Goal: Task Accomplishment & Management: Manage account settings

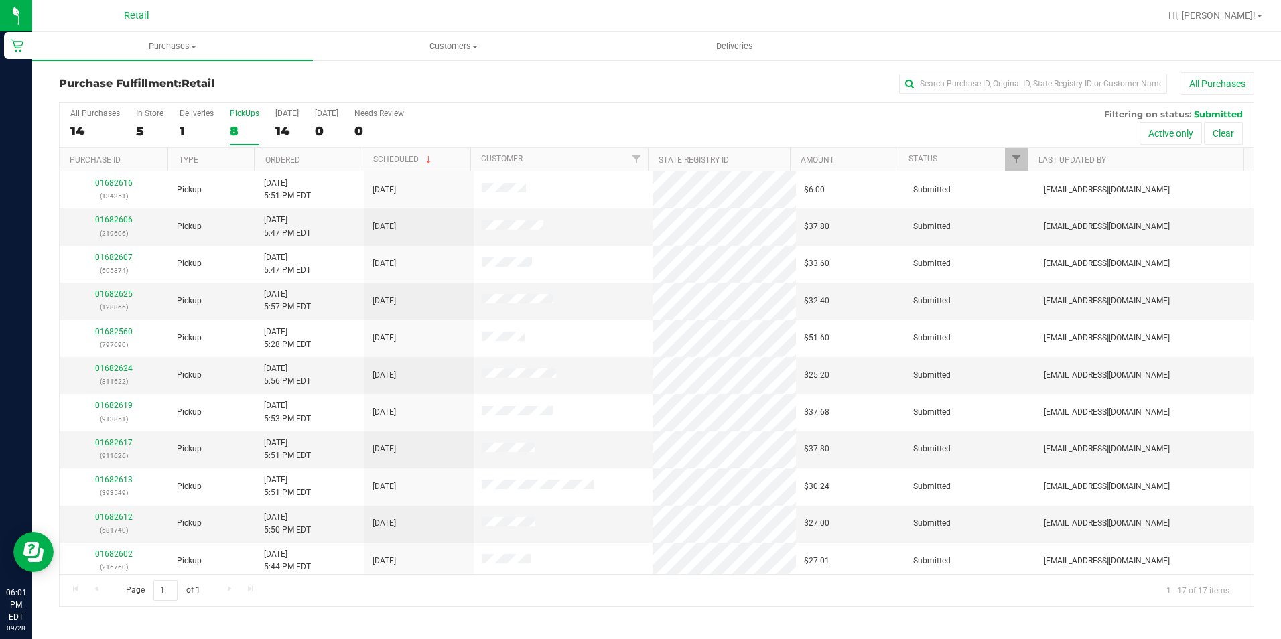
click at [241, 131] on div "8" at bounding box center [244, 130] width 29 height 15
click at [0, 0] on input "PickUps 8" at bounding box center [0, 0] width 0 height 0
click at [108, 217] on link "01682607" at bounding box center [114, 219] width 38 height 9
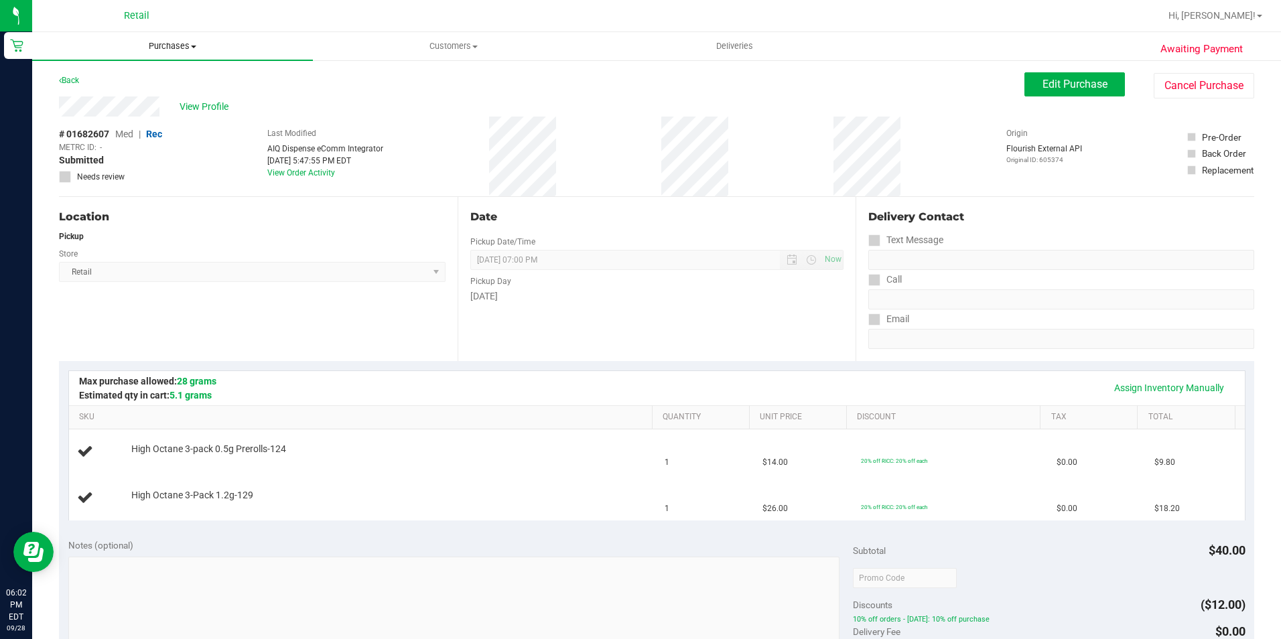
click at [175, 56] on uib-tab-heading "Purchases Summary of purchases Fulfillment All purchases" at bounding box center [172, 46] width 281 height 28
click at [122, 103] on li "Fulfillment" at bounding box center [172, 97] width 281 height 16
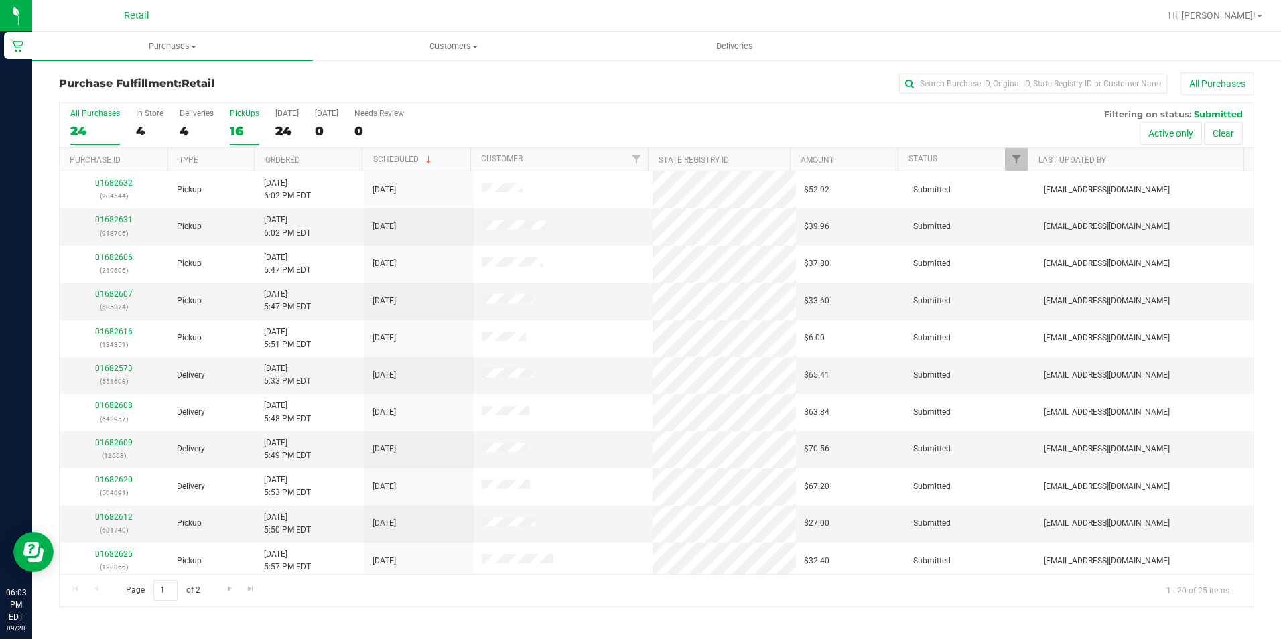
click at [239, 121] on label "PickUps 16" at bounding box center [244, 127] width 29 height 37
click at [0, 0] on input "PickUps 16" at bounding box center [0, 0] width 0 height 0
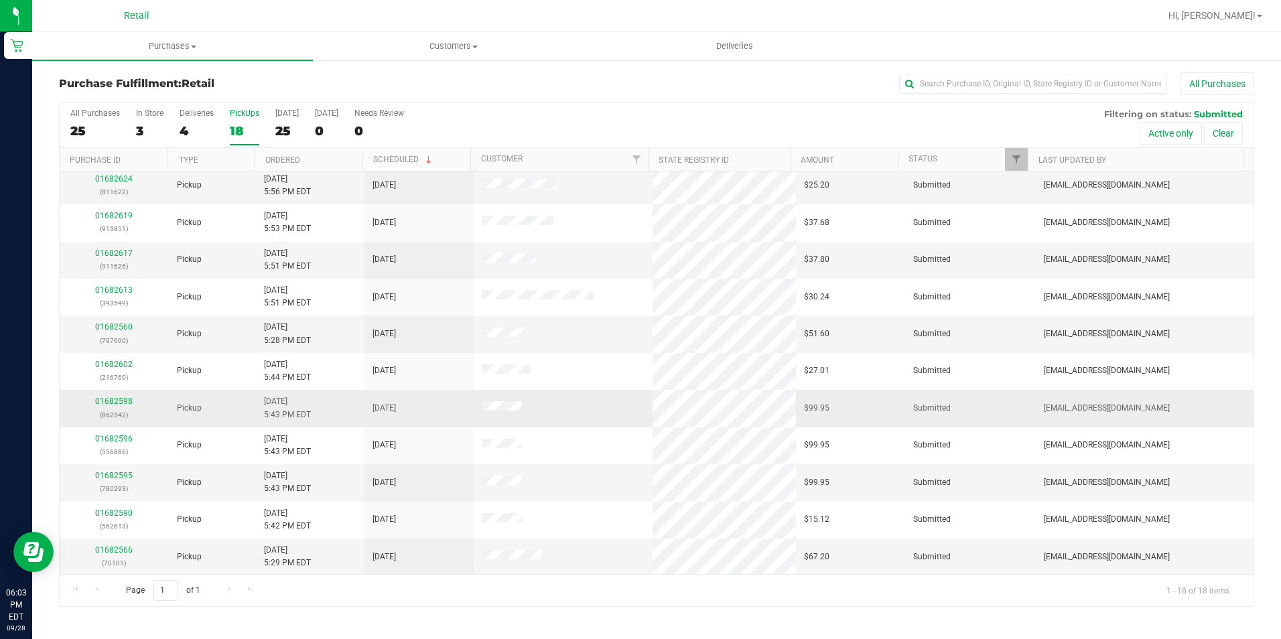
scroll to position [265, 0]
click at [122, 474] on link "01682595" at bounding box center [114, 474] width 38 height 9
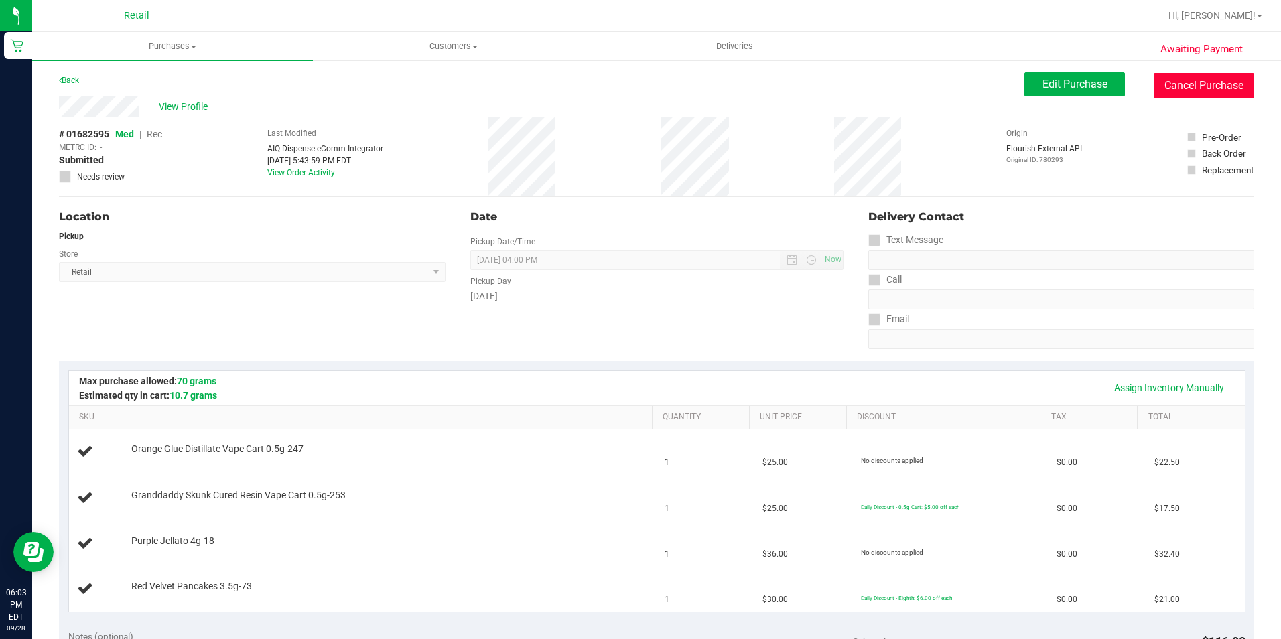
click at [1209, 84] on button "Cancel Purchase" at bounding box center [1204, 85] width 101 height 25
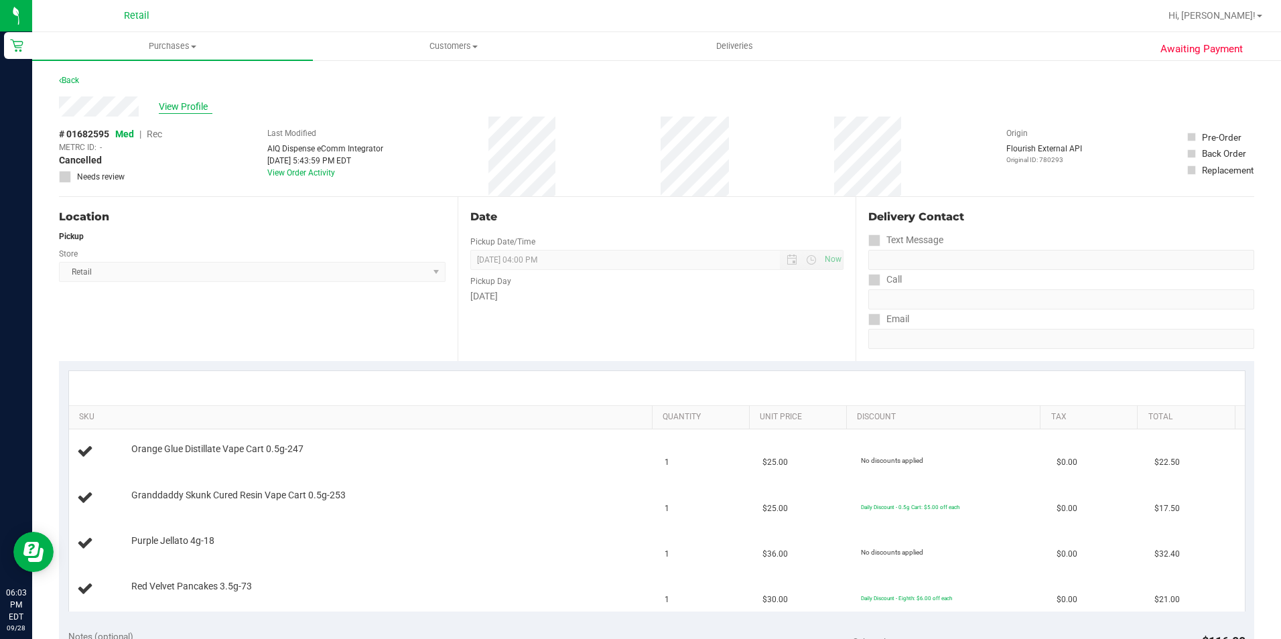
click at [188, 101] on span "View Profile" at bounding box center [186, 107] width 54 height 14
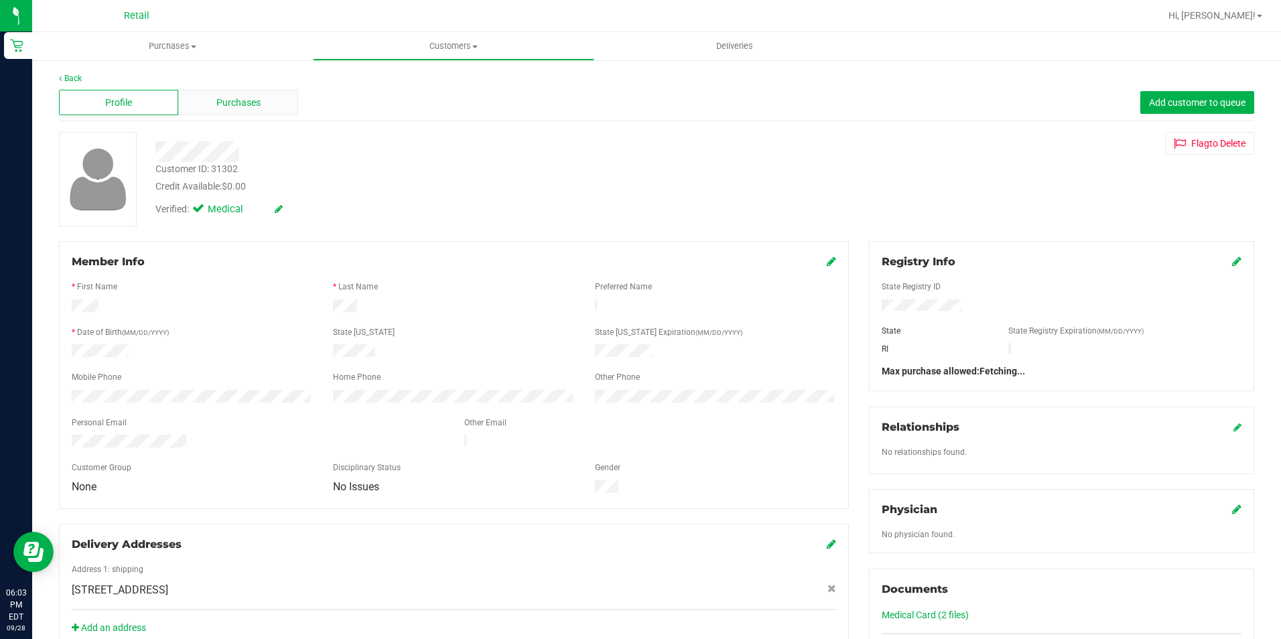
click at [226, 105] on span "Purchases" at bounding box center [238, 103] width 44 height 14
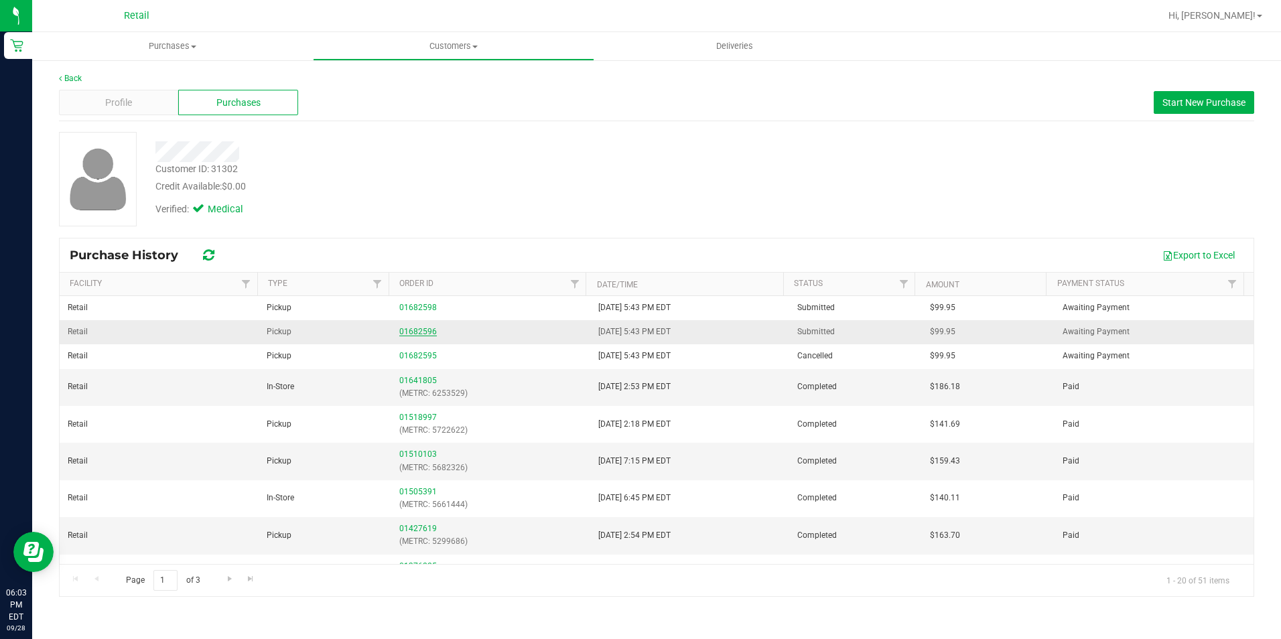
click at [423, 332] on link "01682596" at bounding box center [418, 331] width 38 height 9
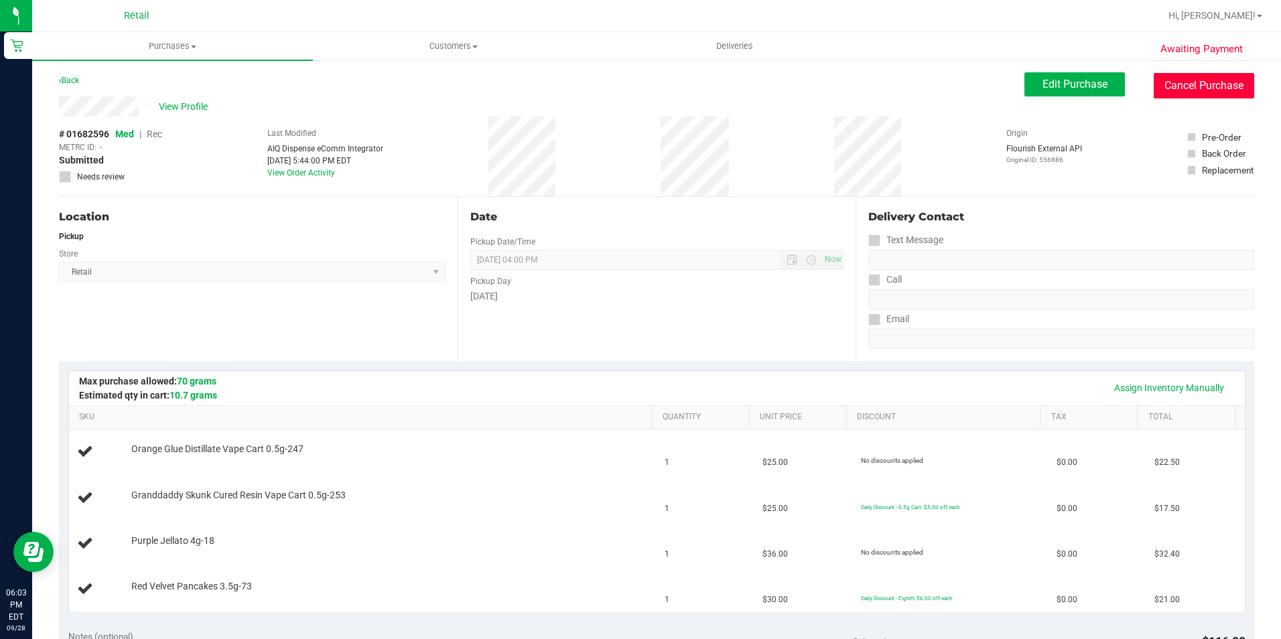
drag, startPoint x: 1193, startPoint y: 80, endPoint x: 713, endPoint y: 82, distance: 480.4
click at [1193, 79] on button "Cancel Purchase" at bounding box center [1204, 85] width 101 height 25
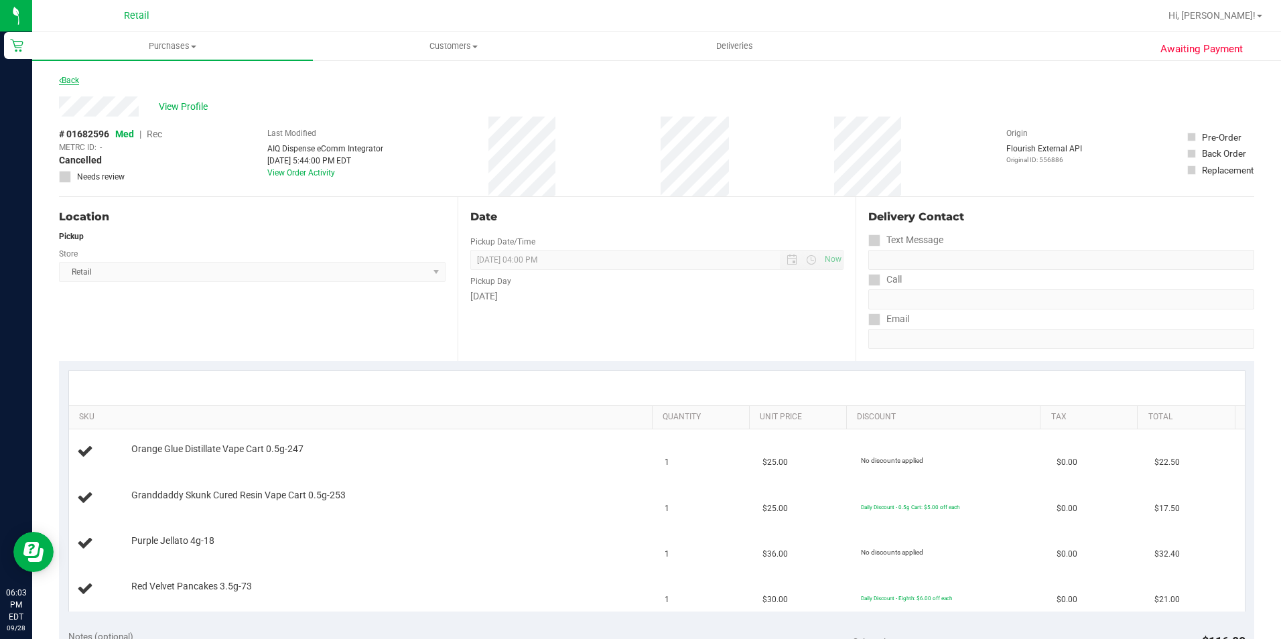
click at [70, 83] on link "Back" at bounding box center [69, 80] width 20 height 9
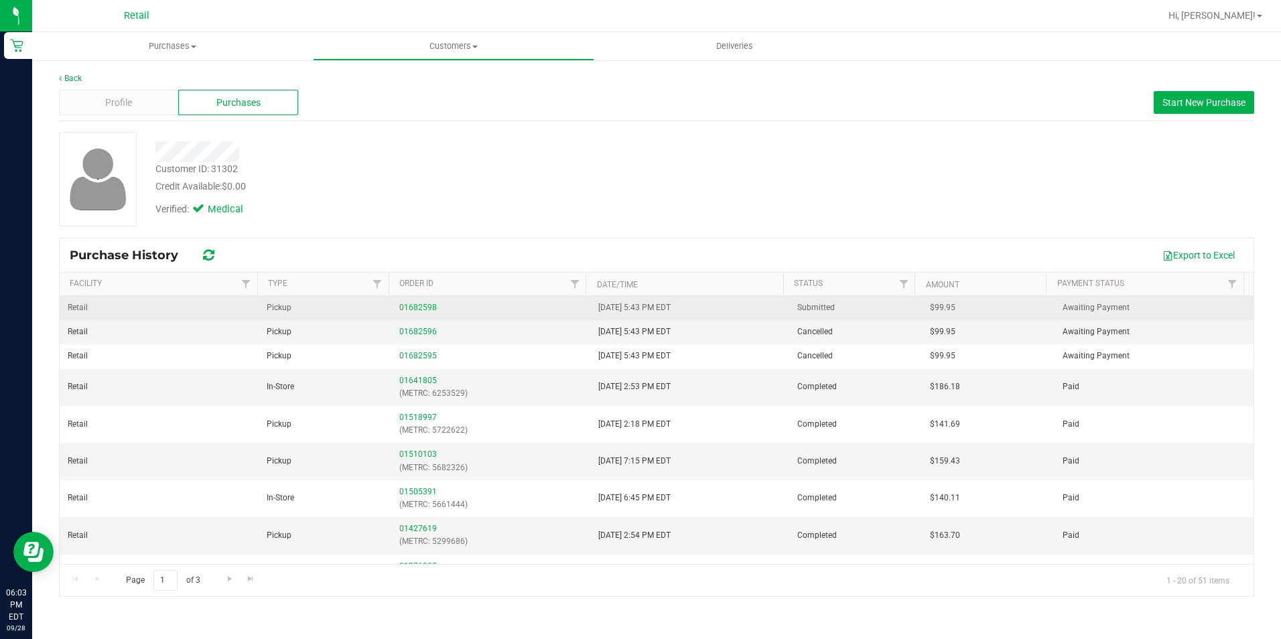
click at [405, 300] on td "01682598" at bounding box center [490, 308] width 199 height 24
click at [406, 304] on link "01682598" at bounding box center [418, 307] width 38 height 9
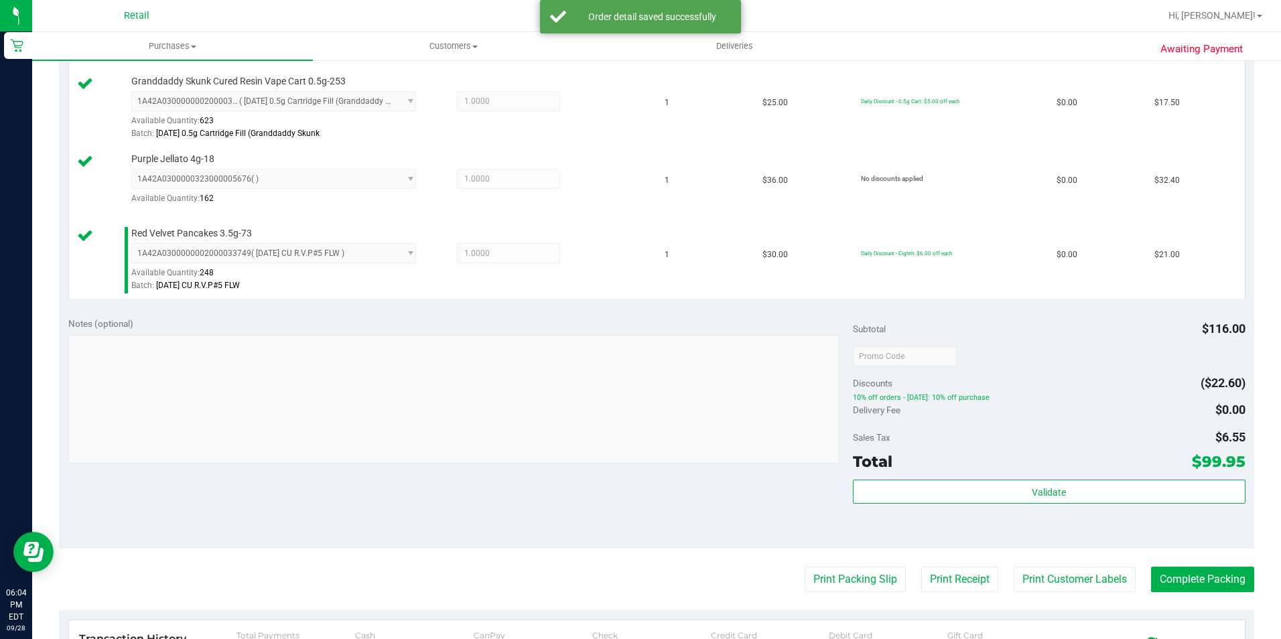
scroll to position [536, 0]
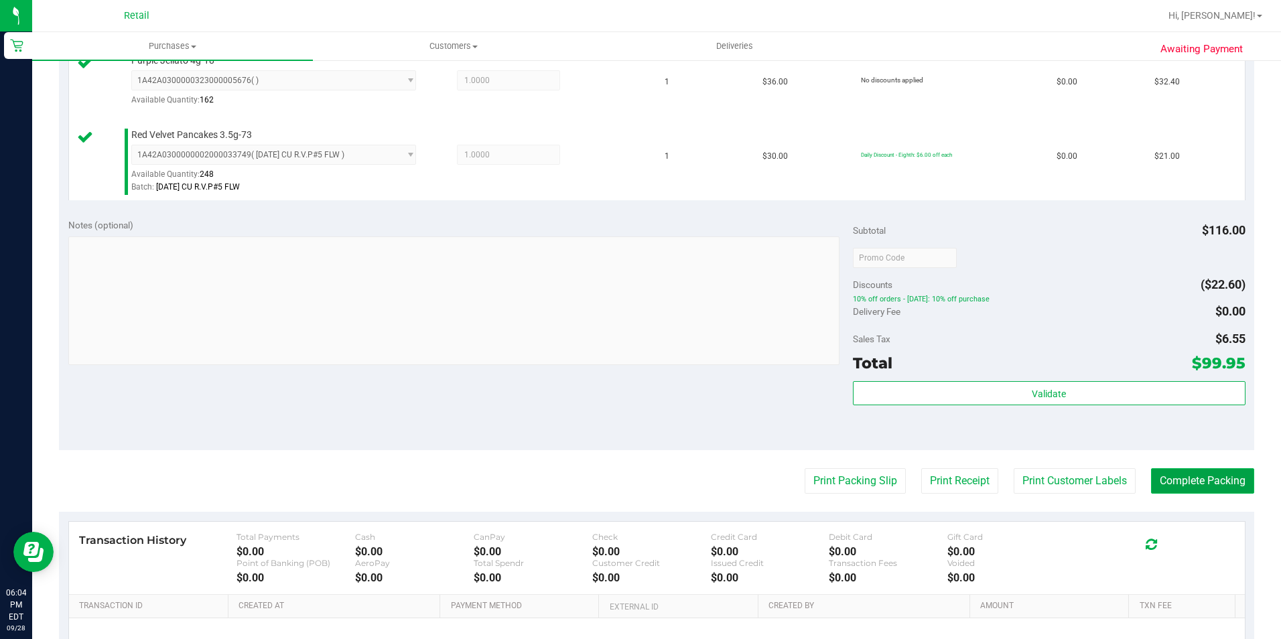
click at [1190, 481] on button "Complete Packing" at bounding box center [1202, 480] width 103 height 25
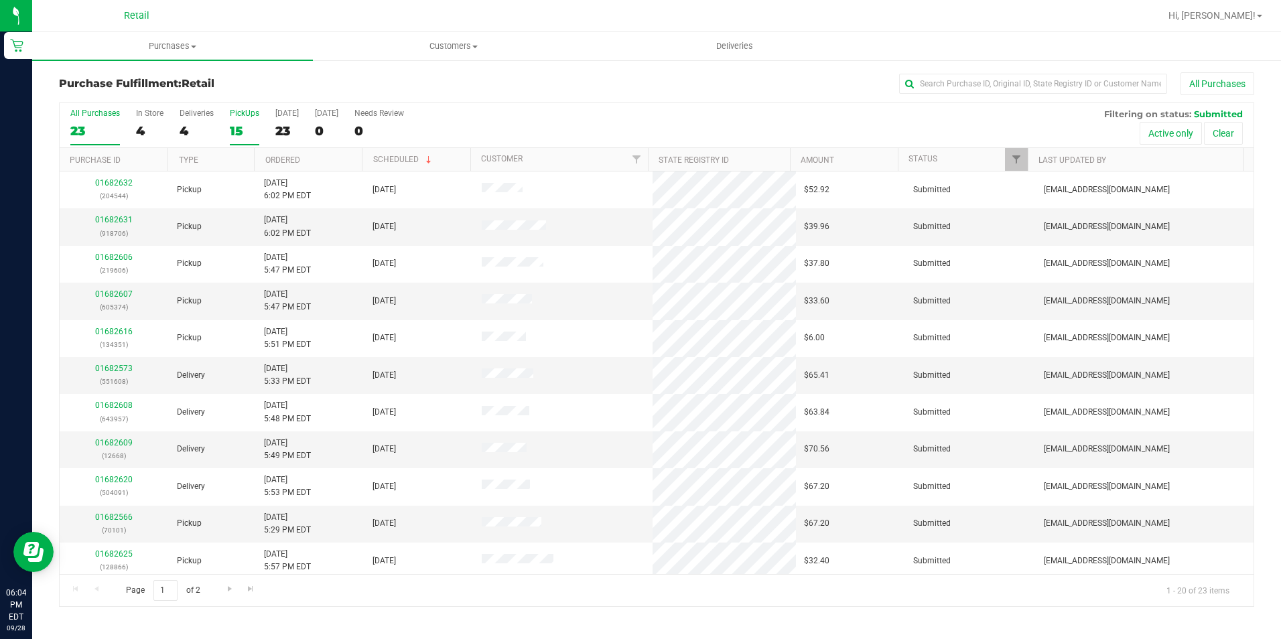
click at [231, 127] on div "15" at bounding box center [244, 130] width 29 height 15
click at [0, 0] on input "PickUps 15" at bounding box center [0, 0] width 0 height 0
click at [119, 215] on link "01682607" at bounding box center [114, 219] width 38 height 9
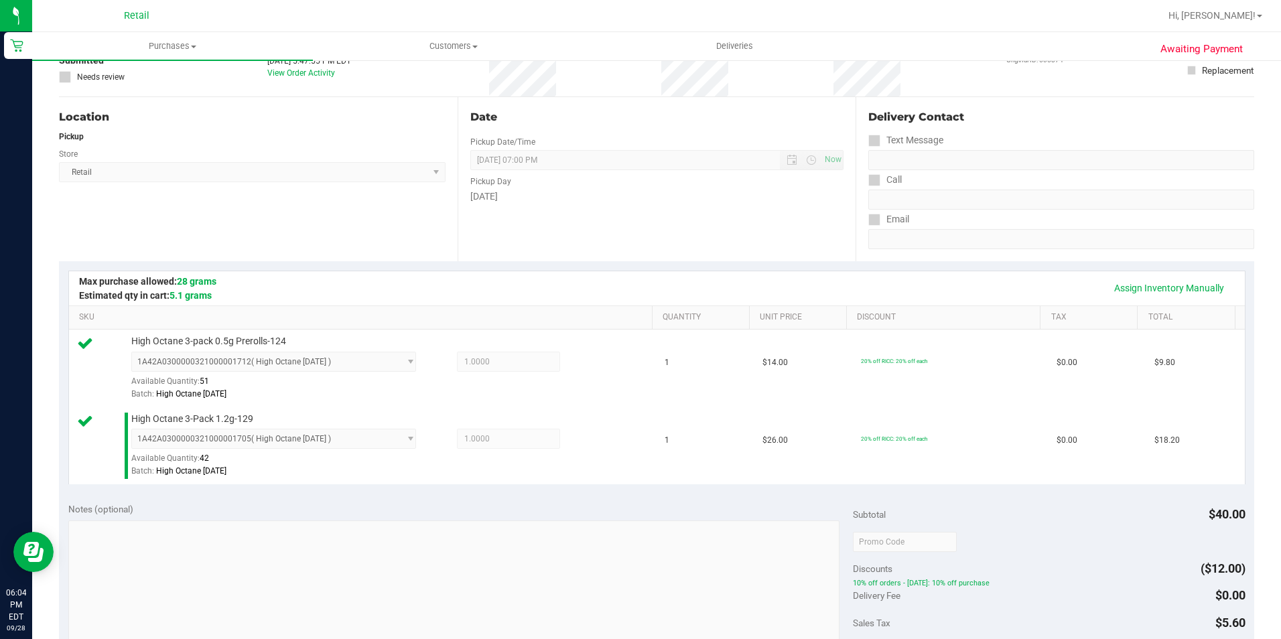
scroll to position [335, 0]
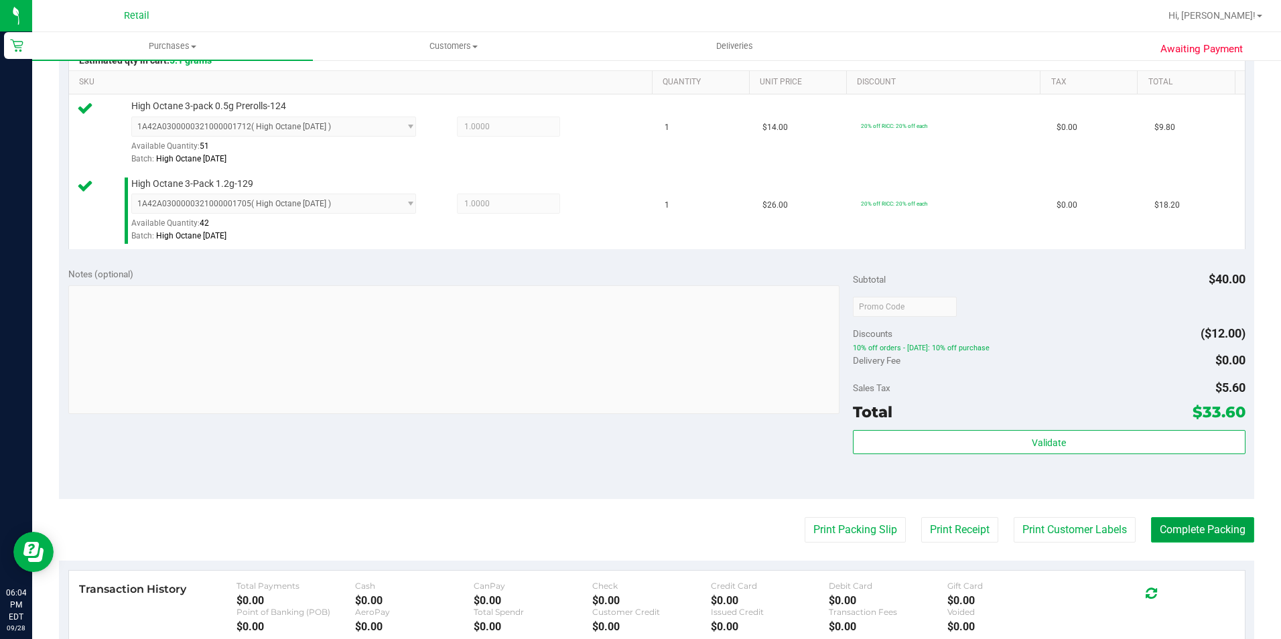
click at [1219, 517] on button "Complete Packing" at bounding box center [1202, 529] width 103 height 25
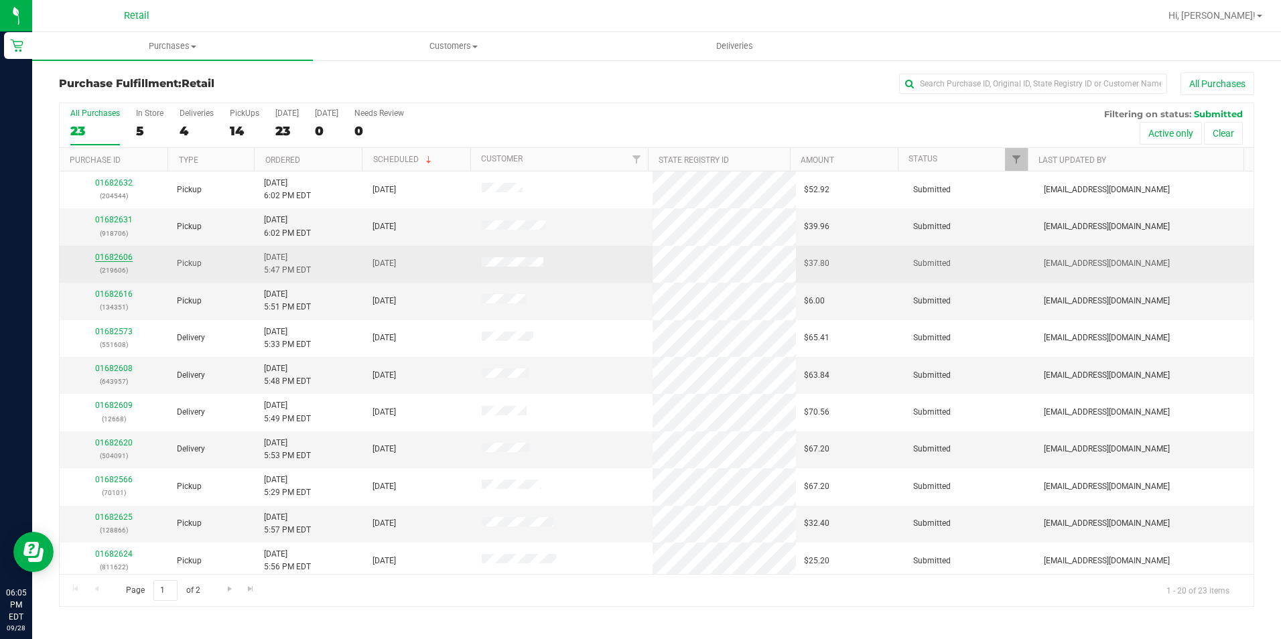
click at [105, 259] on link "01682606" at bounding box center [114, 257] width 38 height 9
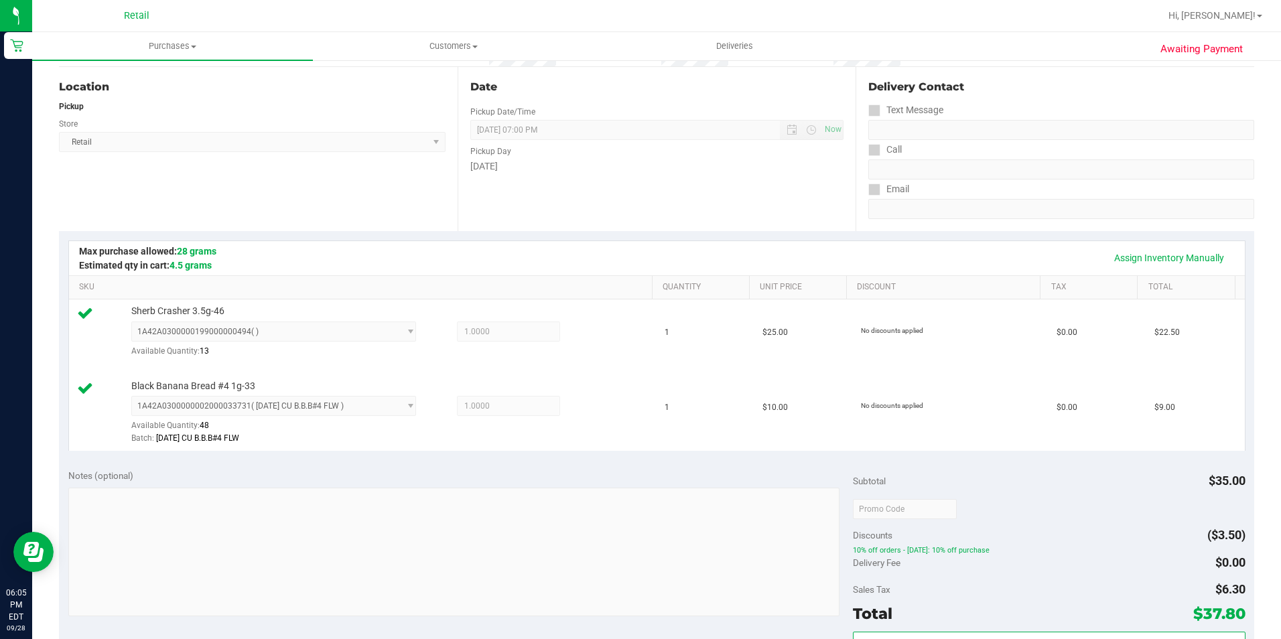
scroll to position [402, 0]
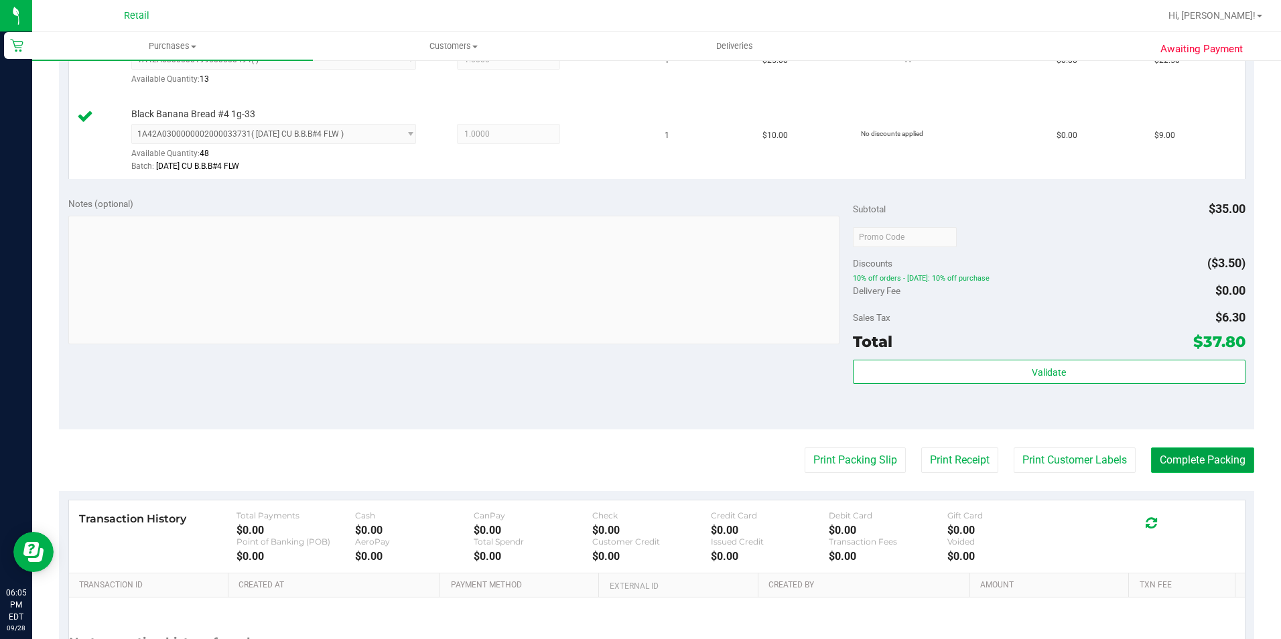
click at [1195, 456] on button "Complete Packing" at bounding box center [1202, 460] width 103 height 25
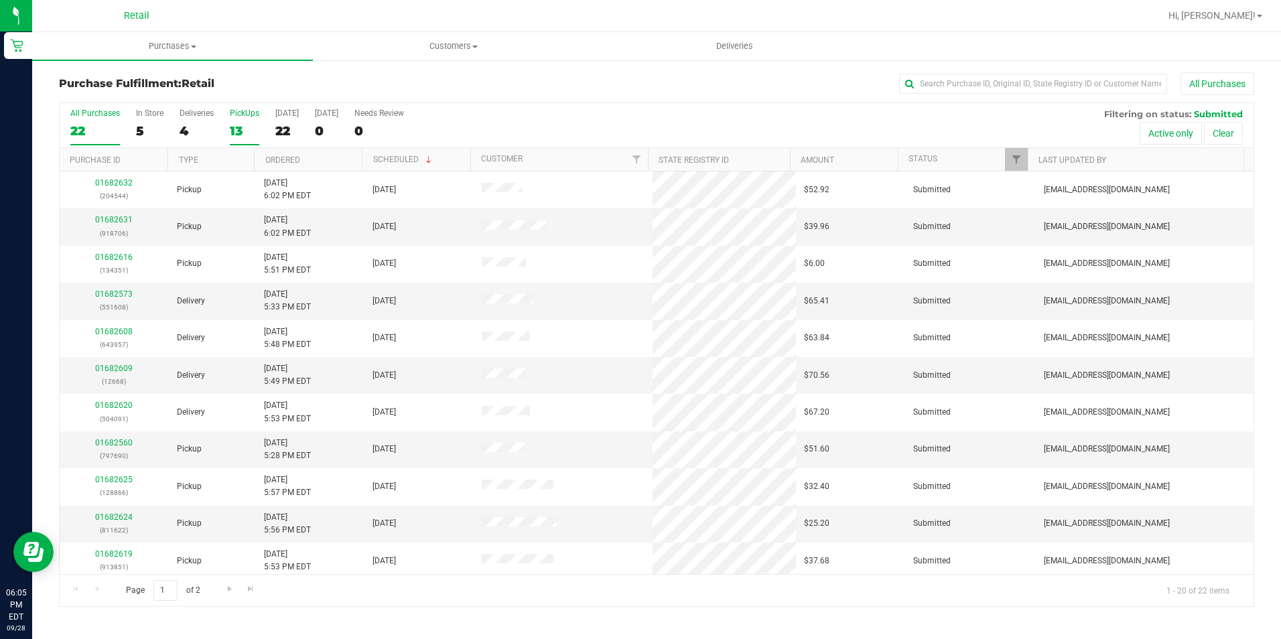
click at [247, 115] on div "PickUps" at bounding box center [244, 113] width 29 height 9
click at [0, 0] on input "PickUps 13" at bounding box center [0, 0] width 0 height 0
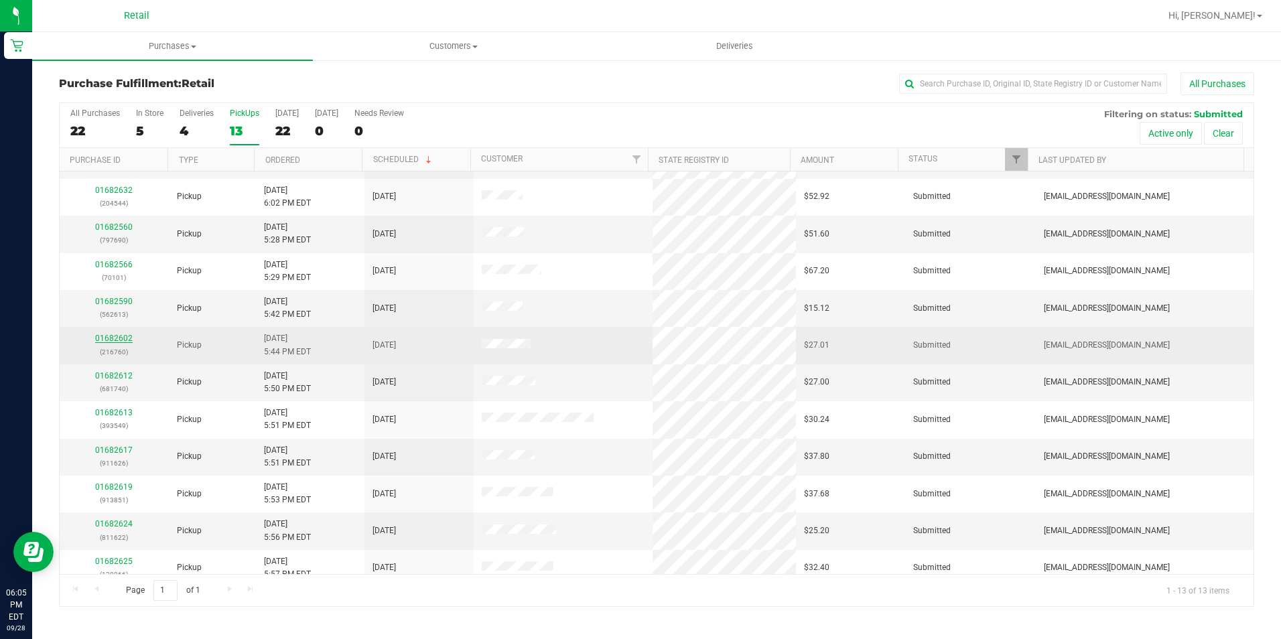
scroll to position [79, 0]
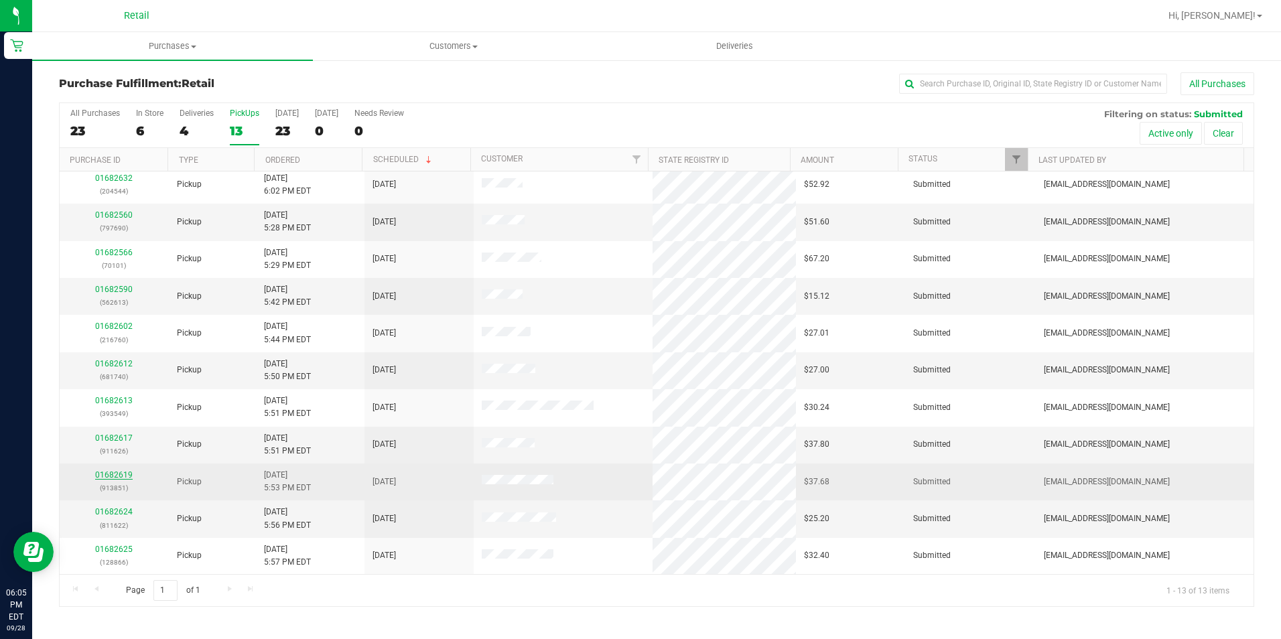
click at [110, 476] on link "01682619" at bounding box center [114, 474] width 38 height 9
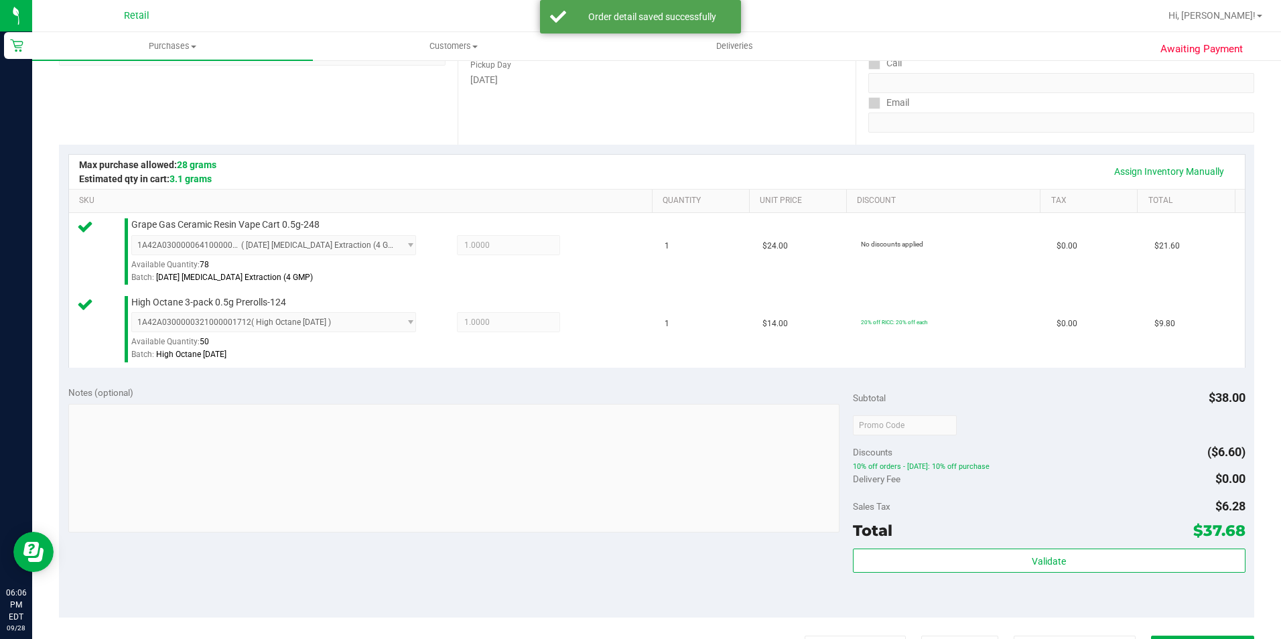
scroll to position [268, 0]
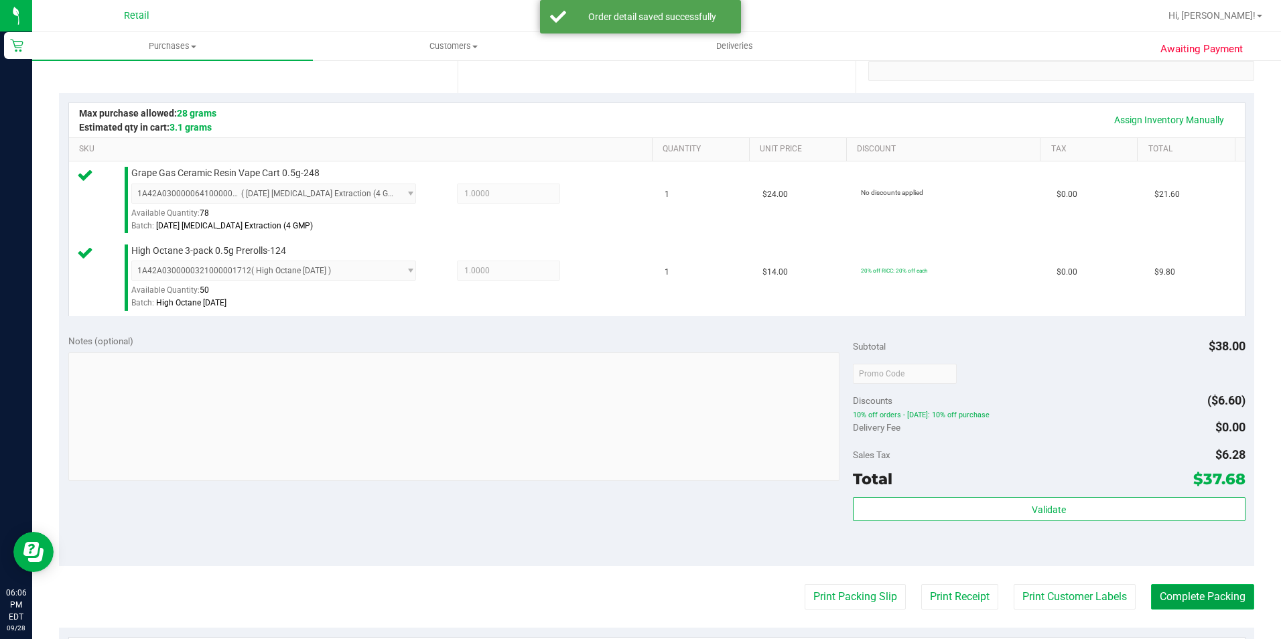
click at [1216, 587] on button "Complete Packing" at bounding box center [1202, 596] width 103 height 25
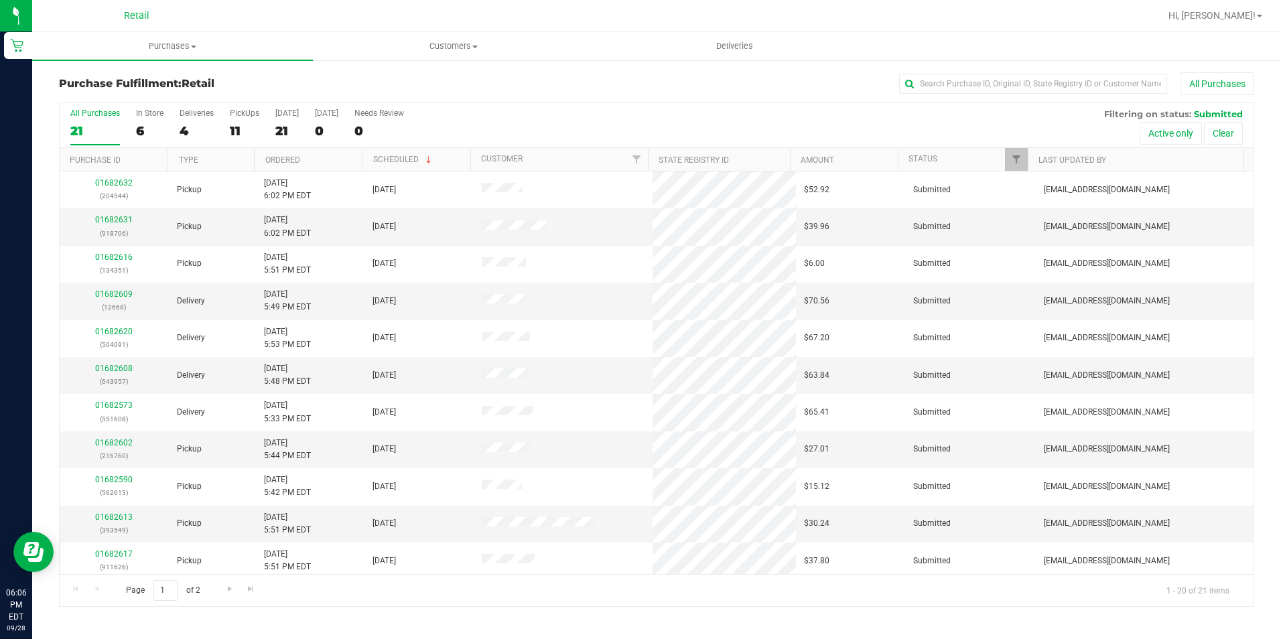
click at [227, 110] on div "All Purchases 21 In Store 6 Deliveries 4 PickUps 11 [DATE] 21 [DATE] 0 Needs Re…" at bounding box center [657, 108] width 1194 height 11
click at [232, 123] on div "11" at bounding box center [244, 130] width 29 height 15
click at [0, 0] on input "PickUps 11" at bounding box center [0, 0] width 0 height 0
click at [295, 160] on link "Ordered" at bounding box center [282, 159] width 35 height 9
click at [109, 220] on link "01682566" at bounding box center [114, 219] width 38 height 9
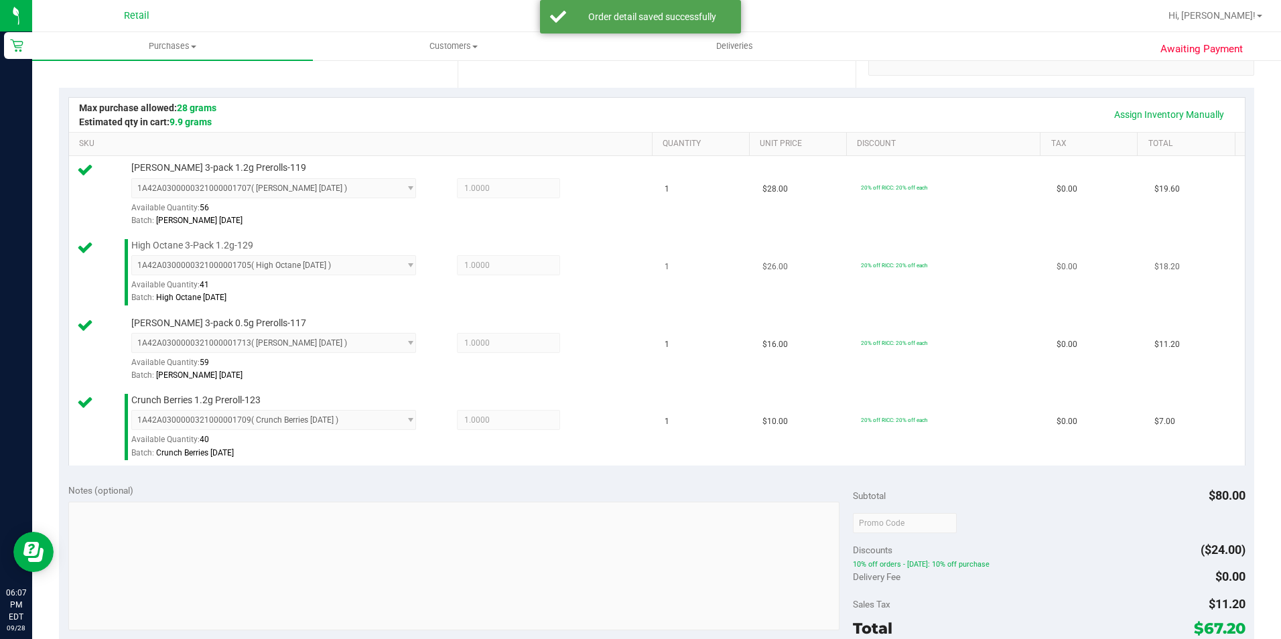
scroll to position [402, 0]
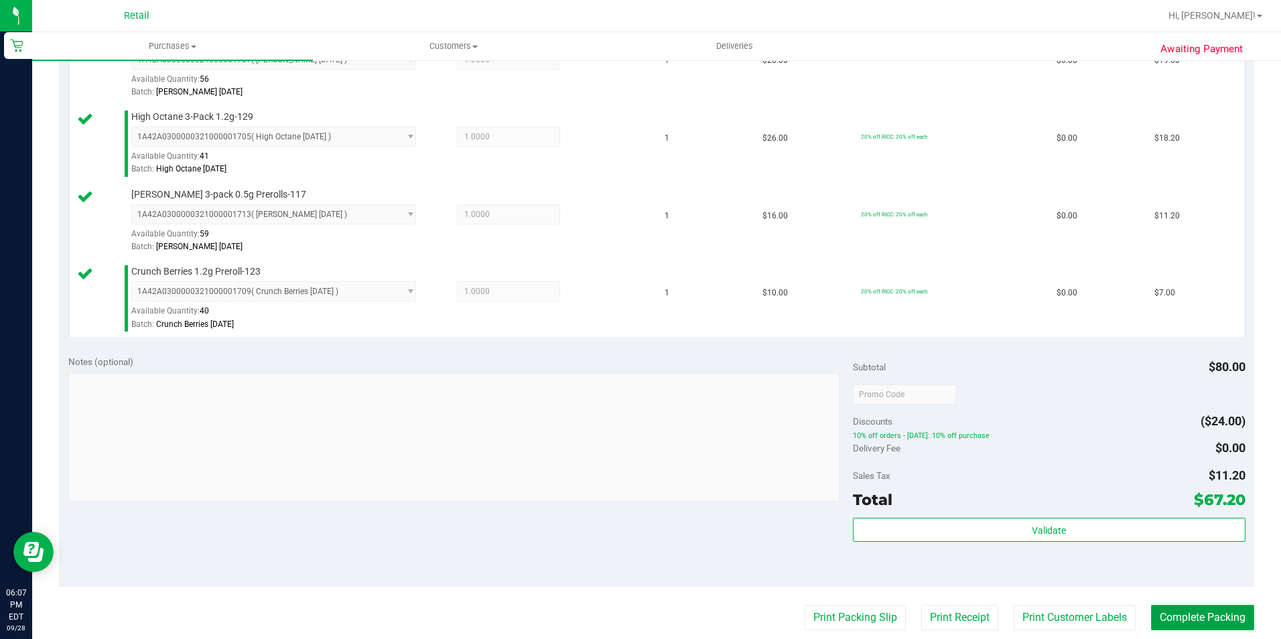
click at [1177, 615] on button "Complete Packing" at bounding box center [1202, 617] width 103 height 25
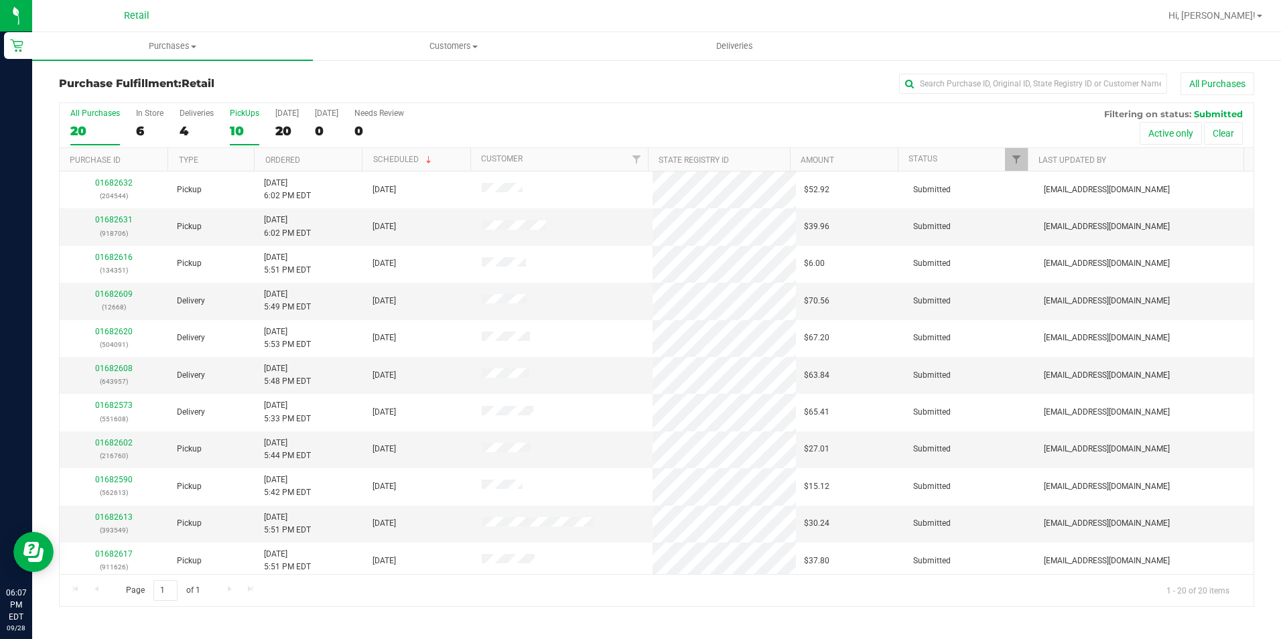
click at [230, 135] on div "10" at bounding box center [244, 130] width 29 height 15
click at [0, 0] on input "PickUps 10" at bounding box center [0, 0] width 0 height 0
click at [925, 79] on input "text" at bounding box center [1033, 84] width 268 height 20
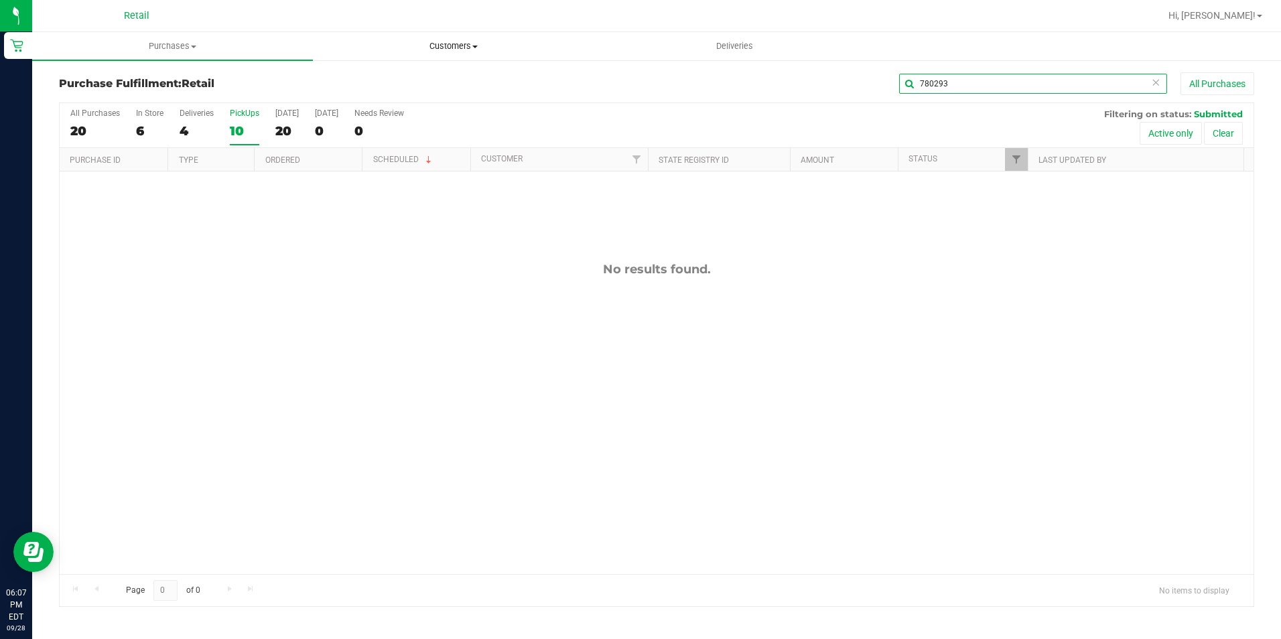
type input "780293"
click at [470, 50] on span "Customers" at bounding box center [453, 46] width 279 height 12
click at [399, 77] on span "All customers" at bounding box center [361, 80] width 96 height 11
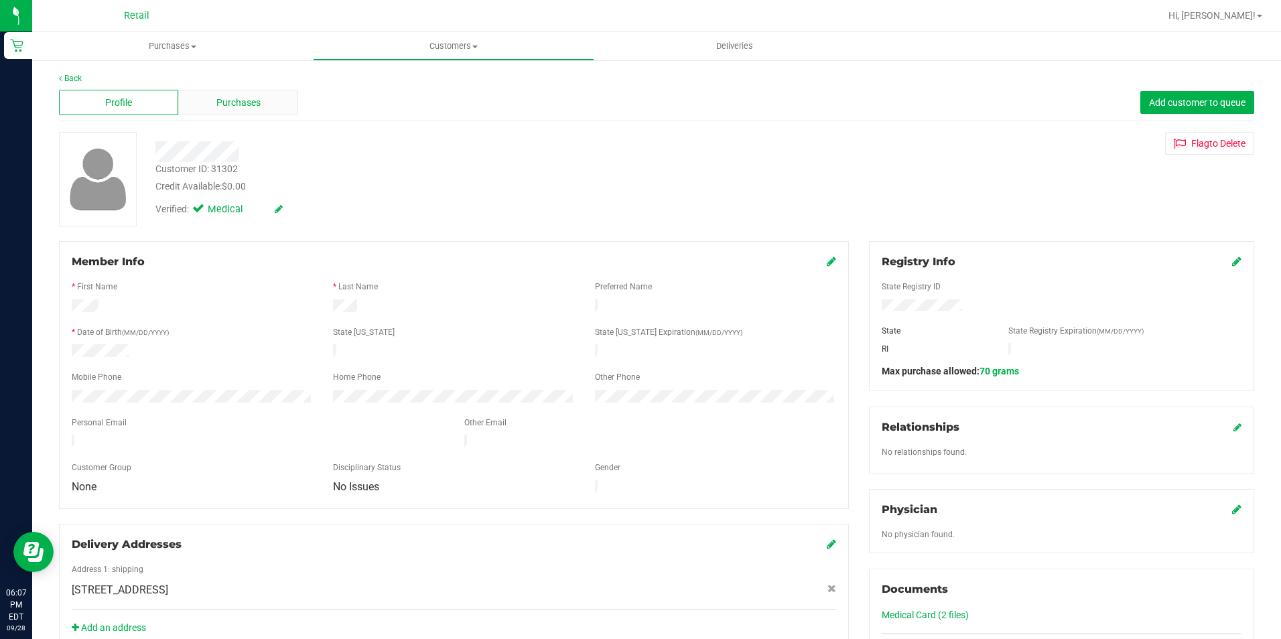
click at [218, 101] on span "Purchases" at bounding box center [238, 103] width 44 height 14
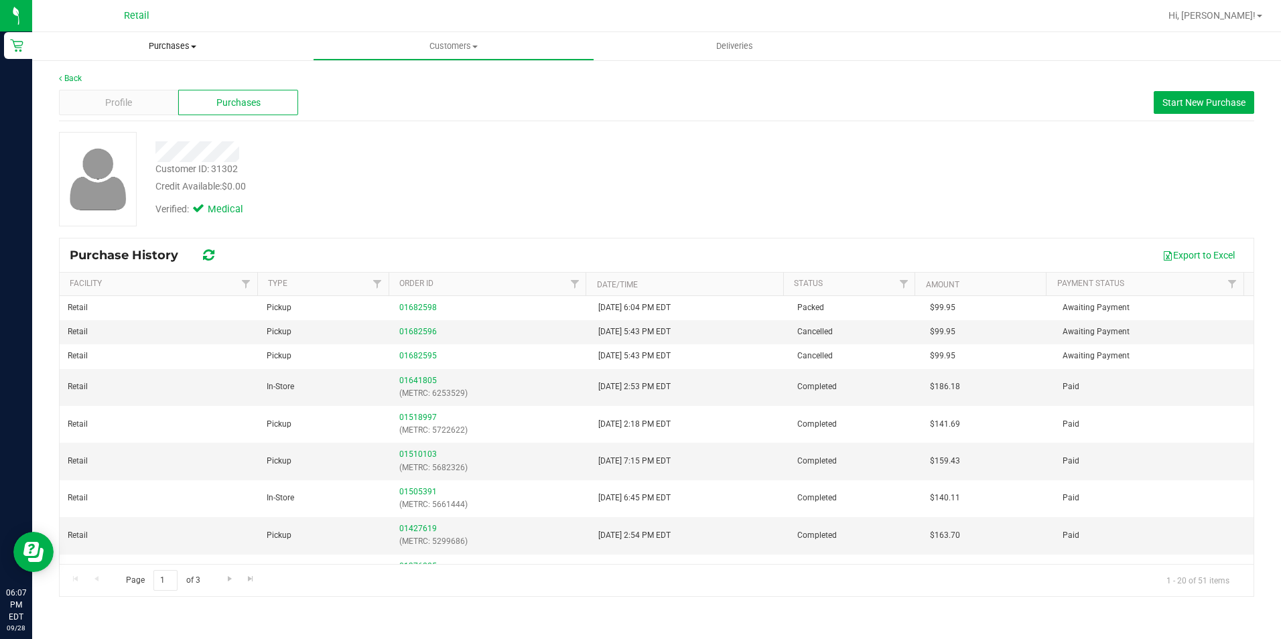
click at [180, 48] on span "Purchases" at bounding box center [172, 46] width 281 height 12
click at [161, 103] on li "Fulfillment" at bounding box center [172, 97] width 281 height 16
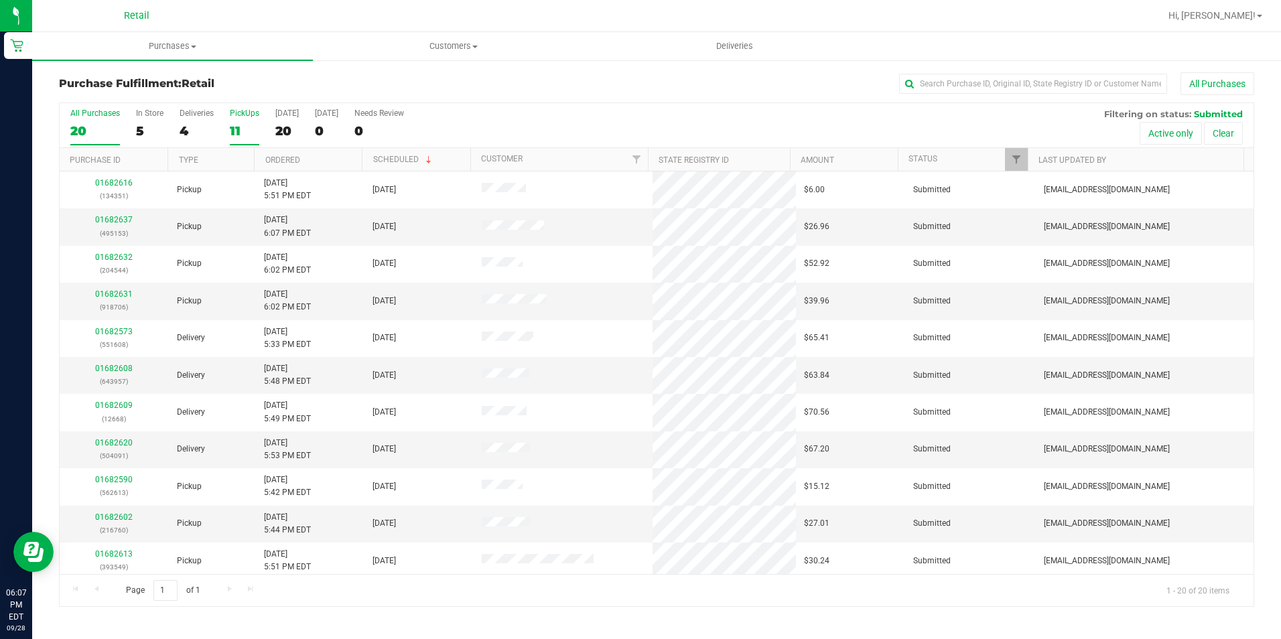
click at [234, 123] on div "11" at bounding box center [244, 130] width 29 height 15
click at [0, 0] on input "PickUps 11" at bounding box center [0, 0] width 0 height 0
click at [285, 159] on link "Ordered" at bounding box center [282, 159] width 35 height 9
click at [111, 222] on link "01682590" at bounding box center [114, 219] width 38 height 9
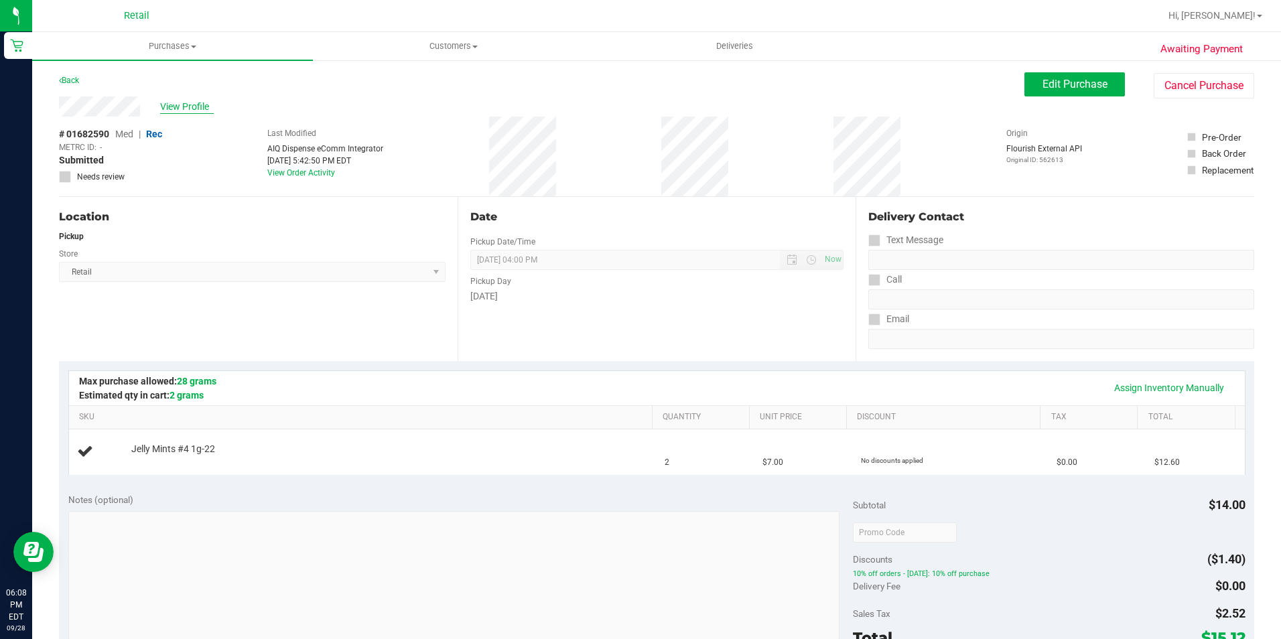
click at [178, 110] on span "View Profile" at bounding box center [187, 107] width 54 height 14
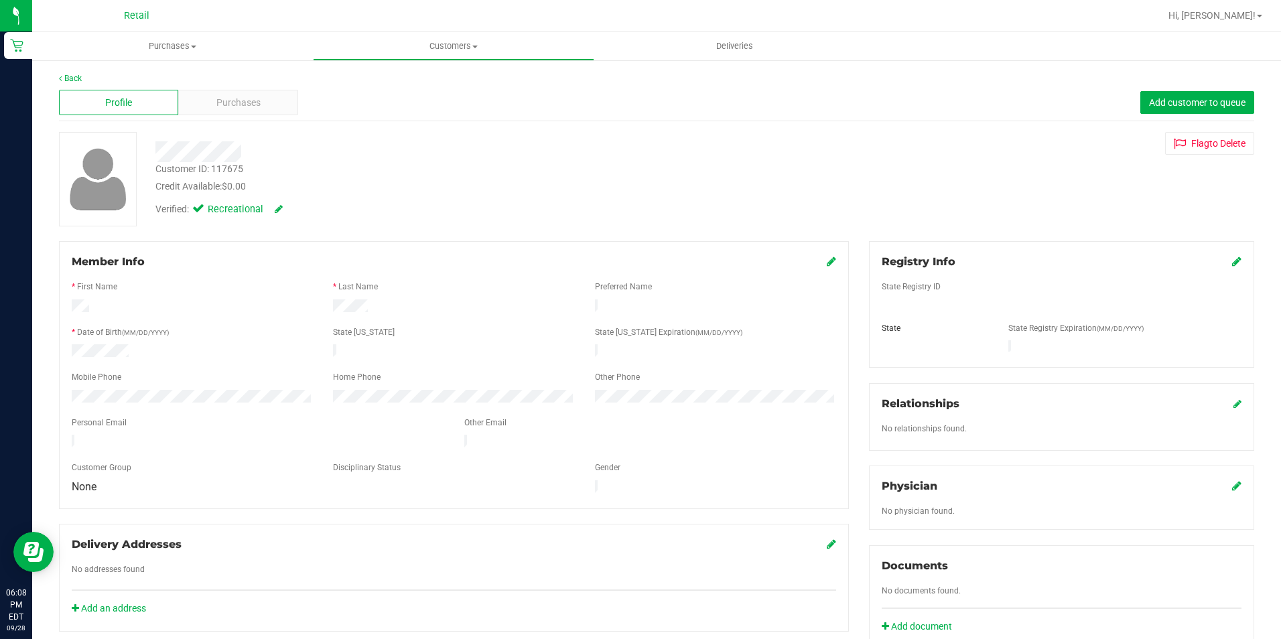
click at [70, 392] on div at bounding box center [192, 398] width 261 height 16
click at [292, 281] on div "* First Name" at bounding box center [192, 288] width 261 height 15
click at [242, 94] on div "Purchases" at bounding box center [237, 102] width 119 height 25
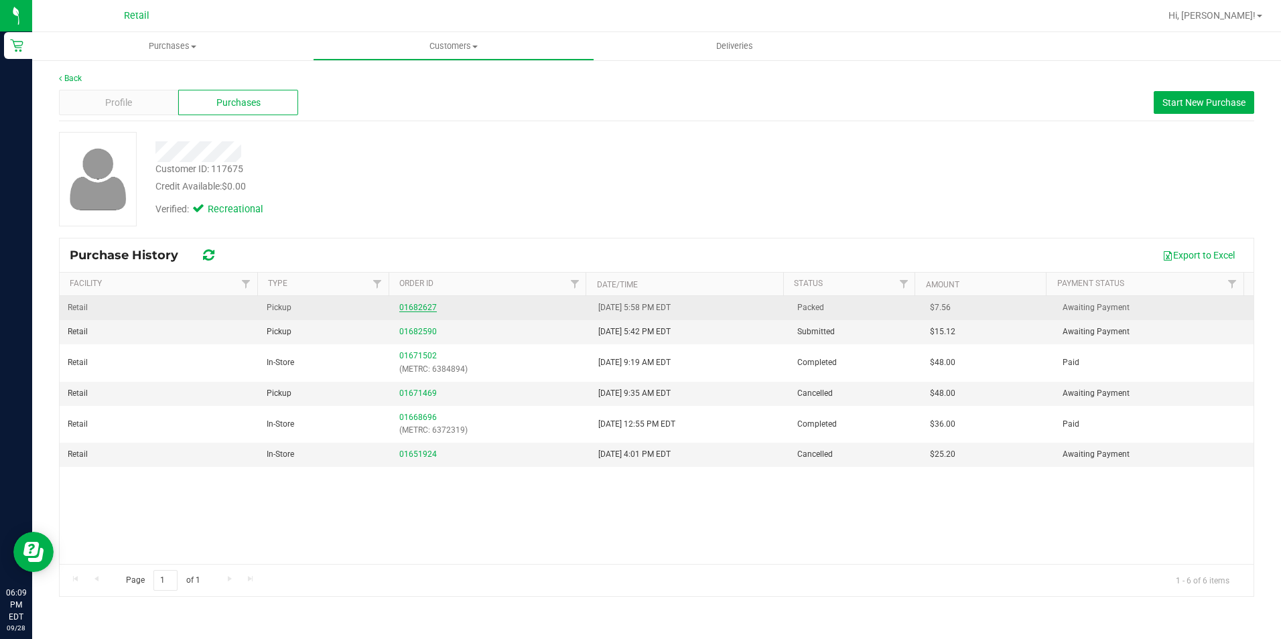
click at [414, 306] on link "01682627" at bounding box center [418, 307] width 38 height 9
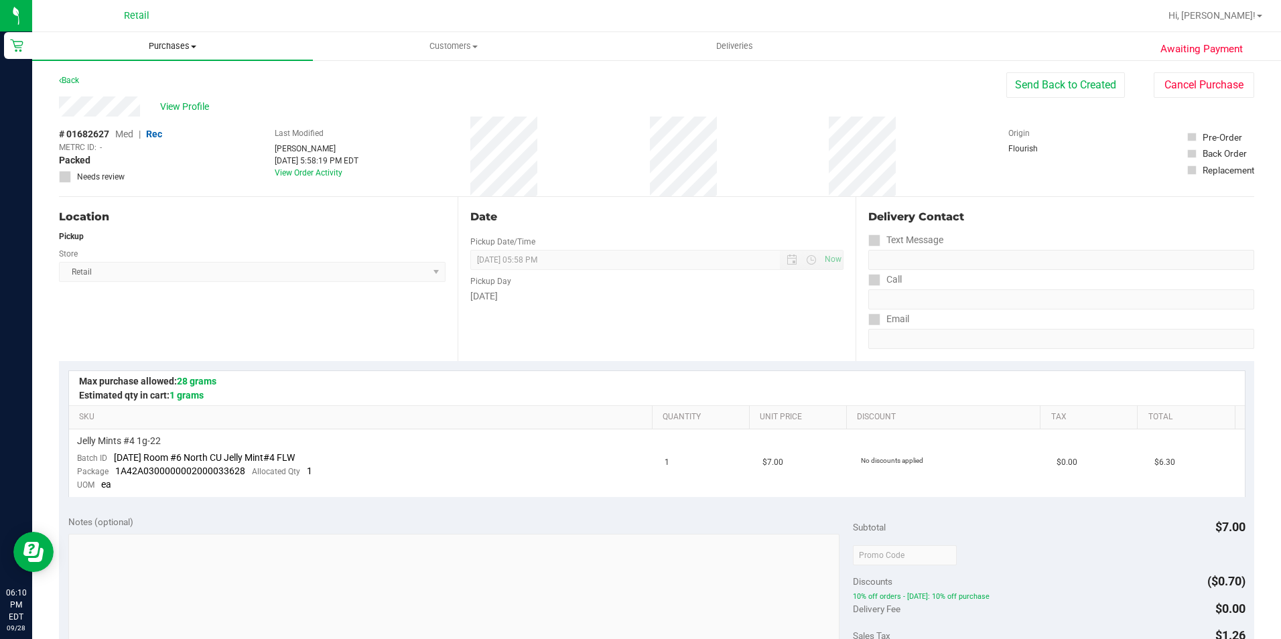
click at [153, 46] on span "Purchases" at bounding box center [172, 46] width 281 height 12
click at [142, 103] on li "Fulfillment" at bounding box center [172, 97] width 281 height 16
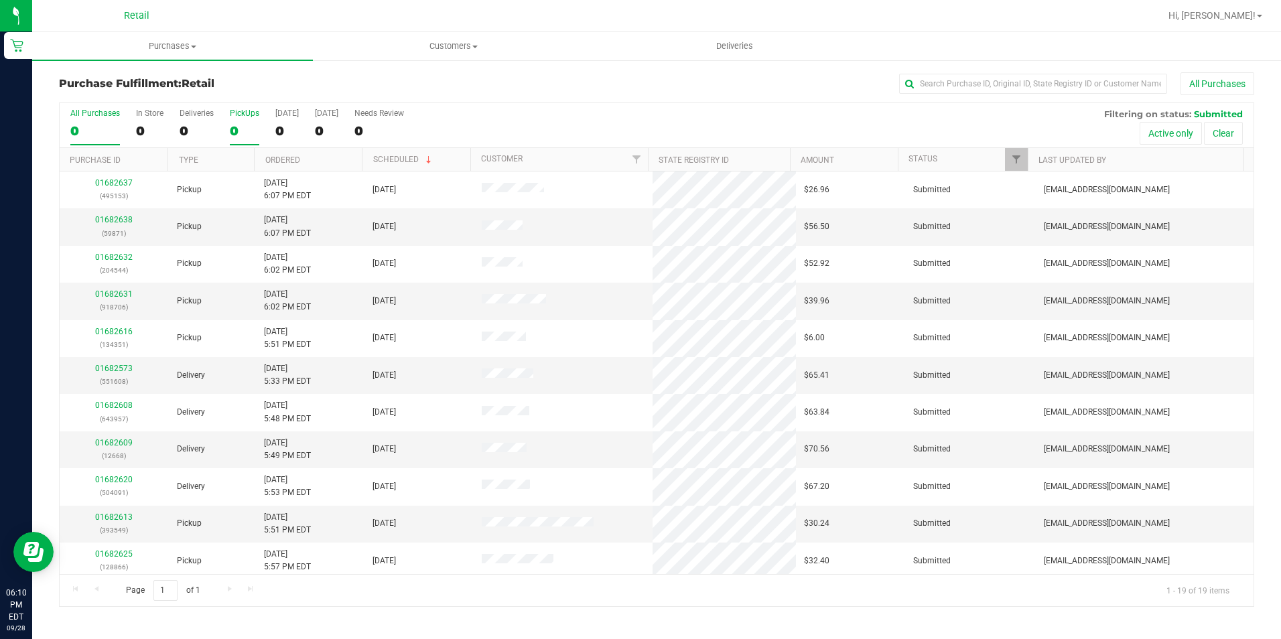
click at [236, 129] on div "0" at bounding box center [244, 130] width 29 height 15
click at [0, 0] on input "PickUps 0" at bounding box center [0, 0] width 0 height 0
click at [288, 156] on link "Ordered" at bounding box center [282, 159] width 35 height 9
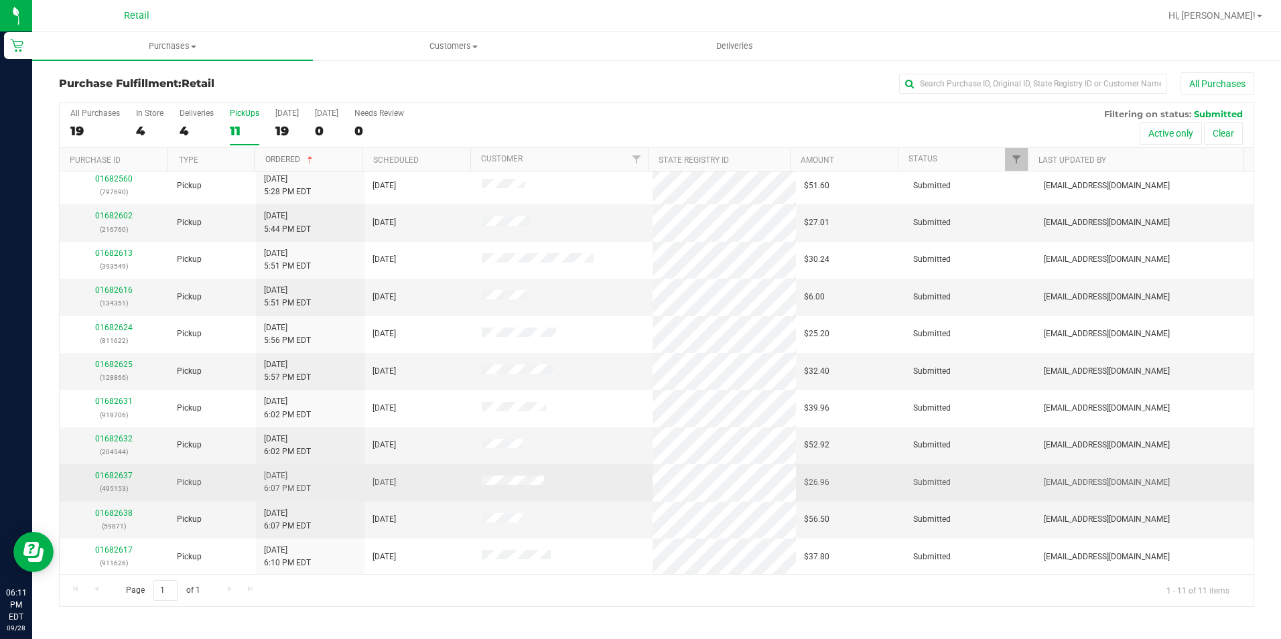
scroll to position [5, 0]
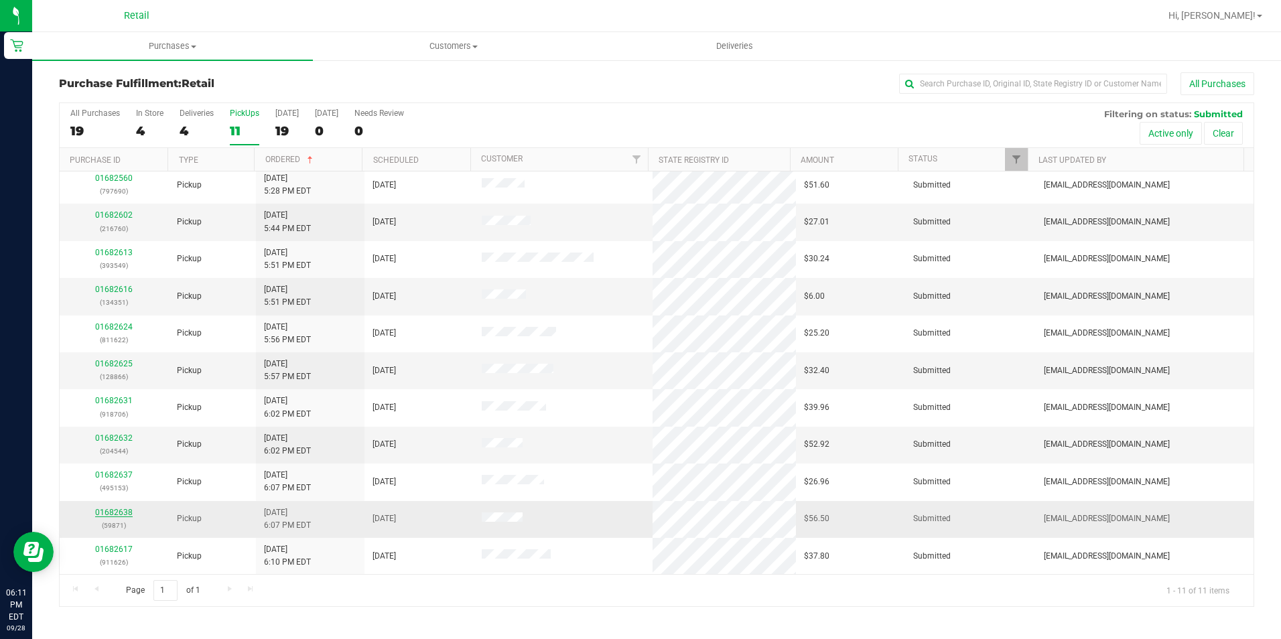
click at [111, 515] on link "01682638" at bounding box center [114, 512] width 38 height 9
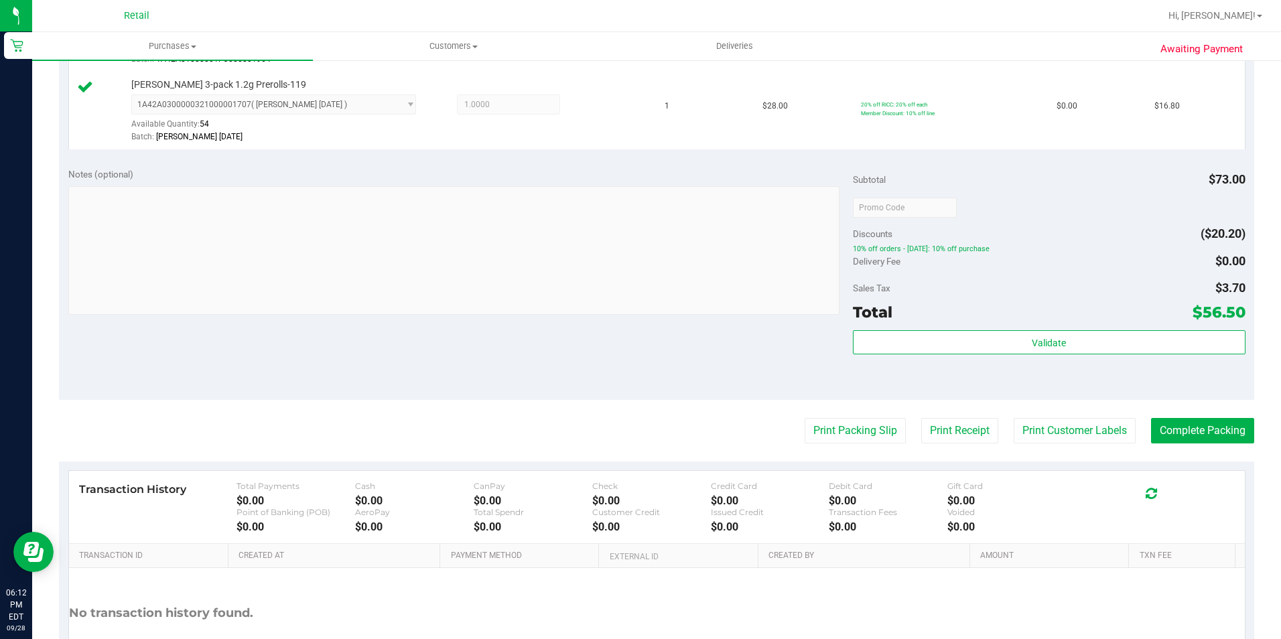
scroll to position [536, 0]
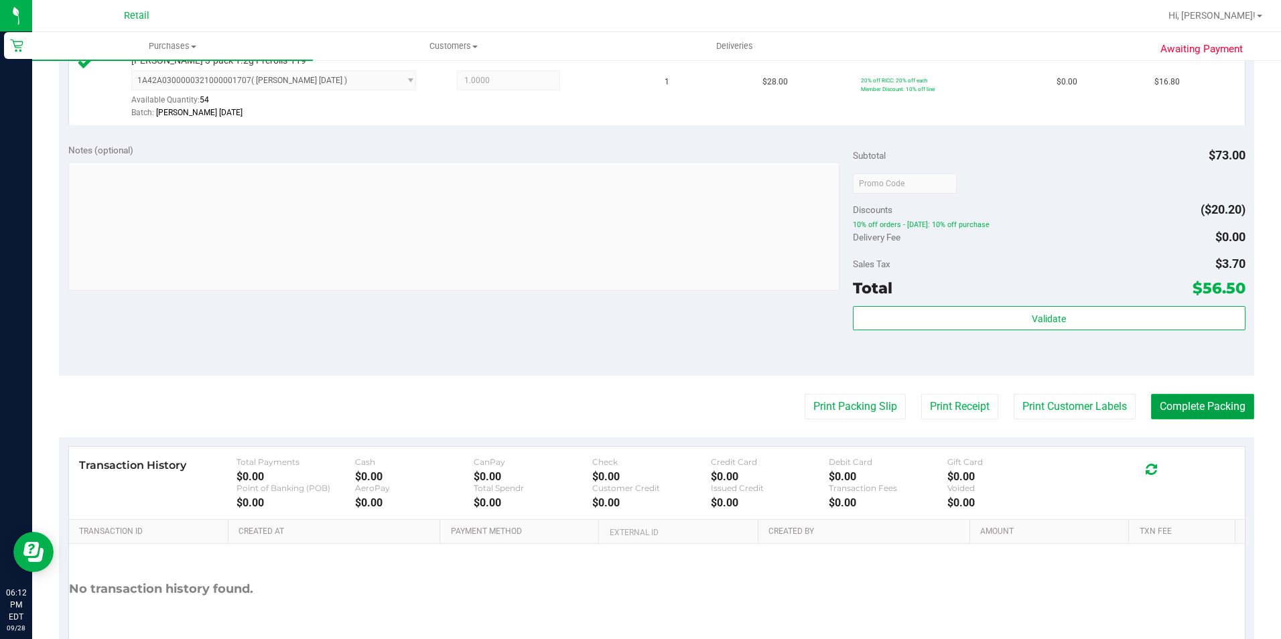
click at [1227, 407] on button "Complete Packing" at bounding box center [1202, 406] width 103 height 25
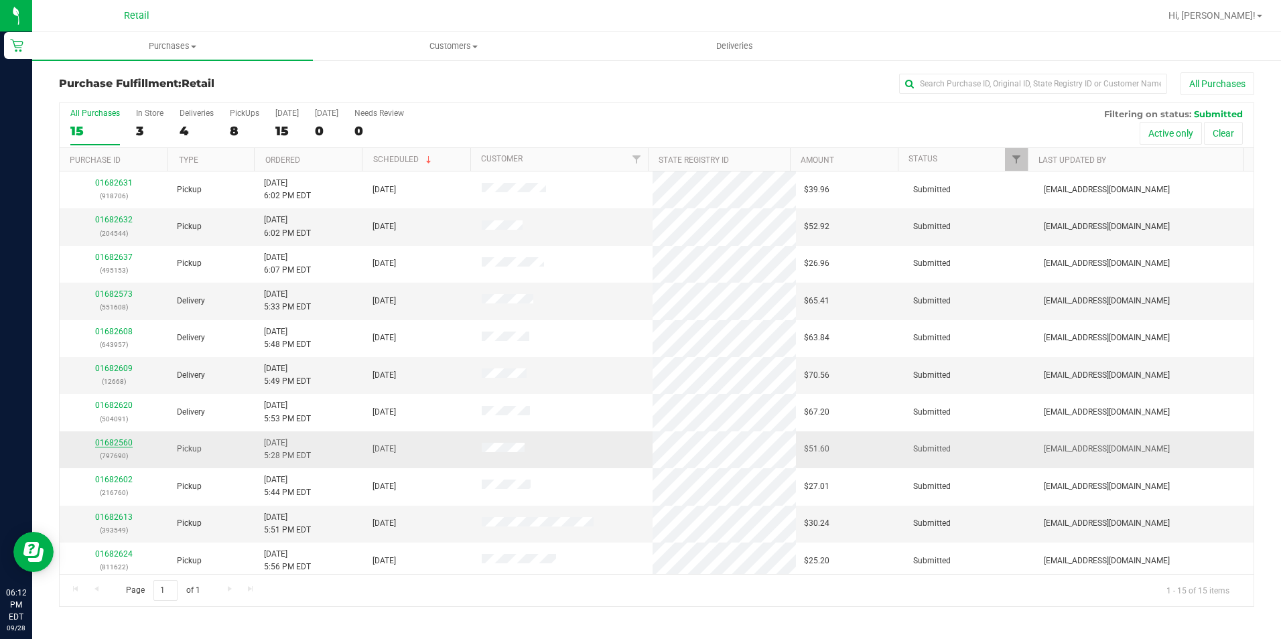
click at [102, 443] on link "01682560" at bounding box center [114, 442] width 38 height 9
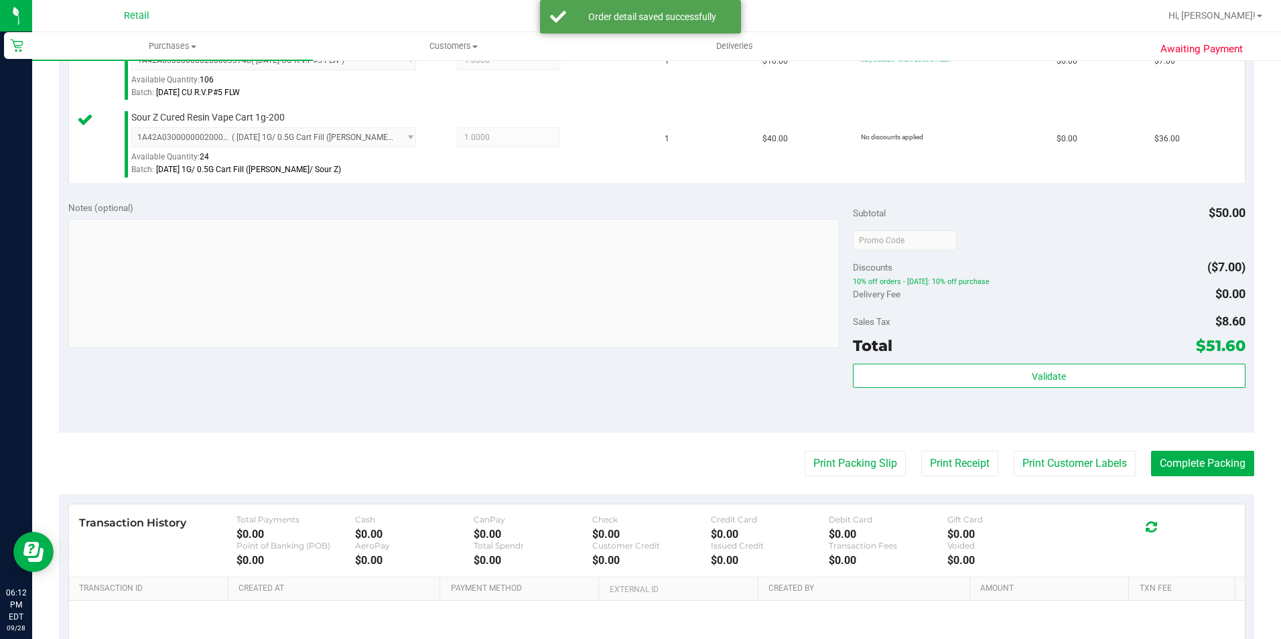
scroll to position [402, 0]
click at [1180, 458] on button "Complete Packing" at bounding box center [1202, 462] width 103 height 25
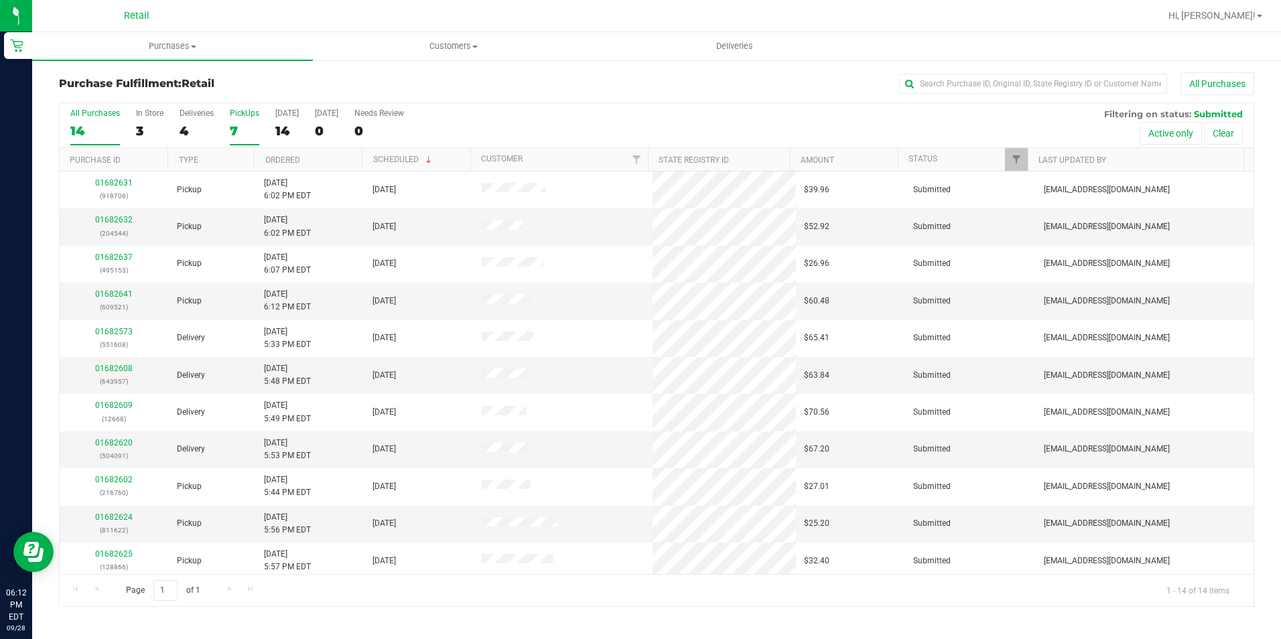
click at [240, 139] on label "PickUps 7" at bounding box center [244, 127] width 29 height 37
click at [0, 0] on input "PickUps 7" at bounding box center [0, 0] width 0 height 0
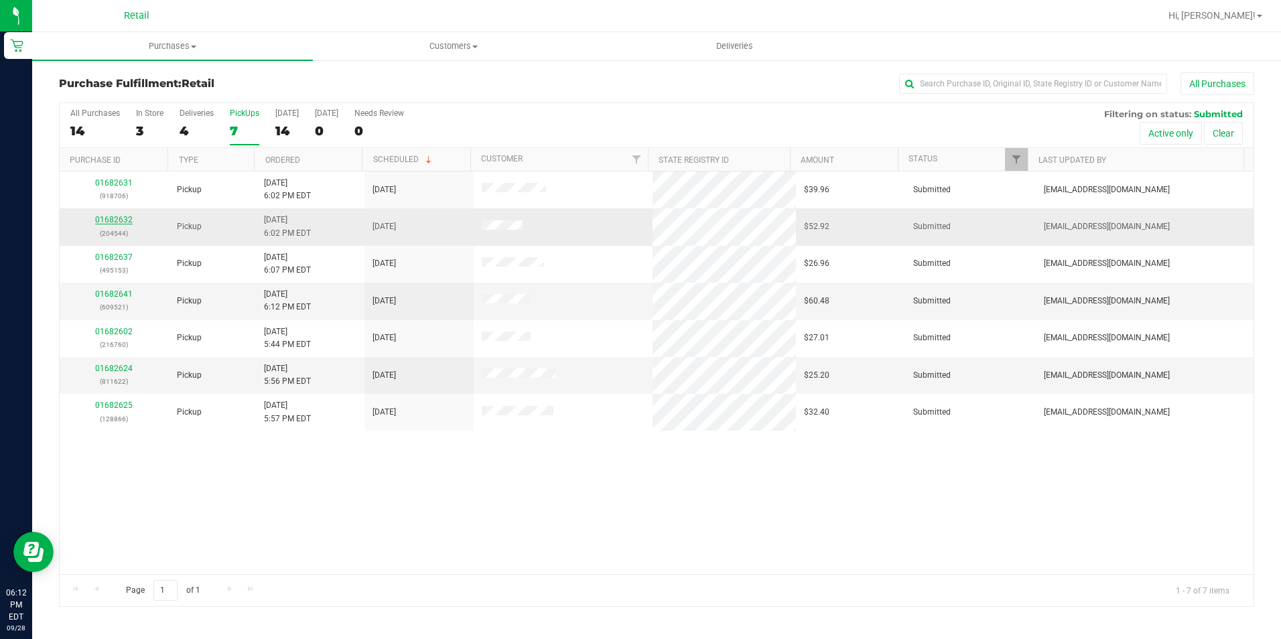
click at [115, 216] on link "01682632" at bounding box center [114, 219] width 38 height 9
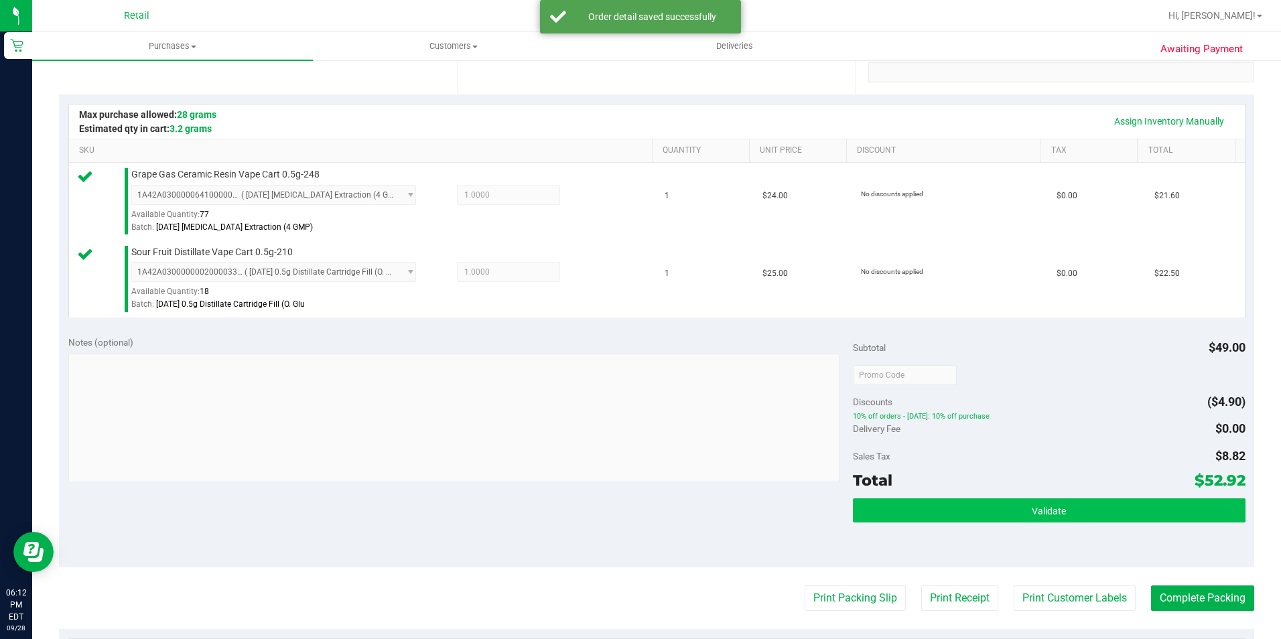
scroll to position [268, 0]
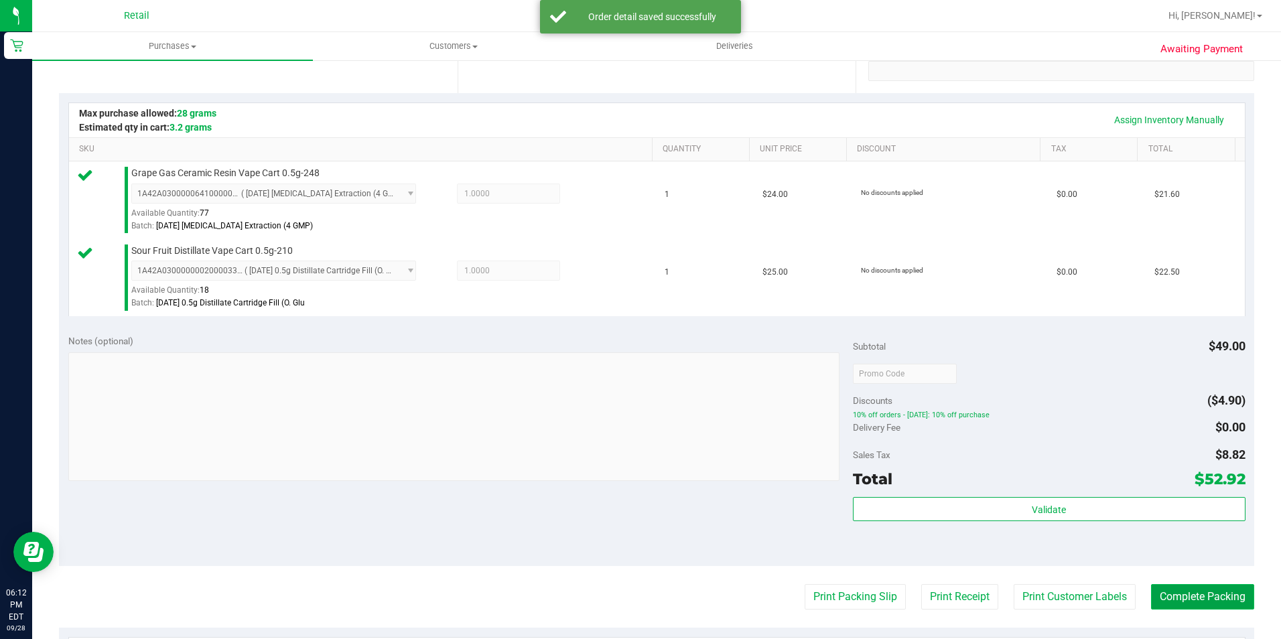
click at [1193, 603] on button "Complete Packing" at bounding box center [1202, 596] width 103 height 25
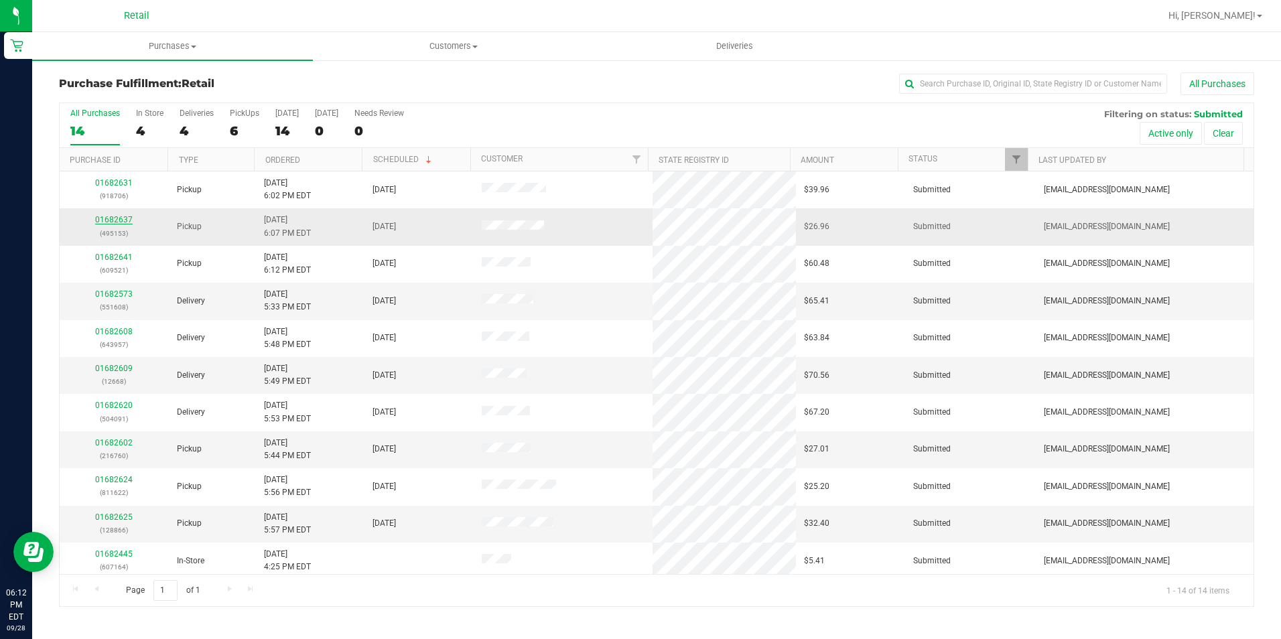
click at [126, 219] on link "01682637" at bounding box center [114, 219] width 38 height 9
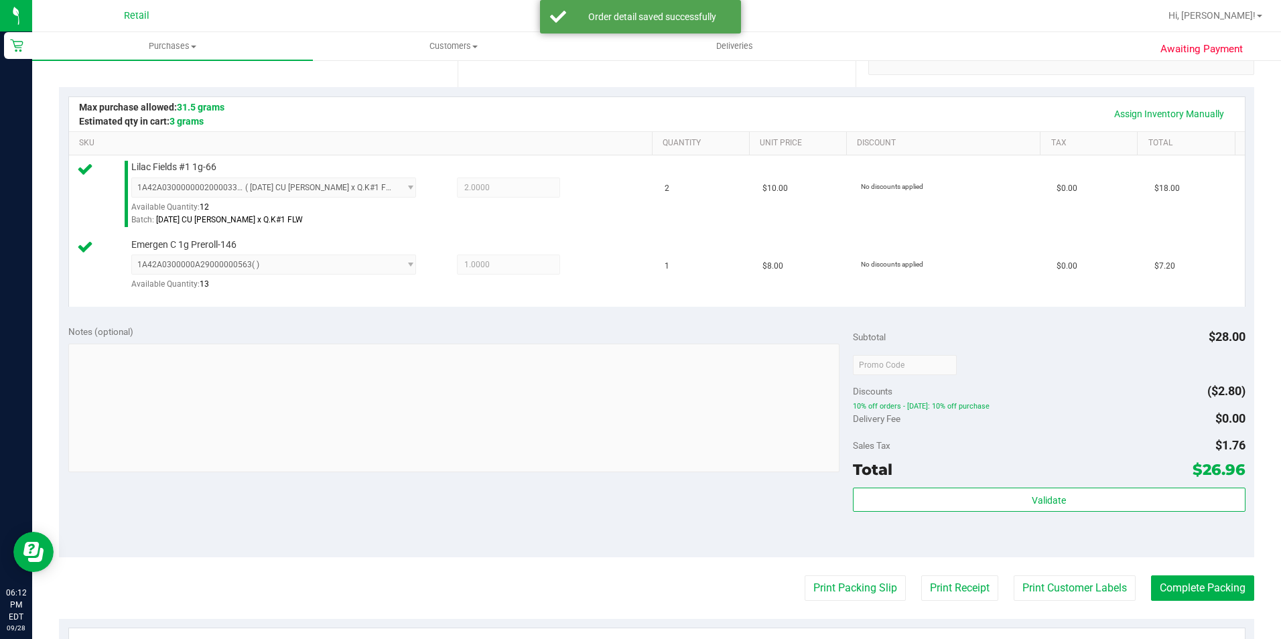
scroll to position [335, 0]
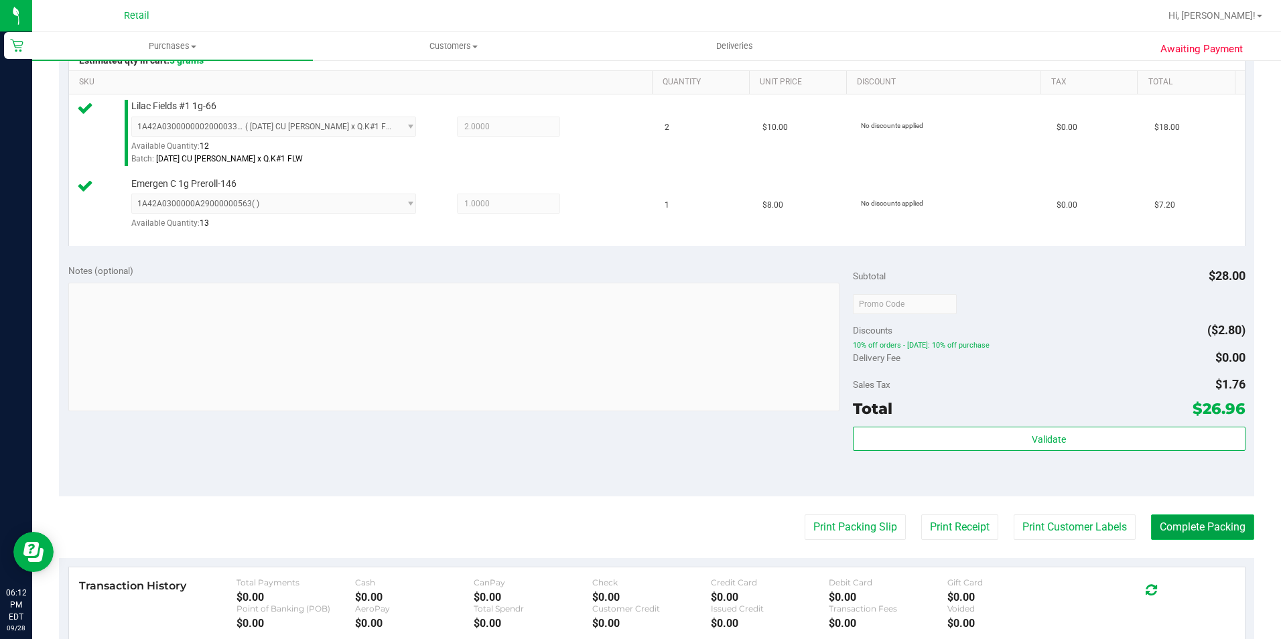
click at [1240, 531] on button "Complete Packing" at bounding box center [1202, 527] width 103 height 25
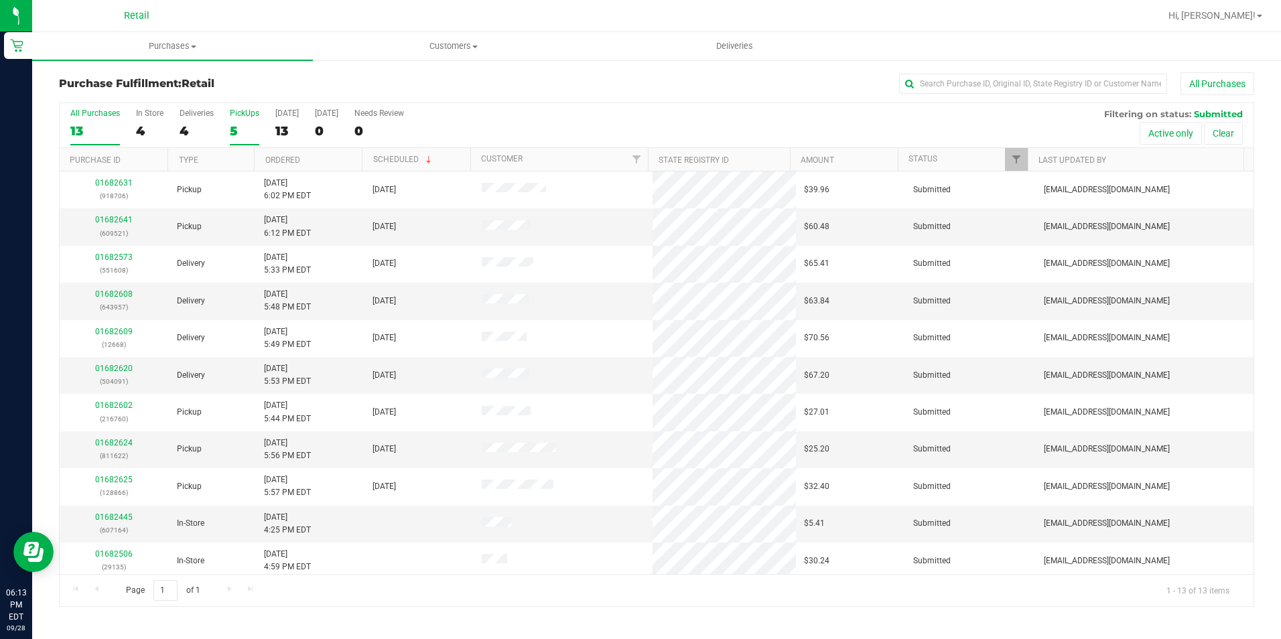
click at [245, 134] on div "5" at bounding box center [244, 130] width 29 height 15
click at [0, 0] on input "PickUps 5" at bounding box center [0, 0] width 0 height 0
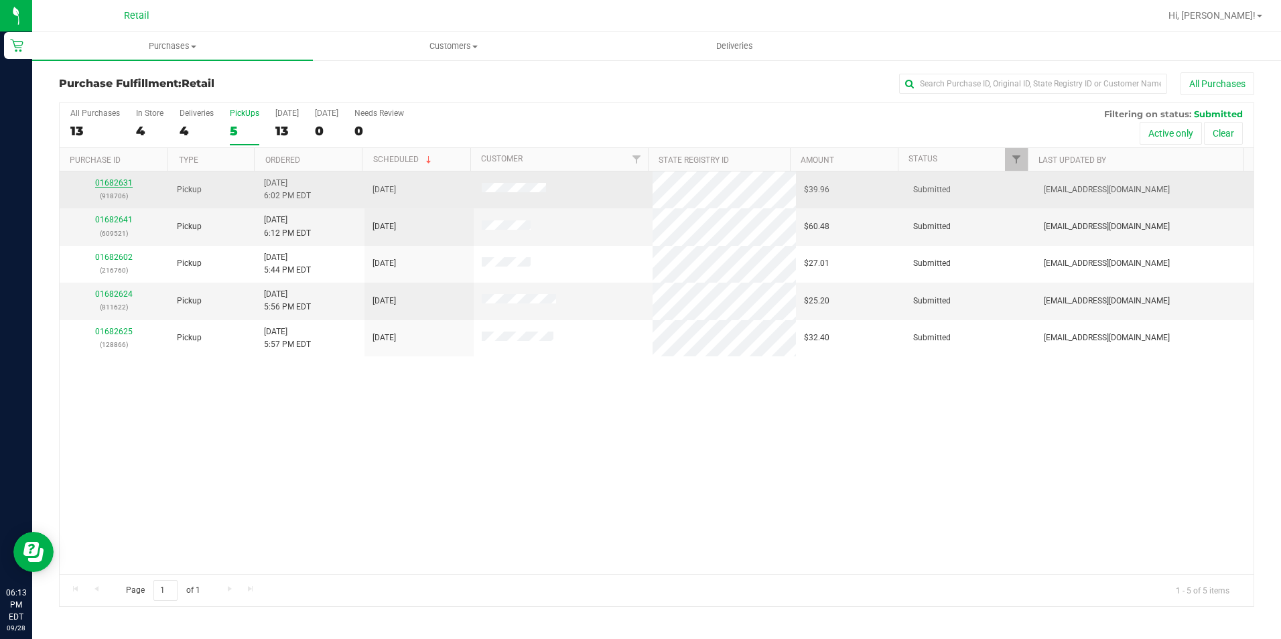
click at [111, 179] on link "01682631" at bounding box center [114, 182] width 38 height 9
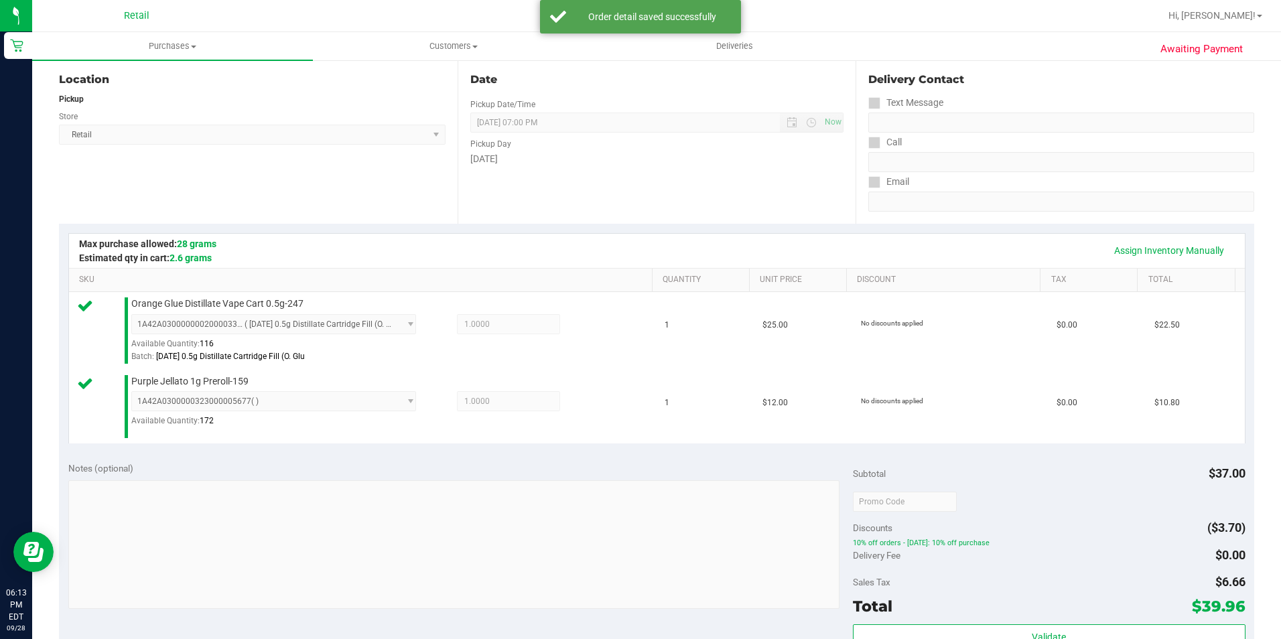
scroll to position [268, 0]
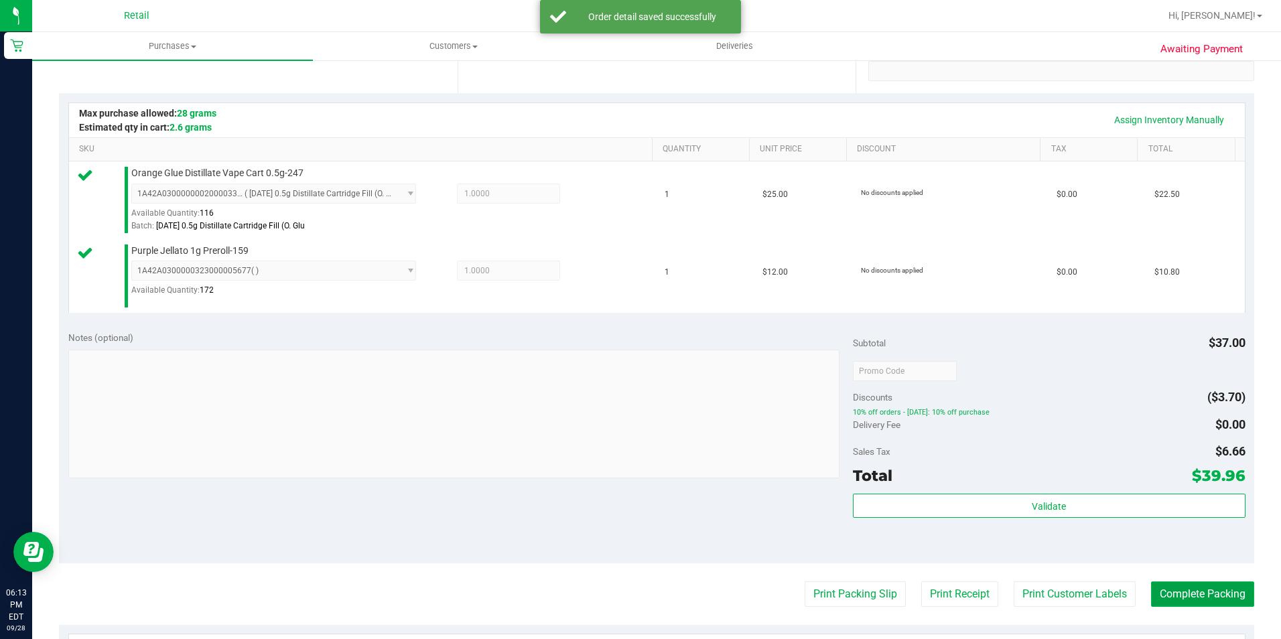
click at [1194, 591] on button "Complete Packing" at bounding box center [1202, 594] width 103 height 25
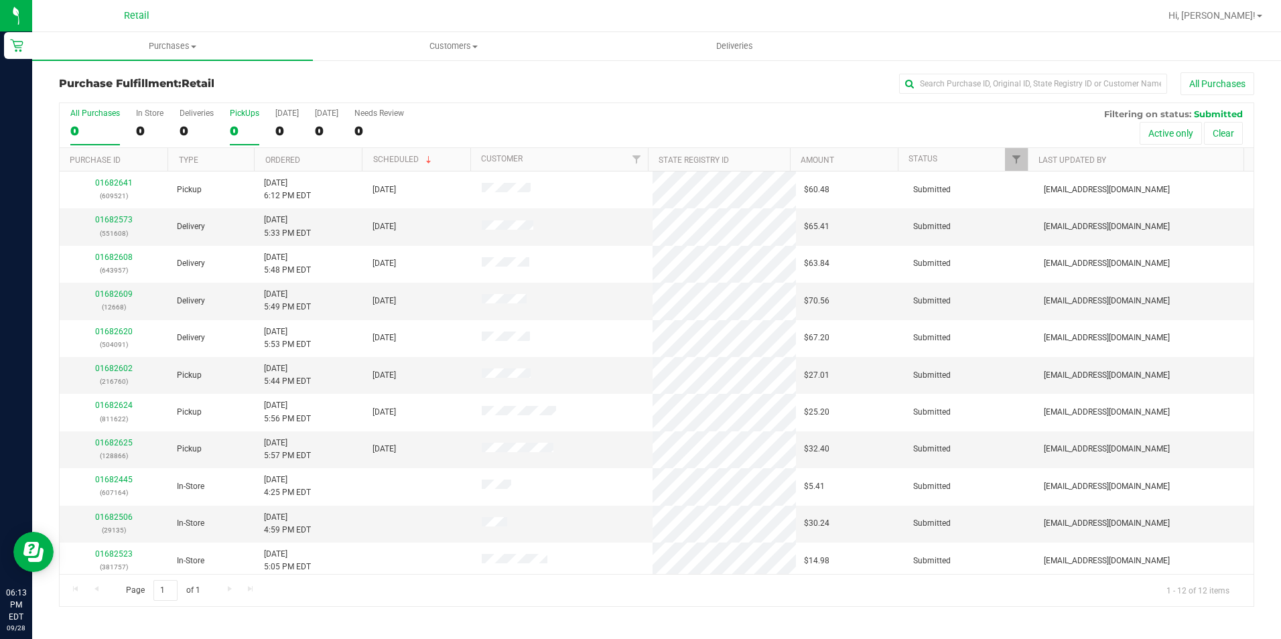
click at [243, 135] on div "0" at bounding box center [244, 130] width 29 height 15
click at [0, 0] on input "PickUps 0" at bounding box center [0, 0] width 0 height 0
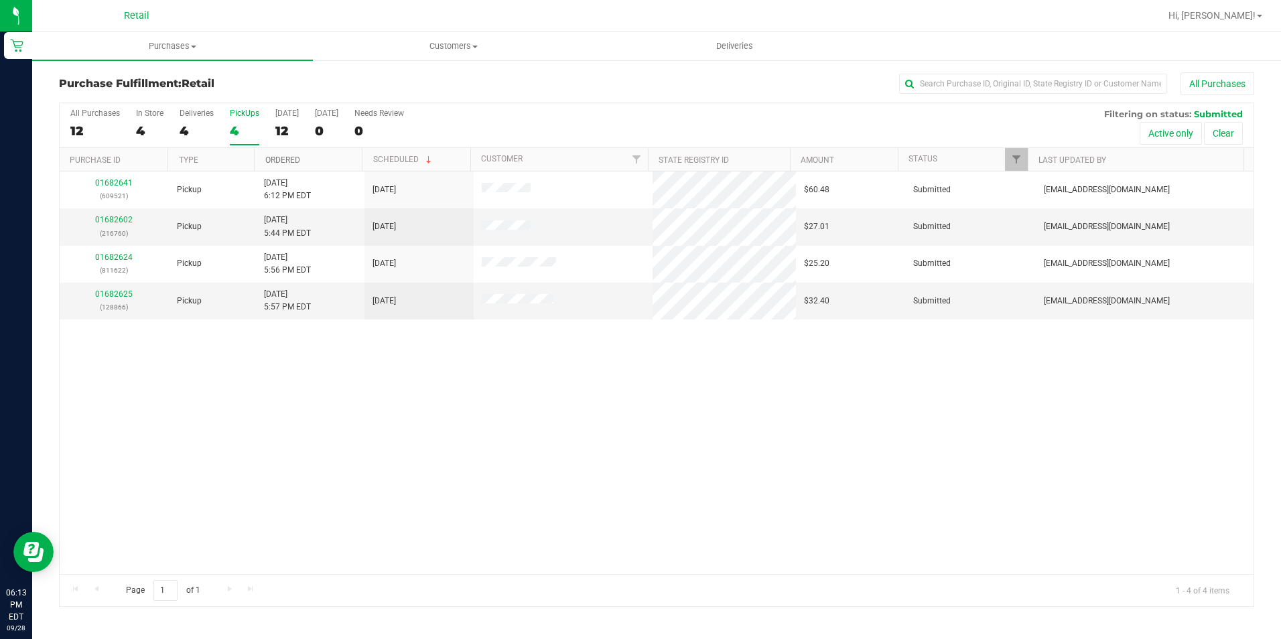
click at [291, 163] on link "Ordered" at bounding box center [282, 159] width 35 height 9
click at [111, 291] on link "01682641" at bounding box center [114, 293] width 38 height 9
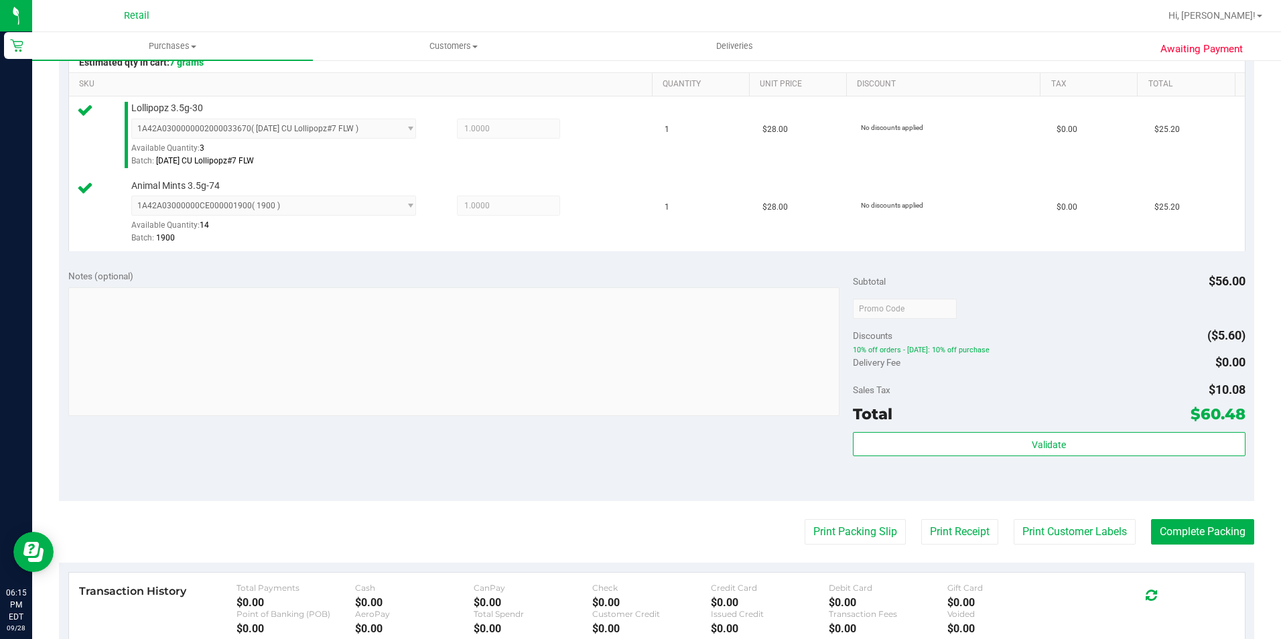
scroll to position [335, 0]
click at [1227, 517] on button "Complete Packing" at bounding box center [1202, 529] width 103 height 25
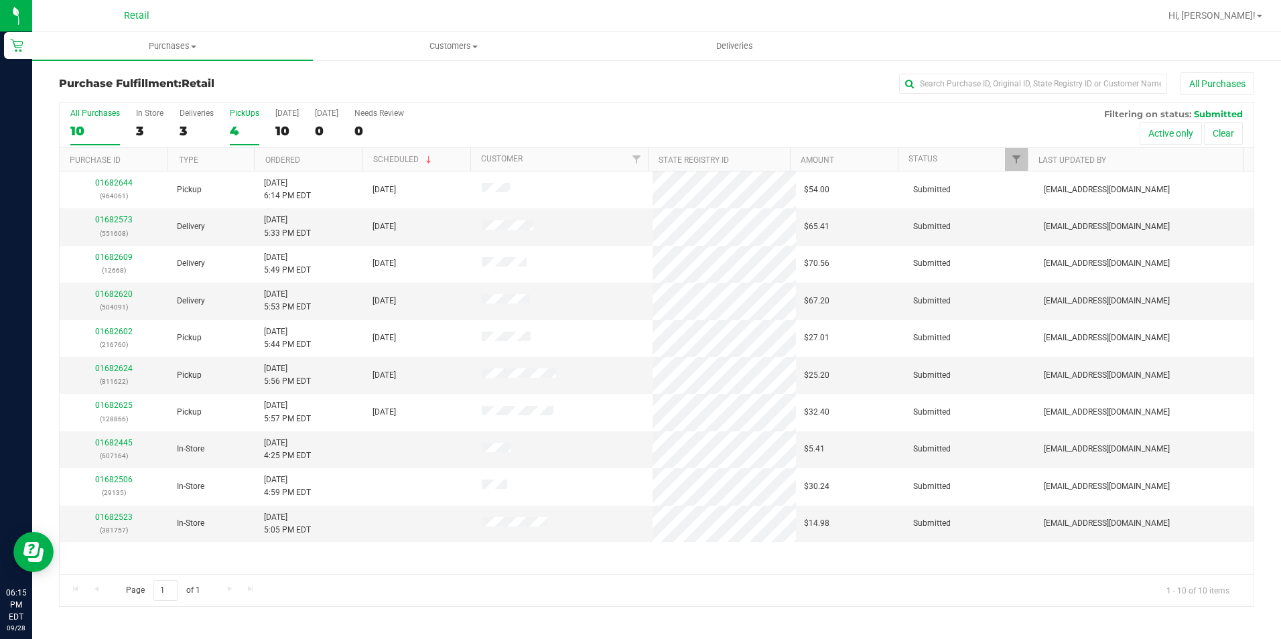
click at [232, 126] on div "4" at bounding box center [244, 130] width 29 height 15
click at [0, 0] on input "PickUps 4" at bounding box center [0, 0] width 0 height 0
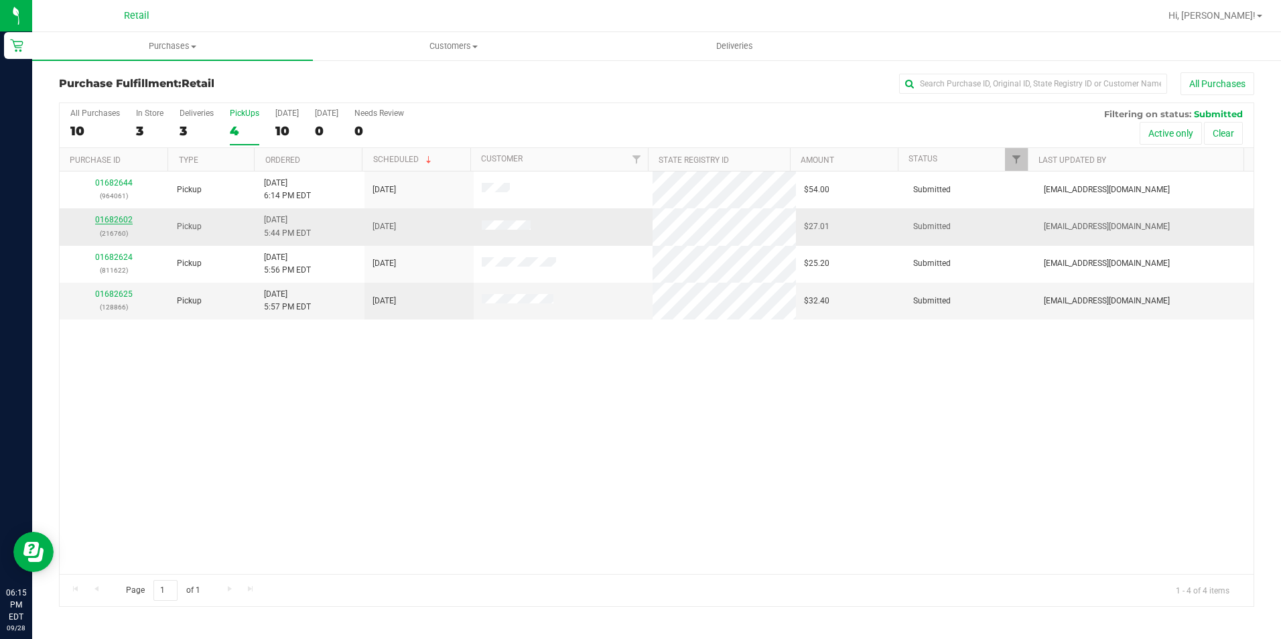
click at [115, 222] on link "01682602" at bounding box center [114, 219] width 38 height 9
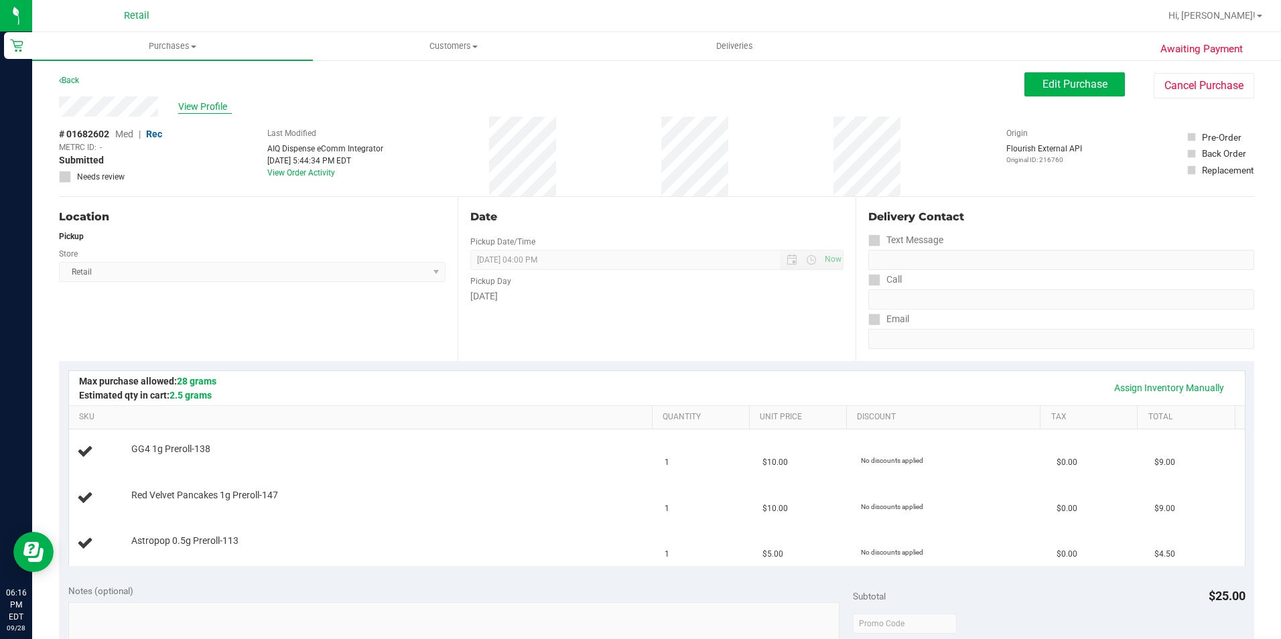
click at [209, 110] on span "View Profile" at bounding box center [205, 107] width 54 height 14
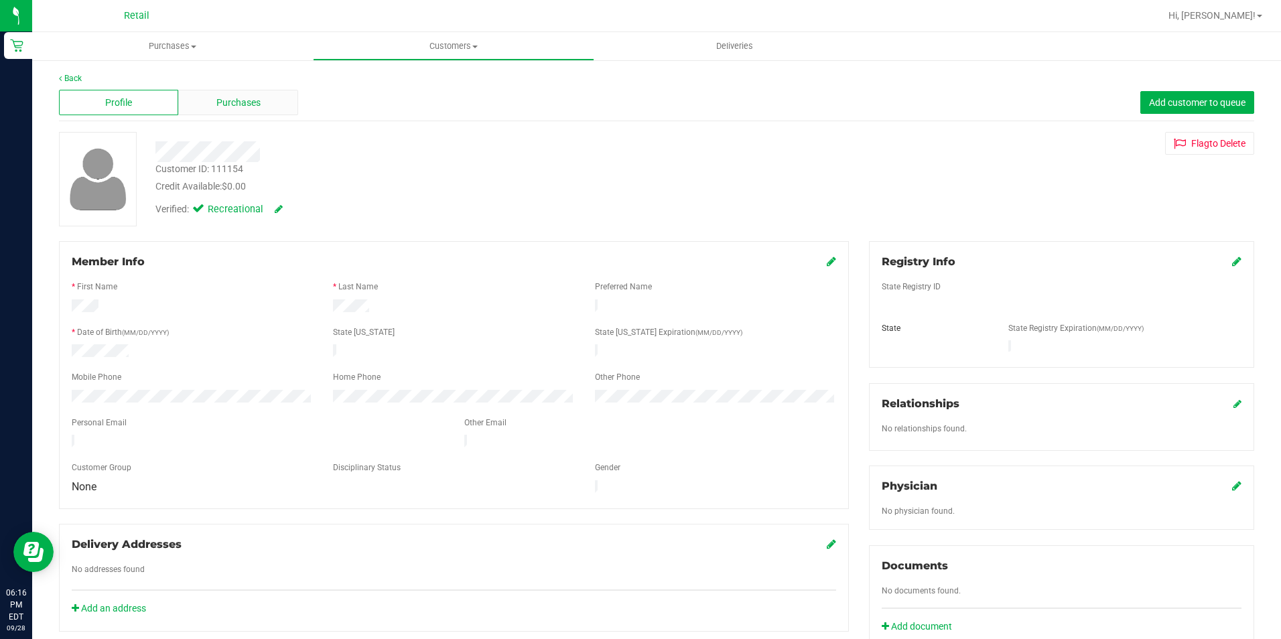
click at [259, 107] on div "Purchases" at bounding box center [237, 102] width 119 height 25
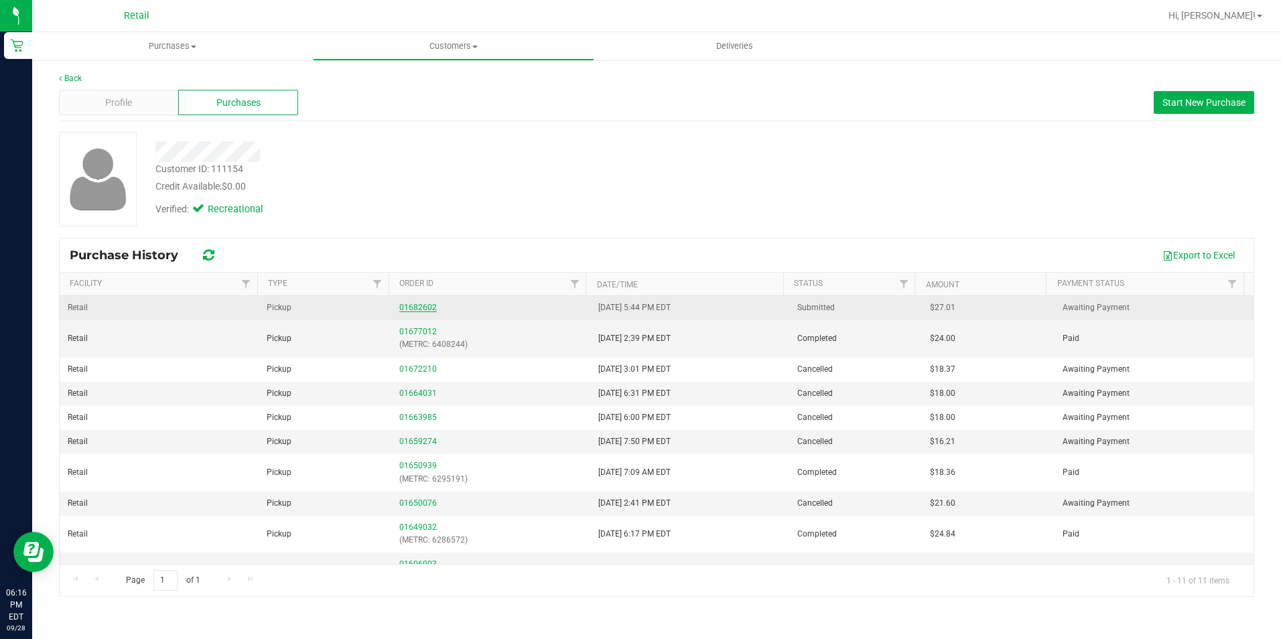
click at [409, 310] on link "01682602" at bounding box center [418, 307] width 38 height 9
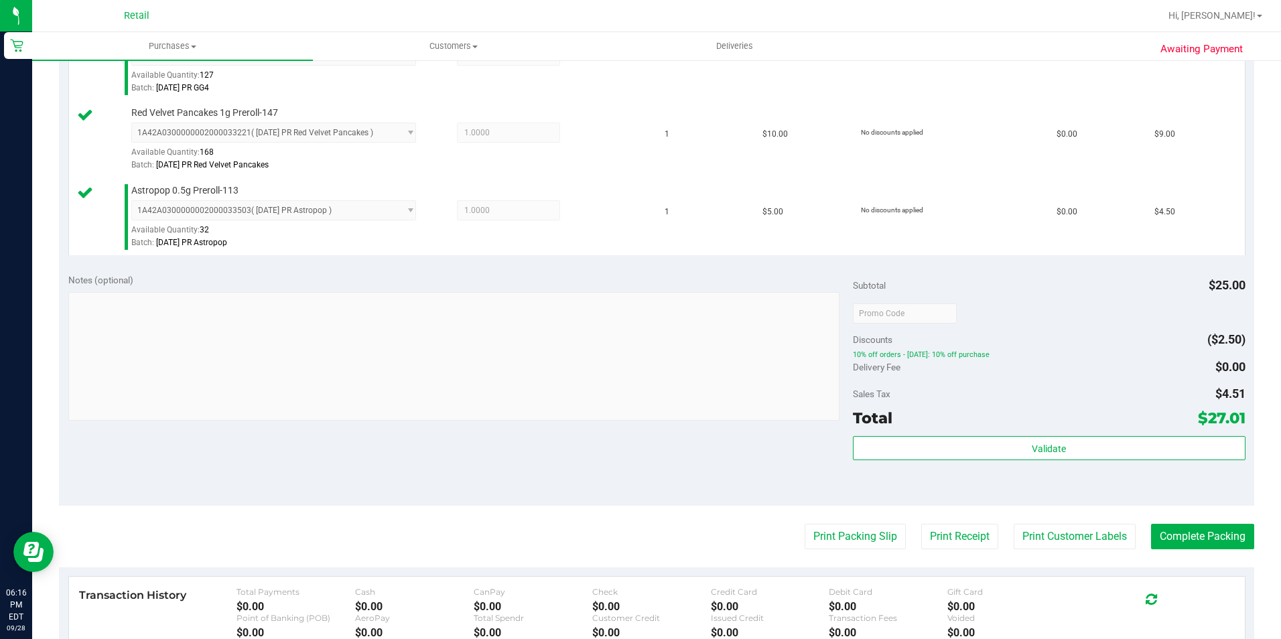
scroll to position [469, 0]
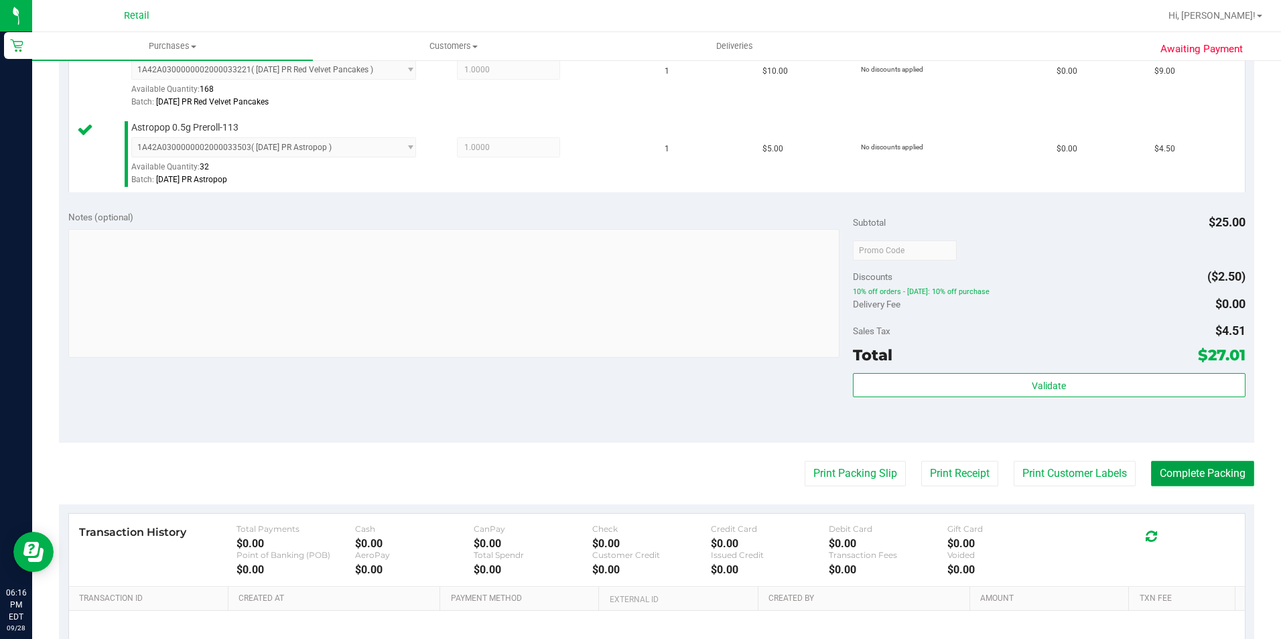
click at [1189, 473] on button "Complete Packing" at bounding box center [1202, 473] width 103 height 25
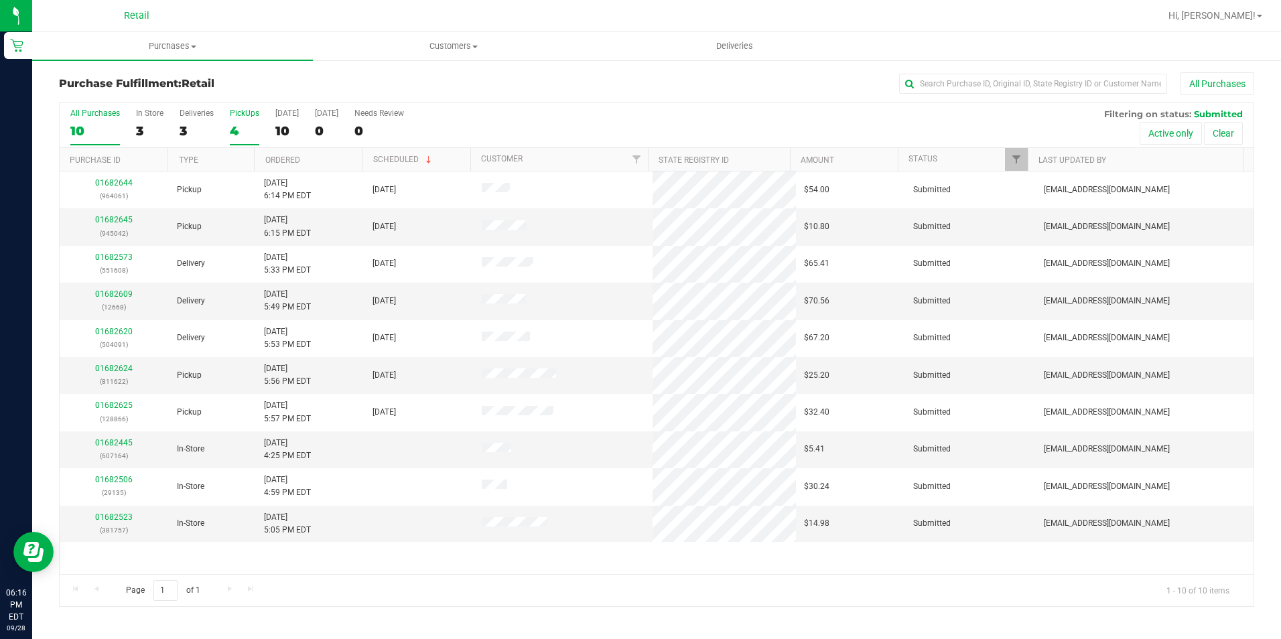
click at [246, 124] on div "4" at bounding box center [244, 130] width 29 height 15
click at [0, 0] on input "PickUps 4" at bounding box center [0, 0] width 0 height 0
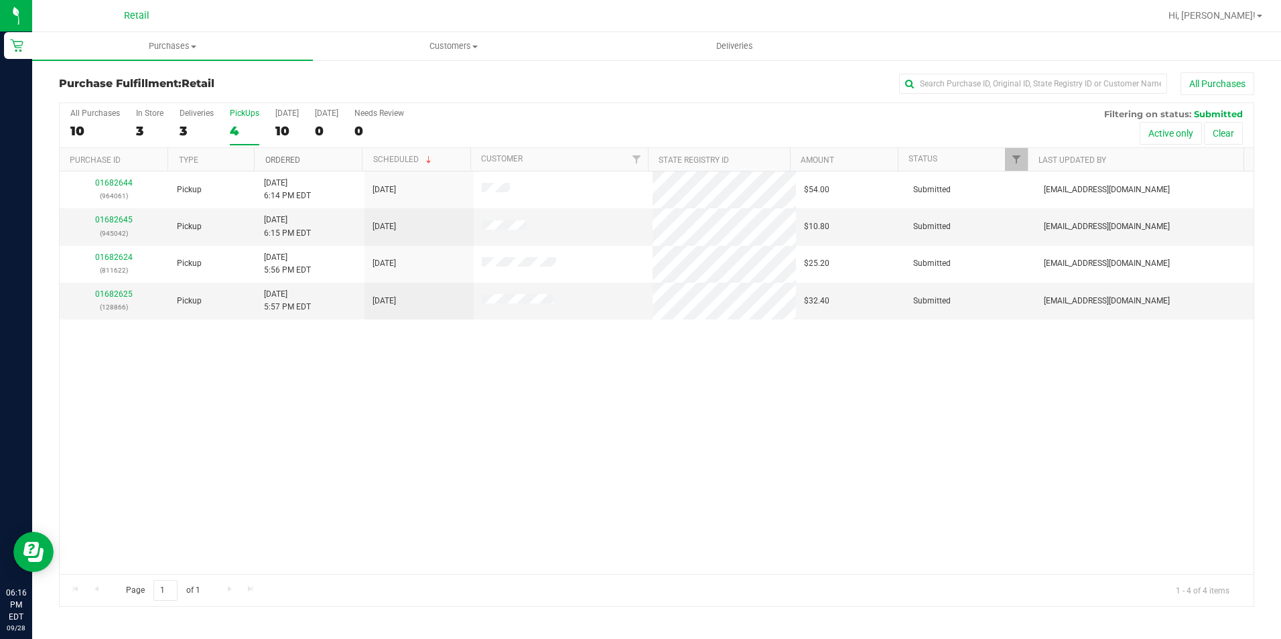
click at [290, 159] on link "Ordered" at bounding box center [282, 159] width 35 height 9
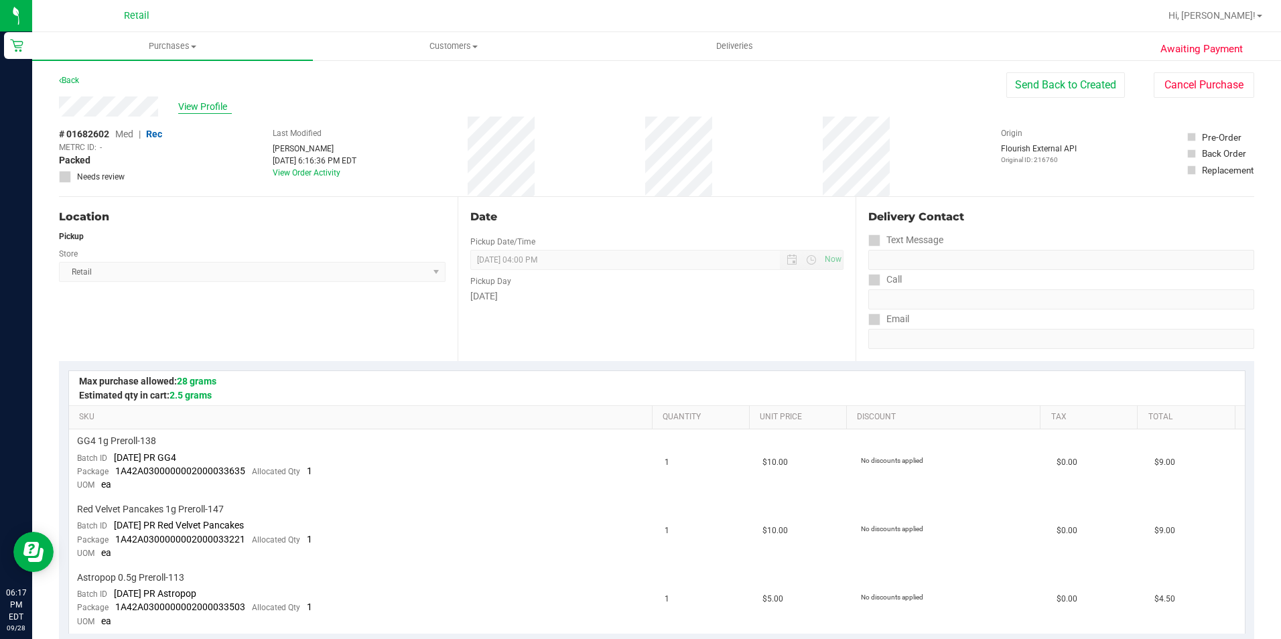
click at [196, 101] on span "View Profile" at bounding box center [205, 107] width 54 height 14
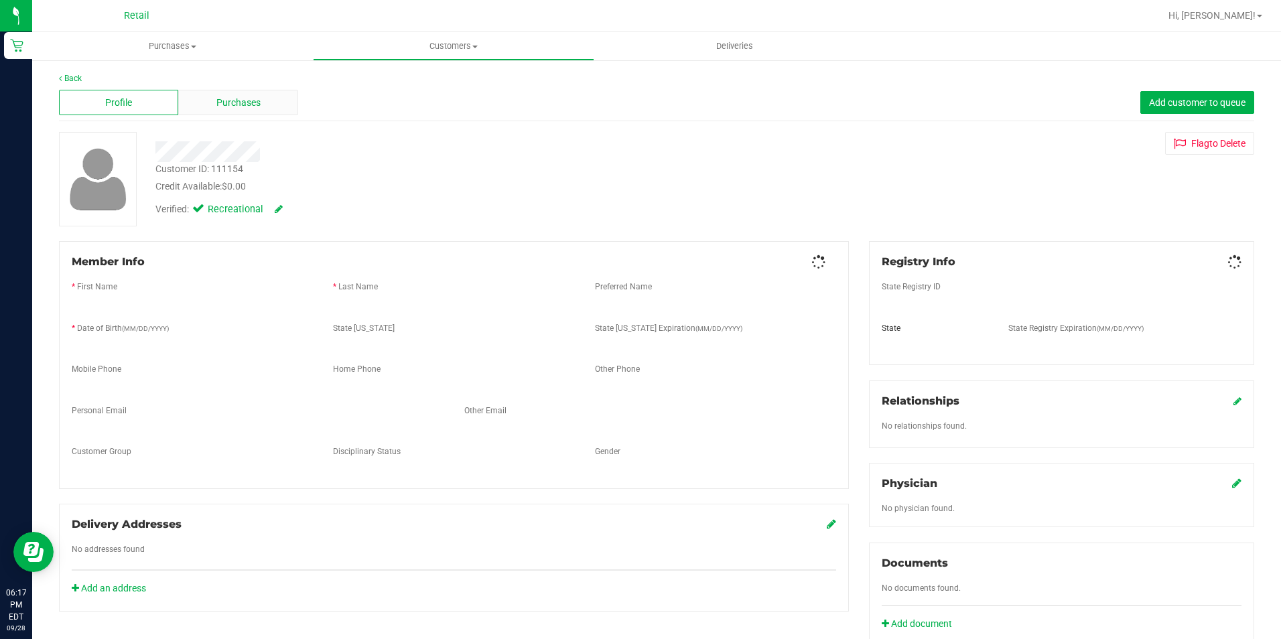
click at [255, 105] on span "Purchases" at bounding box center [238, 103] width 44 height 14
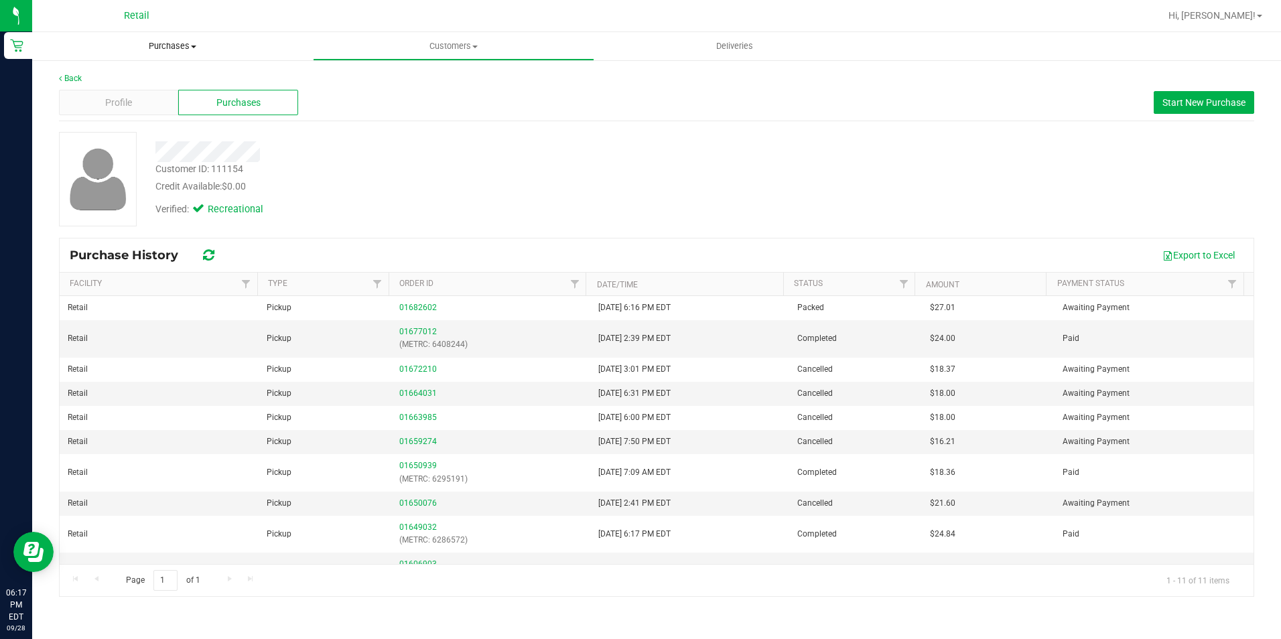
click at [187, 37] on uib-tab-heading "Purchases Summary of purchases Fulfillment All purchases" at bounding box center [172, 46] width 281 height 28
click at [151, 98] on li "Fulfillment" at bounding box center [172, 97] width 281 height 16
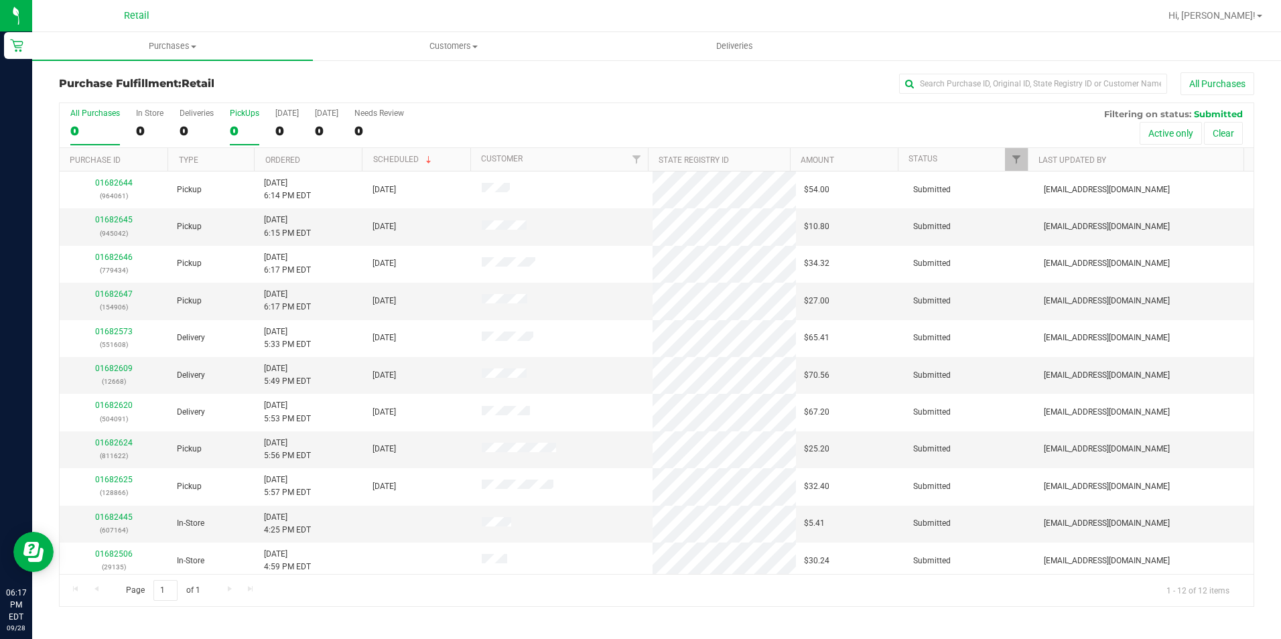
click at [231, 135] on div "0" at bounding box center [244, 130] width 29 height 15
click at [0, 0] on input "PickUps 0" at bounding box center [0, 0] width 0 height 0
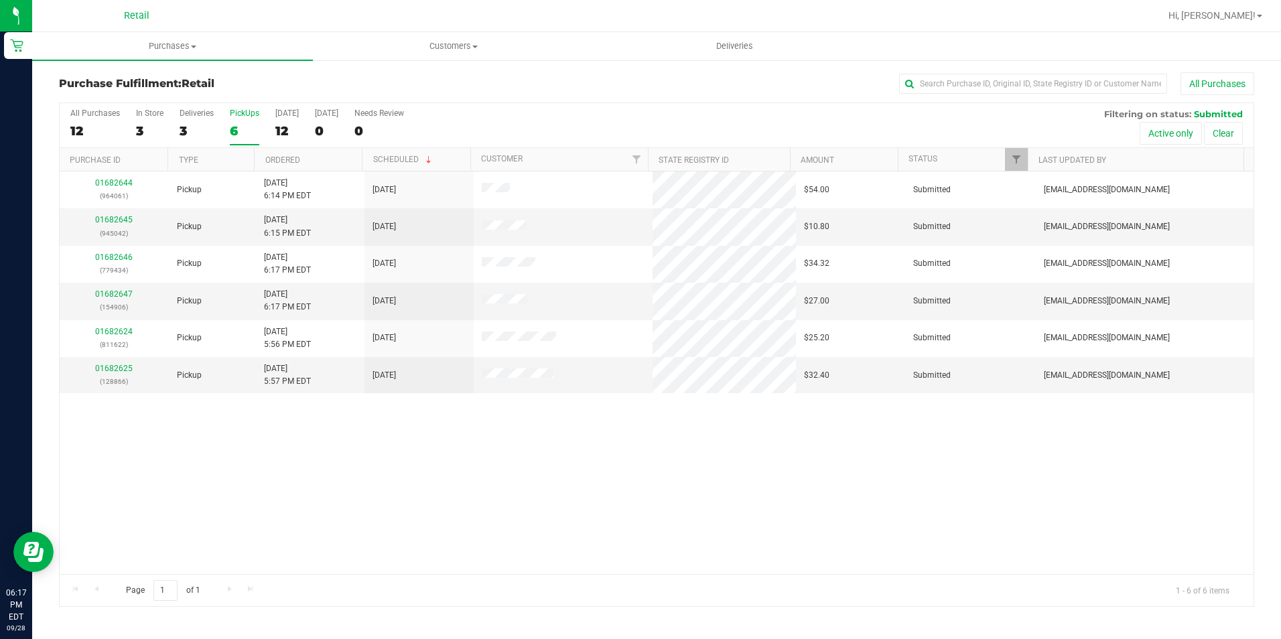
click at [235, 134] on div "6" at bounding box center [244, 130] width 29 height 15
click at [0, 0] on input "PickUps 6" at bounding box center [0, 0] width 0 height 0
click at [120, 171] on th "Purchase ID" at bounding box center [114, 159] width 108 height 23
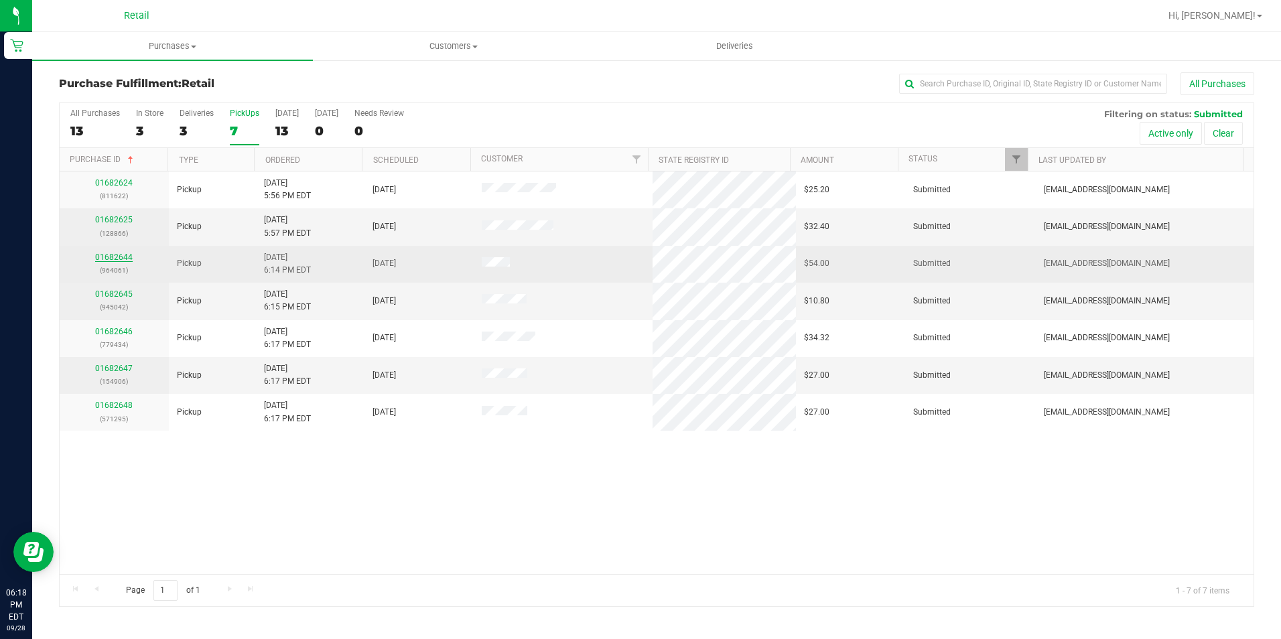
click at [107, 261] on link "01682644" at bounding box center [114, 257] width 38 height 9
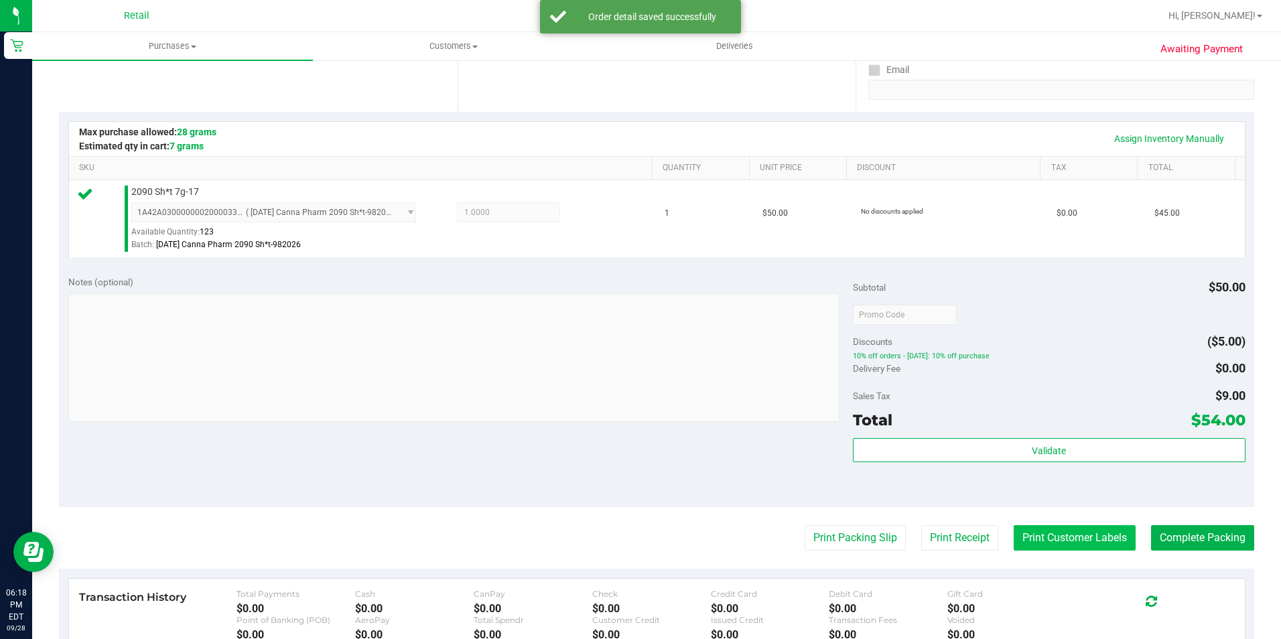
scroll to position [402, 0]
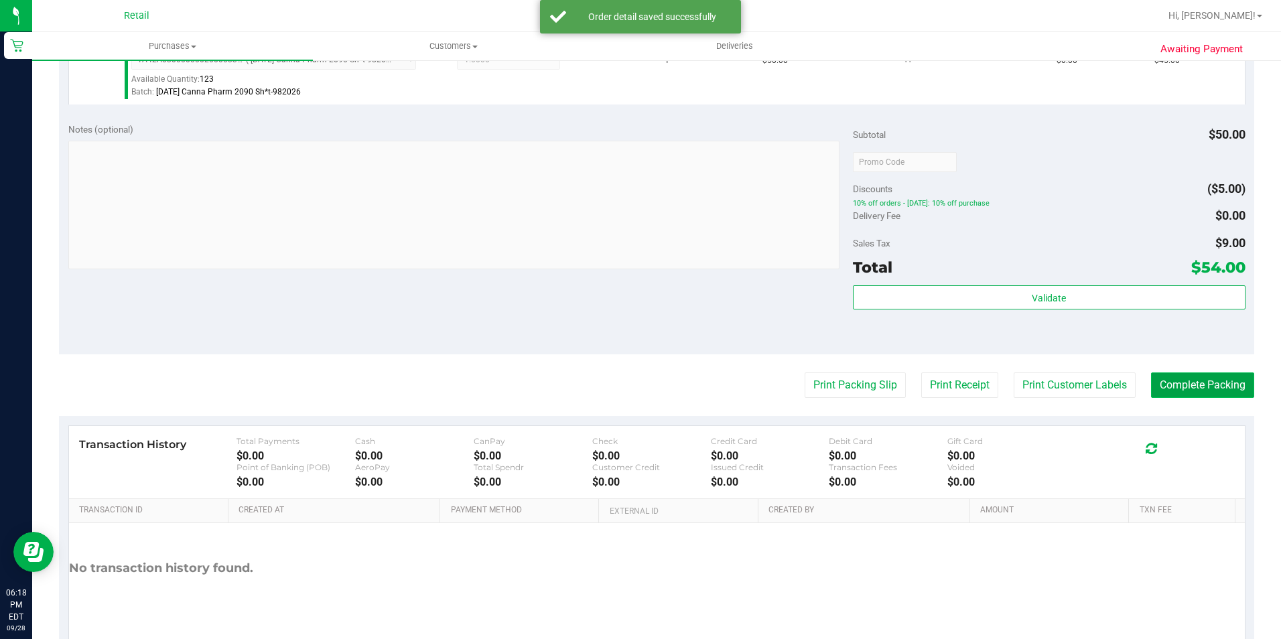
click at [1171, 376] on button "Complete Packing" at bounding box center [1202, 385] width 103 height 25
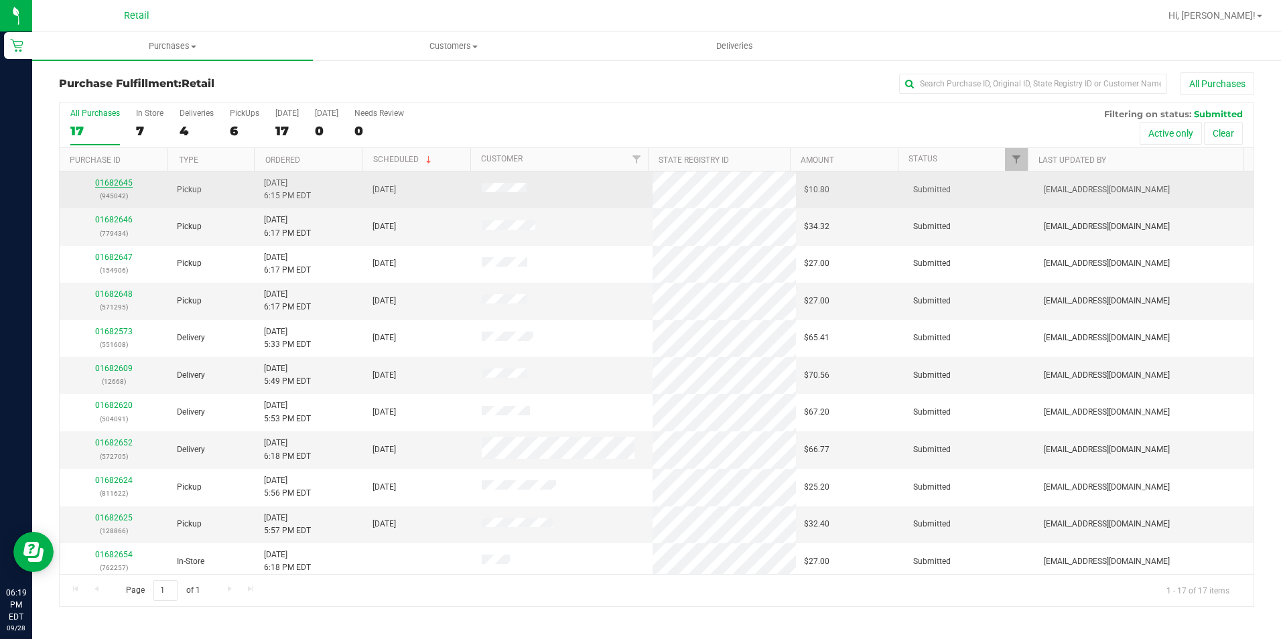
click at [117, 188] on link "01682645" at bounding box center [114, 182] width 38 height 9
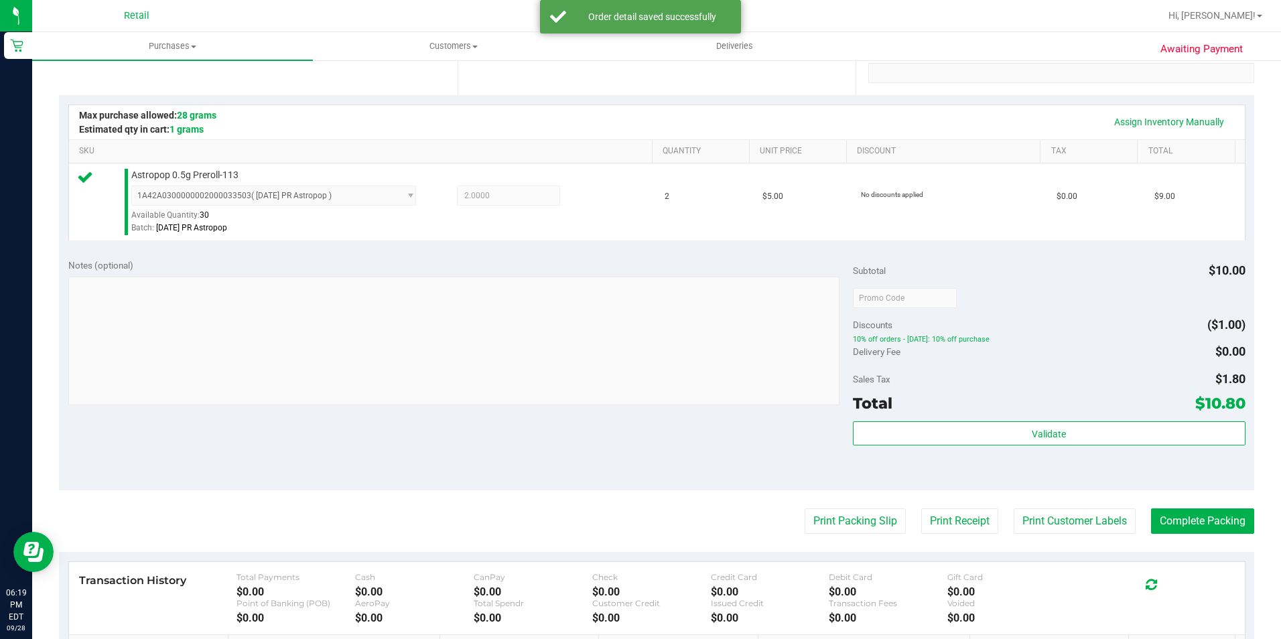
scroll to position [335, 0]
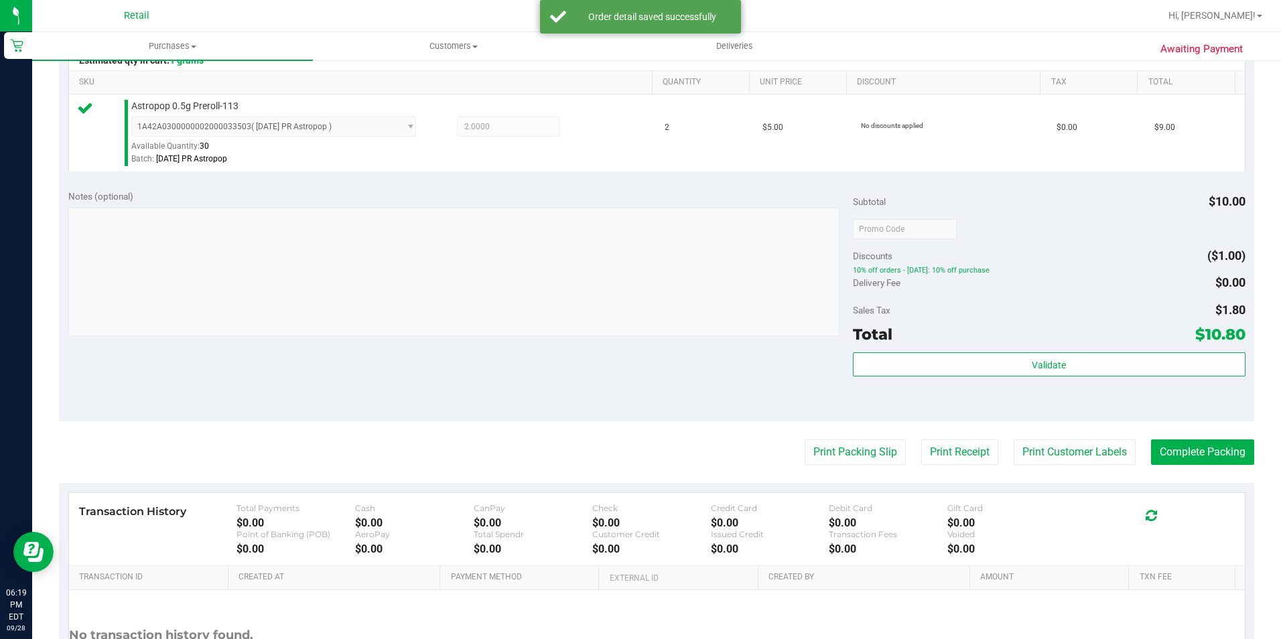
click at [1228, 467] on purchase-details "Back Edit Purchase Cancel Purchase View Profile # 01682645 Med | Rec METRC ID: …" at bounding box center [656, 235] width 1195 height 996
click at [1230, 450] on button "Complete Packing" at bounding box center [1202, 452] width 103 height 25
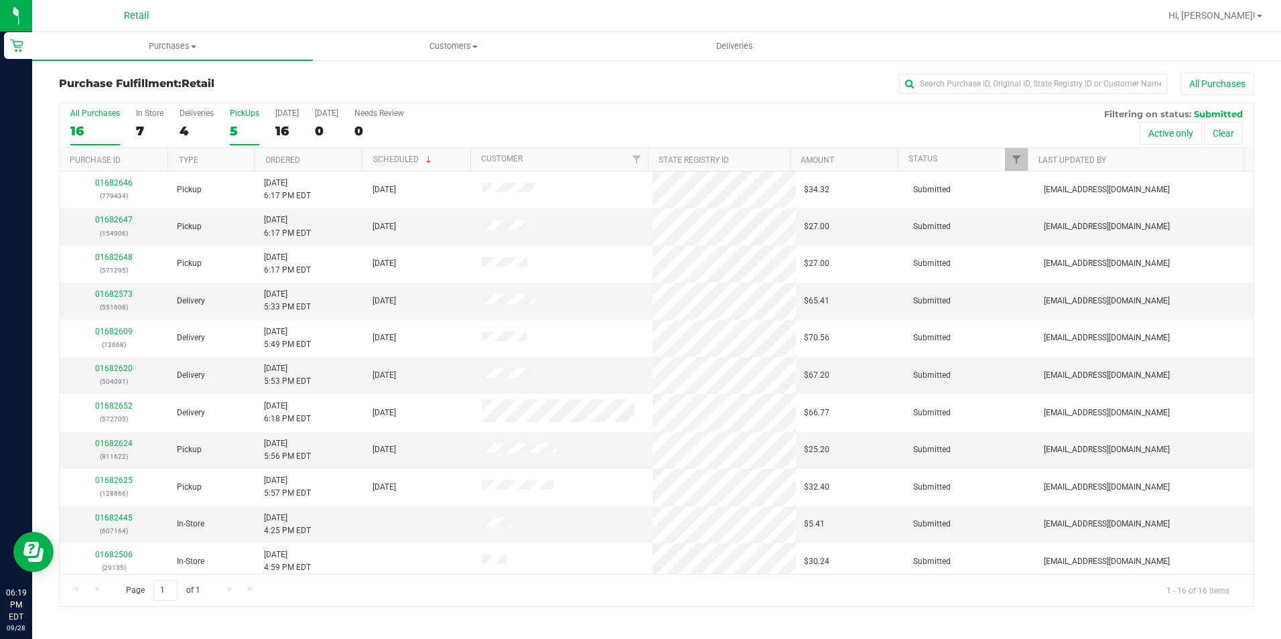
click at [250, 131] on div "5" at bounding box center [244, 130] width 29 height 15
click at [0, 0] on input "PickUps 5" at bounding box center [0, 0] width 0 height 0
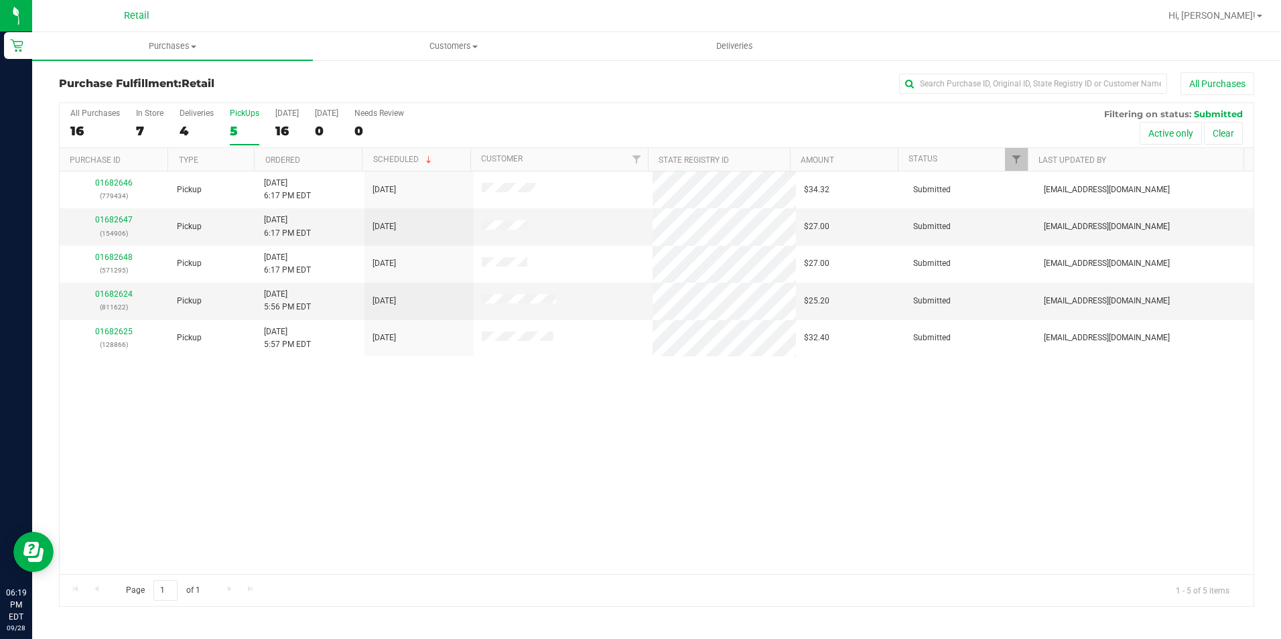
click at [279, 166] on th "Ordered" at bounding box center [308, 159] width 108 height 23
click at [111, 214] on div "01682625 (128866)" at bounding box center [114, 226] width 93 height 25
click at [111, 217] on link "01682625" at bounding box center [114, 219] width 38 height 9
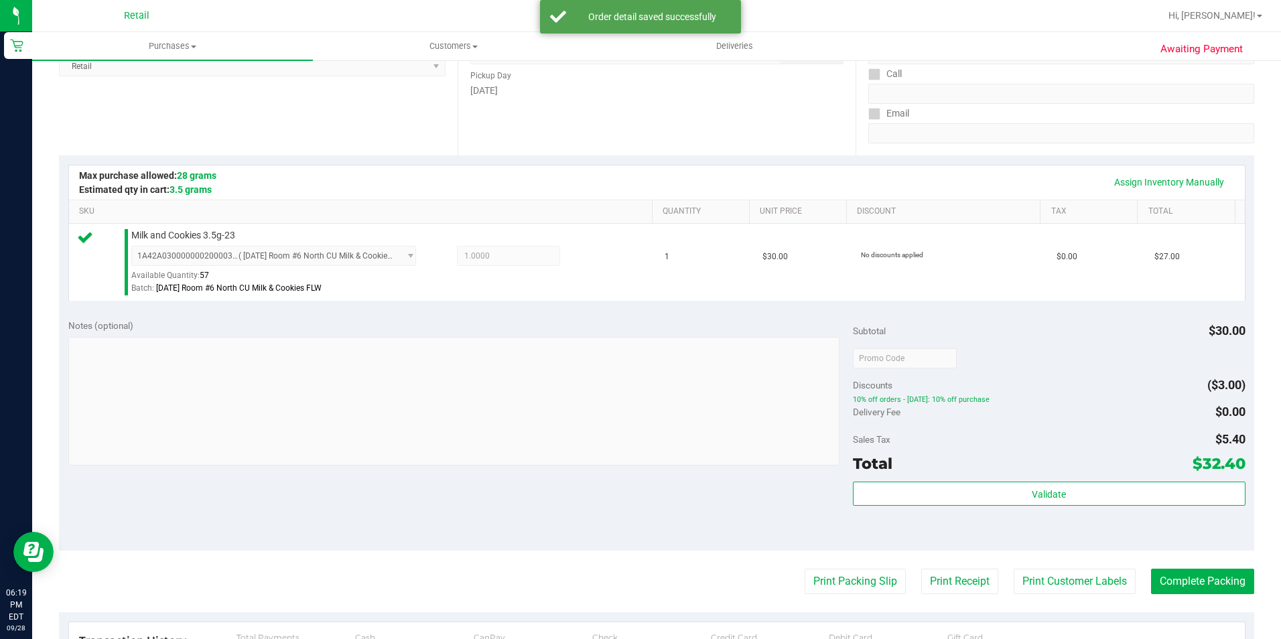
scroll to position [402, 0]
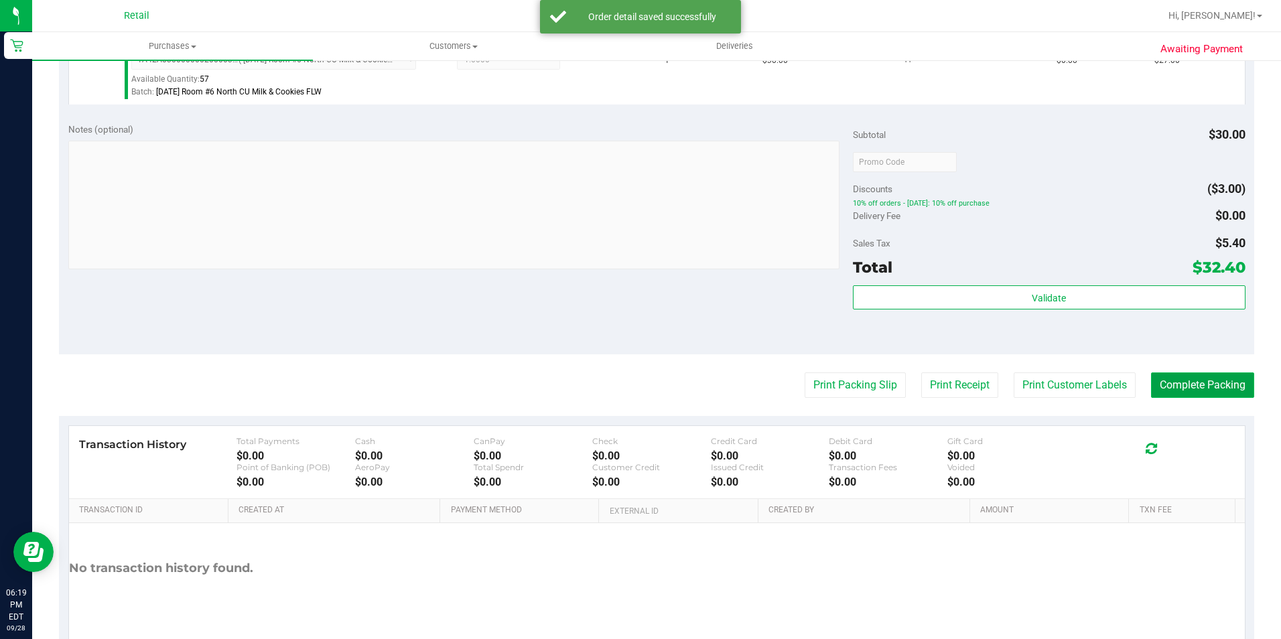
click at [1199, 393] on button "Complete Packing" at bounding box center [1202, 385] width 103 height 25
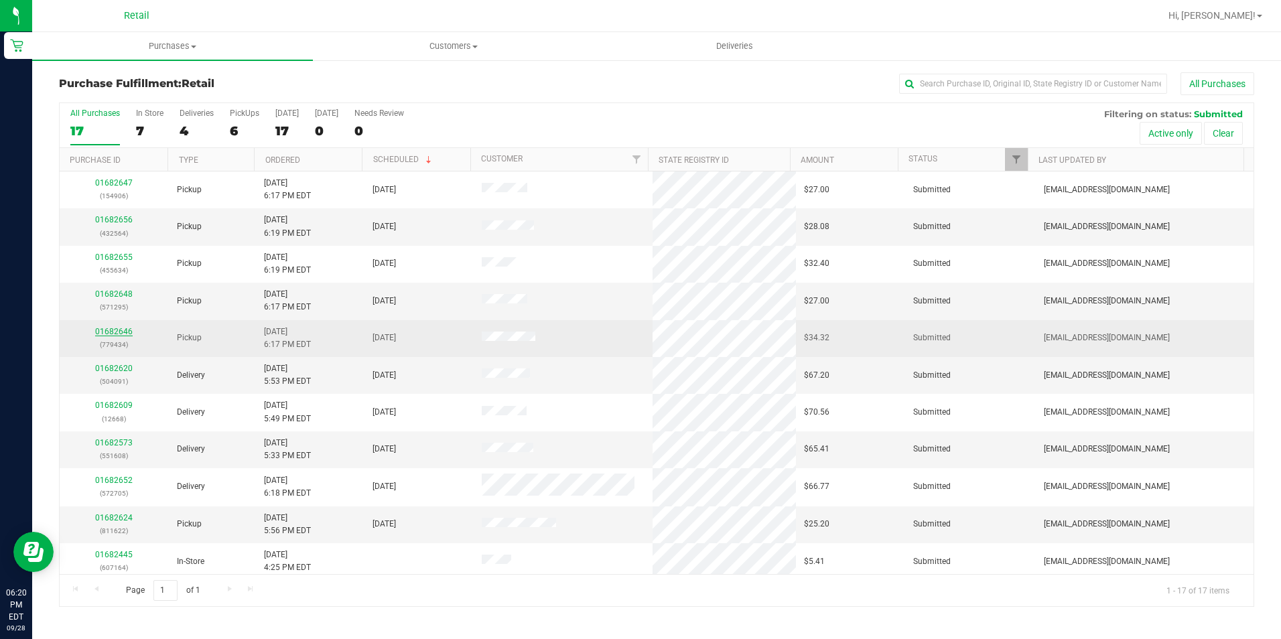
click at [121, 332] on link "01682646" at bounding box center [114, 331] width 38 height 9
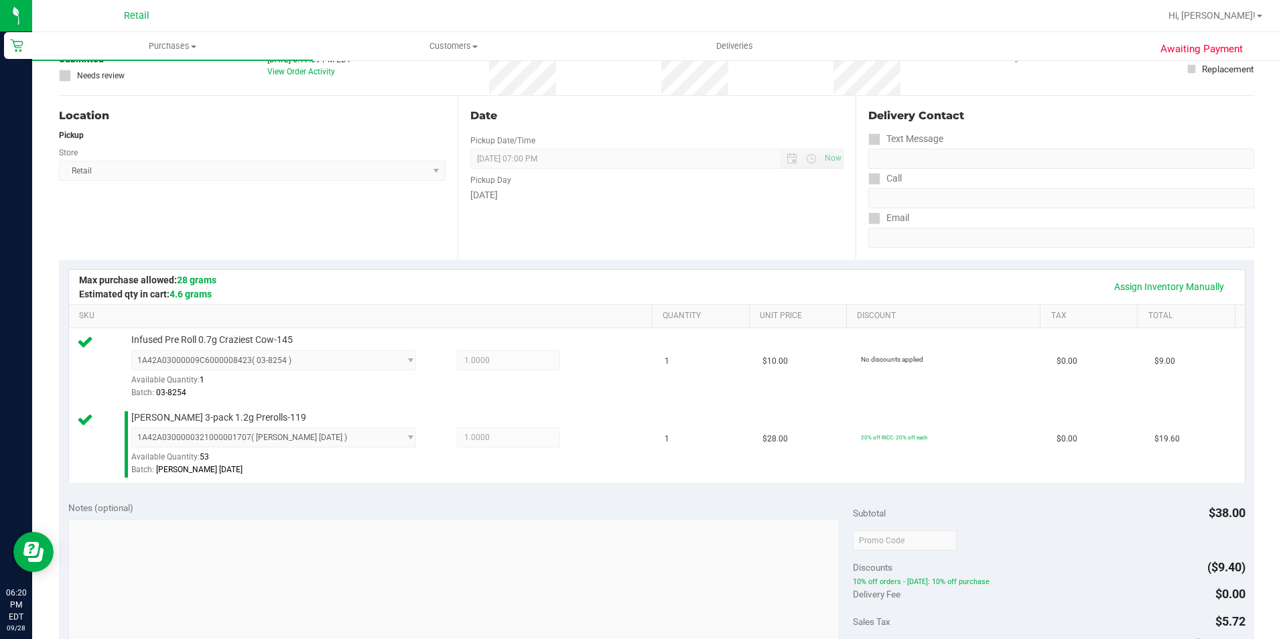
scroll to position [268, 0]
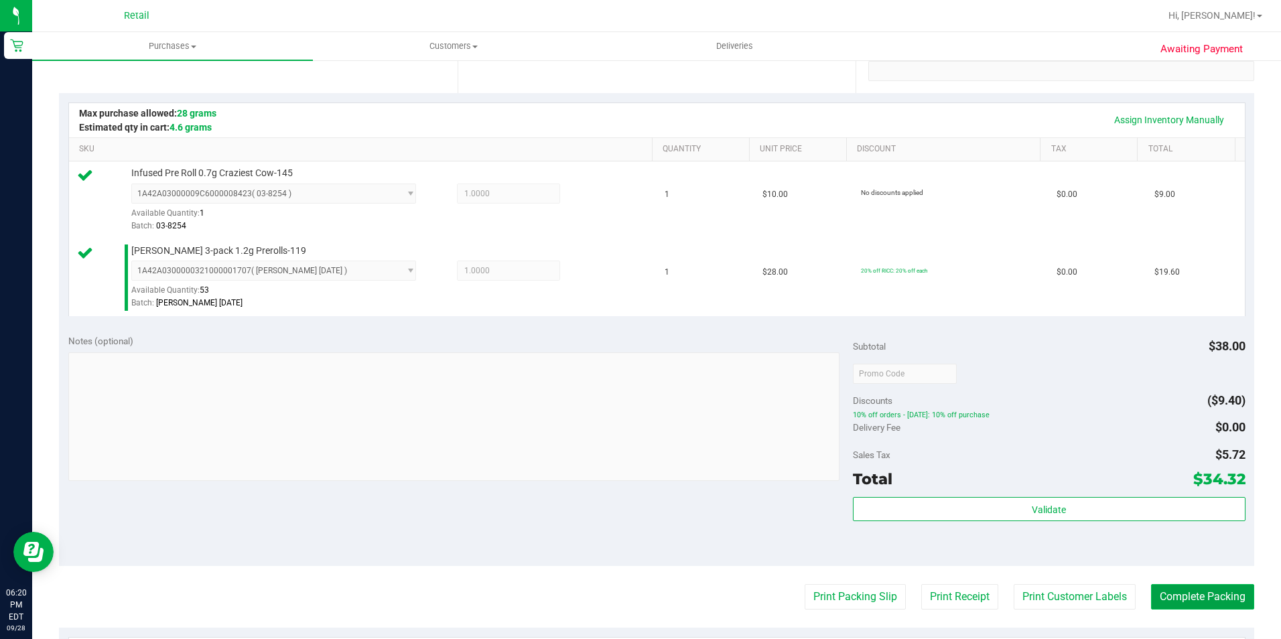
click at [1195, 596] on button "Complete Packing" at bounding box center [1202, 596] width 103 height 25
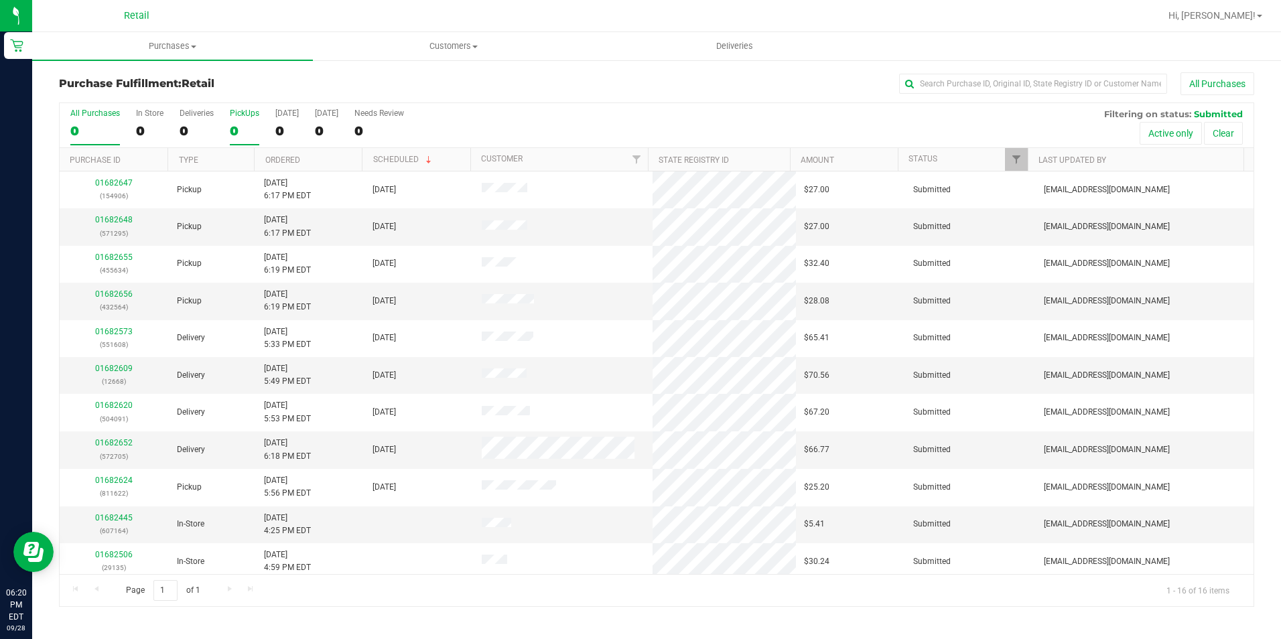
click at [243, 119] on label "PickUps 0" at bounding box center [244, 127] width 29 height 37
click at [0, 0] on input "PickUps 0" at bounding box center [0, 0] width 0 height 0
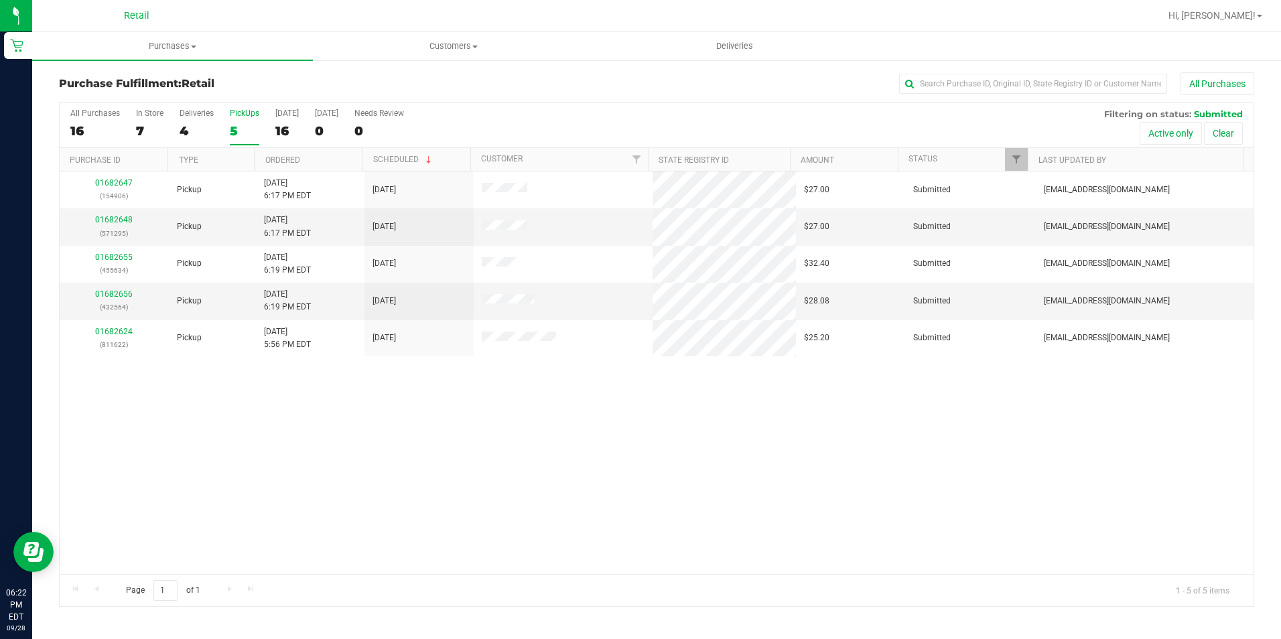
click at [237, 131] on div "5" at bounding box center [244, 130] width 29 height 15
click at [0, 0] on input "PickUps 5" at bounding box center [0, 0] width 0 height 0
click at [253, 137] on div "5" at bounding box center [244, 130] width 29 height 15
click at [0, 0] on input "PickUps 5" at bounding box center [0, 0] width 0 height 0
click at [238, 118] on label "PickUps 5" at bounding box center [244, 127] width 29 height 37
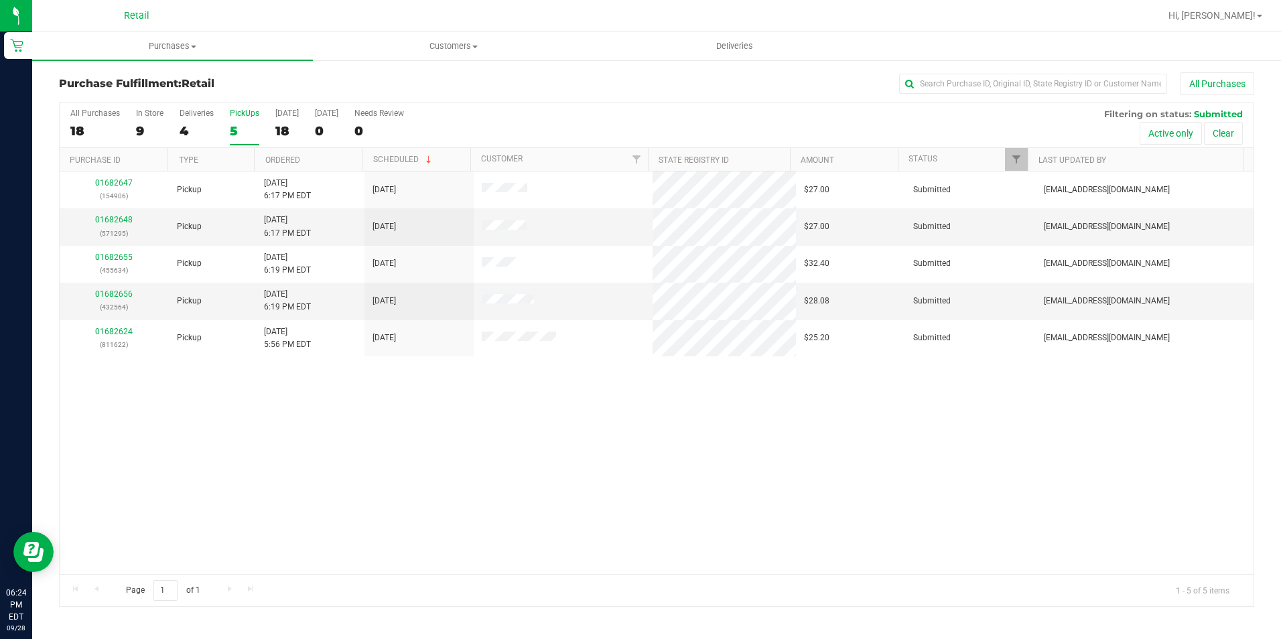
click at [0, 0] on input "PickUps 5" at bounding box center [0, 0] width 0 height 0
click at [281, 154] on th "Ordered" at bounding box center [308, 159] width 108 height 23
click at [251, 133] on div "5" at bounding box center [244, 130] width 29 height 15
click at [0, 0] on input "PickUps 5" at bounding box center [0, 0] width 0 height 0
click at [180, 115] on div "Deliveries" at bounding box center [197, 113] width 34 height 9
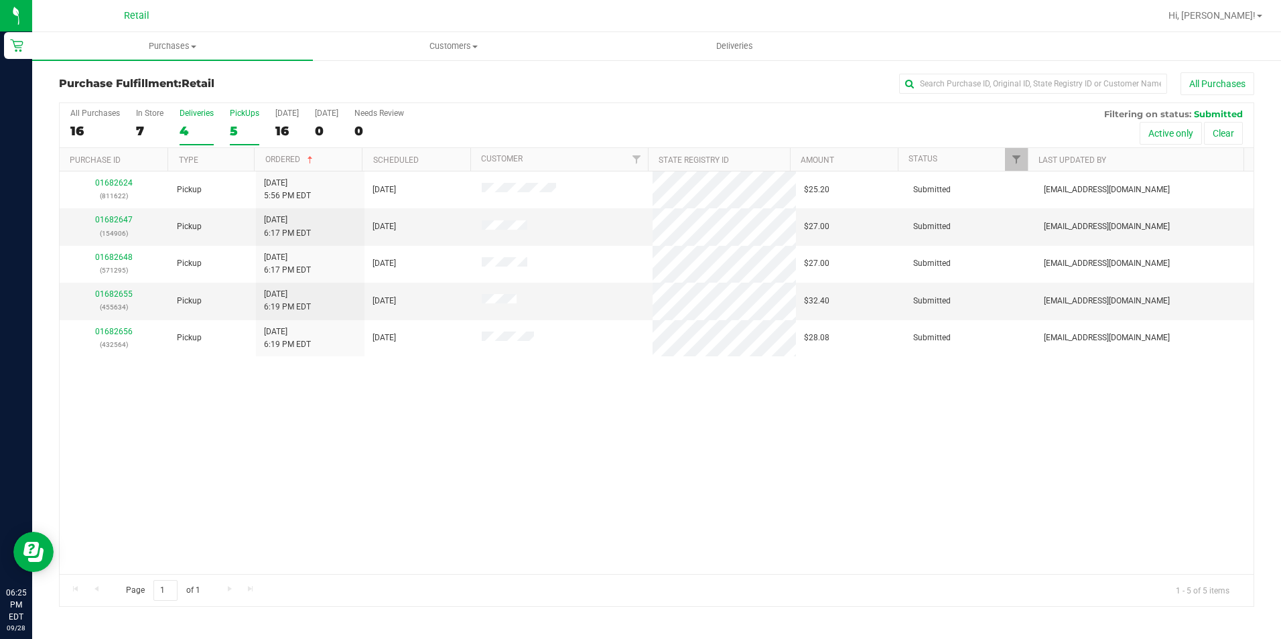
click at [0, 0] on input "Deliveries 4" at bounding box center [0, 0] width 0 height 0
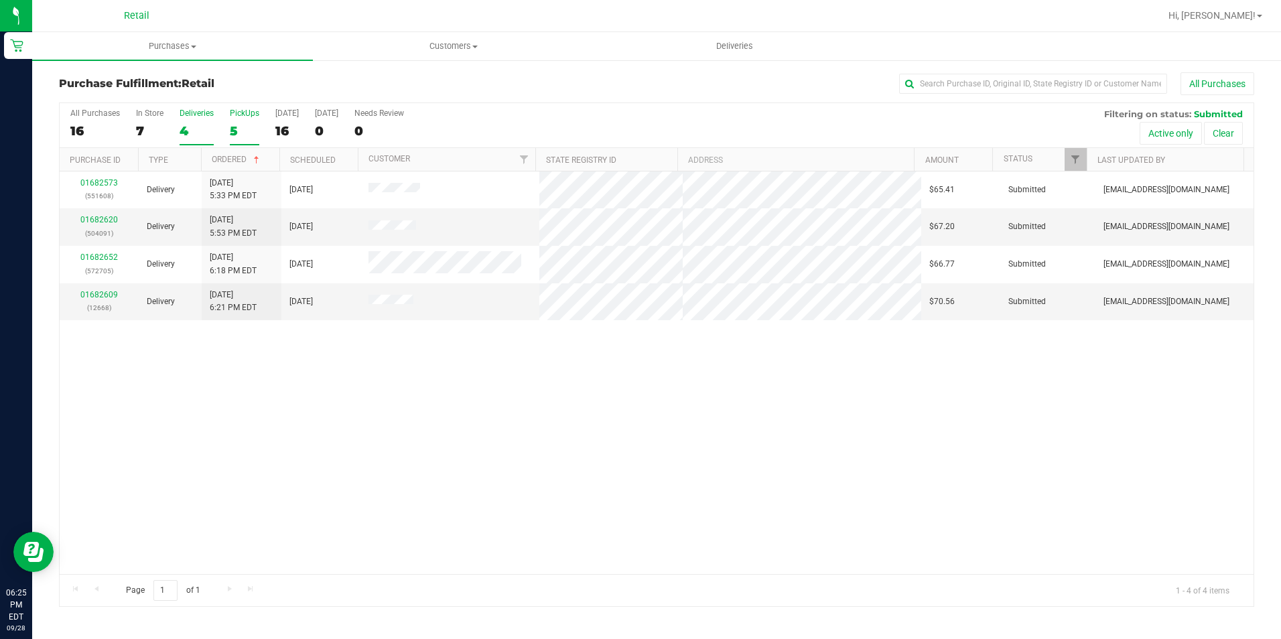
click at [232, 137] on div "5" at bounding box center [244, 130] width 29 height 15
click at [0, 0] on input "PickUps 5" at bounding box center [0, 0] width 0 height 0
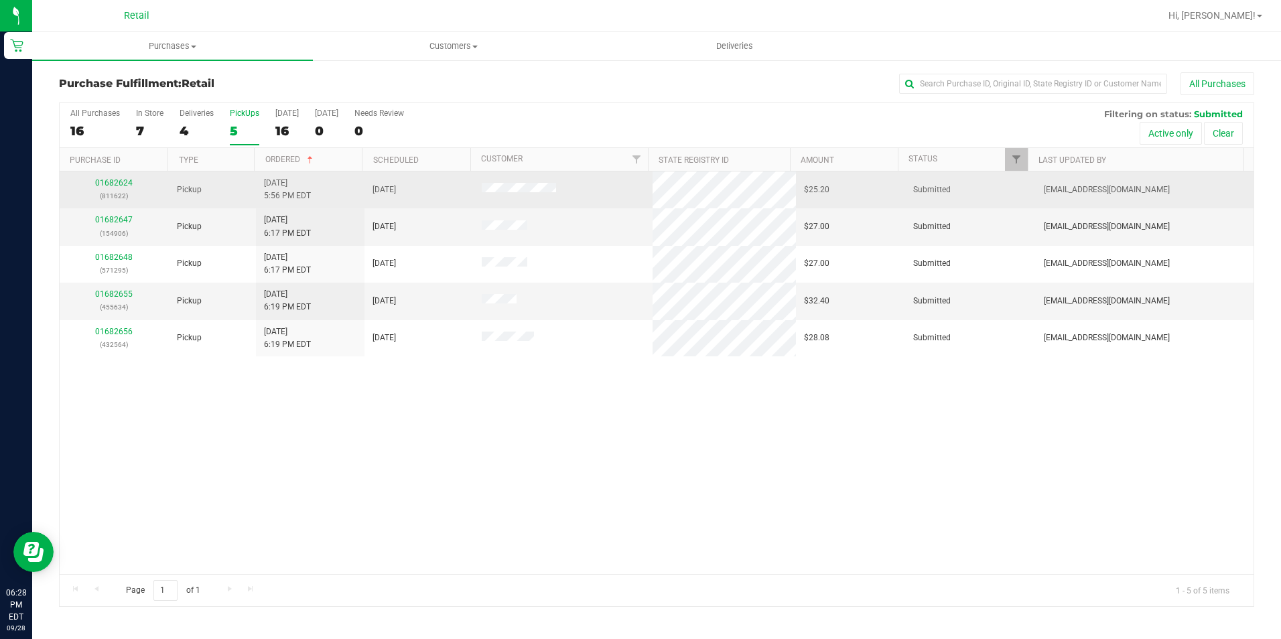
click at [125, 176] on td "01682624 (811622)" at bounding box center [114, 190] width 109 height 37
click at [125, 186] on link "01682624" at bounding box center [114, 182] width 38 height 9
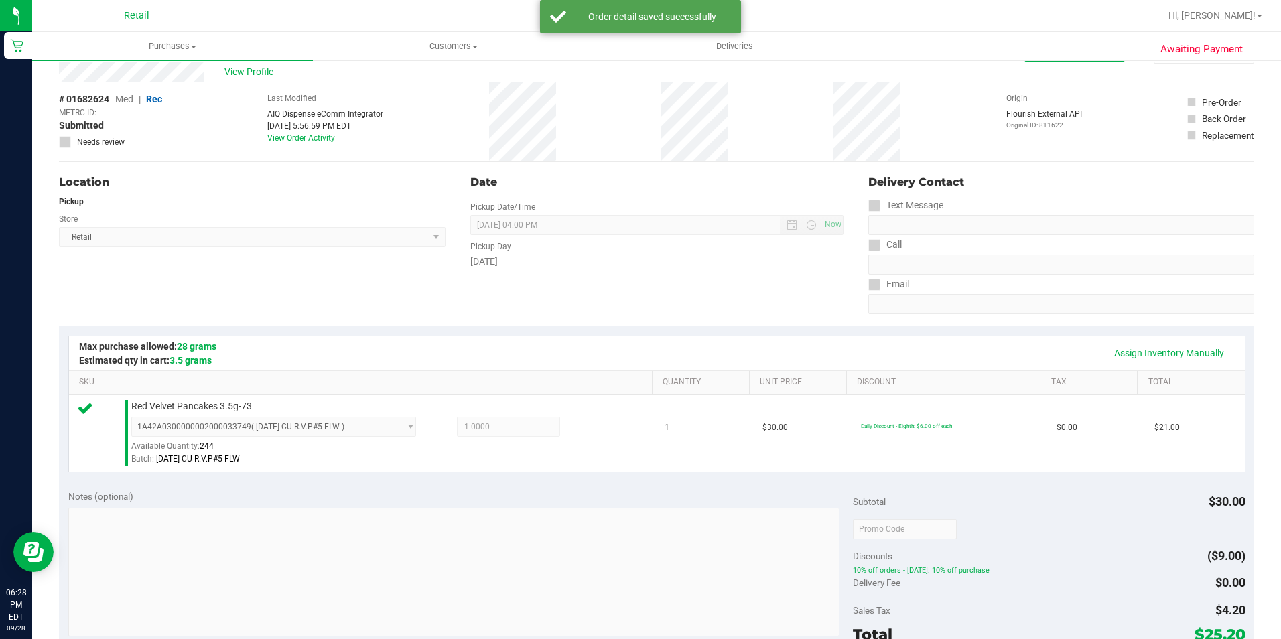
scroll to position [201, 0]
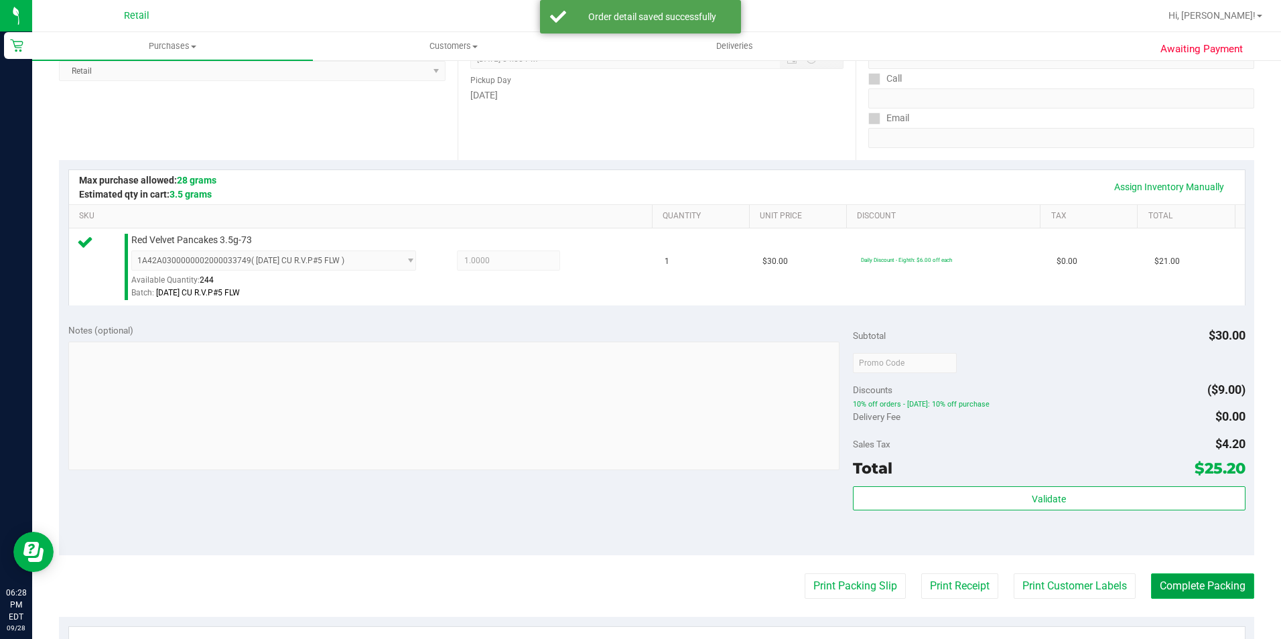
click at [1177, 574] on button "Complete Packing" at bounding box center [1202, 586] width 103 height 25
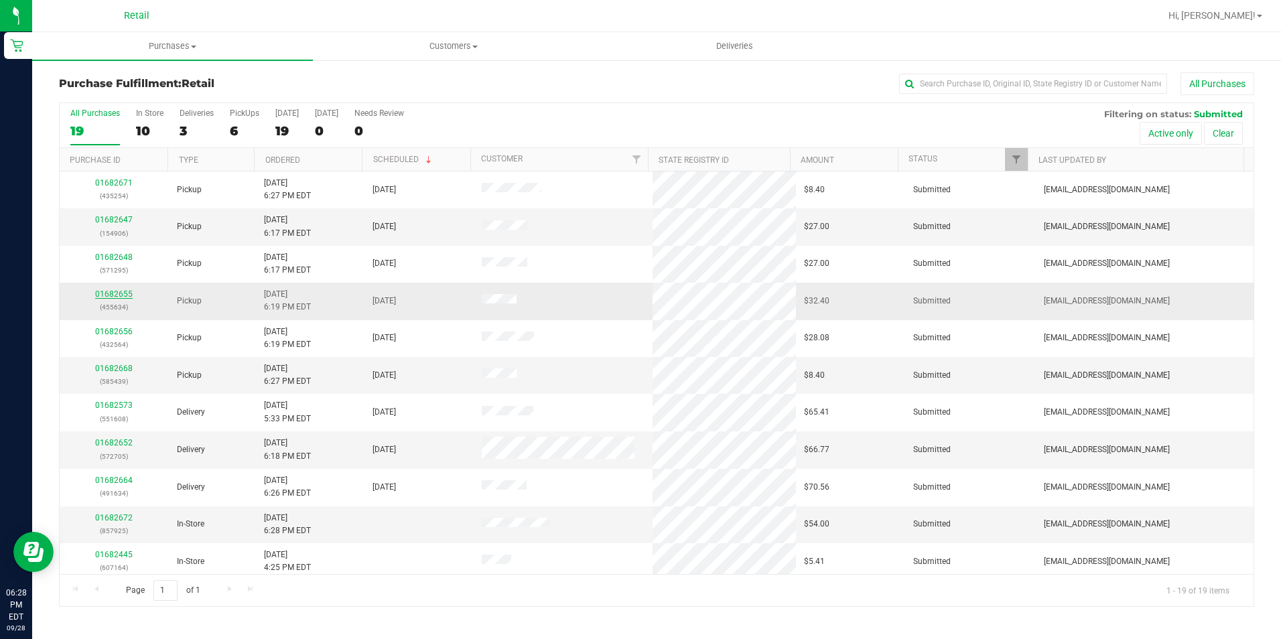
click at [102, 291] on link "01682655" at bounding box center [114, 293] width 38 height 9
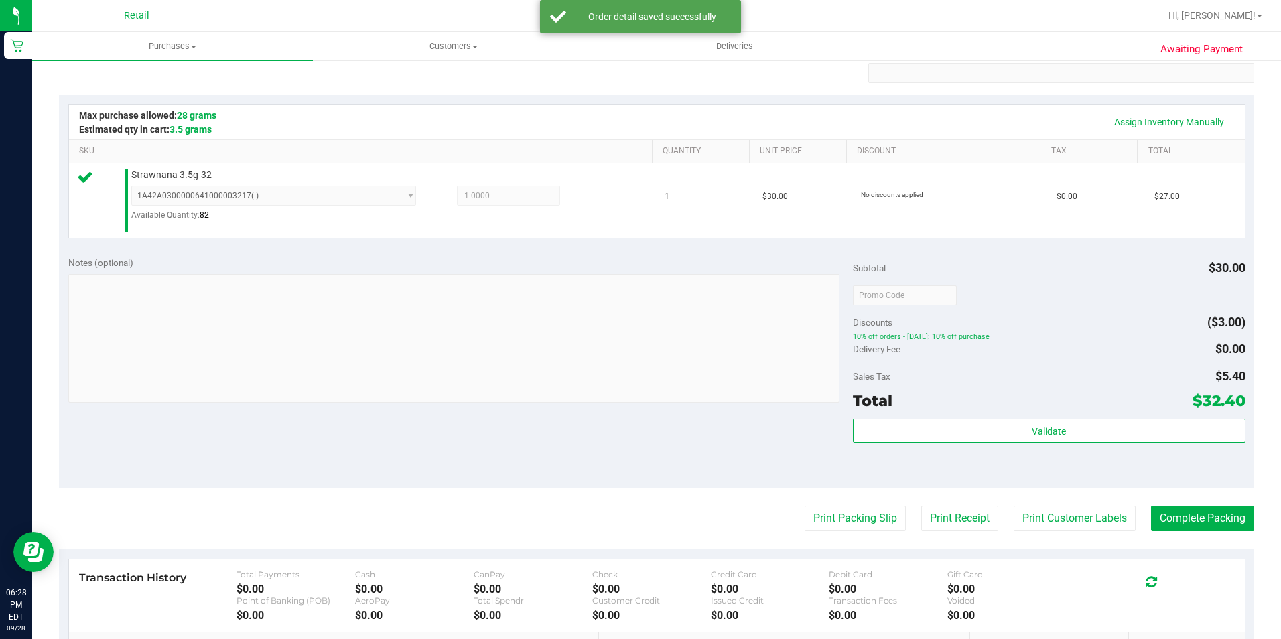
scroll to position [268, 0]
click at [1151, 511] on button "Complete Packing" at bounding box center [1202, 516] width 103 height 25
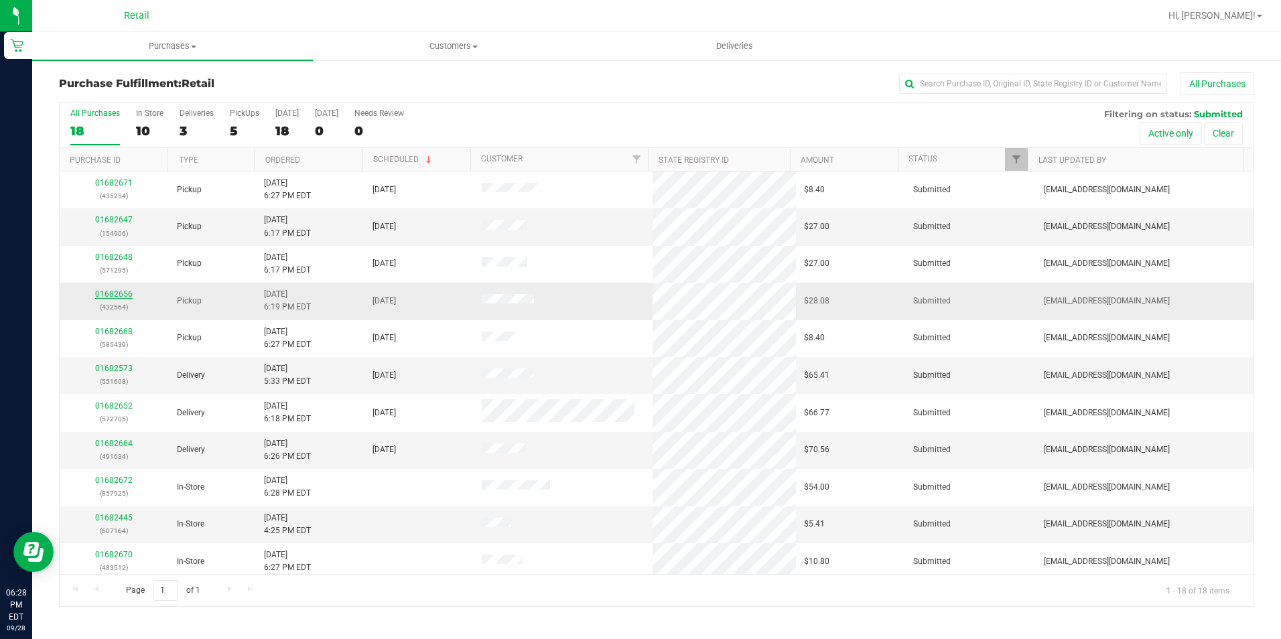
click at [118, 296] on link "01682656" at bounding box center [114, 293] width 38 height 9
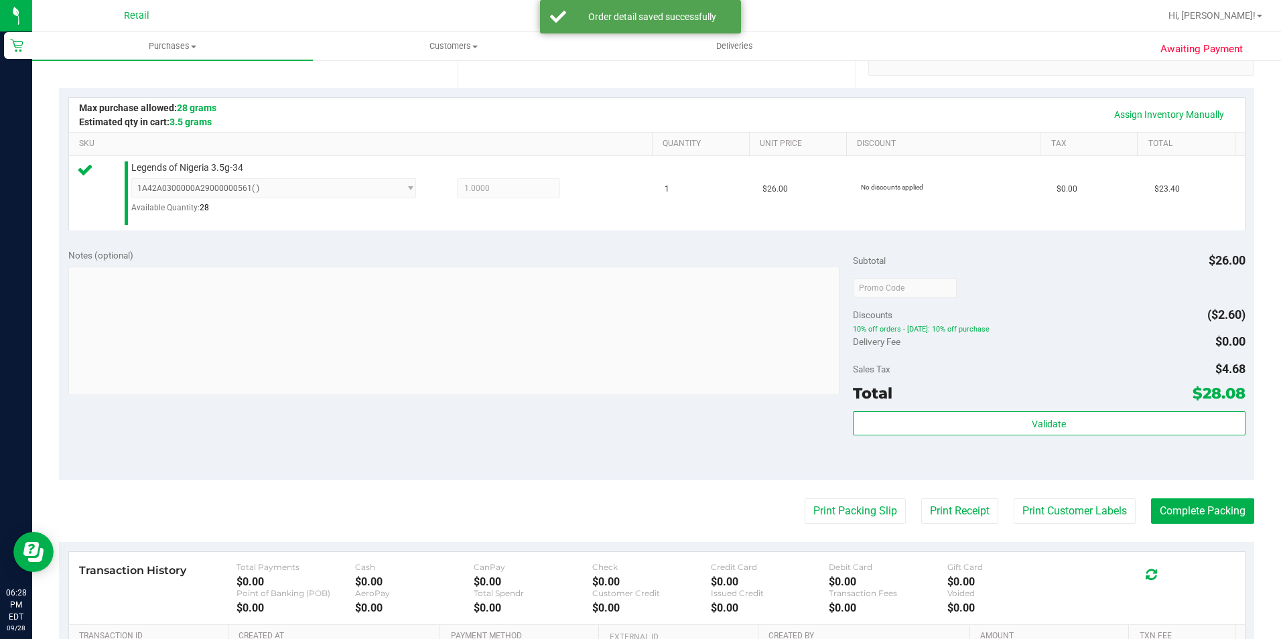
scroll to position [335, 0]
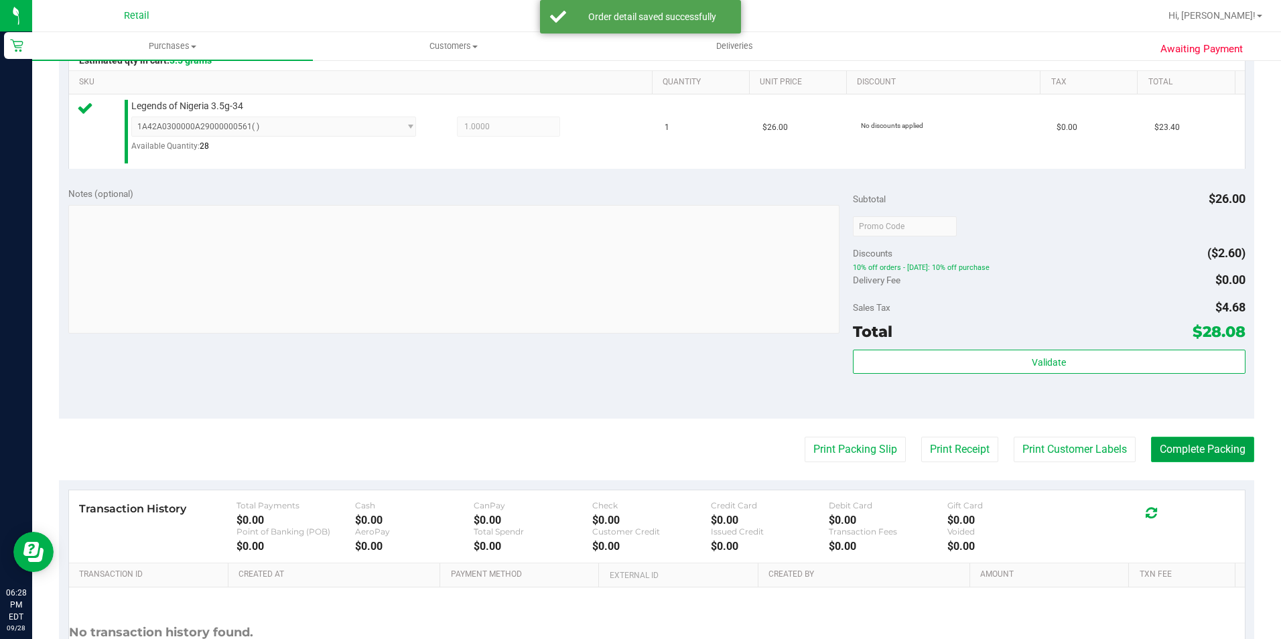
click at [1193, 446] on button "Complete Packing" at bounding box center [1202, 449] width 103 height 25
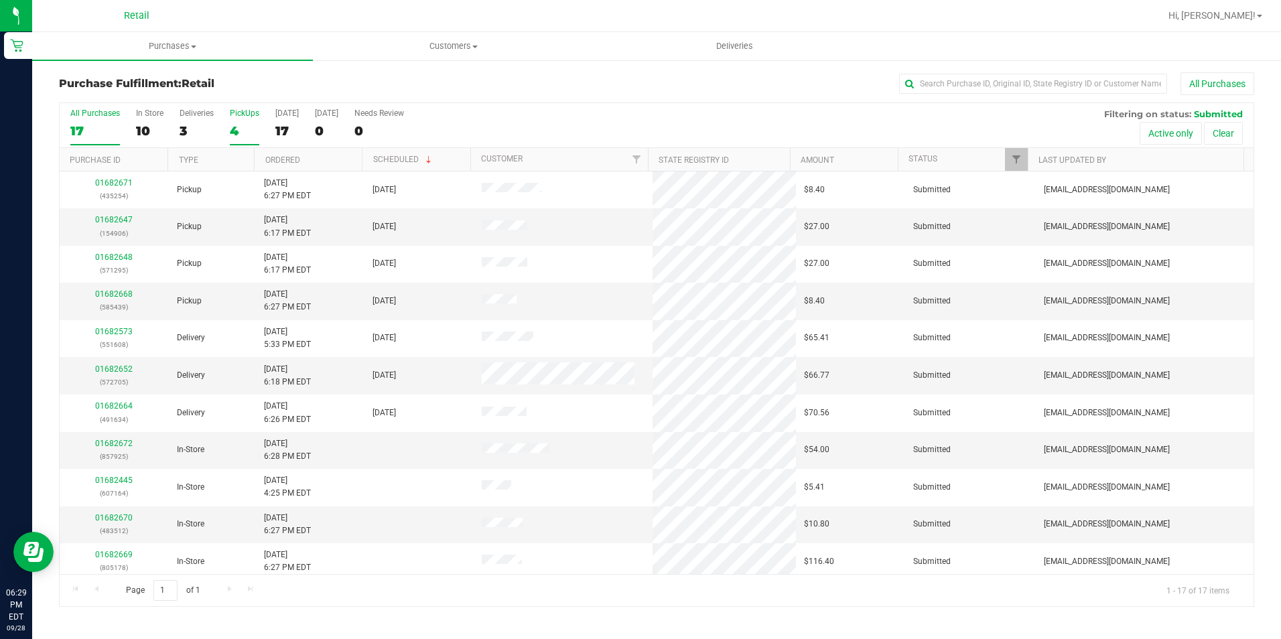
click at [251, 120] on label "PickUps 4" at bounding box center [244, 127] width 29 height 37
click at [0, 0] on input "PickUps 4" at bounding box center [0, 0] width 0 height 0
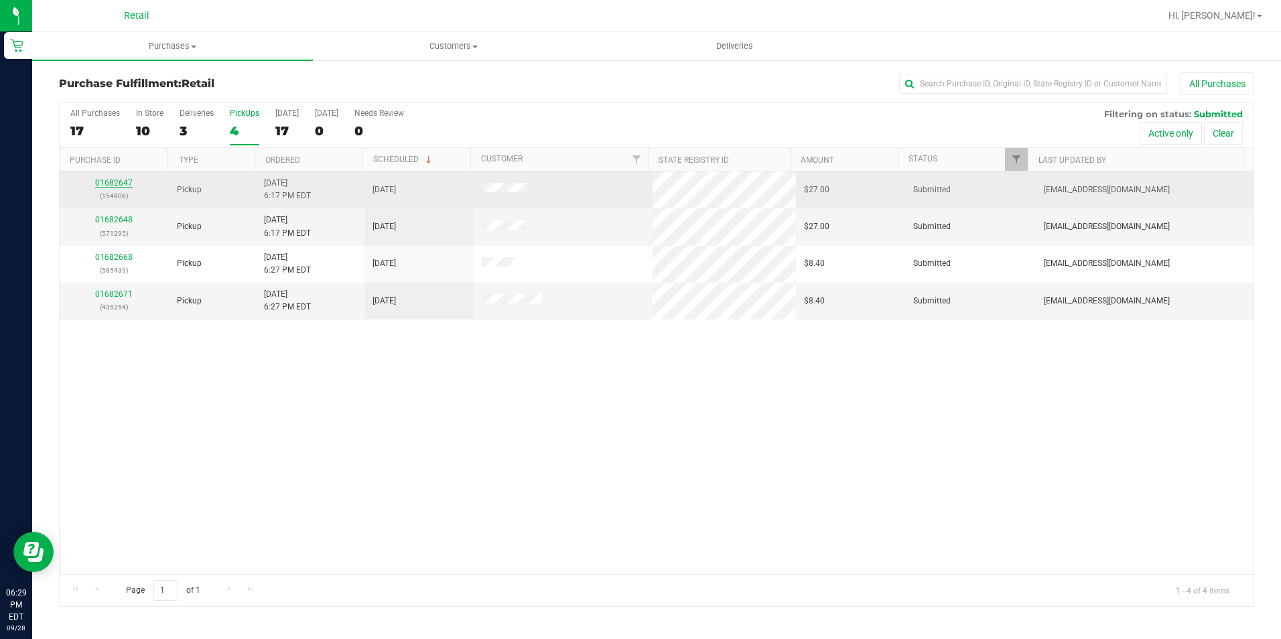
click at [123, 179] on link "01682647" at bounding box center [114, 182] width 38 height 9
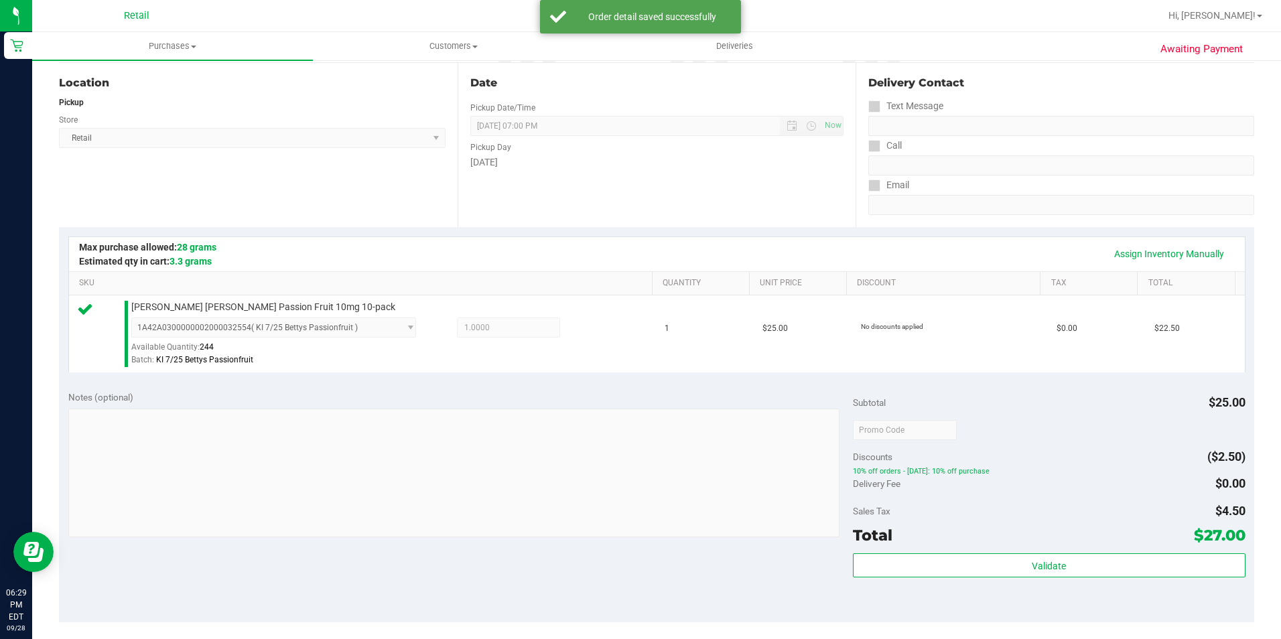
scroll to position [402, 0]
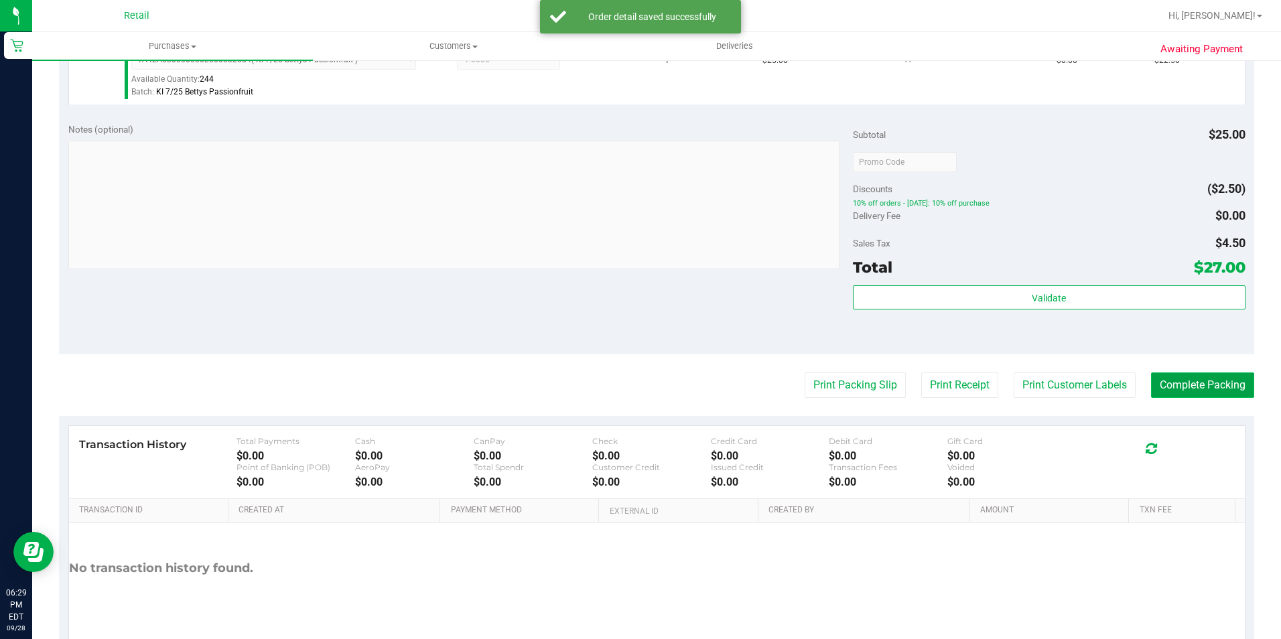
click at [1219, 395] on button "Complete Packing" at bounding box center [1202, 385] width 103 height 25
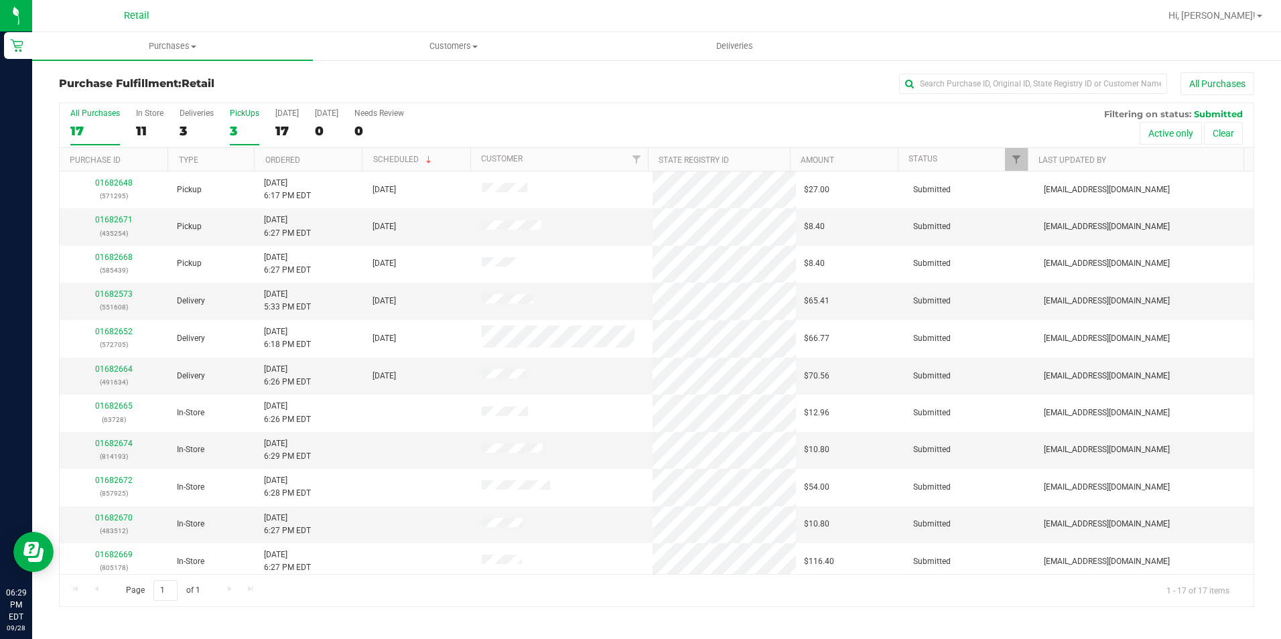
click at [243, 130] on div "3" at bounding box center [244, 130] width 29 height 15
click at [0, 0] on input "PickUps 3" at bounding box center [0, 0] width 0 height 0
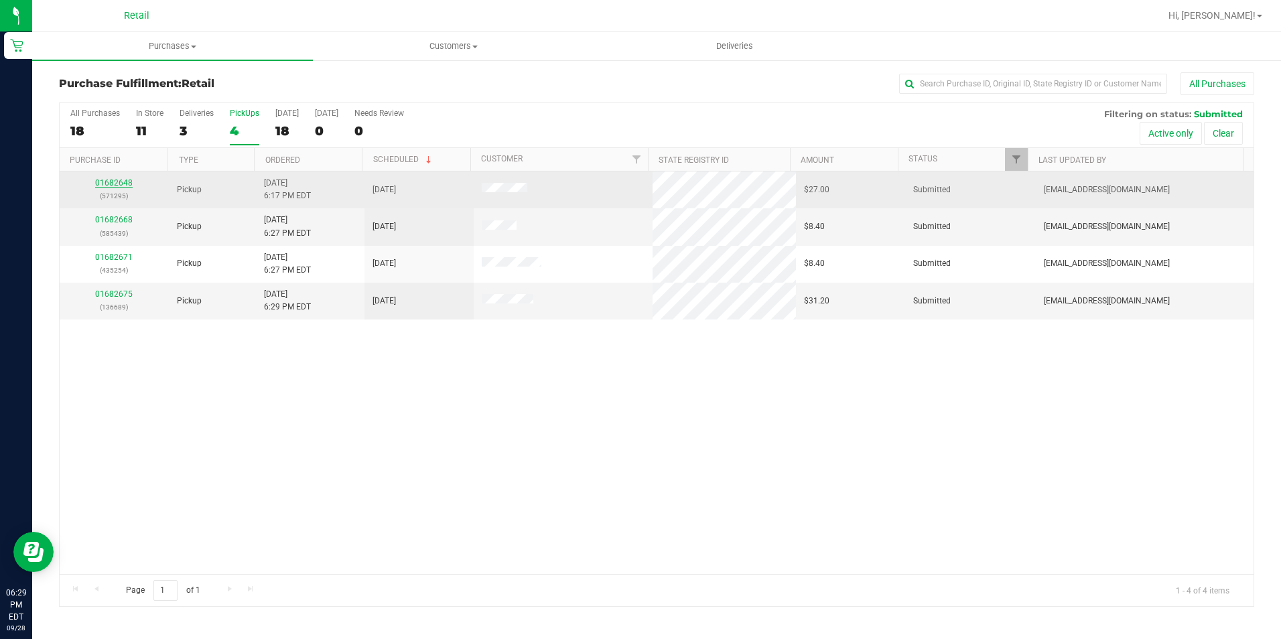
click at [123, 184] on link "01682648" at bounding box center [114, 182] width 38 height 9
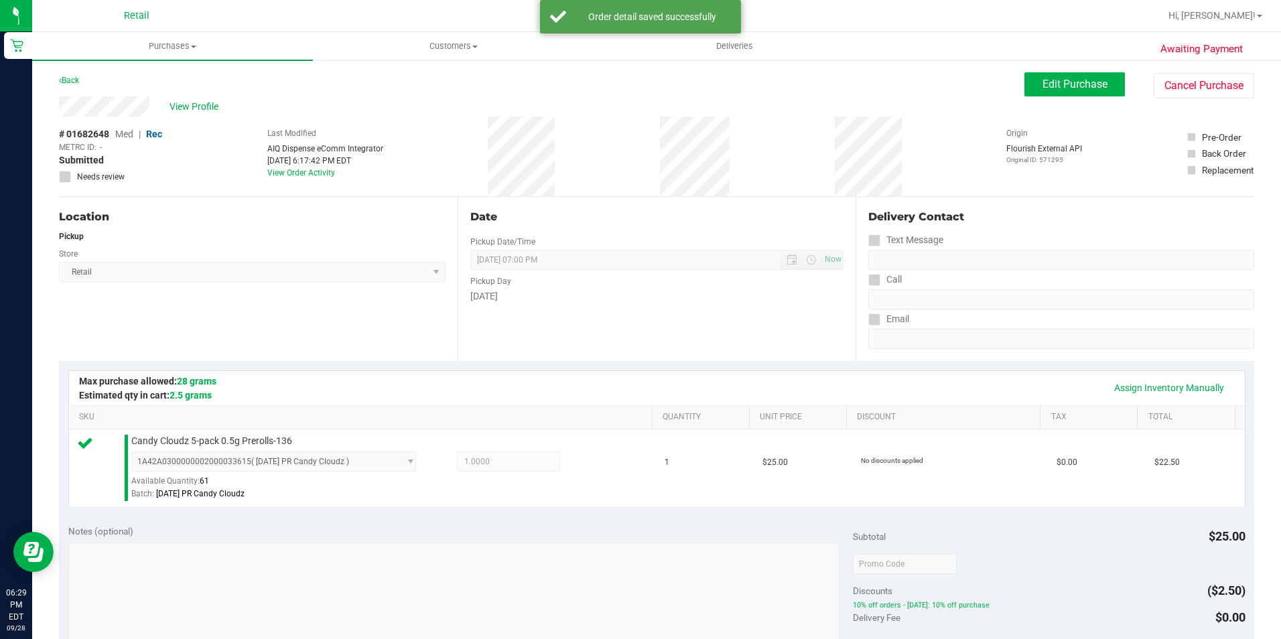
scroll to position [335, 0]
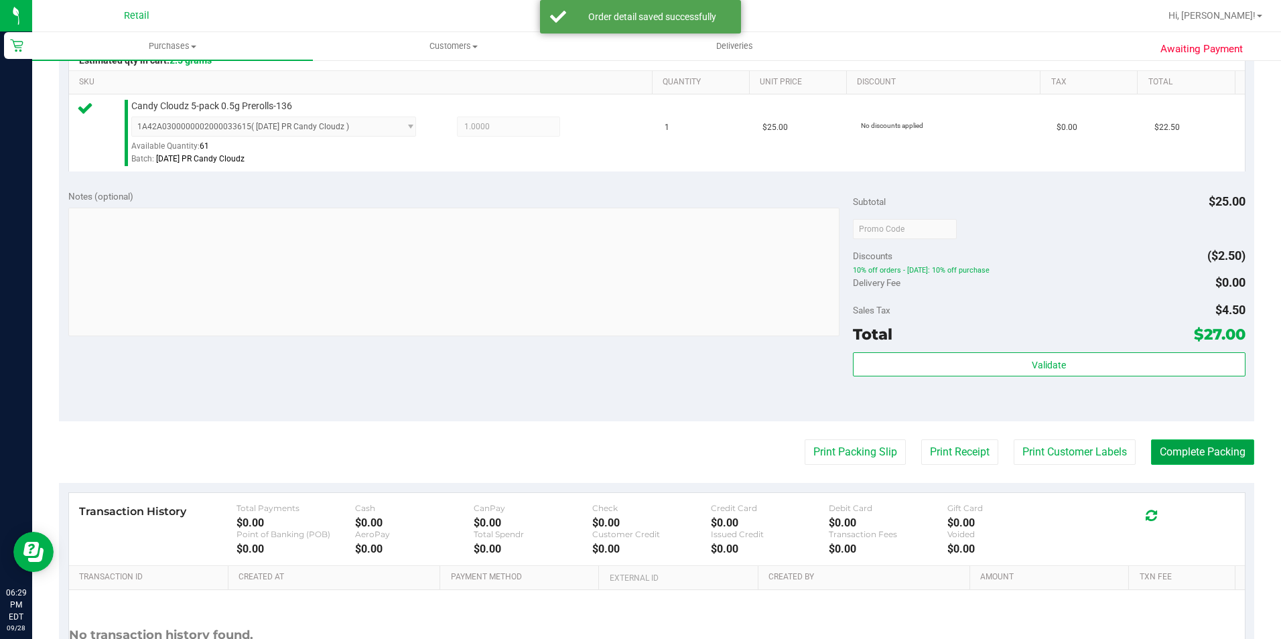
click at [1209, 458] on button "Complete Packing" at bounding box center [1202, 452] width 103 height 25
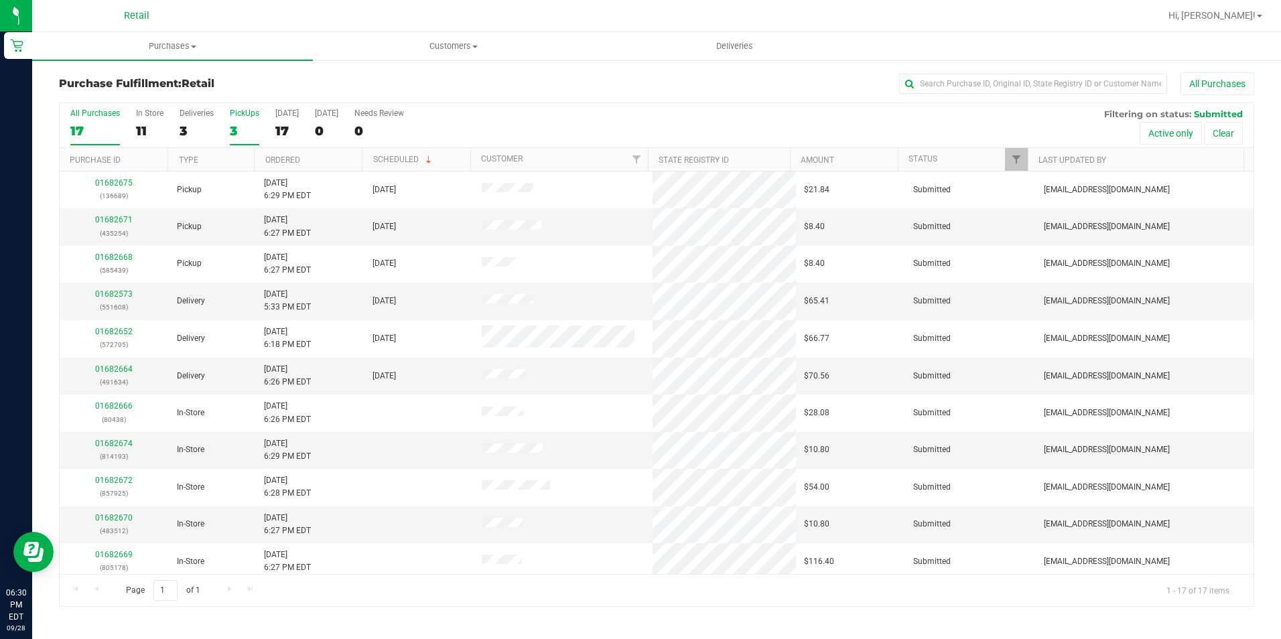
click at [235, 135] on div "3" at bounding box center [244, 130] width 29 height 15
click at [0, 0] on input "PickUps 3" at bounding box center [0, 0] width 0 height 0
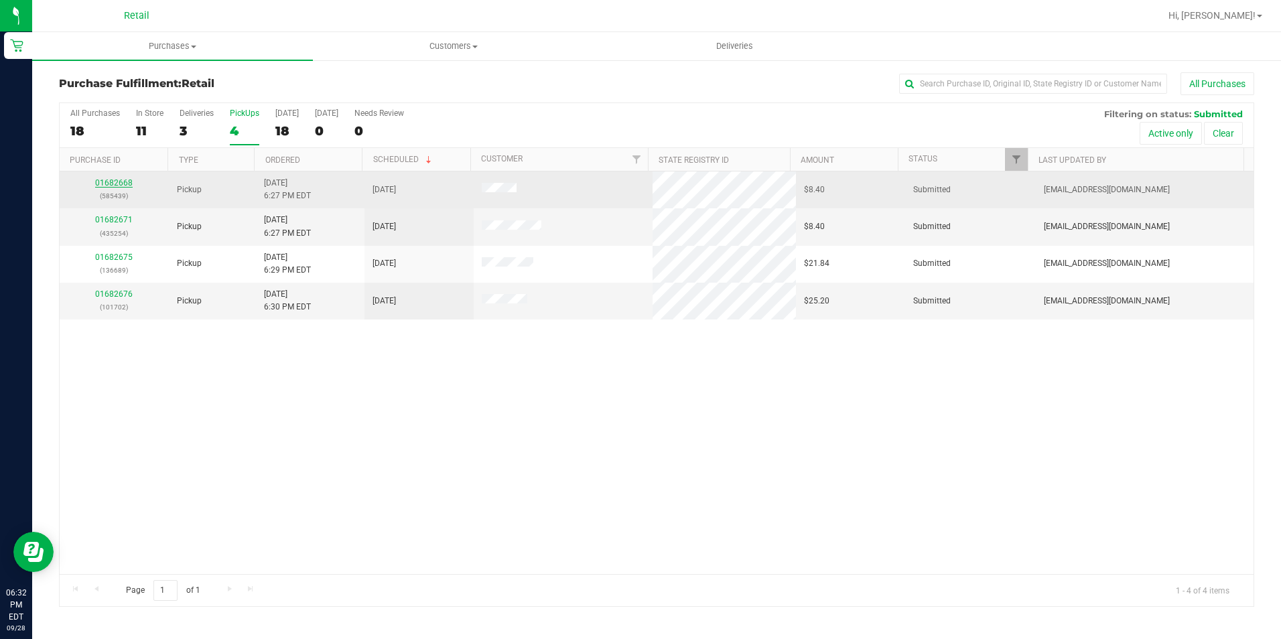
click at [112, 187] on link "01682668" at bounding box center [114, 182] width 38 height 9
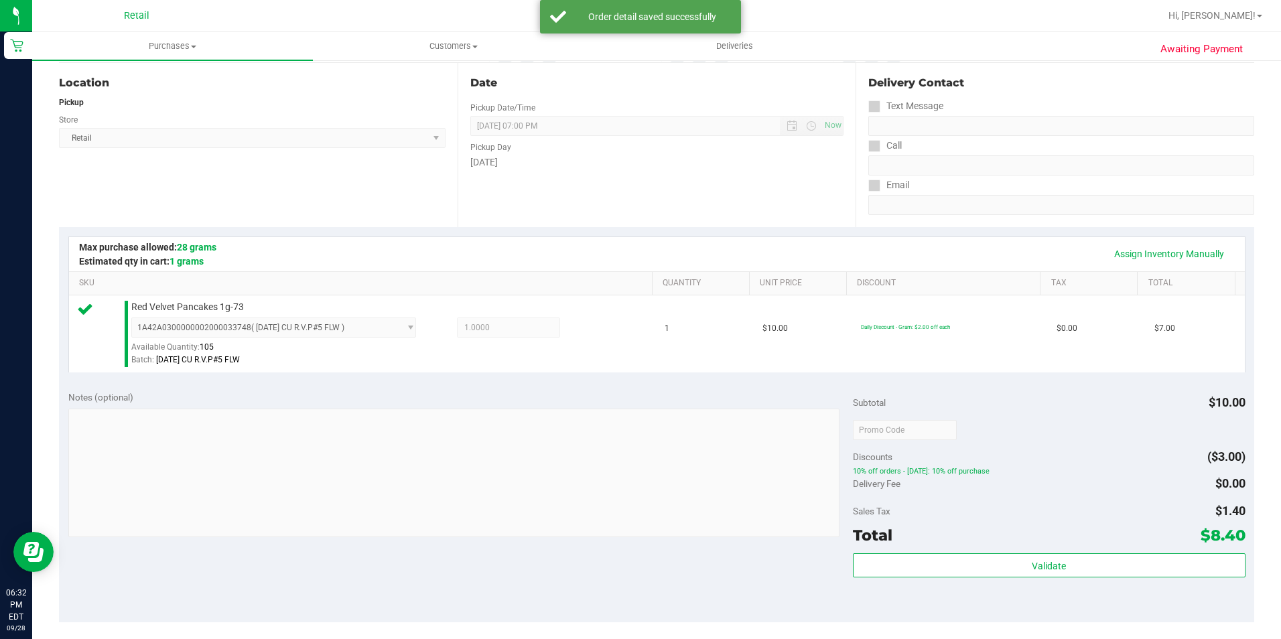
scroll to position [201, 0]
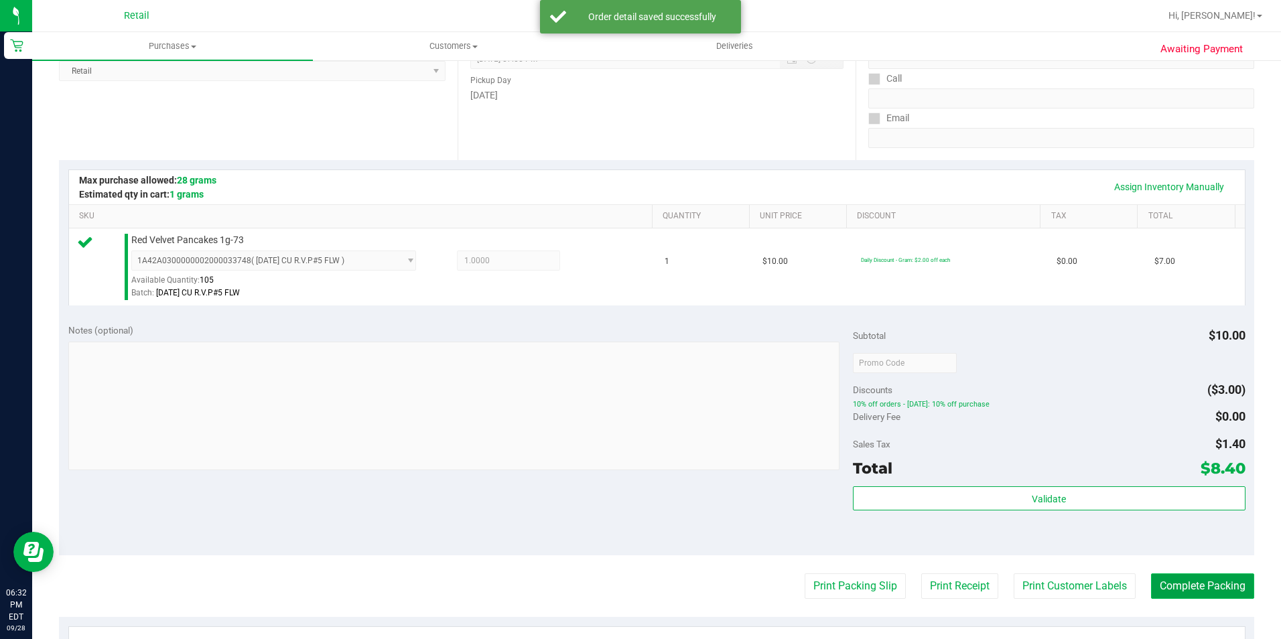
click at [1179, 580] on button "Complete Packing" at bounding box center [1202, 586] width 103 height 25
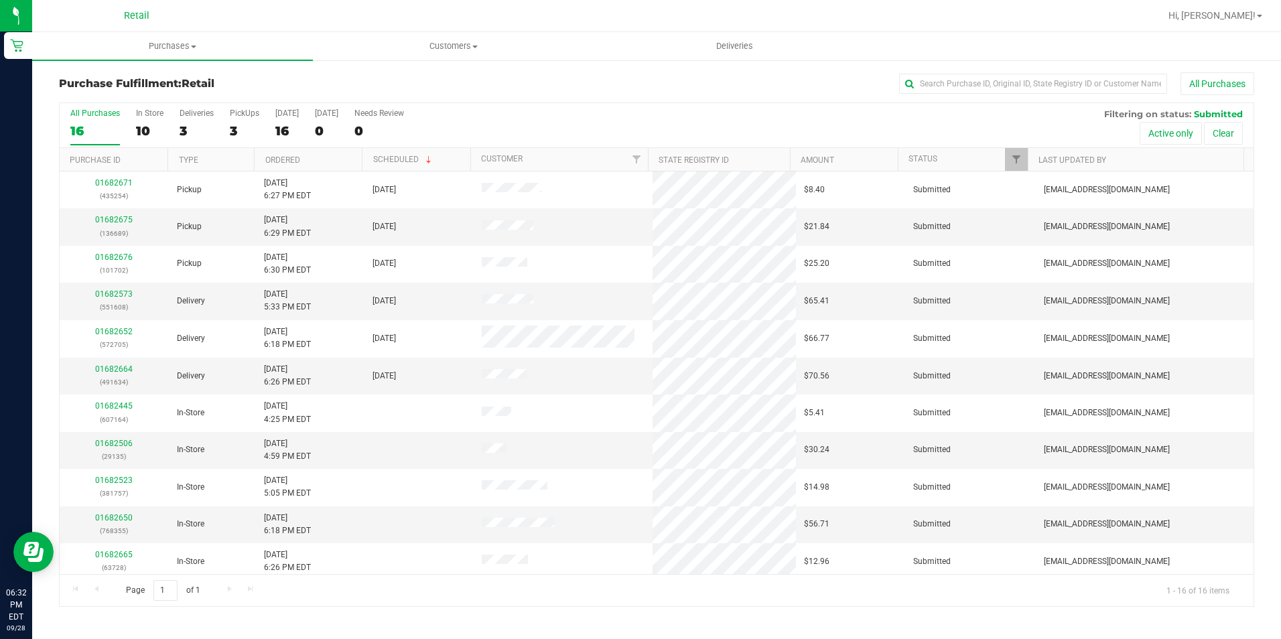
click at [228, 134] on div "All Purchases 16 In Store 10 Deliveries 3 PickUps 3 [DATE] 16 [DATE] 0 Needs Re…" at bounding box center [657, 125] width 1194 height 45
click at [228, 131] on div "All Purchases 16 In Store 10 Deliveries 3 PickUps 3 [DATE] 16 [DATE] 0 Needs Re…" at bounding box center [657, 125] width 1194 height 45
click at [228, 127] on div "All Purchases 16 In Store 10 Deliveries 3 PickUps 3 [DATE] 16 [DATE] 0 Needs Re…" at bounding box center [657, 125] width 1194 height 45
click at [235, 126] on div "3" at bounding box center [244, 130] width 29 height 15
click at [0, 0] on input "PickUps 3" at bounding box center [0, 0] width 0 height 0
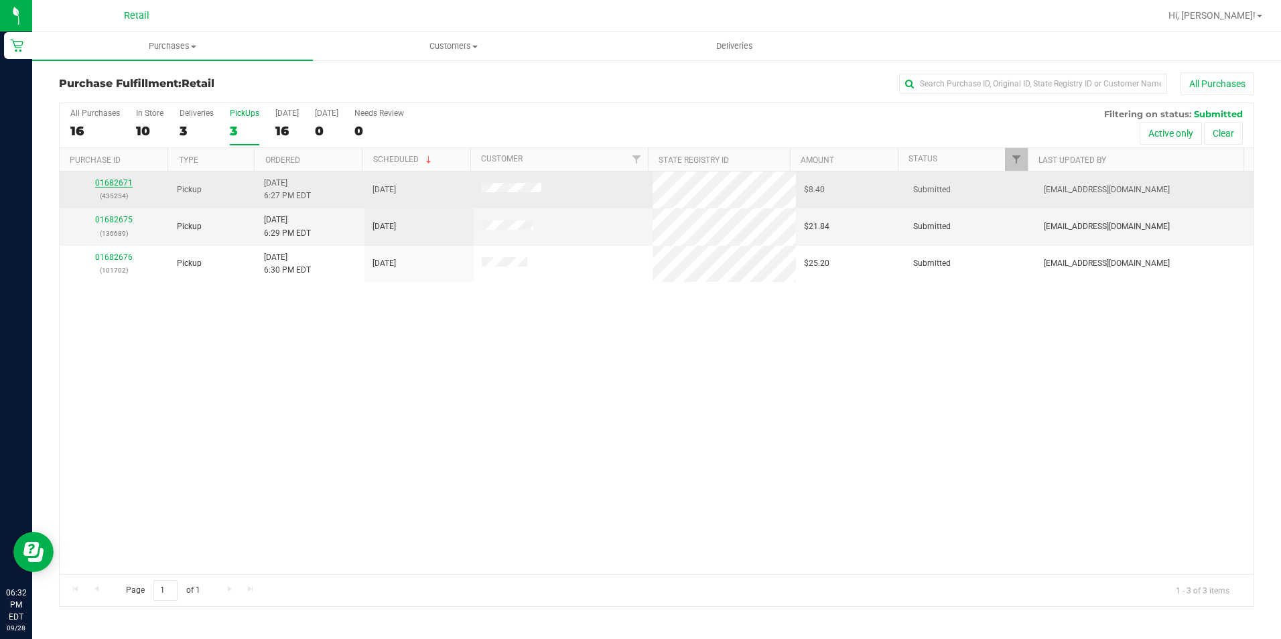
click at [113, 185] on link "01682671" at bounding box center [114, 182] width 38 height 9
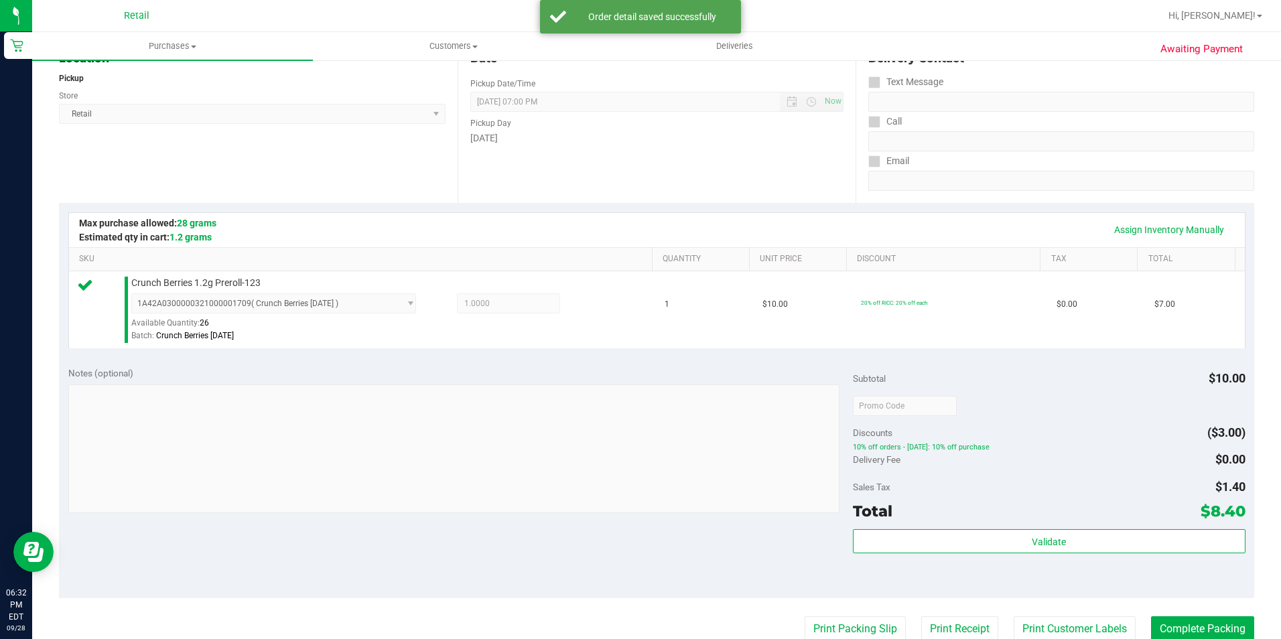
scroll to position [335, 0]
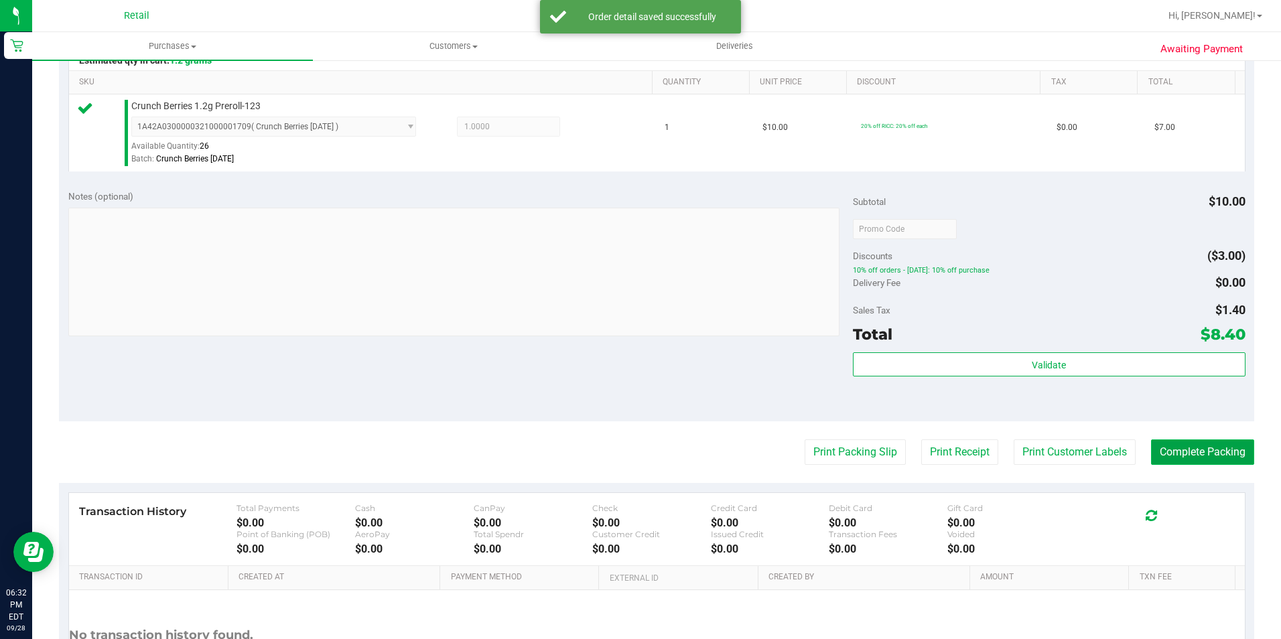
click at [1188, 452] on button "Complete Packing" at bounding box center [1202, 452] width 103 height 25
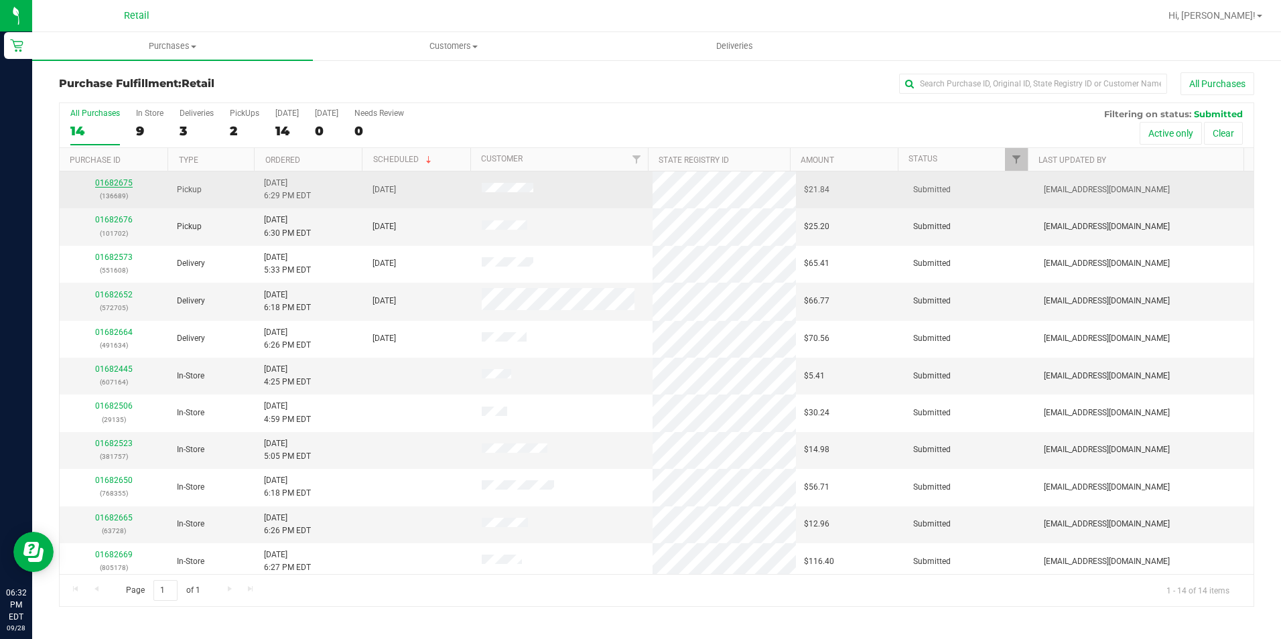
click at [121, 182] on link "01682675" at bounding box center [114, 182] width 38 height 9
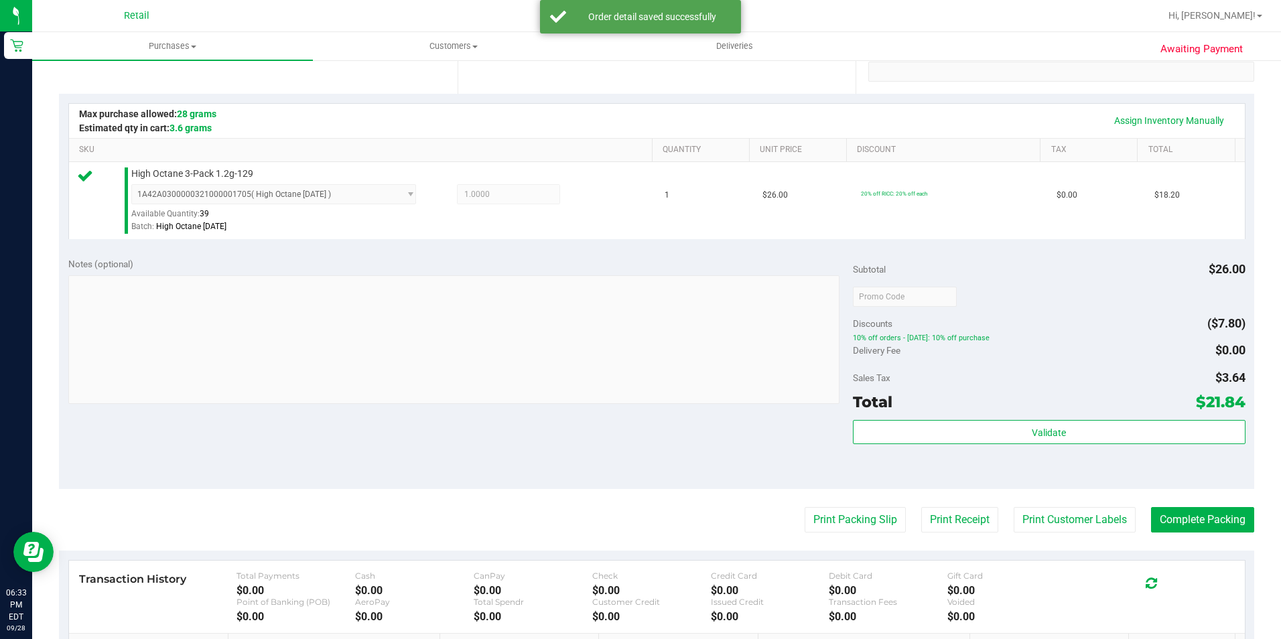
scroll to position [268, 0]
click at [1223, 517] on button "Complete Packing" at bounding box center [1202, 519] width 103 height 25
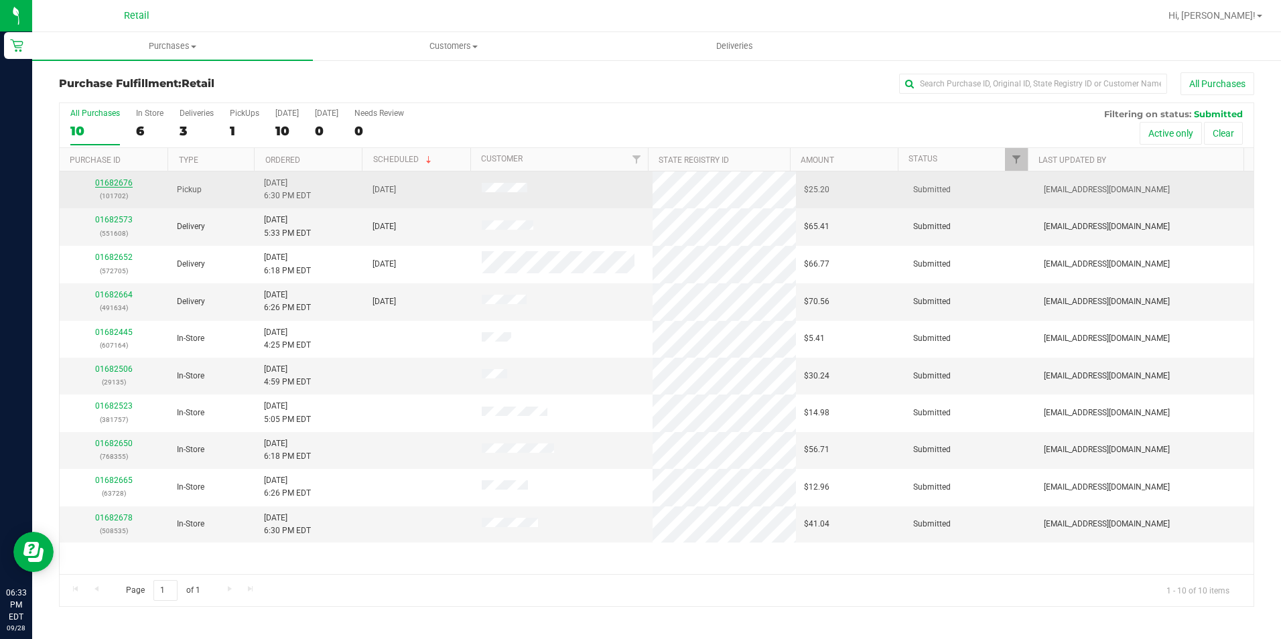
click at [121, 182] on link "01682676" at bounding box center [114, 182] width 38 height 9
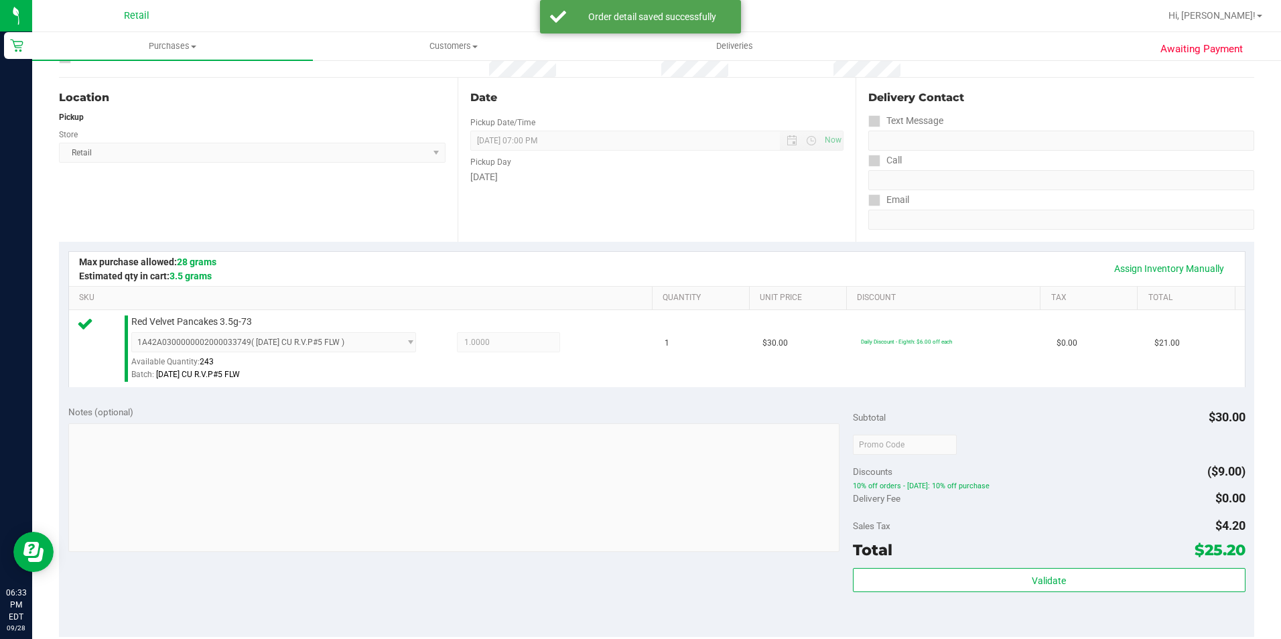
scroll to position [201, 0]
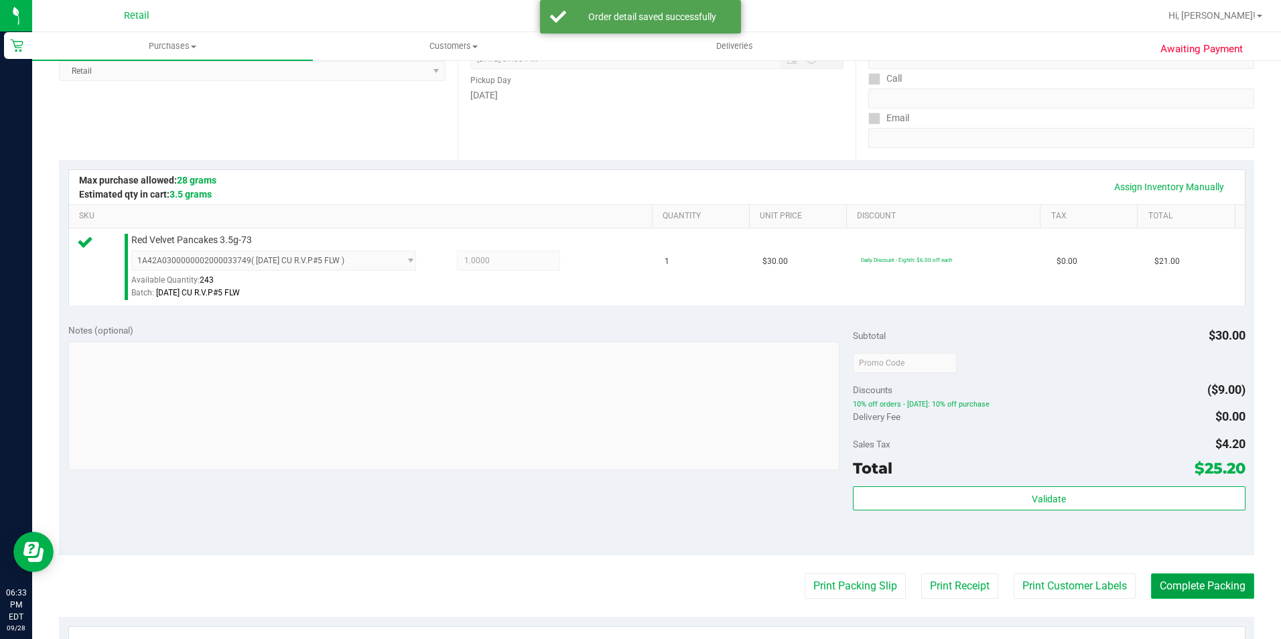
click at [1156, 579] on button "Complete Packing" at bounding box center [1202, 586] width 103 height 25
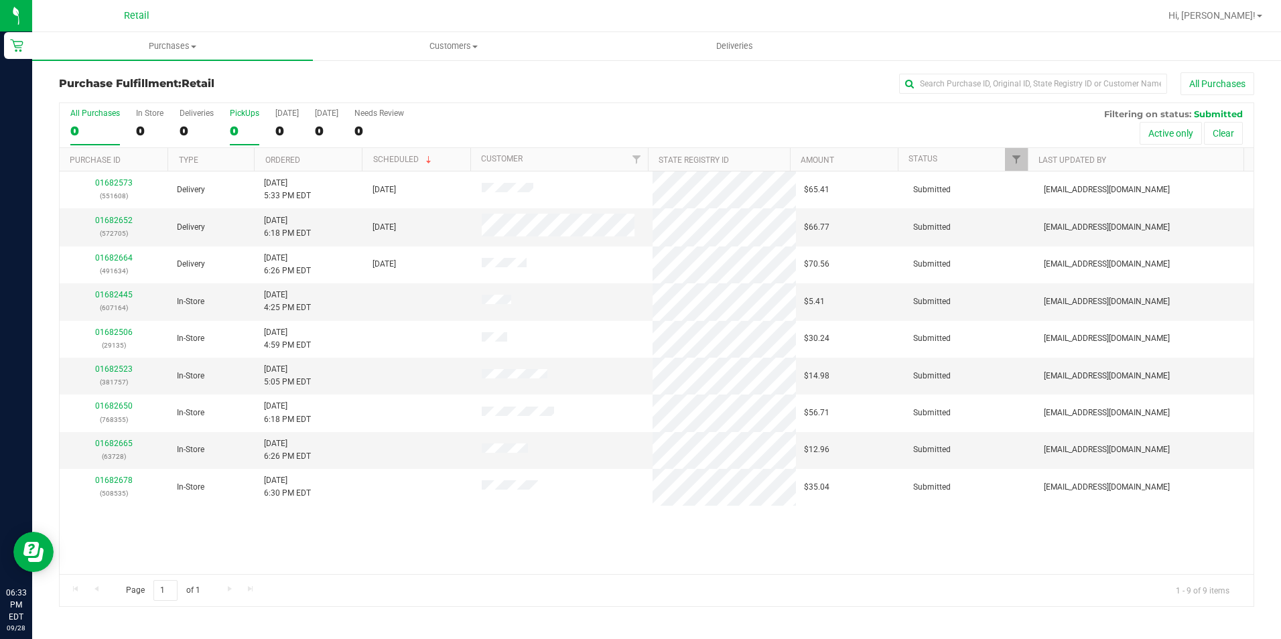
click at [233, 139] on label "PickUps 0" at bounding box center [244, 127] width 29 height 37
click at [0, 0] on input "PickUps 0" at bounding box center [0, 0] width 0 height 0
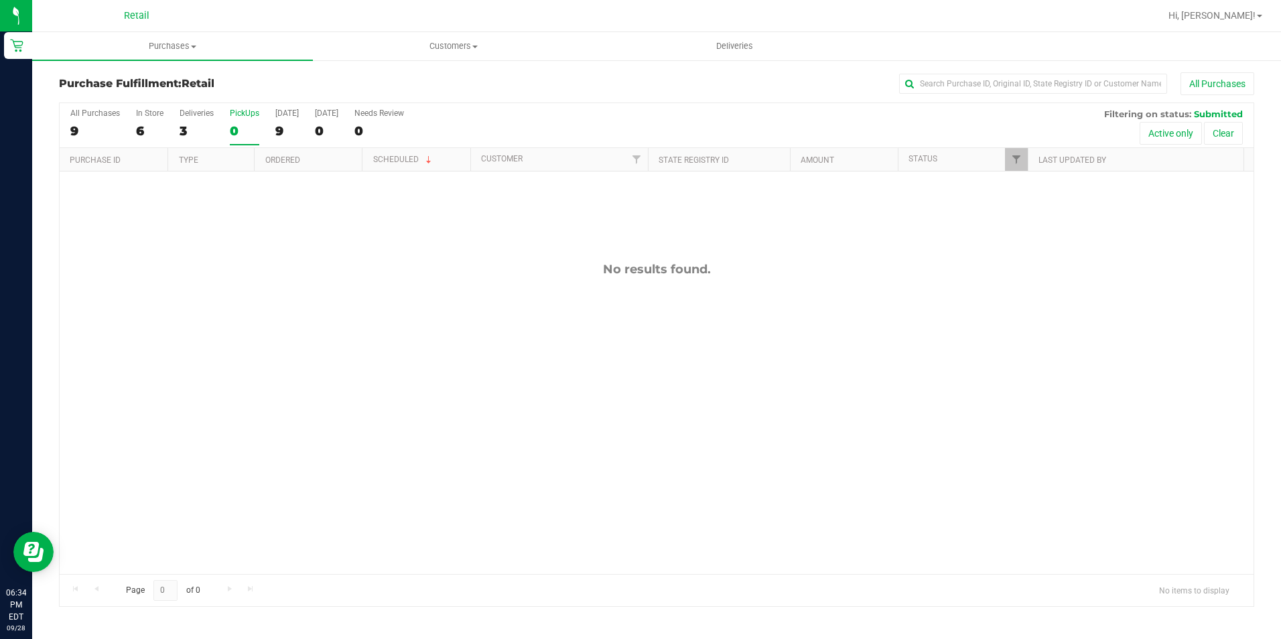
click at [232, 103] on div "All Purchases 9 In Store 6 Deliveries 3 PickUps 0 [DATE] 9 [DATE] 0 Needs Revie…" at bounding box center [656, 355] width 1195 height 505
click at [235, 123] on div "0" at bounding box center [244, 130] width 29 height 15
click at [0, 0] on input "PickUps 0" at bounding box center [0, 0] width 0 height 0
click at [151, 125] on div "7" at bounding box center [149, 130] width 27 height 15
click at [0, 0] on input "In Store 7" at bounding box center [0, 0] width 0 height 0
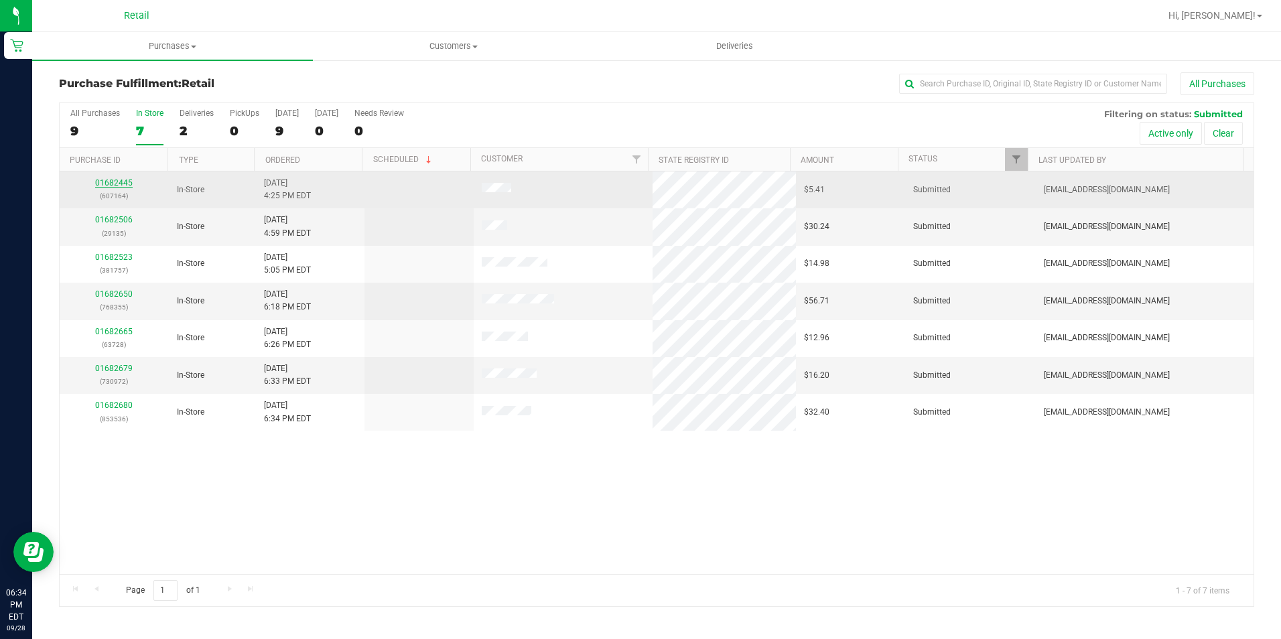
click at [107, 178] on link "01682445" at bounding box center [114, 182] width 38 height 9
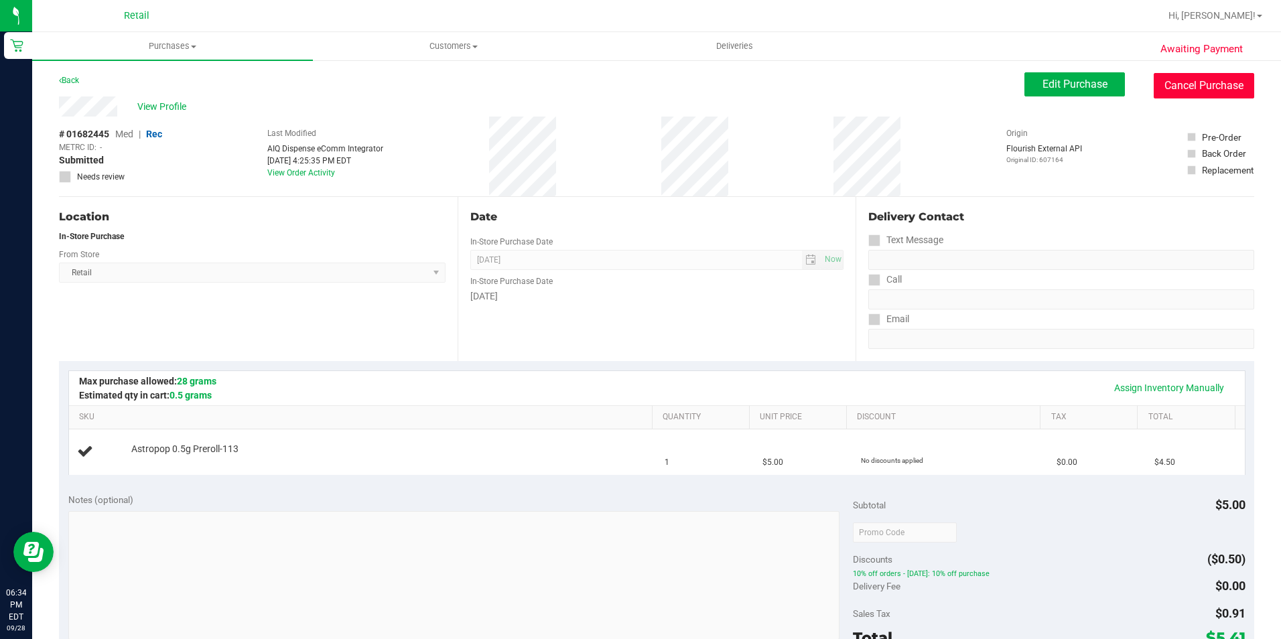
click at [1185, 76] on button "Cancel Purchase" at bounding box center [1204, 85] width 101 height 25
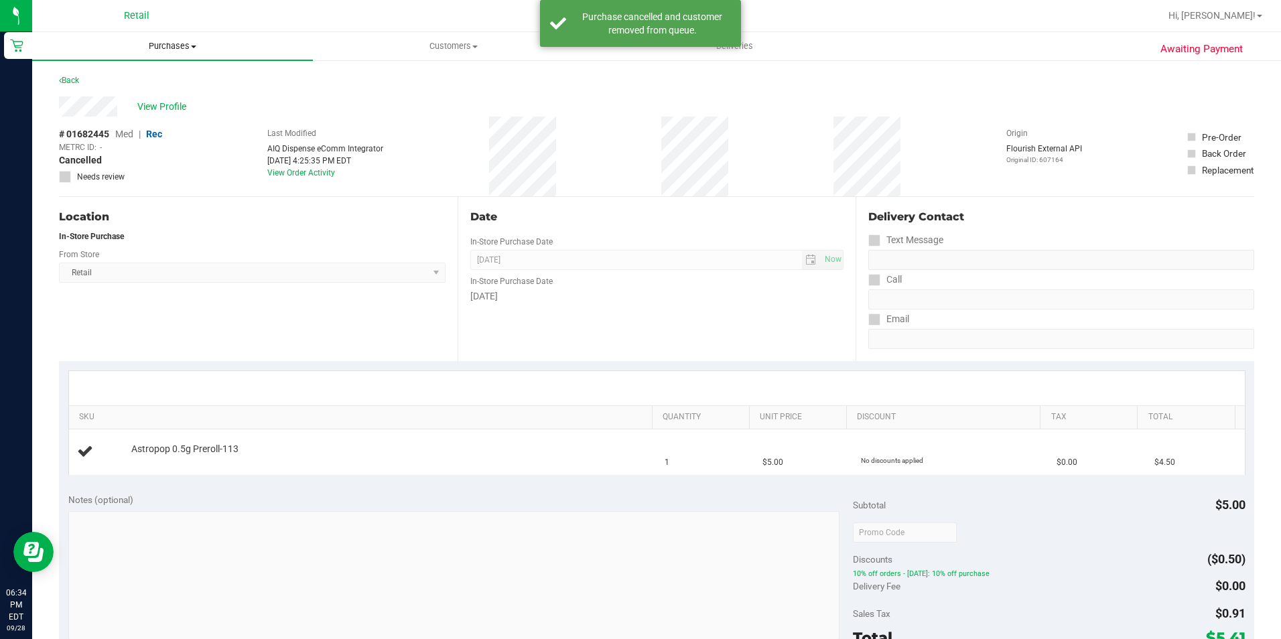
click at [187, 39] on uib-tab-heading "Purchases Summary of purchases Fulfillment All purchases" at bounding box center [172, 46] width 281 height 28
click at [101, 101] on span "Fulfillment" at bounding box center [73, 96] width 83 height 11
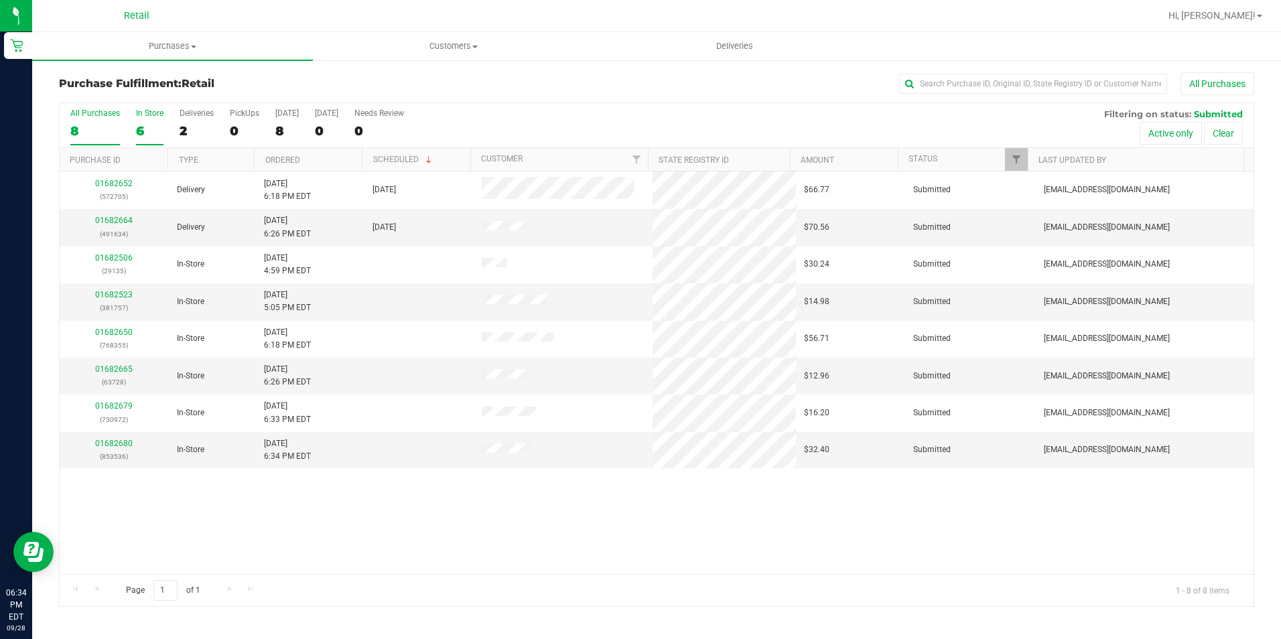
click at [141, 131] on div "6" at bounding box center [149, 130] width 27 height 15
click at [0, 0] on input "In Store 6" at bounding box center [0, 0] width 0 height 0
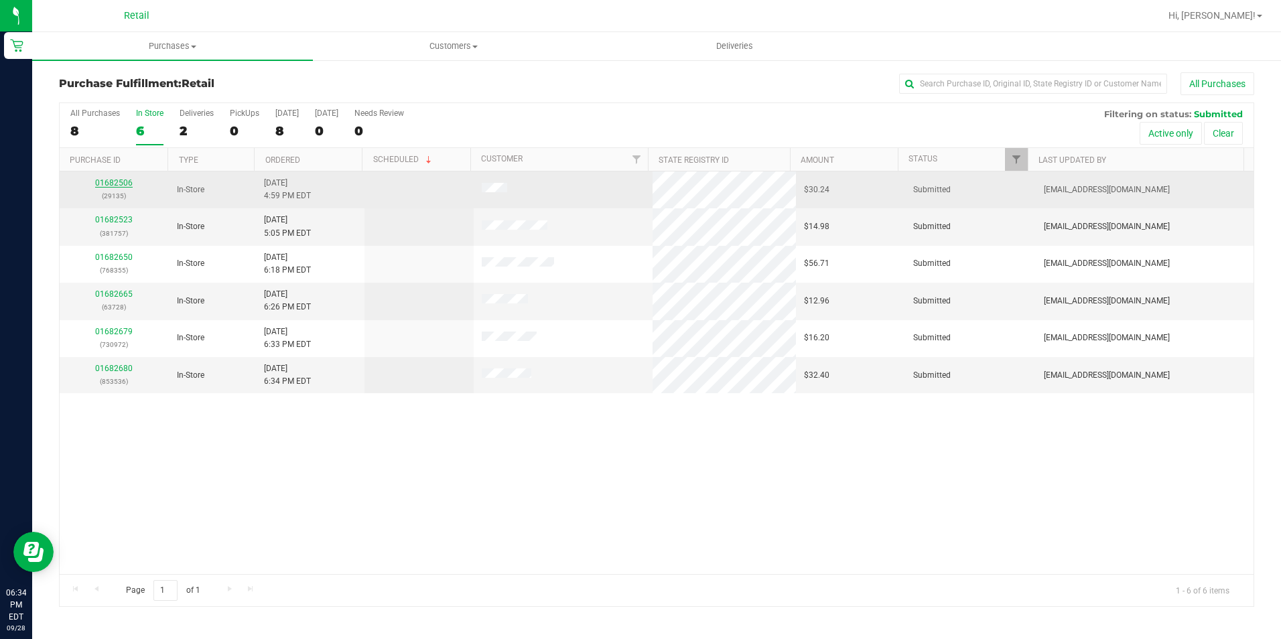
click at [96, 184] on link "01682506" at bounding box center [114, 182] width 38 height 9
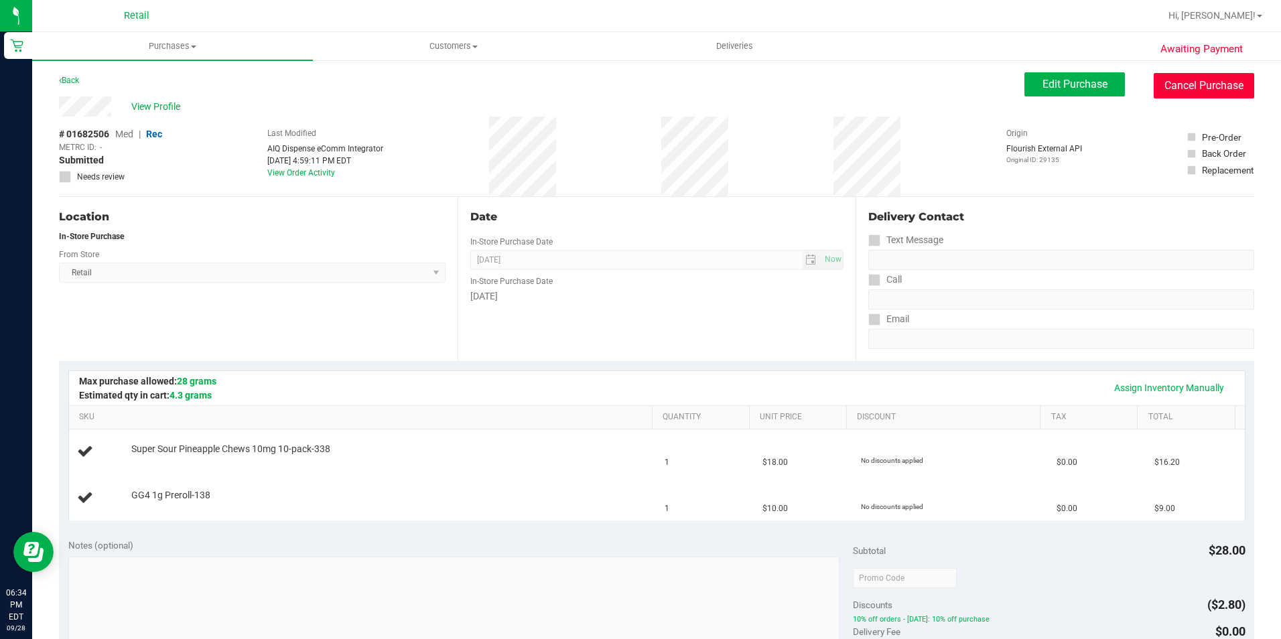
click at [1183, 84] on button "Cancel Purchase" at bounding box center [1204, 85] width 101 height 25
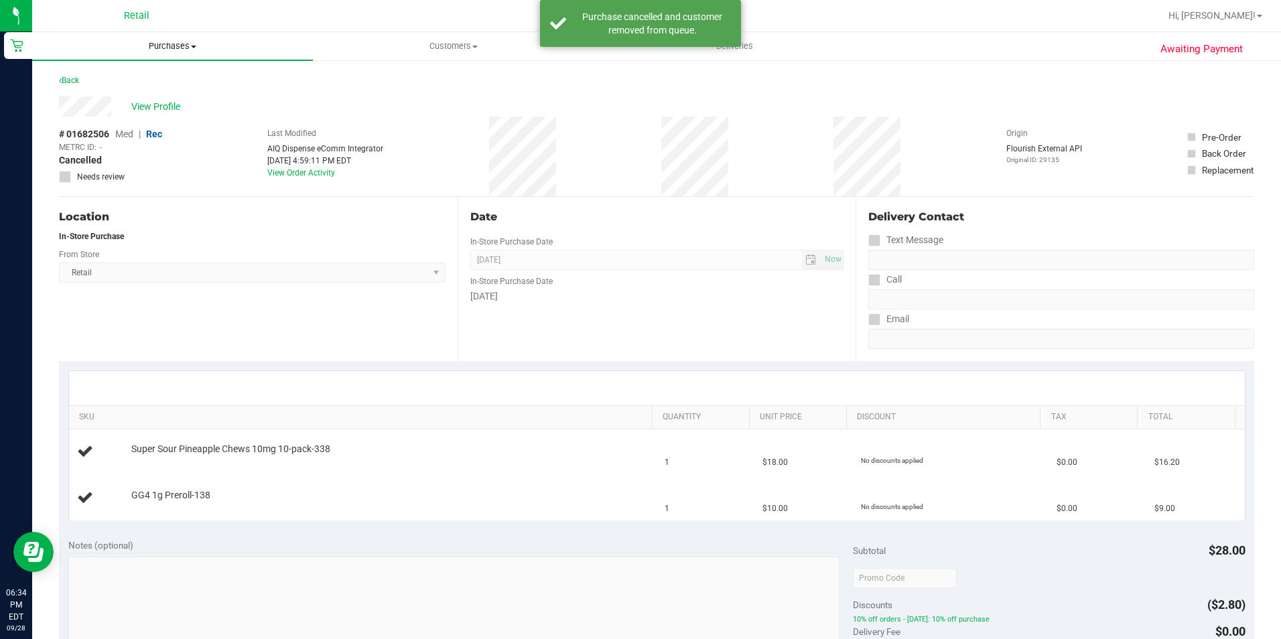
click at [161, 49] on span "Purchases" at bounding box center [172, 46] width 281 height 12
click at [149, 93] on li "Fulfillment" at bounding box center [172, 97] width 281 height 16
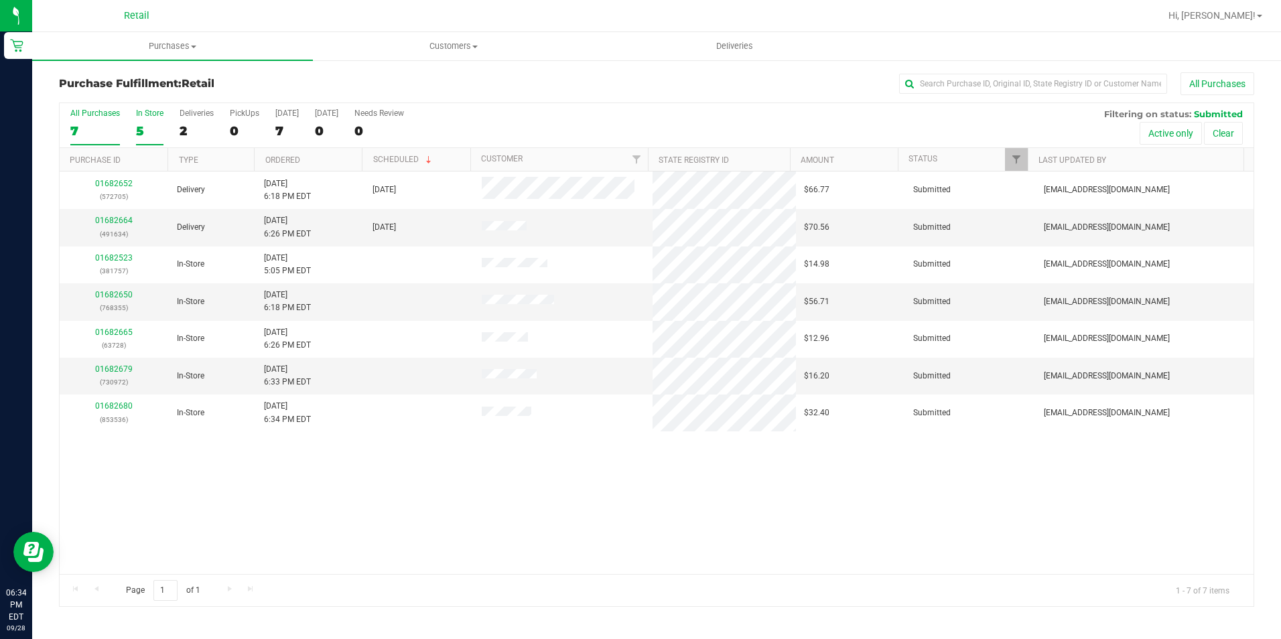
click at [153, 125] on div "5" at bounding box center [149, 130] width 27 height 15
click at [0, 0] on input "In Store 5" at bounding box center [0, 0] width 0 height 0
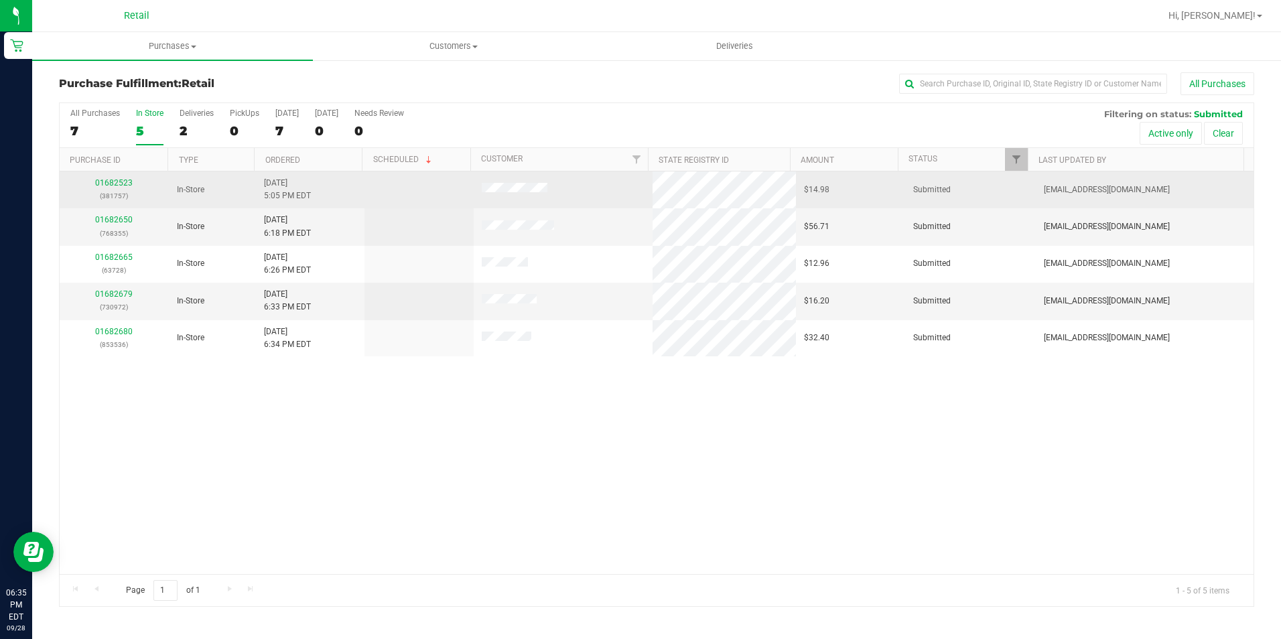
click at [113, 178] on div "01682523 (381757)" at bounding box center [114, 189] width 93 height 25
click at [115, 186] on link "01682523" at bounding box center [114, 182] width 38 height 9
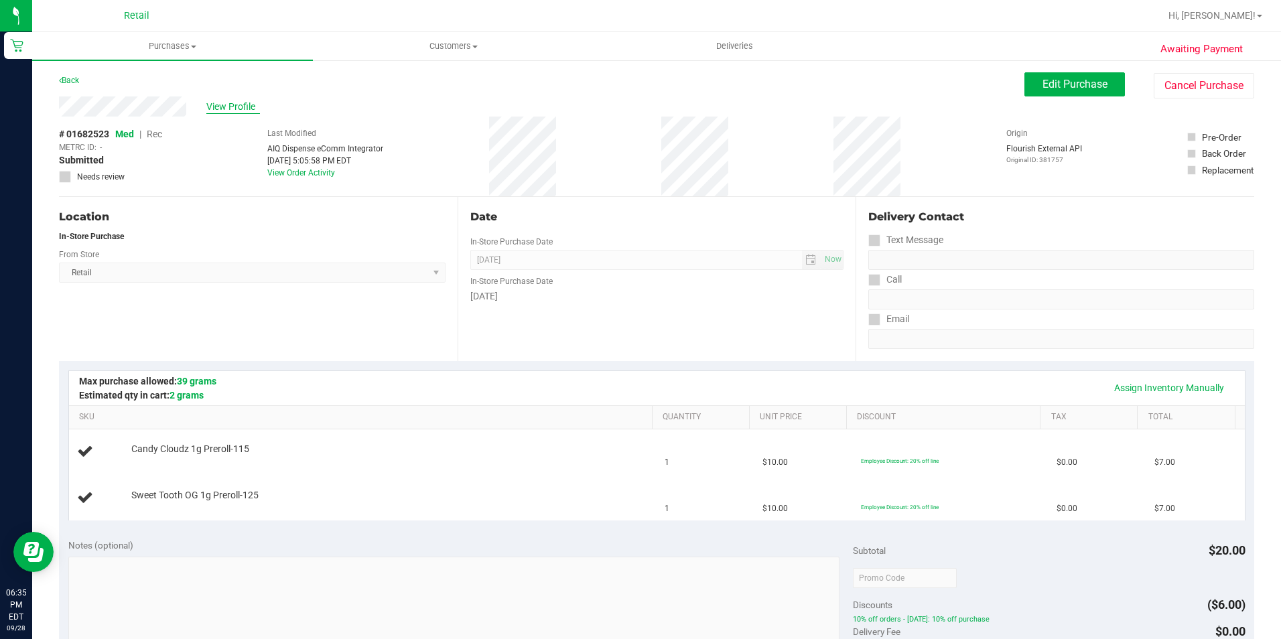
click at [229, 104] on span "View Profile" at bounding box center [233, 107] width 54 height 14
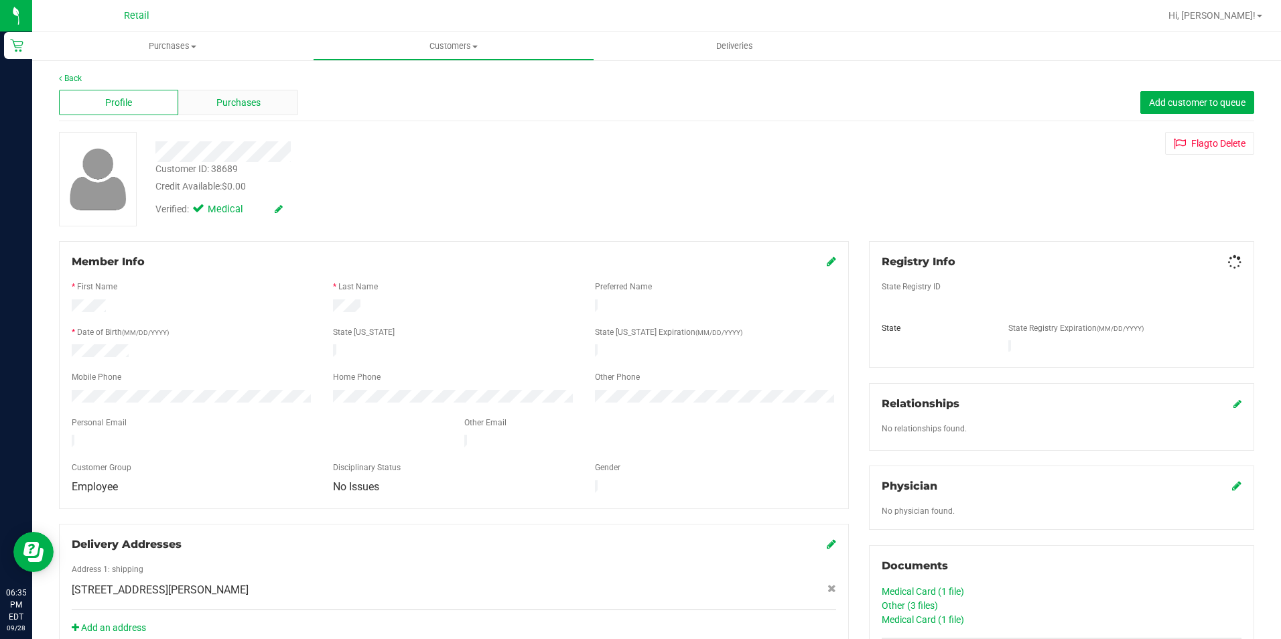
click at [258, 100] on span "Purchases" at bounding box center [238, 103] width 44 height 14
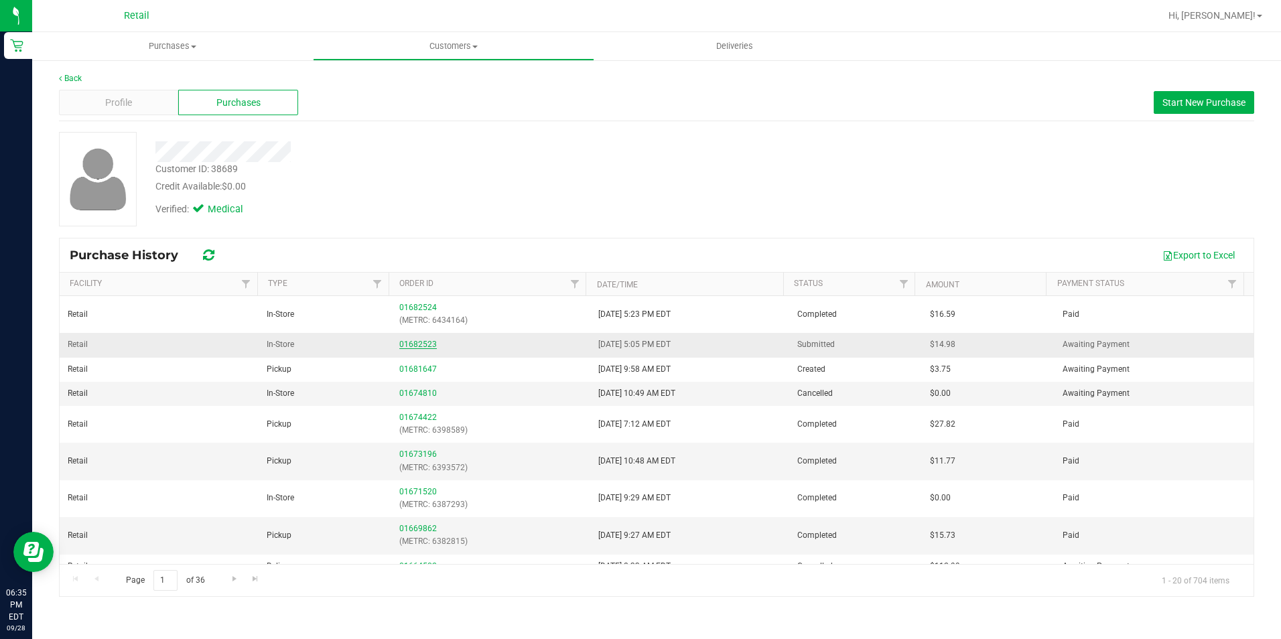
click at [431, 346] on link "01682523" at bounding box center [418, 344] width 38 height 9
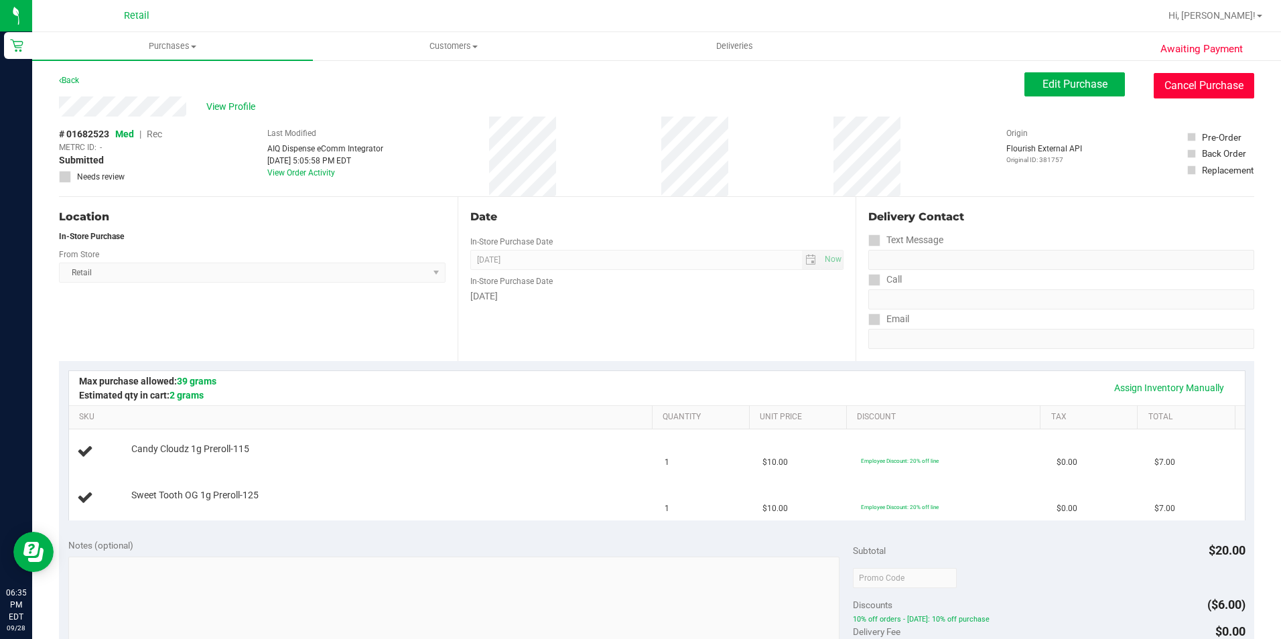
click at [1186, 83] on button "Cancel Purchase" at bounding box center [1204, 85] width 101 height 25
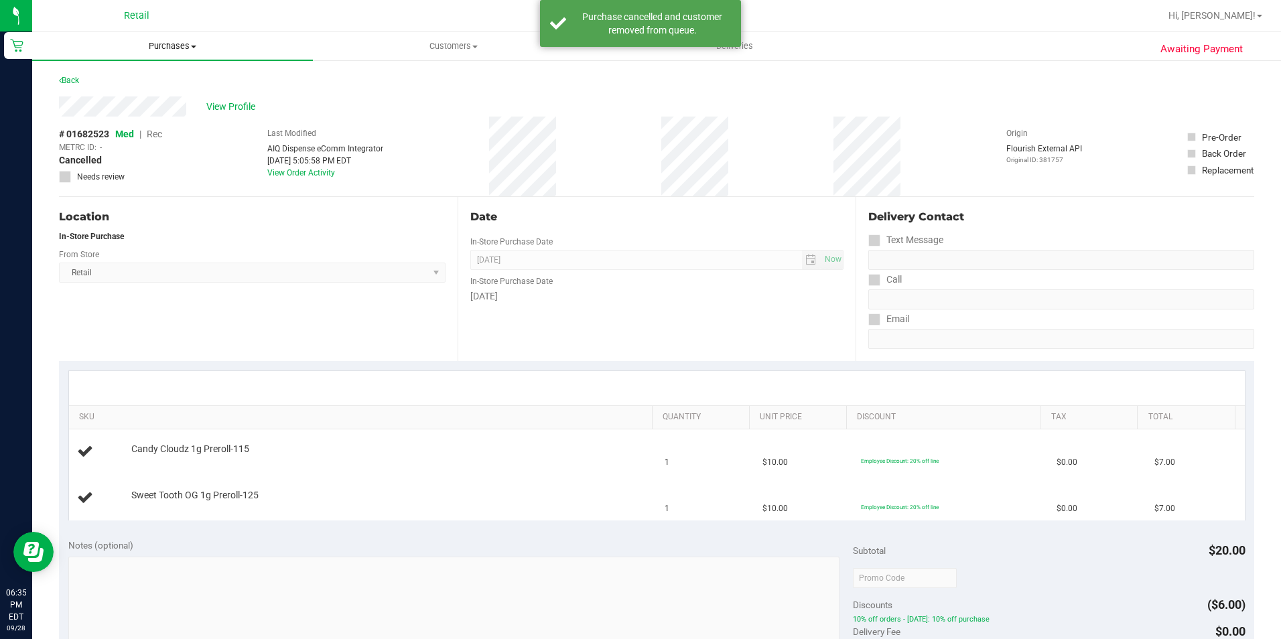
click at [183, 54] on uib-tab-heading "Purchases Summary of purchases Fulfillment All purchases" at bounding box center [172, 46] width 281 height 28
click at [149, 98] on li "Fulfillment" at bounding box center [172, 97] width 281 height 16
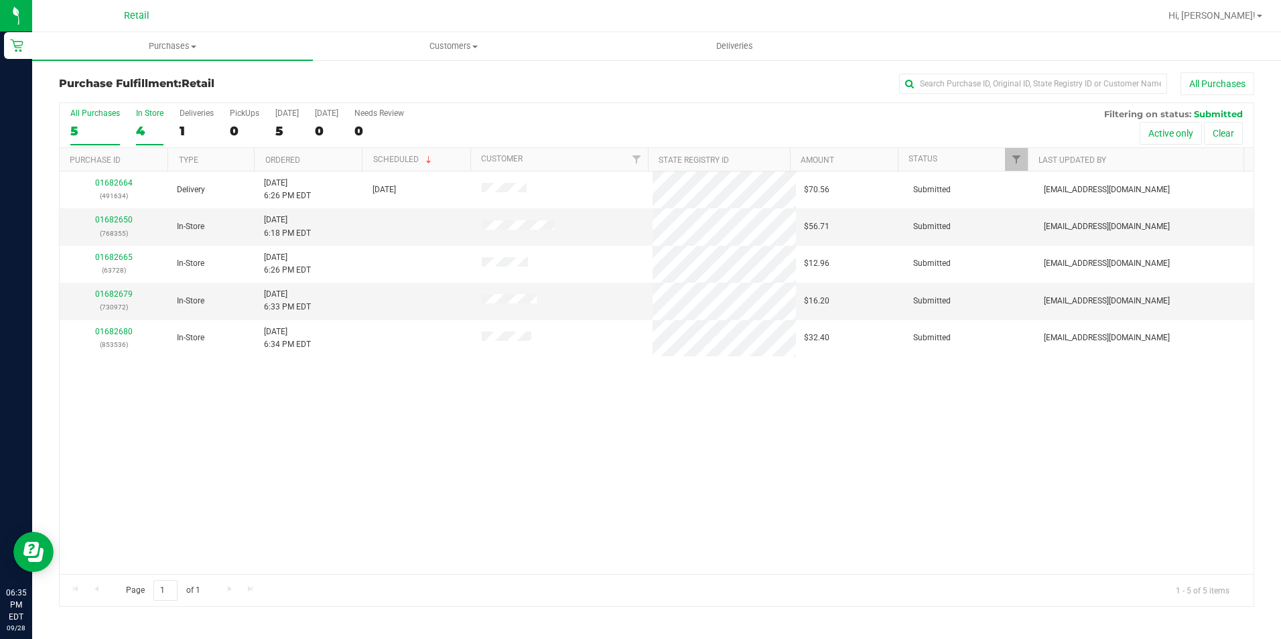
click at [136, 135] on div "4" at bounding box center [149, 130] width 27 height 15
click at [0, 0] on input "In Store 4" at bounding box center [0, 0] width 0 height 0
click at [241, 133] on div "0" at bounding box center [244, 130] width 29 height 15
click at [0, 0] on input "PickUps 0" at bounding box center [0, 0] width 0 height 0
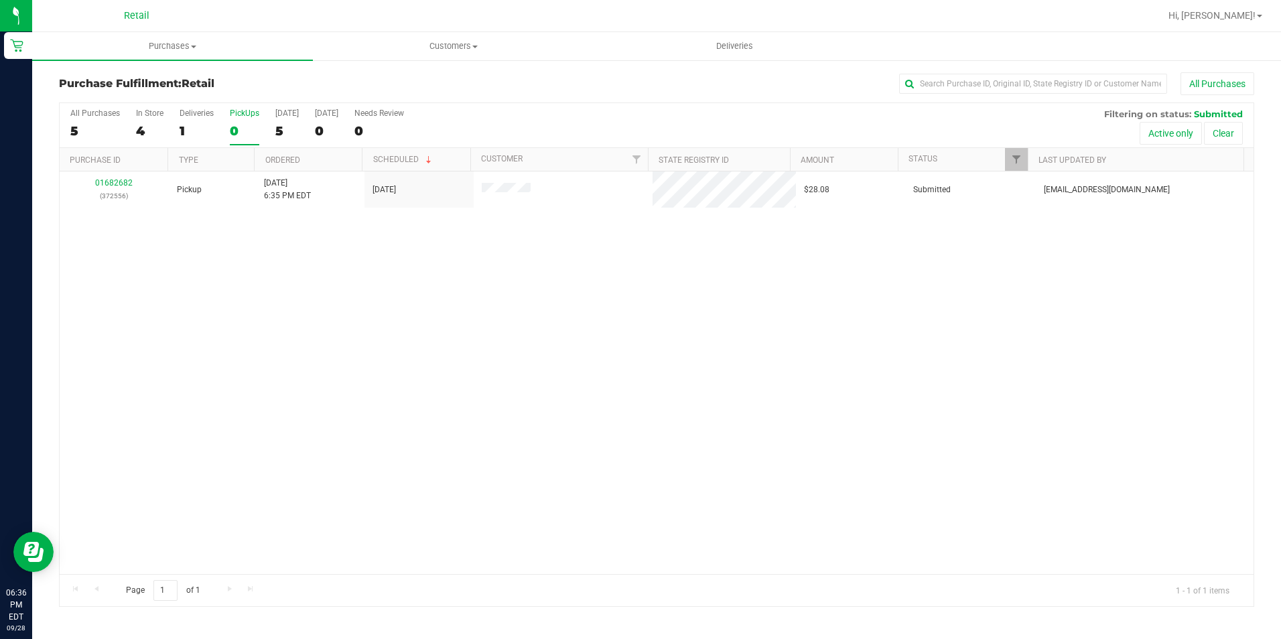
click at [245, 137] on div "0" at bounding box center [244, 130] width 29 height 15
click at [0, 0] on input "PickUps 0" at bounding box center [0, 0] width 0 height 0
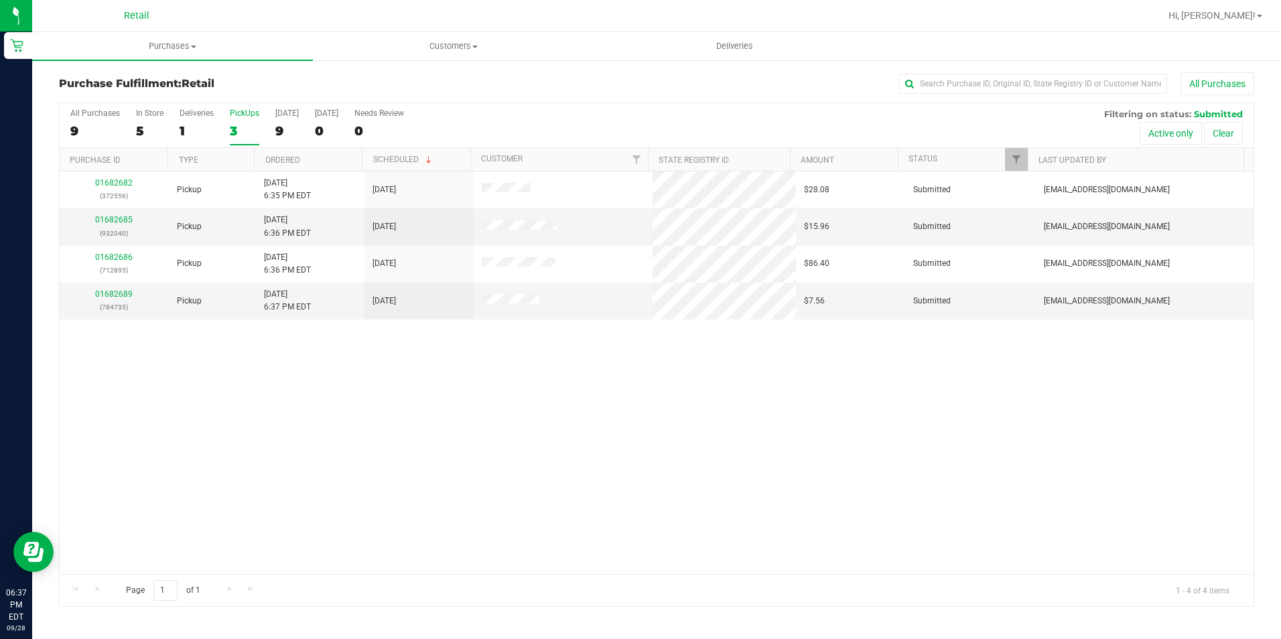
click at [235, 127] on div "3" at bounding box center [244, 130] width 29 height 15
click at [0, 0] on input "PickUps 3" at bounding box center [0, 0] width 0 height 0
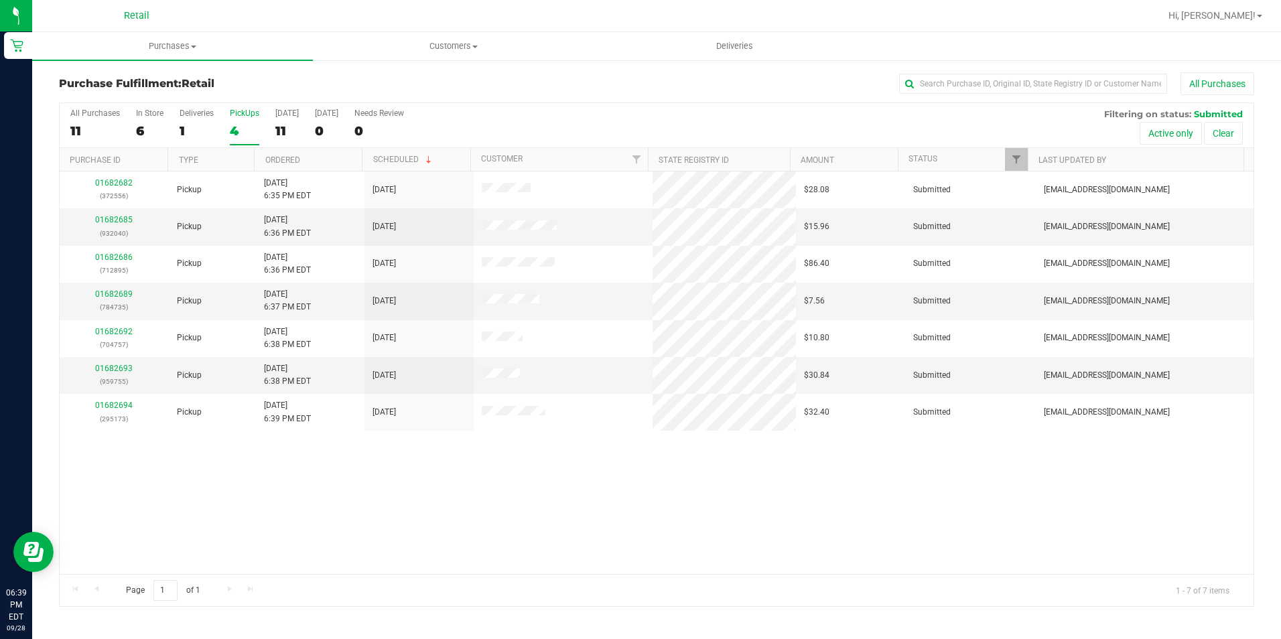
click at [241, 129] on div "4" at bounding box center [244, 130] width 29 height 15
click at [0, 0] on input "PickUps 4" at bounding box center [0, 0] width 0 height 0
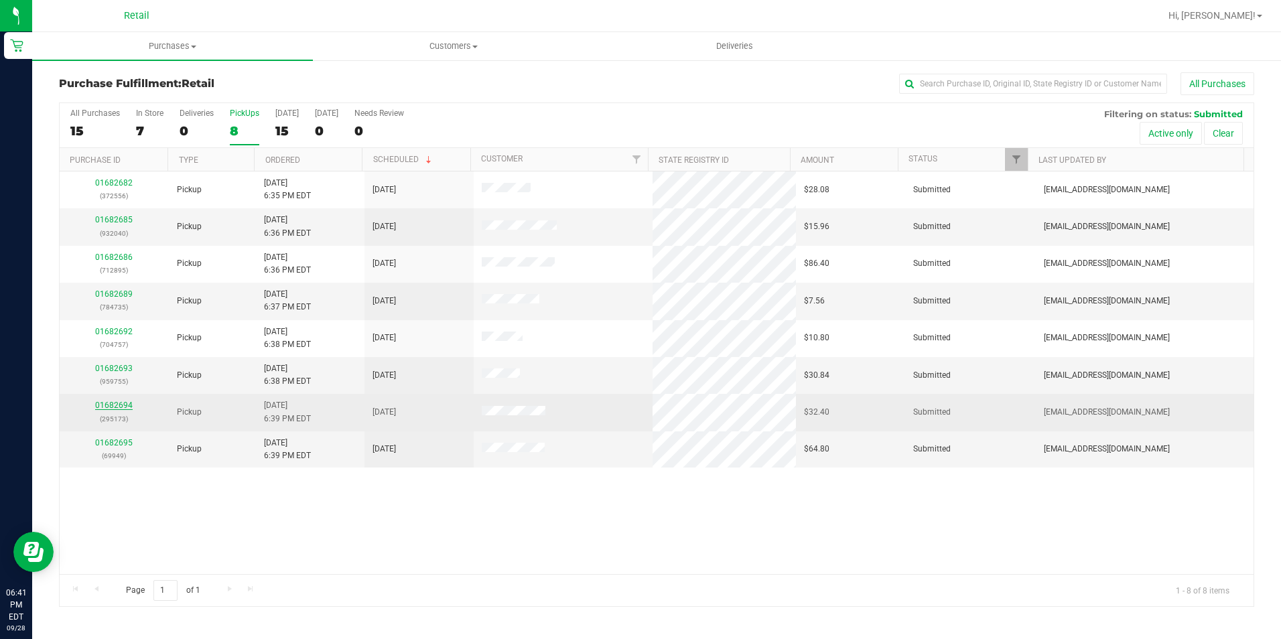
click at [125, 409] on link "01682694" at bounding box center [114, 405] width 38 height 9
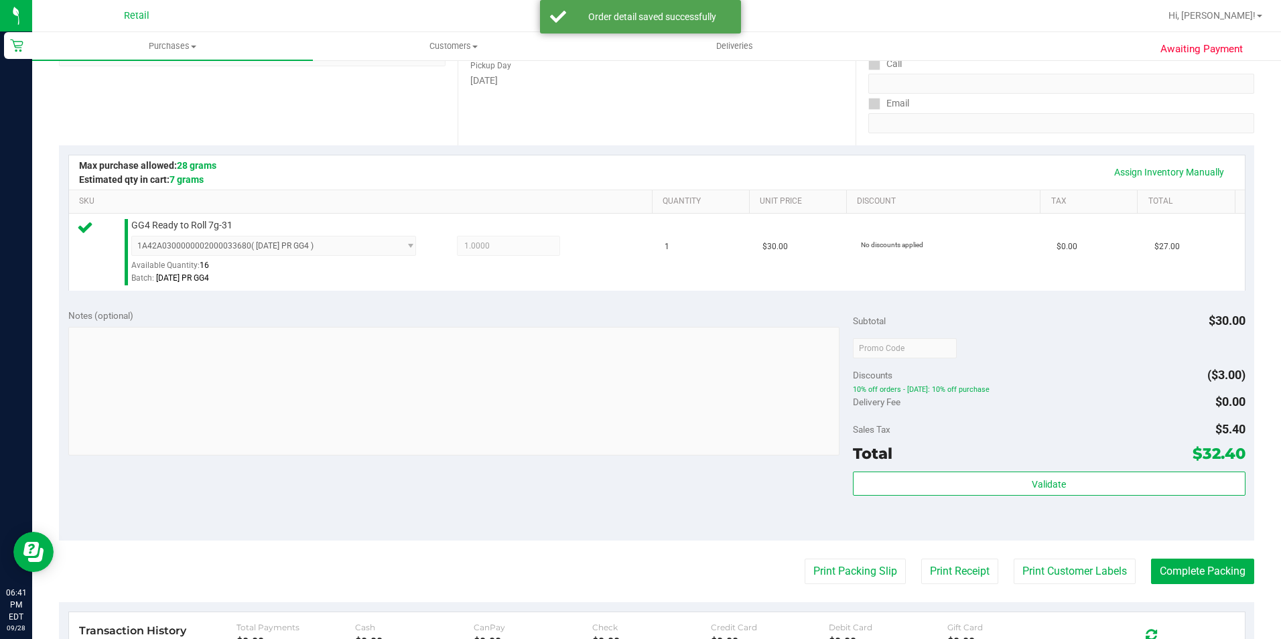
scroll to position [268, 0]
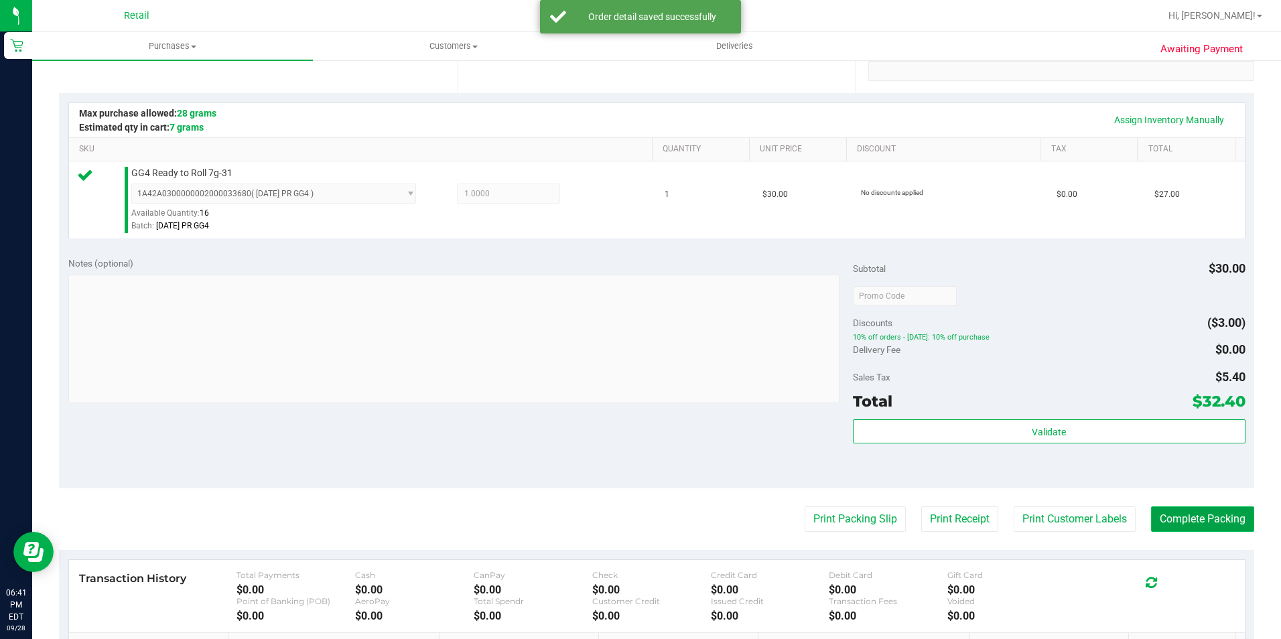
click at [1172, 525] on button "Complete Packing" at bounding box center [1202, 519] width 103 height 25
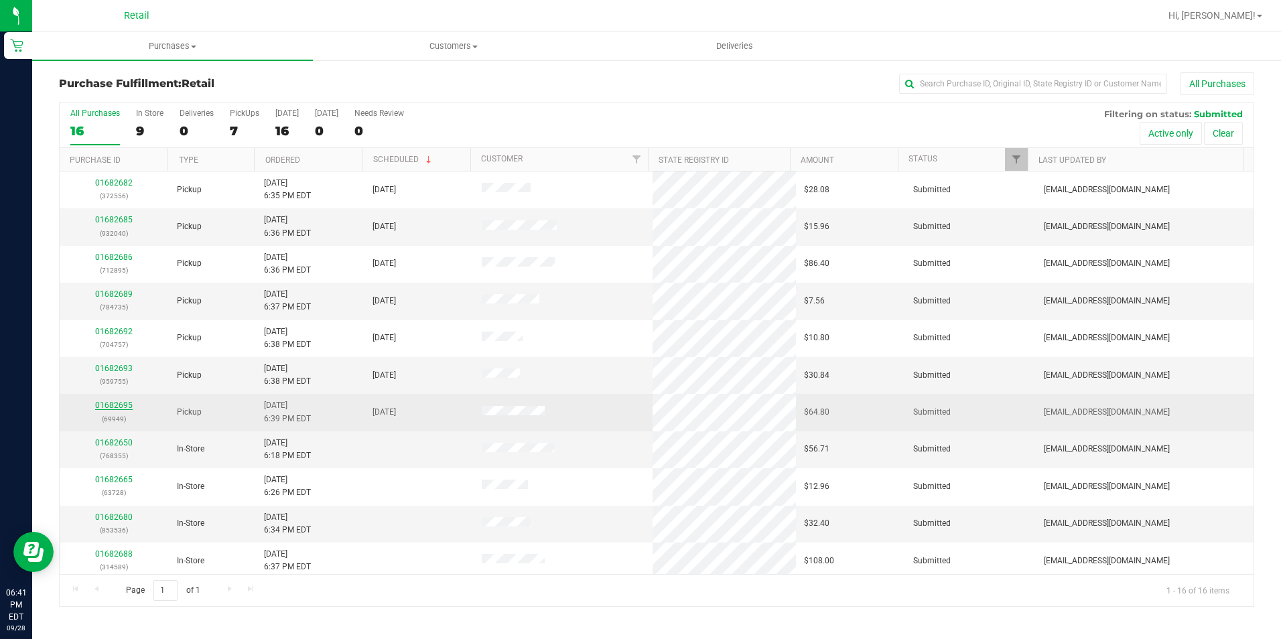
click at [129, 401] on link "01682695" at bounding box center [114, 405] width 38 height 9
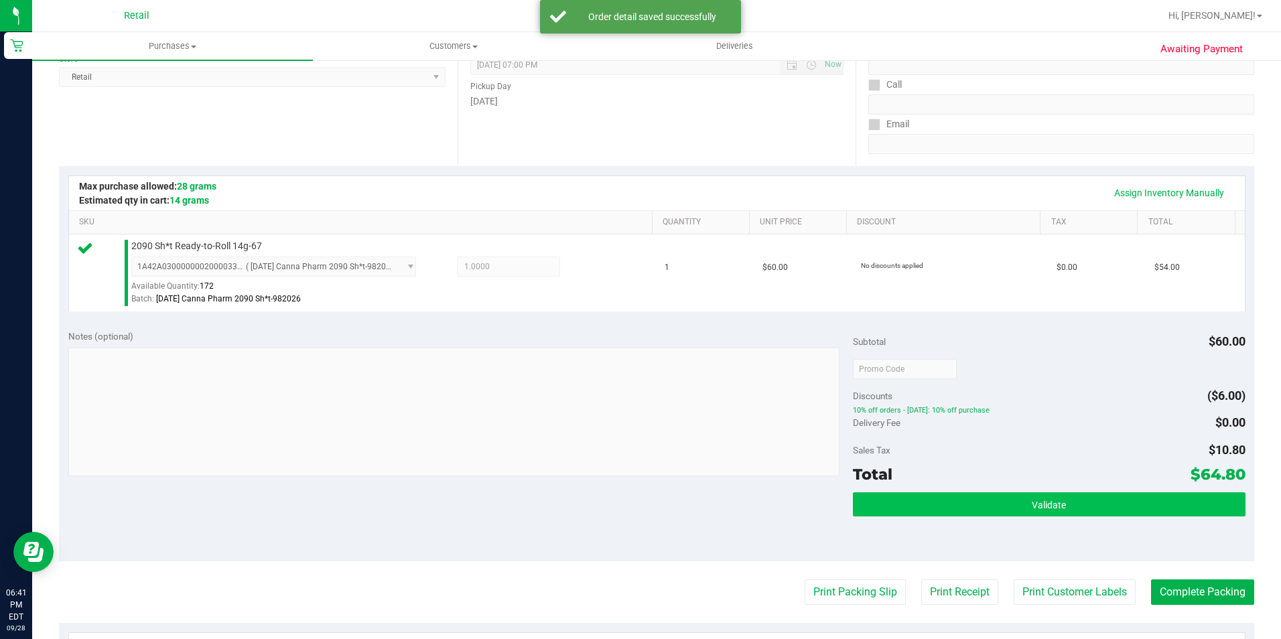
scroll to position [268, 0]
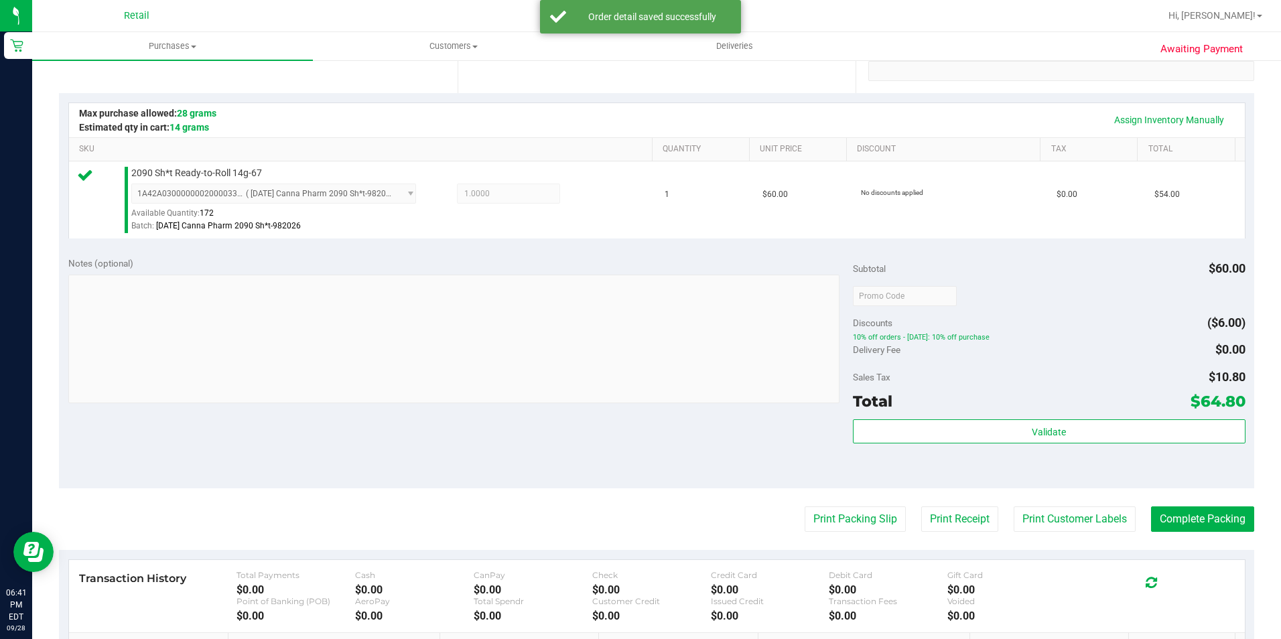
click at [1198, 535] on purchase-details "Back Edit Purchase Cancel Purchase View Profile # 01682695 Med | Rec METRC ID: …" at bounding box center [656, 302] width 1195 height 996
click at [1196, 522] on button "Complete Packing" at bounding box center [1202, 519] width 103 height 25
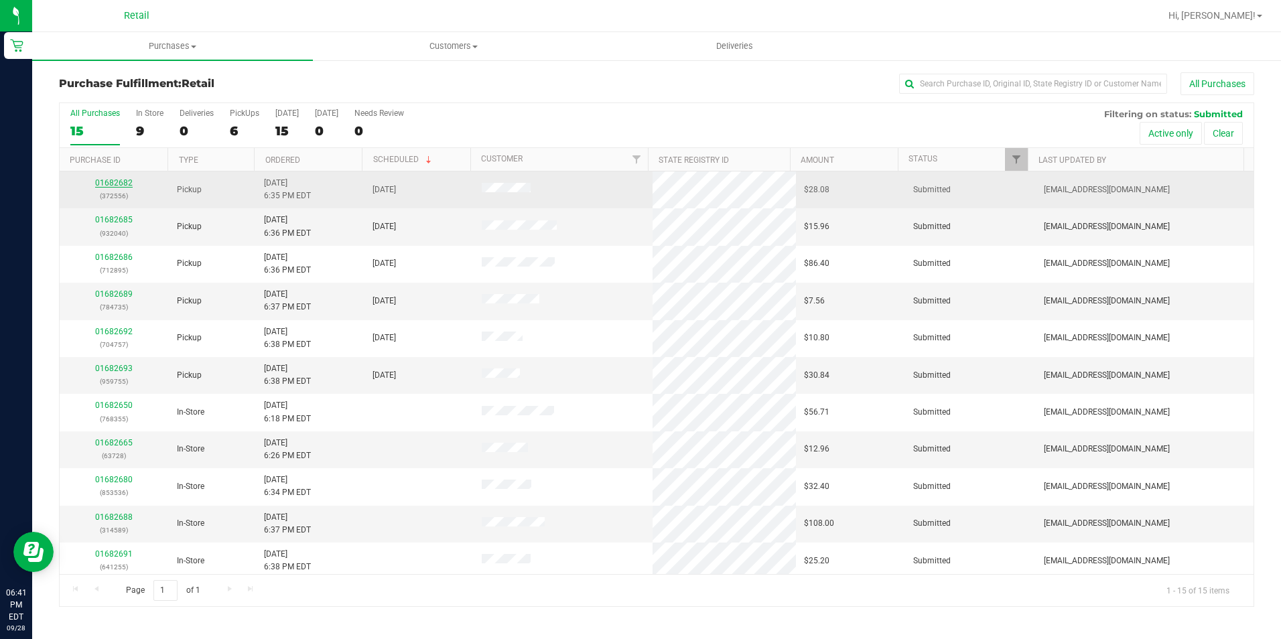
click at [122, 183] on link "01682682" at bounding box center [114, 182] width 38 height 9
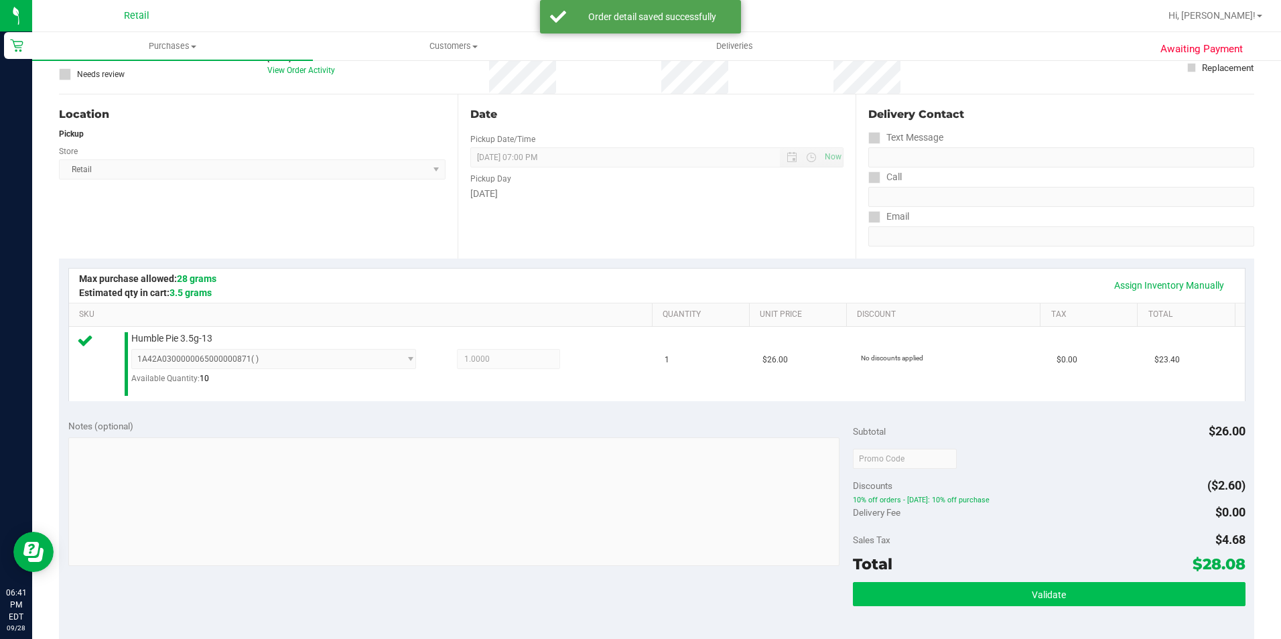
scroll to position [268, 0]
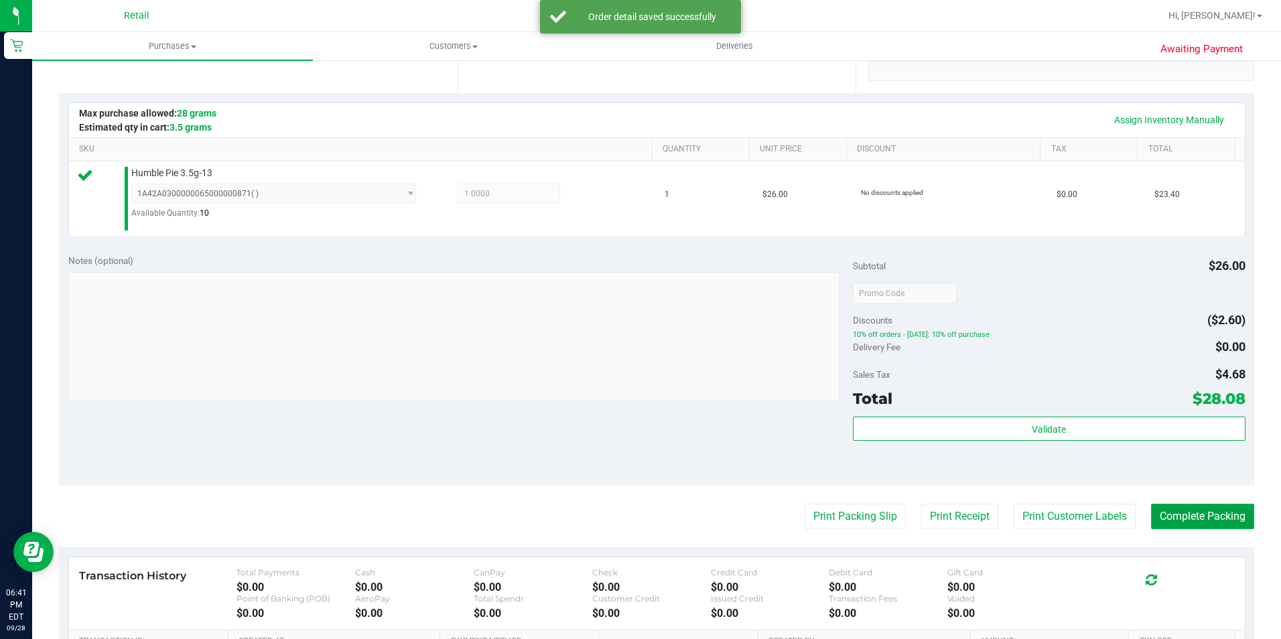
click at [1172, 511] on button "Complete Packing" at bounding box center [1202, 516] width 103 height 25
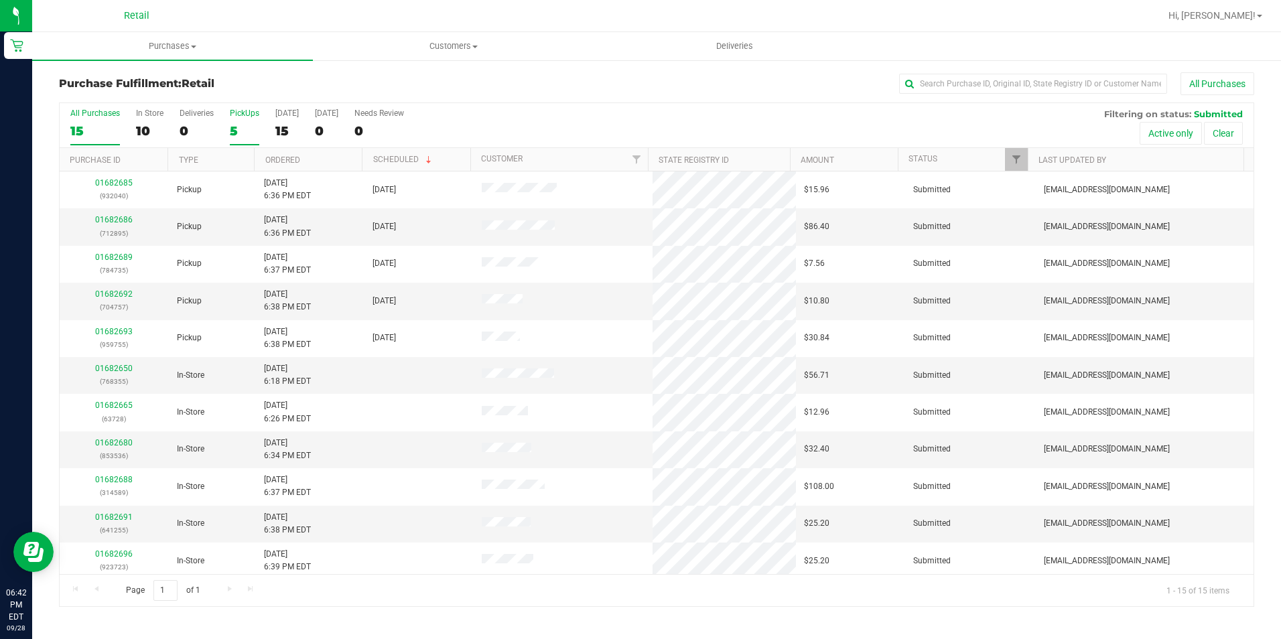
click at [233, 135] on div "5" at bounding box center [244, 130] width 29 height 15
click at [0, 0] on input "PickUps 5" at bounding box center [0, 0] width 0 height 0
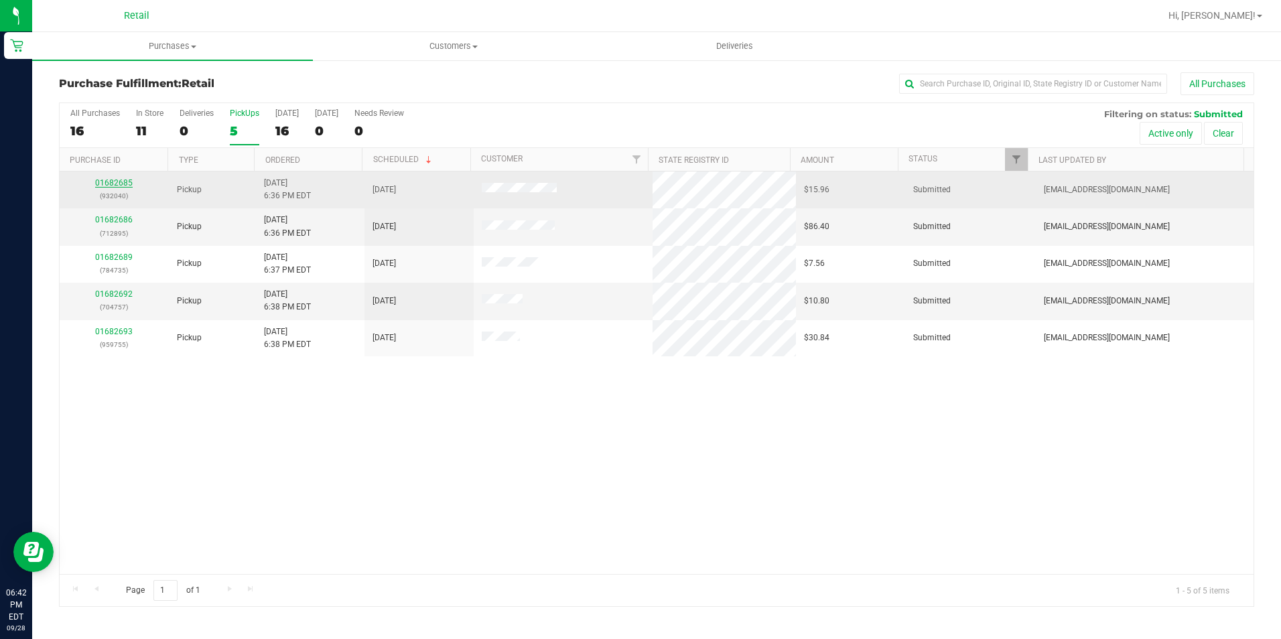
click at [111, 180] on link "01682685" at bounding box center [114, 182] width 38 height 9
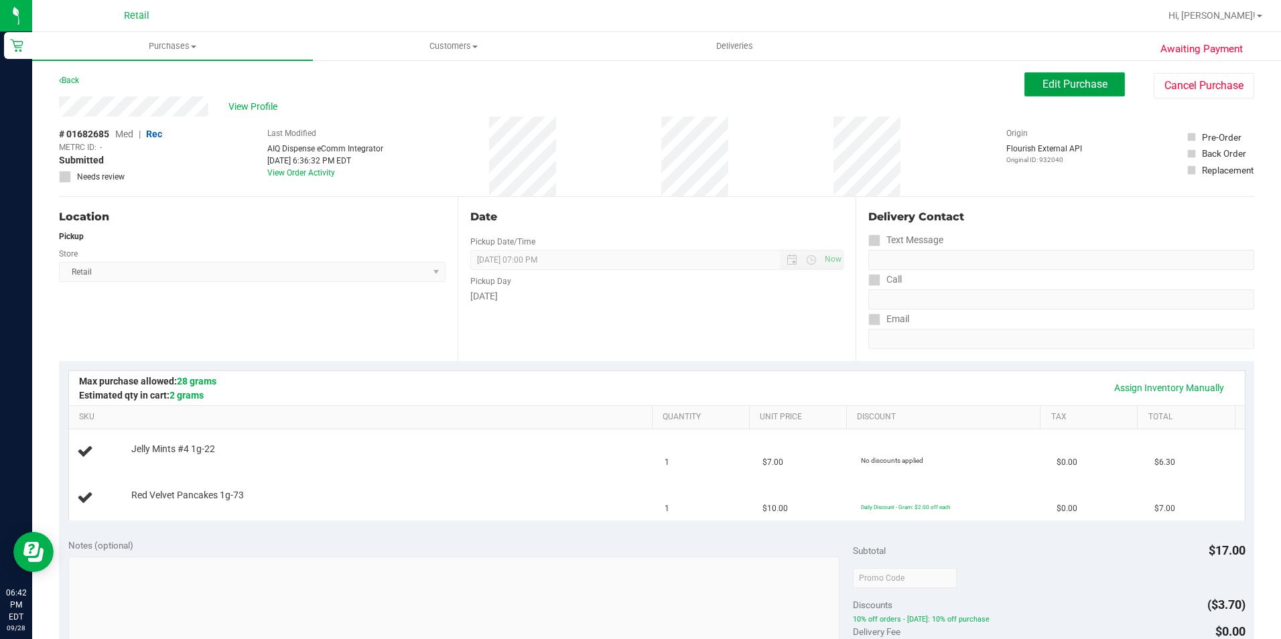
click at [1056, 88] on span "Edit Purchase" at bounding box center [1075, 84] width 65 height 13
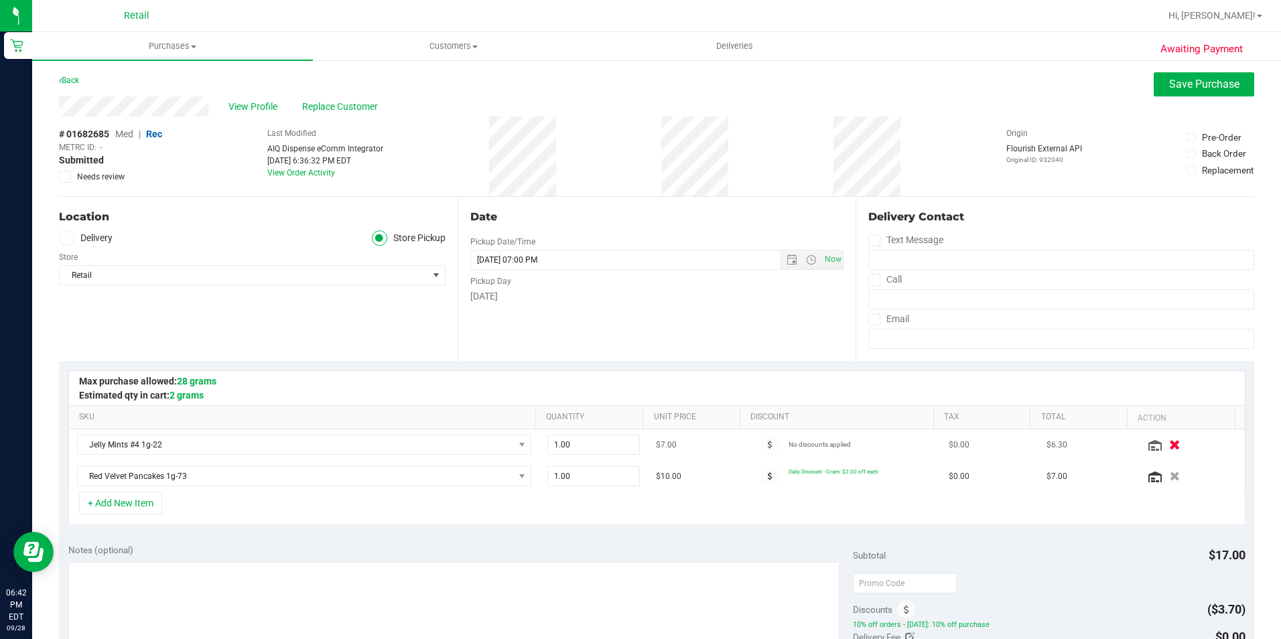
click at [1169, 440] on icon "button" at bounding box center [1174, 445] width 11 height 10
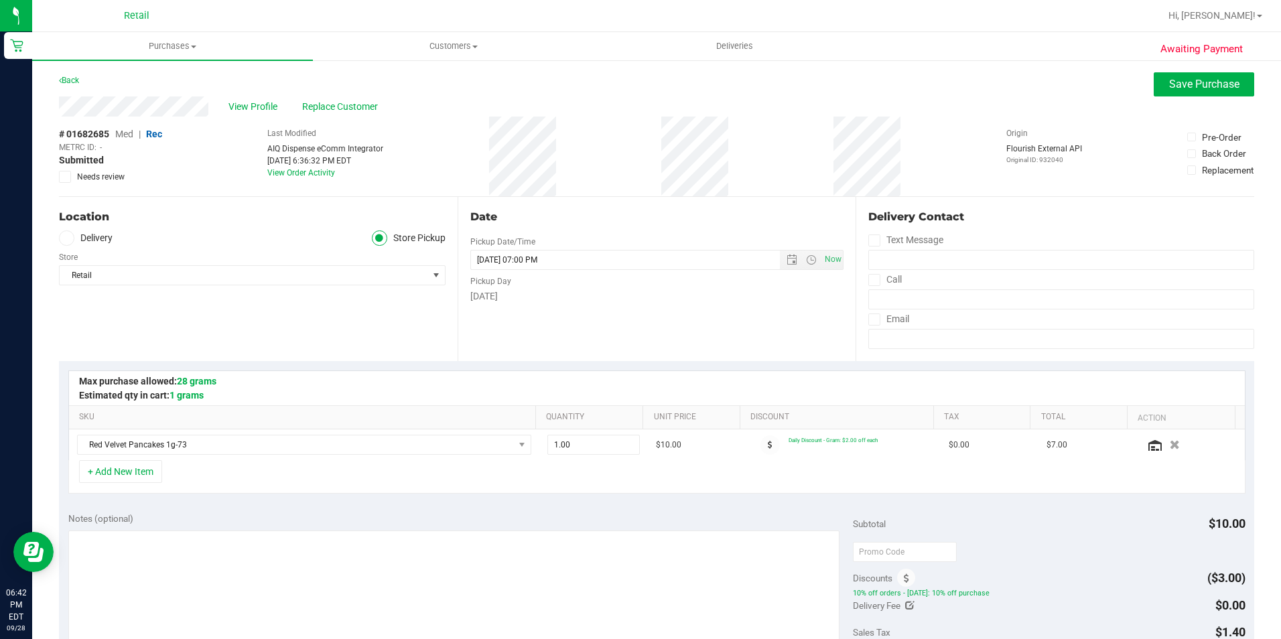
click at [1178, 98] on div "View Profile Replace Customer" at bounding box center [656, 106] width 1195 height 20
click at [1183, 78] on span "Save Purchase" at bounding box center [1204, 84] width 70 height 13
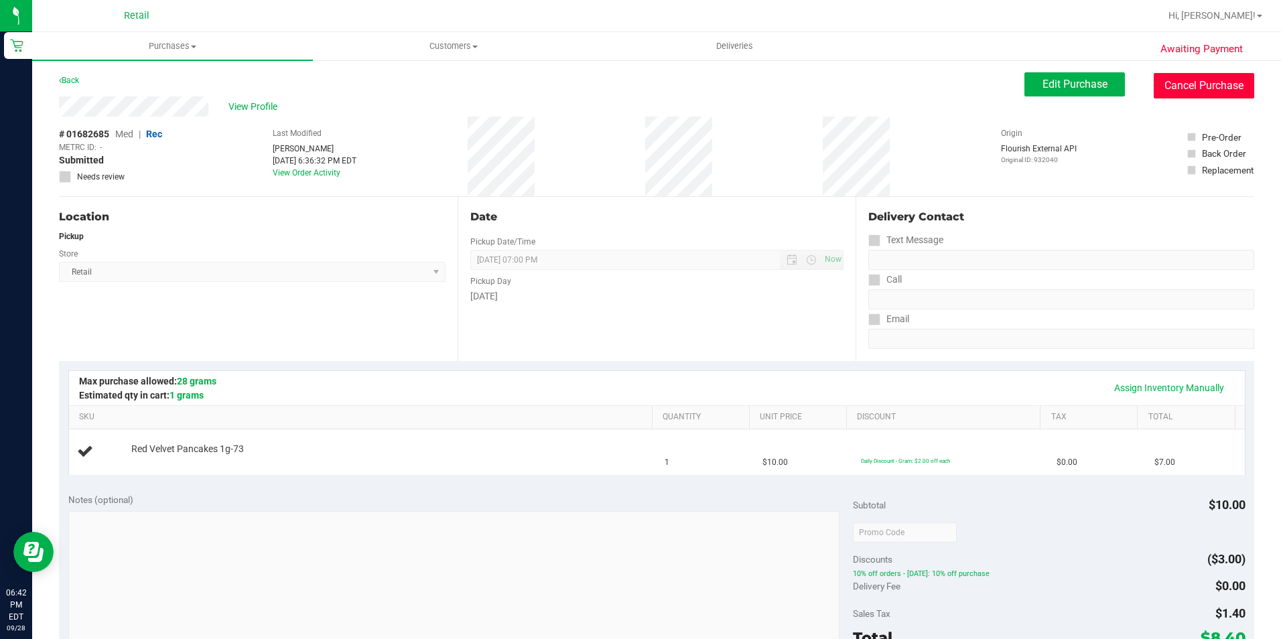
click at [1193, 85] on button "Cancel Purchase" at bounding box center [1204, 85] width 101 height 25
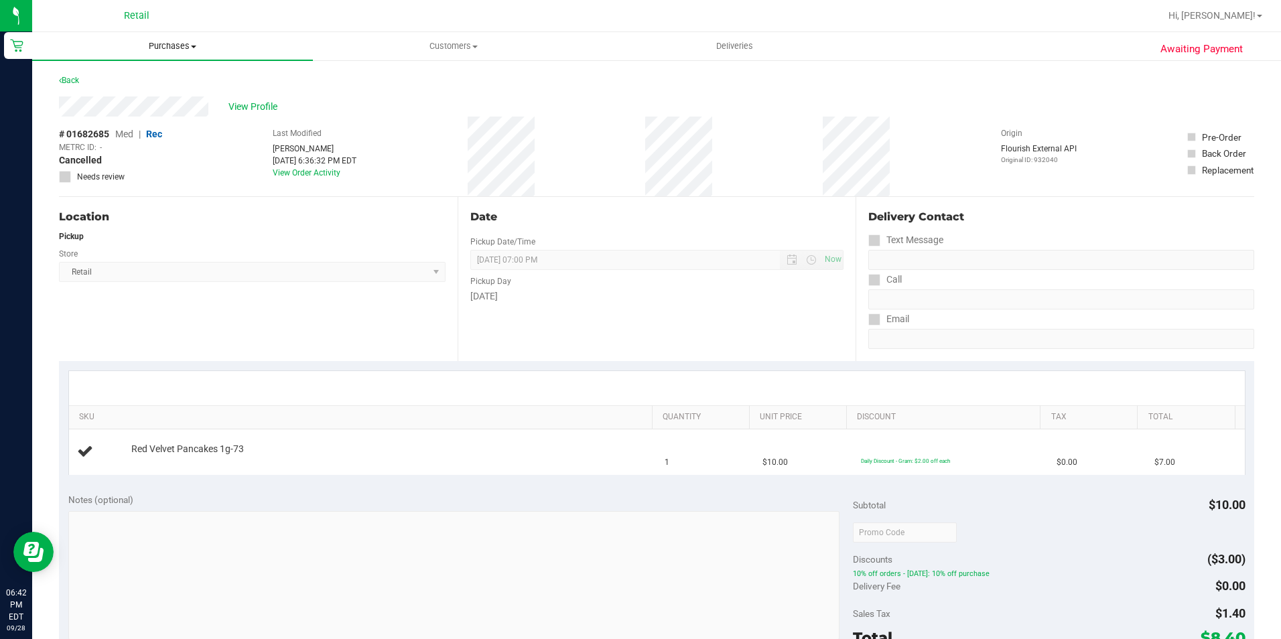
drag, startPoint x: 158, startPoint y: 47, endPoint x: 156, endPoint y: 78, distance: 30.9
click at [158, 47] on span "Purchases" at bounding box center [172, 46] width 281 height 12
click at [155, 96] on li "Fulfillment" at bounding box center [172, 97] width 281 height 16
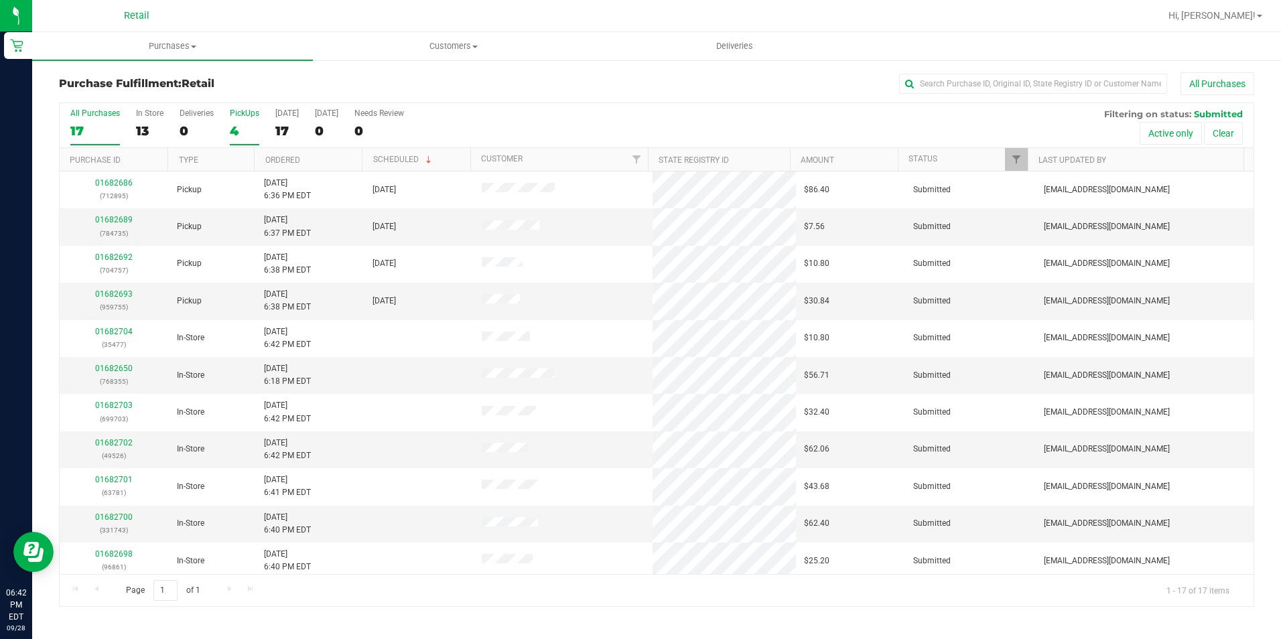
click at [234, 124] on div "4" at bounding box center [244, 130] width 29 height 15
click at [0, 0] on input "PickUps 4" at bounding box center [0, 0] width 0 height 0
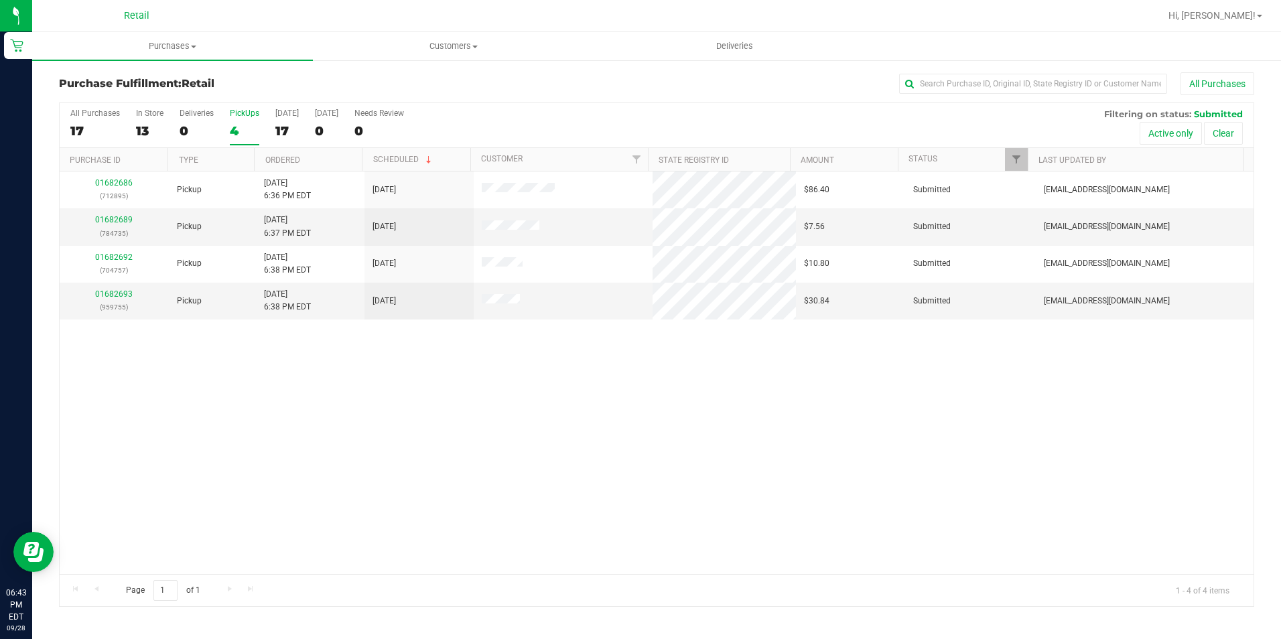
click at [232, 133] on div "4" at bounding box center [244, 130] width 29 height 15
click at [0, 0] on input "PickUps 4" at bounding box center [0, 0] width 0 height 0
click at [239, 122] on label "PickUps 4" at bounding box center [244, 127] width 29 height 37
click at [0, 0] on input "PickUps 4" at bounding box center [0, 0] width 0 height 0
click at [442, 44] on span "Customers" at bounding box center [453, 46] width 279 height 12
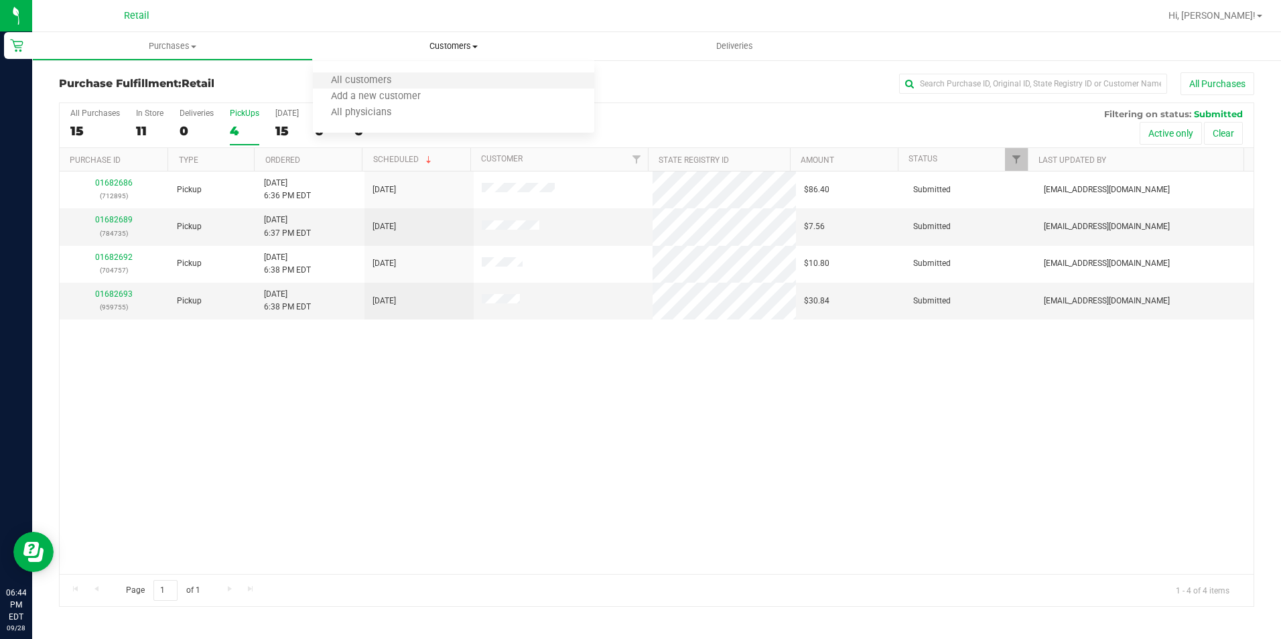
click at [414, 78] on li "All customers" at bounding box center [453, 81] width 281 height 16
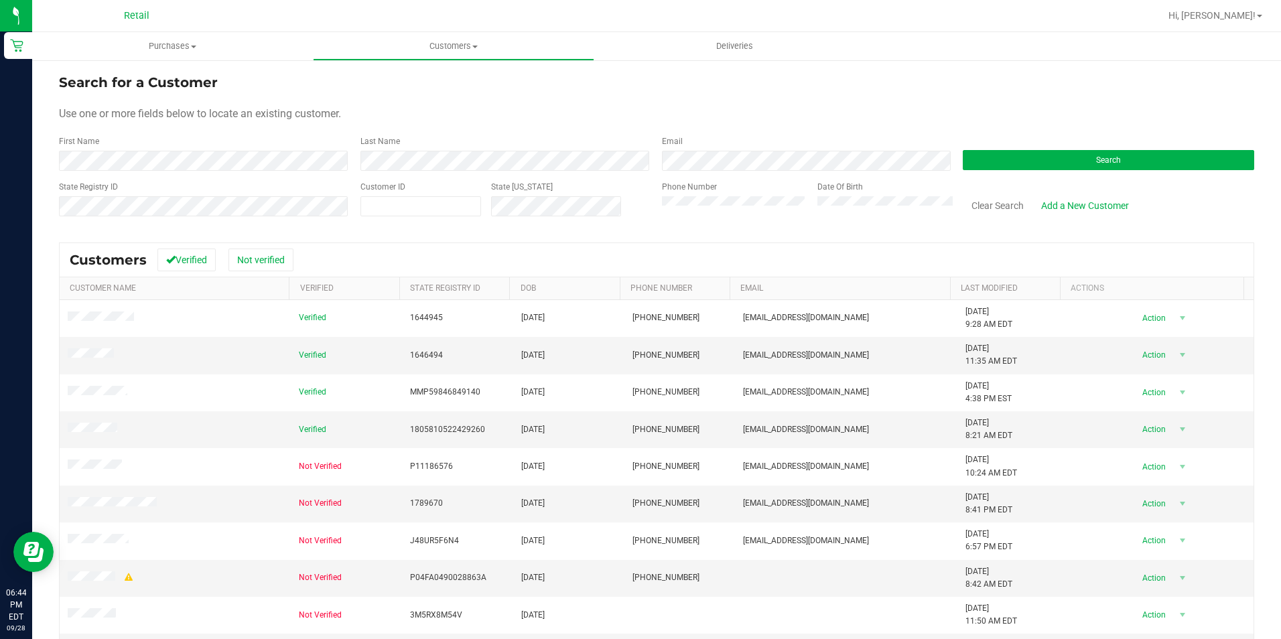
click at [656, 209] on div "Phone Number Date Of Birth" at bounding box center [803, 205] width 302 height 48
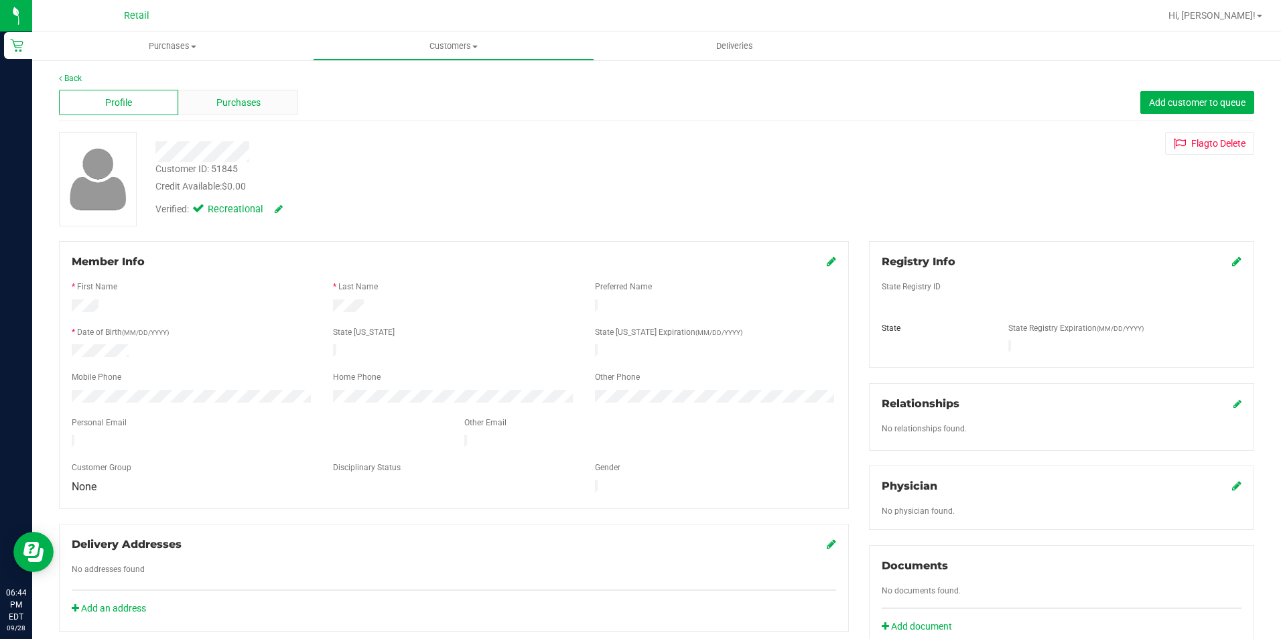
click at [257, 98] on span "Purchases" at bounding box center [238, 103] width 44 height 14
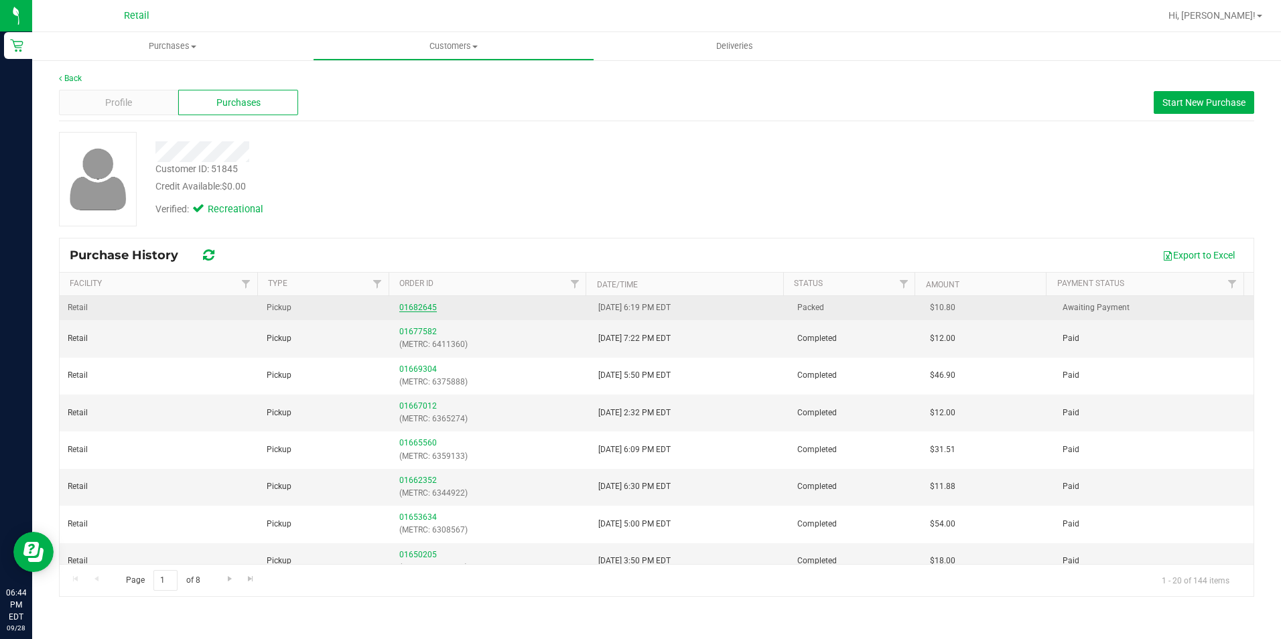
click at [423, 306] on link "01682645" at bounding box center [418, 307] width 38 height 9
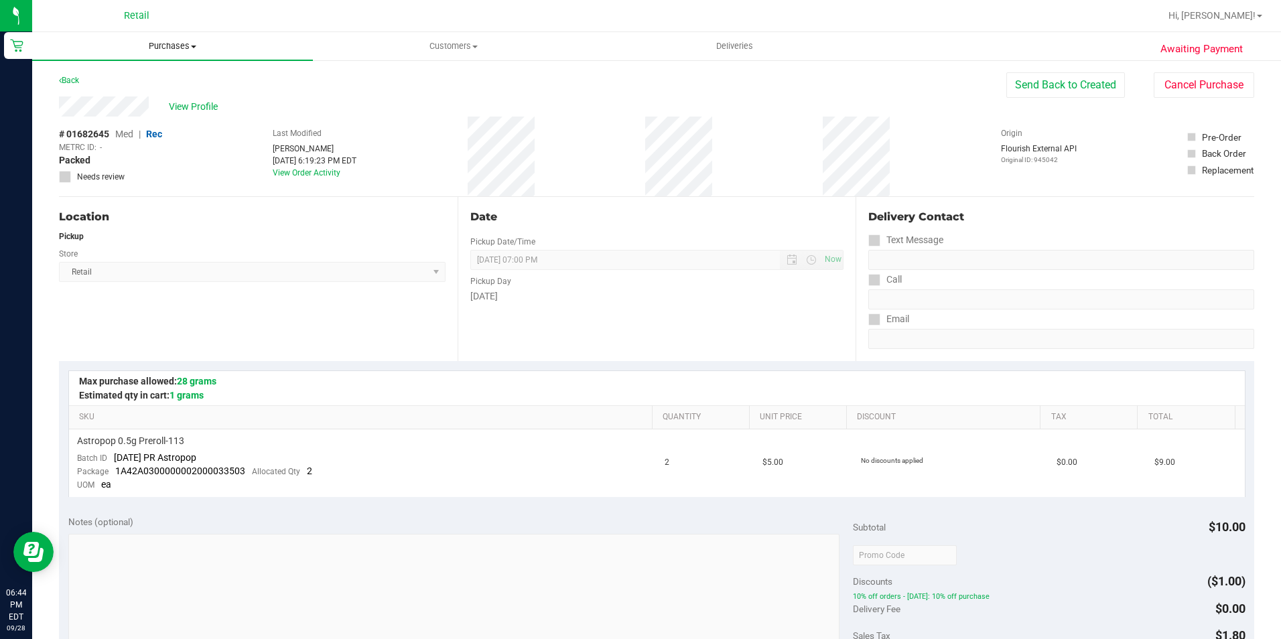
click at [180, 41] on span "Purchases" at bounding box center [172, 46] width 281 height 12
click at [155, 73] on li "Summary of purchases" at bounding box center [172, 81] width 281 height 16
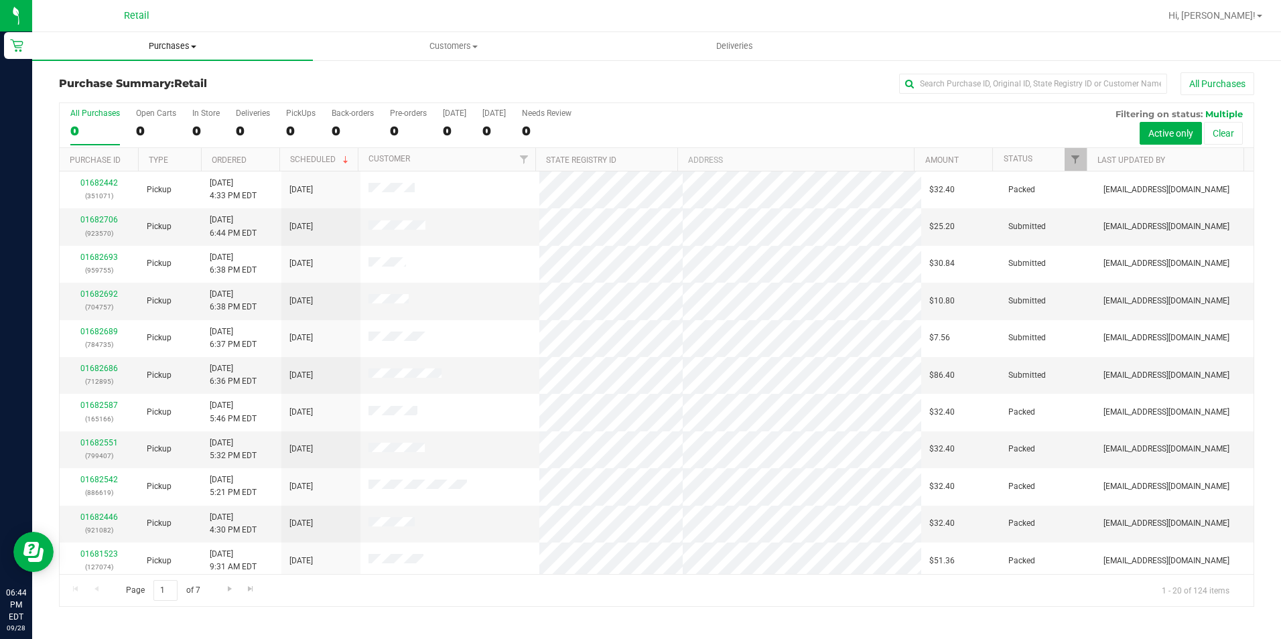
click at [178, 38] on uib-tab-heading "Purchases Summary of purchases Fulfillment All purchases" at bounding box center [172, 46] width 281 height 28
click at [165, 93] on li "Fulfillment" at bounding box center [172, 97] width 281 height 16
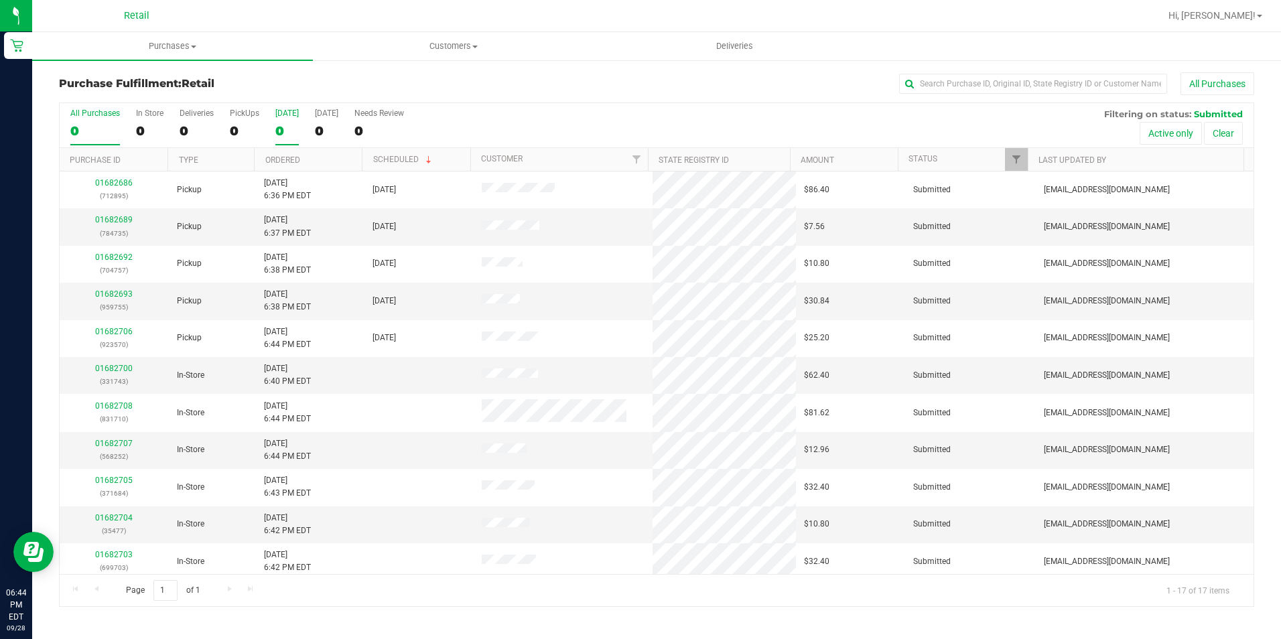
click at [281, 130] on div "0" at bounding box center [286, 130] width 23 height 15
click at [0, 0] on input "[DATE] 0" at bounding box center [0, 0] width 0 height 0
click at [238, 131] on div "78" at bounding box center [244, 130] width 29 height 15
click at [0, 0] on input "PickUps 78" at bounding box center [0, 0] width 0 height 0
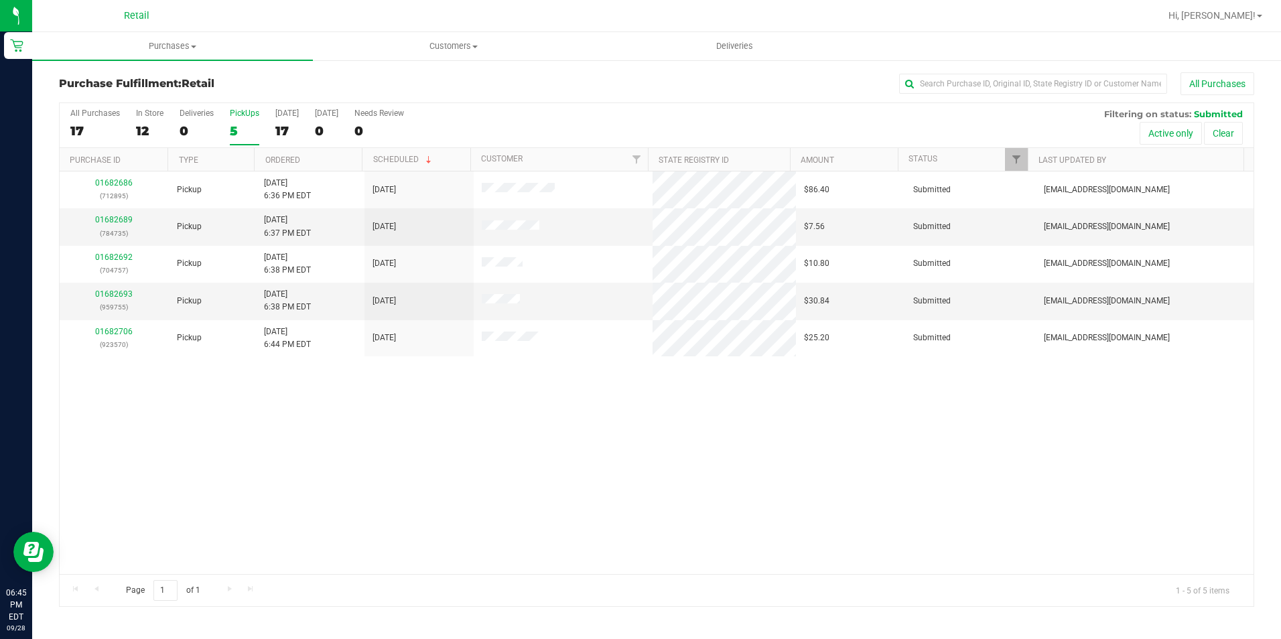
click at [255, 124] on div "5" at bounding box center [244, 130] width 29 height 15
click at [0, 0] on input "PickUps 5" at bounding box center [0, 0] width 0 height 0
click at [250, 126] on div "5" at bounding box center [244, 130] width 29 height 15
click at [0, 0] on input "PickUps 5" at bounding box center [0, 0] width 0 height 0
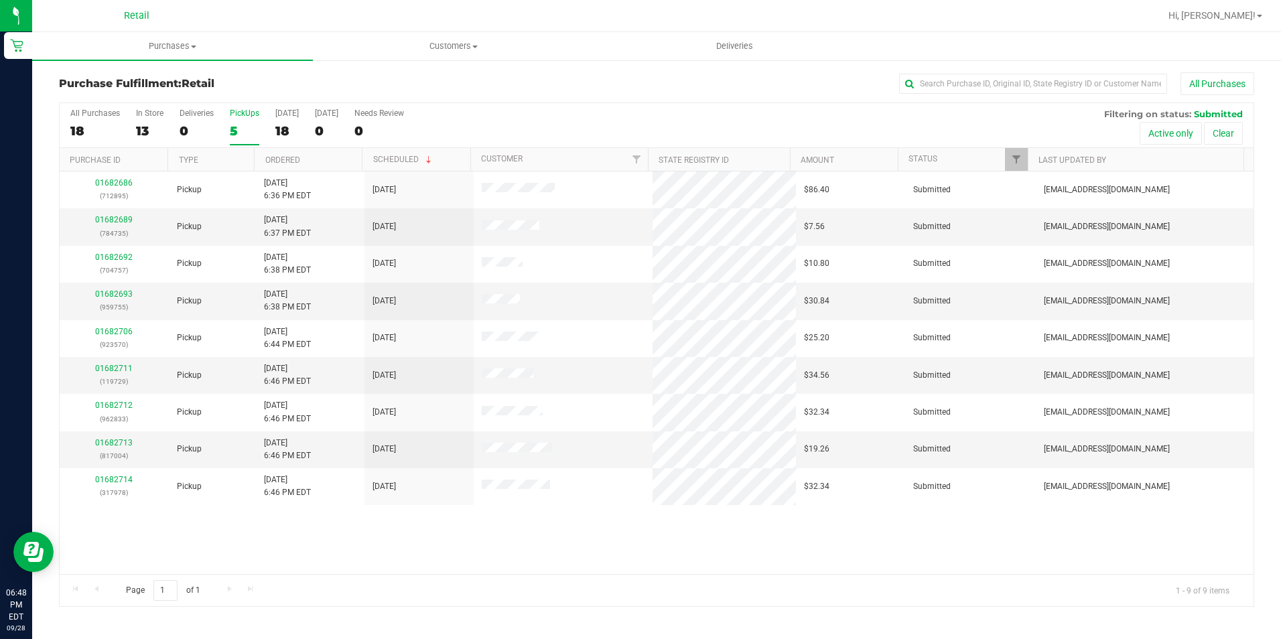
click at [232, 137] on div "5" at bounding box center [244, 130] width 29 height 15
click at [0, 0] on input "PickUps 5" at bounding box center [0, 0] width 0 height 0
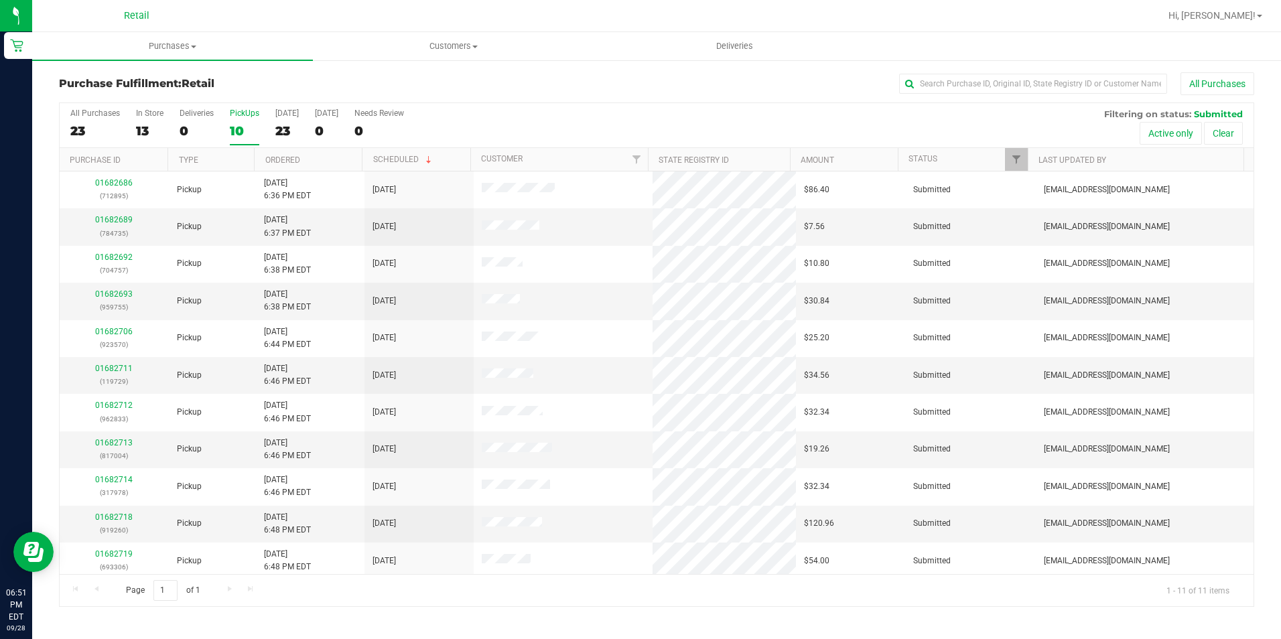
click at [224, 119] on div "All Purchases 23 In Store 13 Deliveries 0 PickUps 10 [DATE] 23 [DATE] 0 Needs R…" at bounding box center [657, 125] width 1194 height 45
click at [237, 123] on div "10" at bounding box center [244, 130] width 29 height 15
click at [0, 0] on input "PickUps 10" at bounding box center [0, 0] width 0 height 0
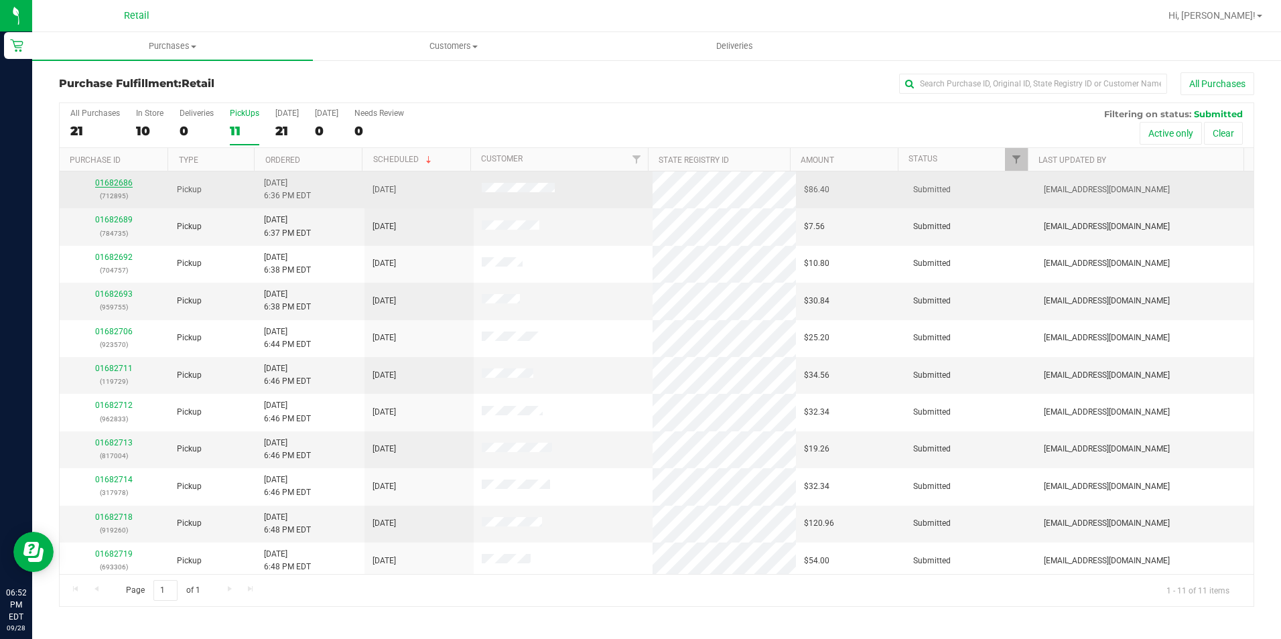
click at [107, 185] on link "01682686" at bounding box center [114, 182] width 38 height 9
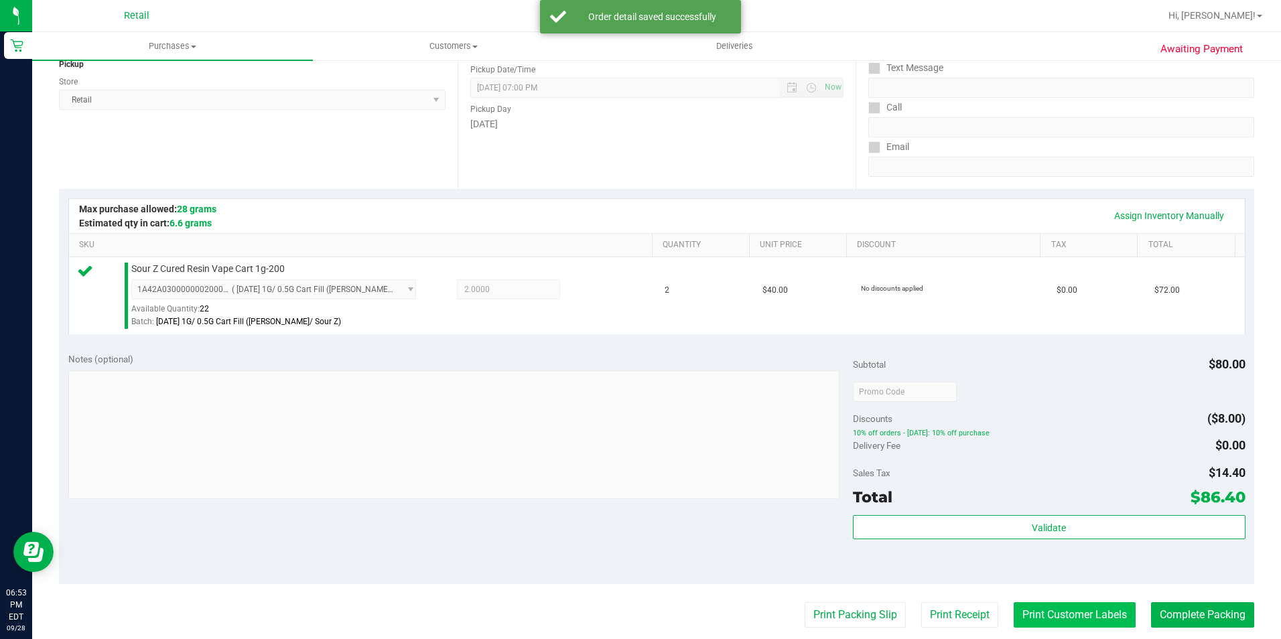
scroll to position [268, 0]
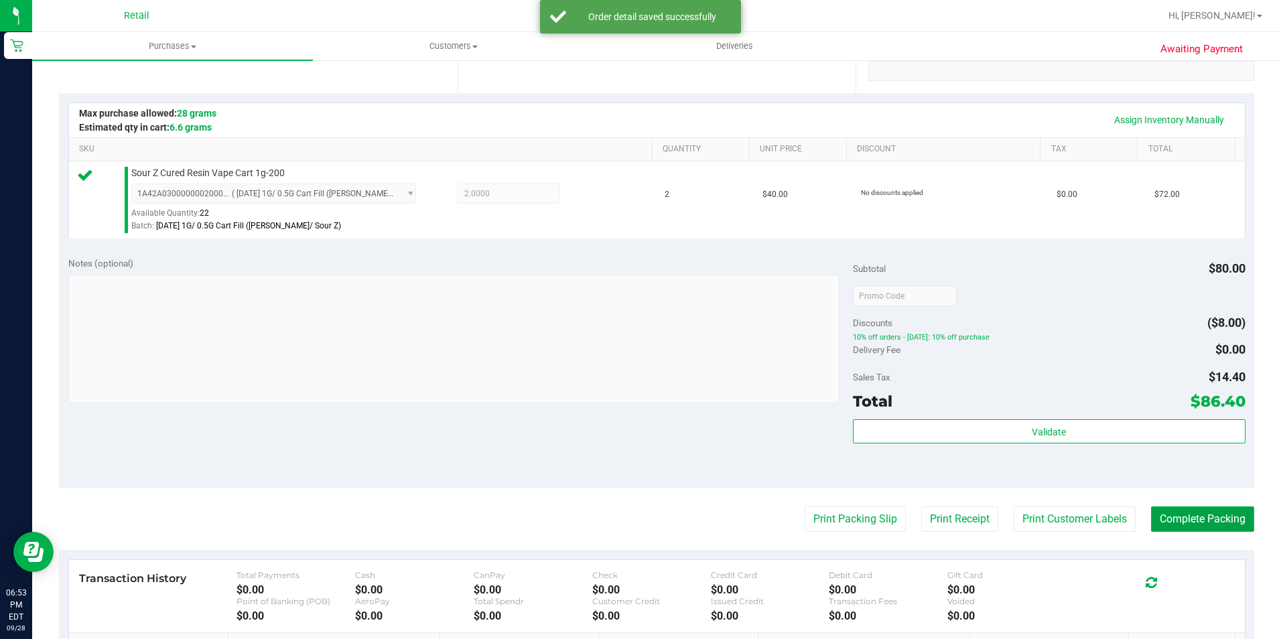
click at [1163, 521] on button "Complete Packing" at bounding box center [1202, 519] width 103 height 25
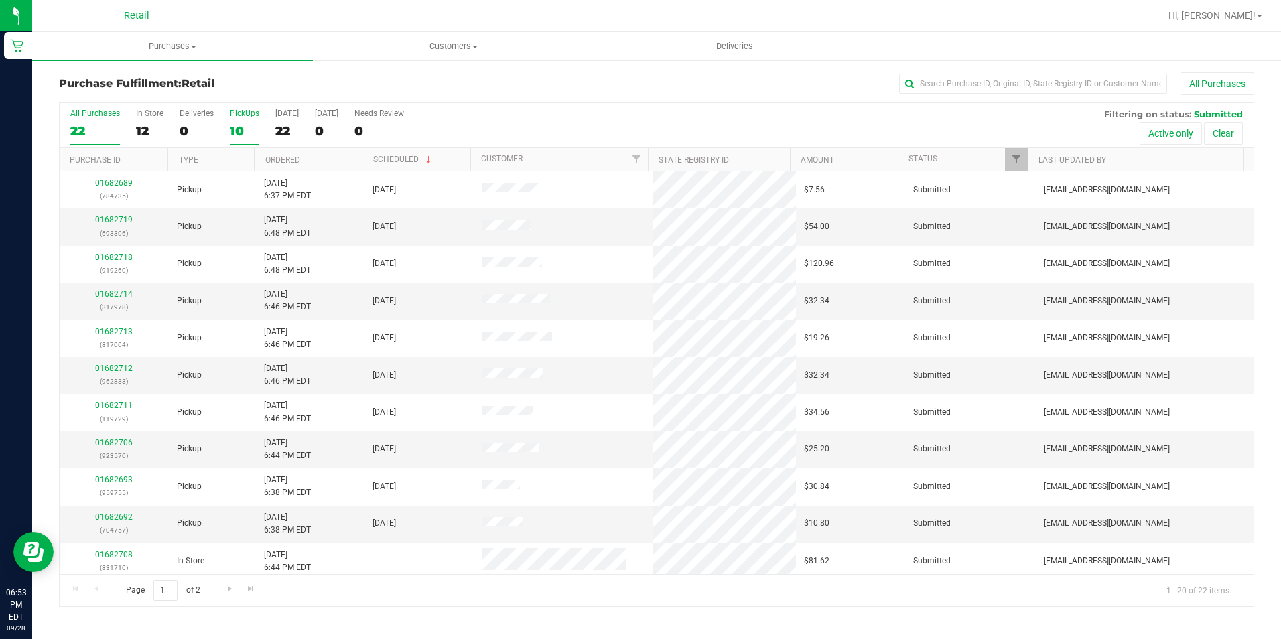
click at [243, 126] on div "10" at bounding box center [244, 130] width 29 height 15
click at [0, 0] on input "PickUps 10" at bounding box center [0, 0] width 0 height 0
click at [113, 216] on link "01682692" at bounding box center [114, 219] width 38 height 9
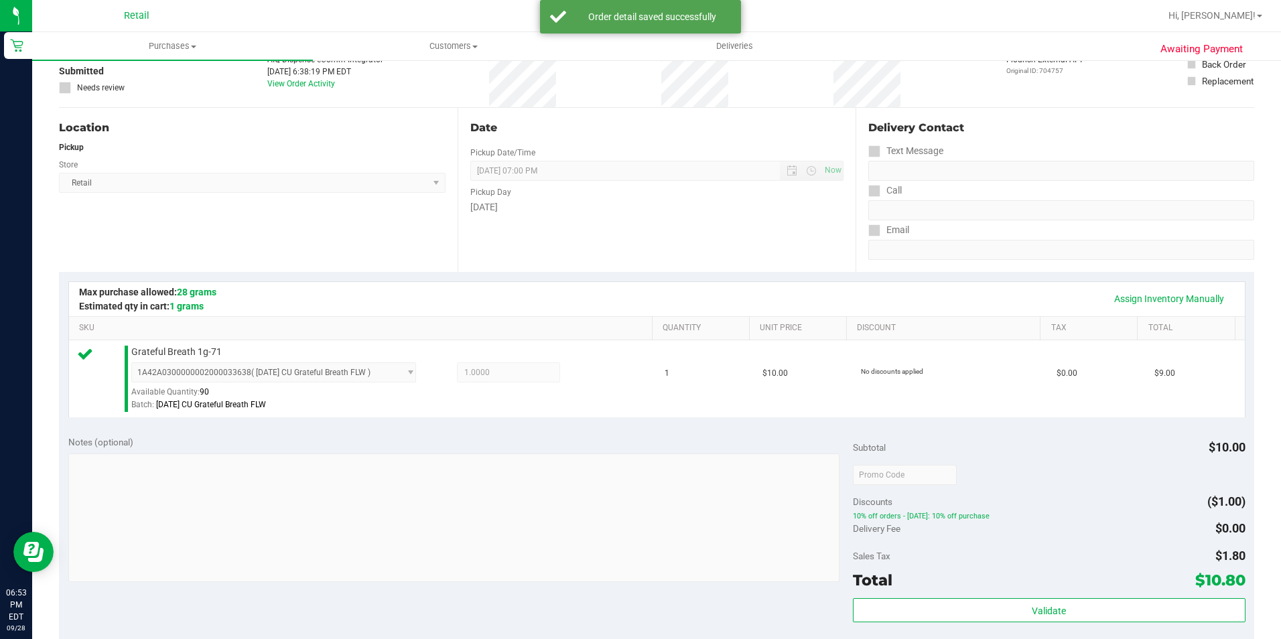
scroll to position [335, 0]
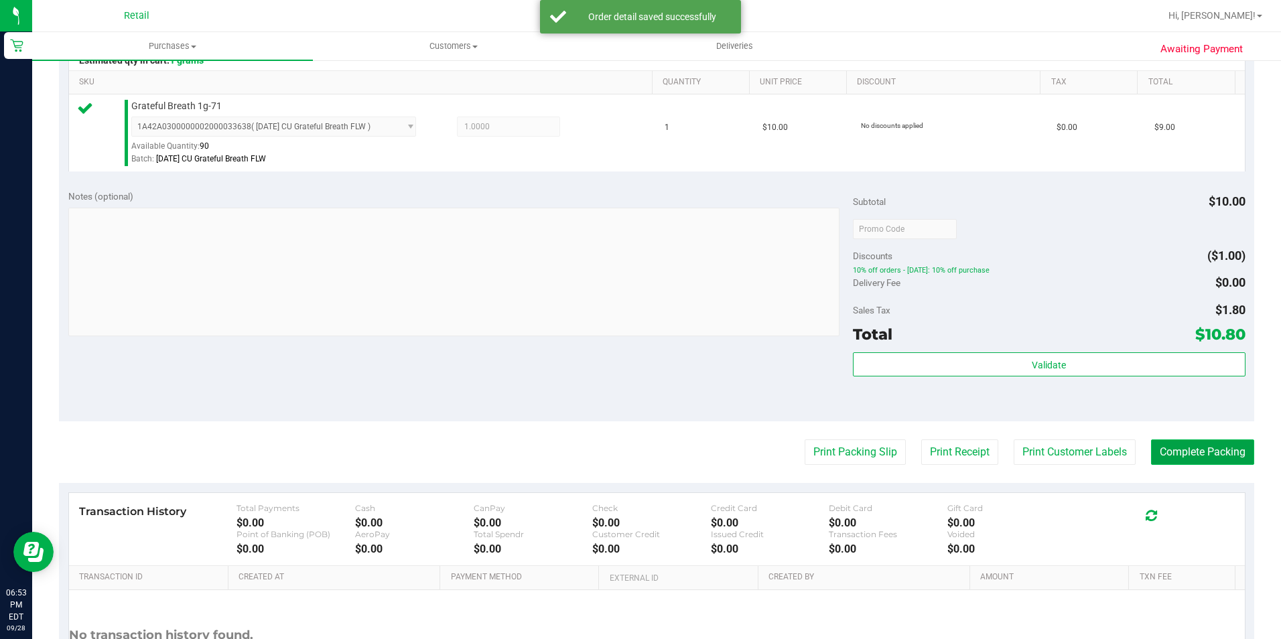
click at [1226, 458] on button "Complete Packing" at bounding box center [1202, 452] width 103 height 25
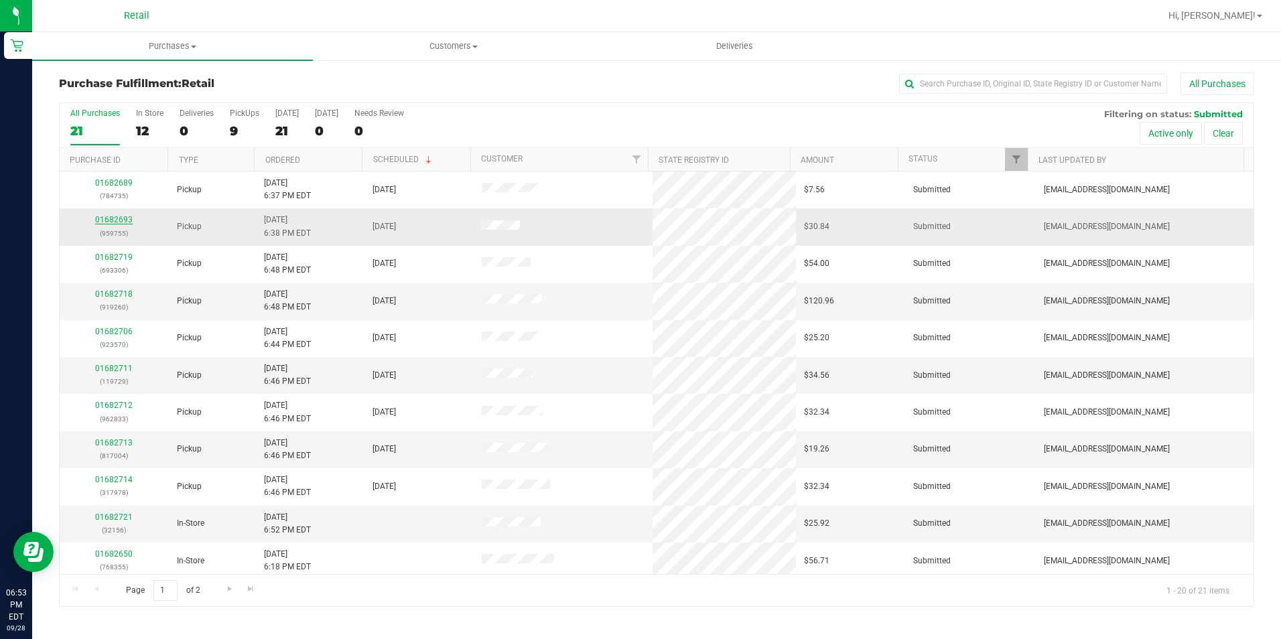
click at [111, 217] on link "01682693" at bounding box center [114, 219] width 38 height 9
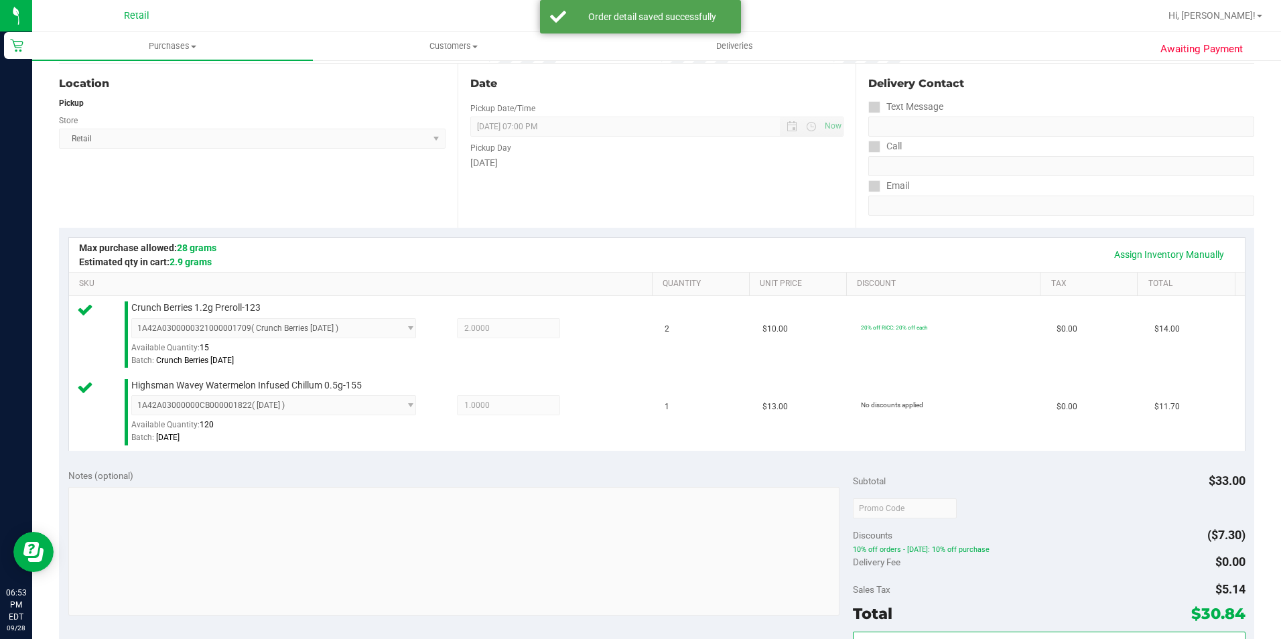
scroll to position [268, 0]
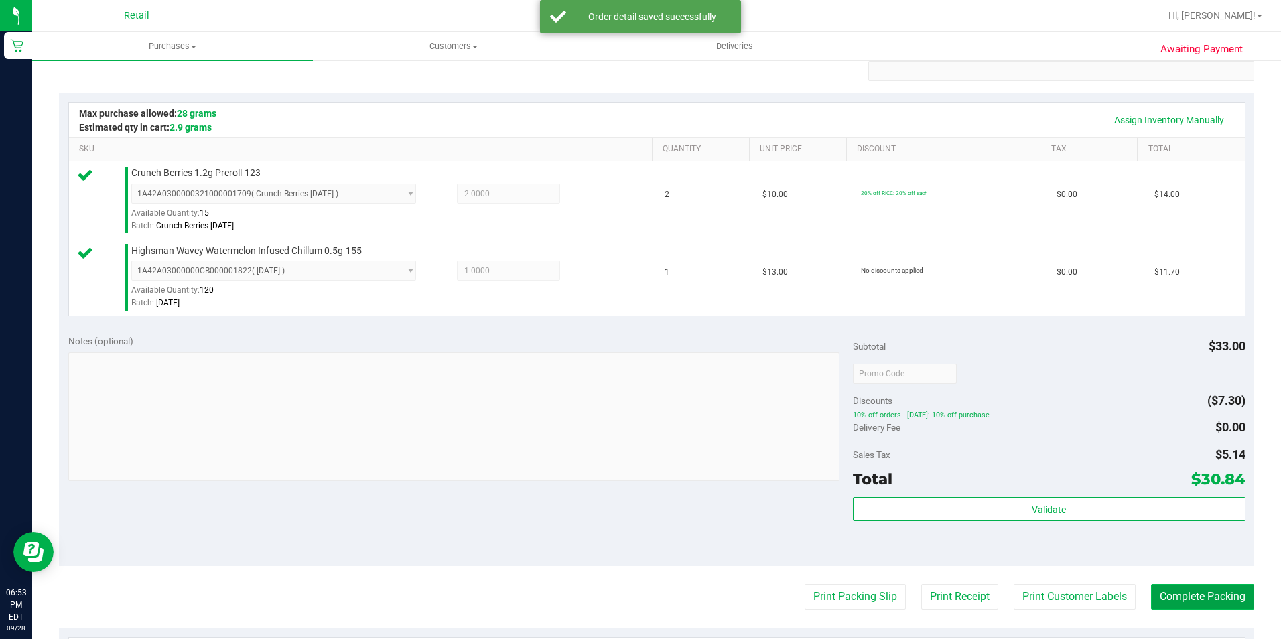
click at [1222, 601] on button "Complete Packing" at bounding box center [1202, 596] width 103 height 25
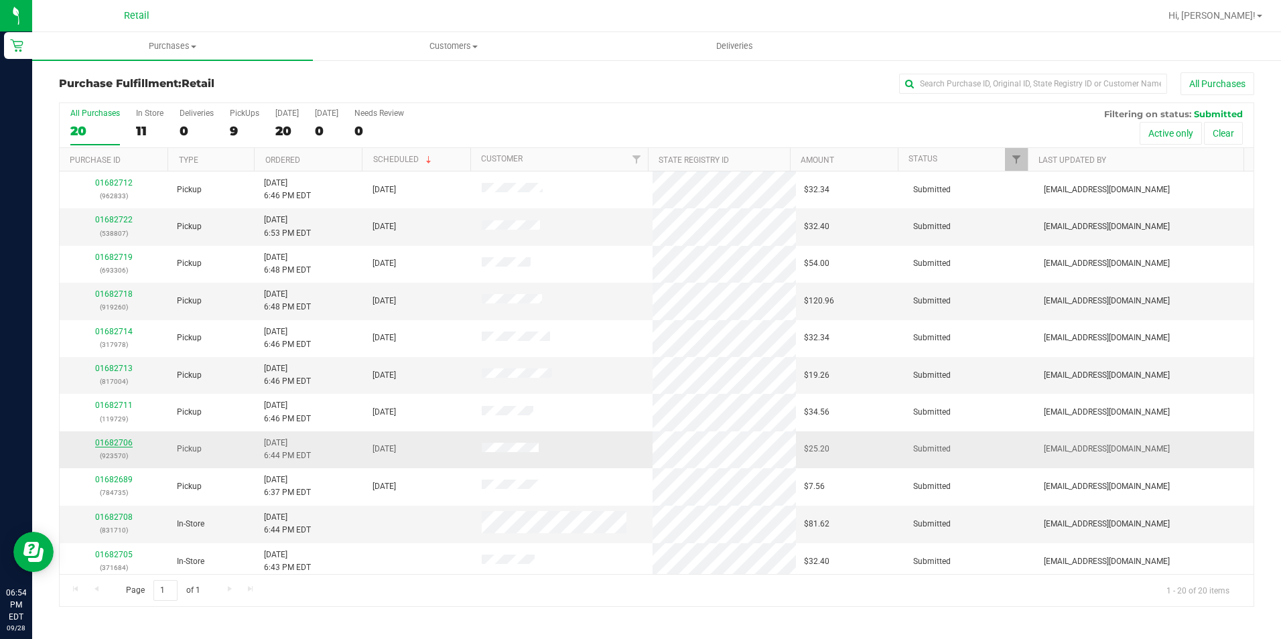
click at [101, 440] on link "01682706" at bounding box center [114, 442] width 38 height 9
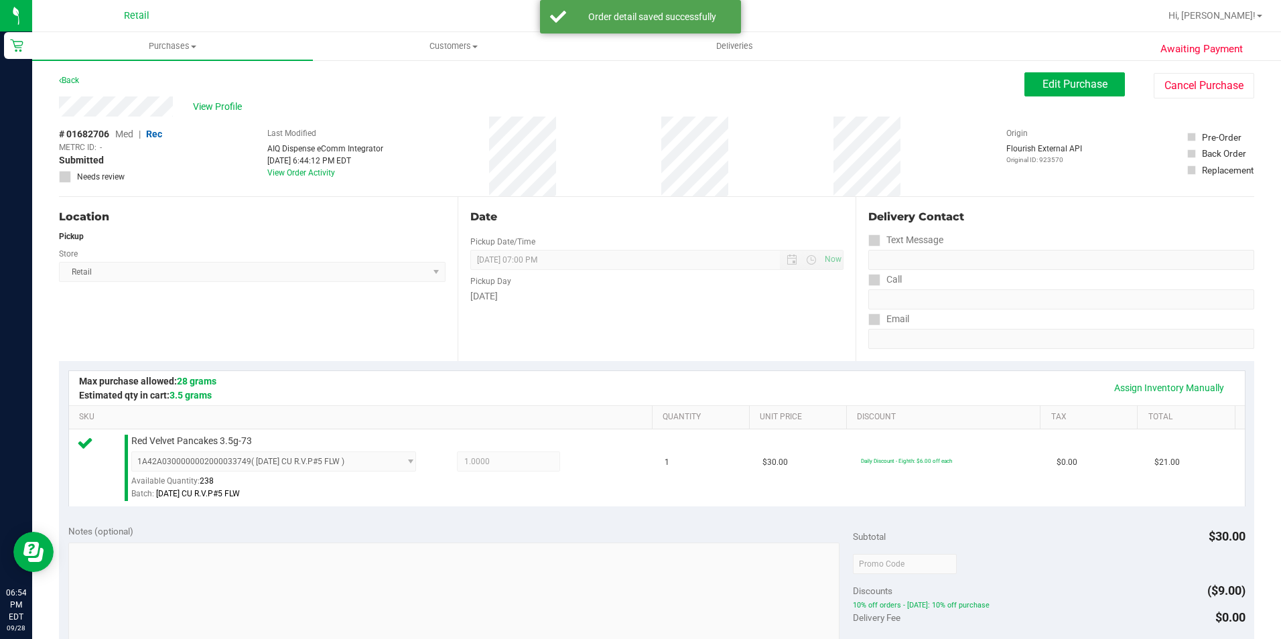
scroll to position [335, 0]
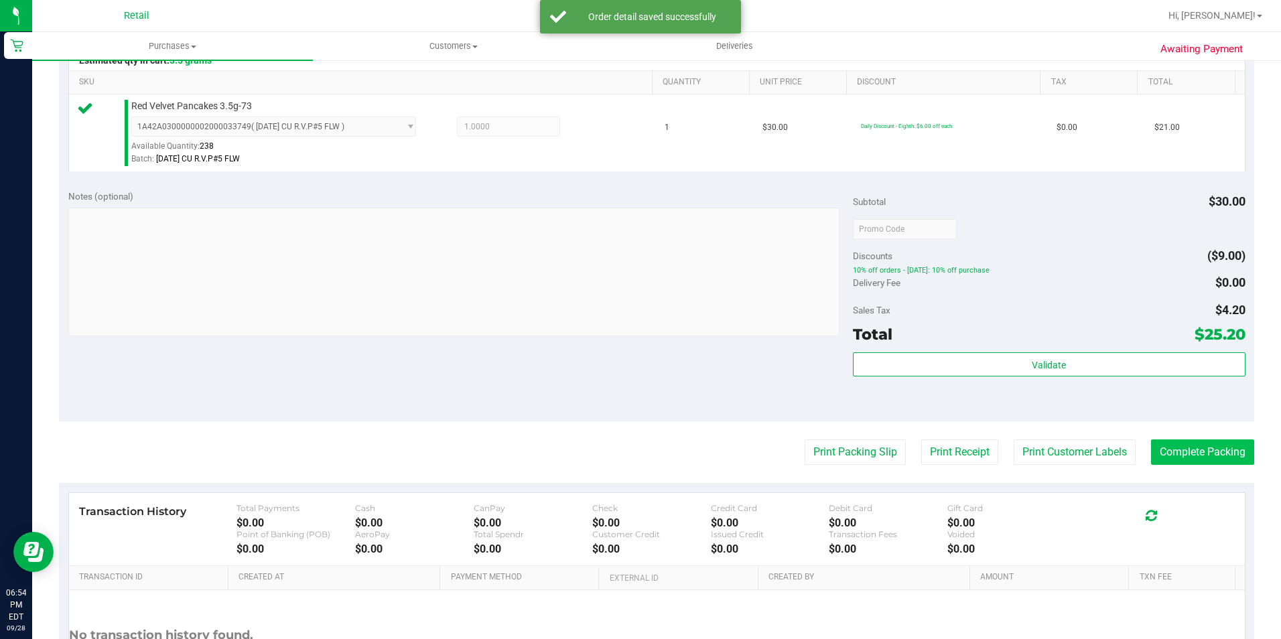
drag, startPoint x: 1175, startPoint y: 431, endPoint x: 1177, endPoint y: 456, distance: 24.9
click at [1174, 430] on purchase-details "Back Edit Purchase Cancel Purchase View Profile # 01682706 Med | Rec METRC ID: …" at bounding box center [656, 235] width 1195 height 996
click at [1177, 457] on button "Complete Packing" at bounding box center [1202, 452] width 103 height 25
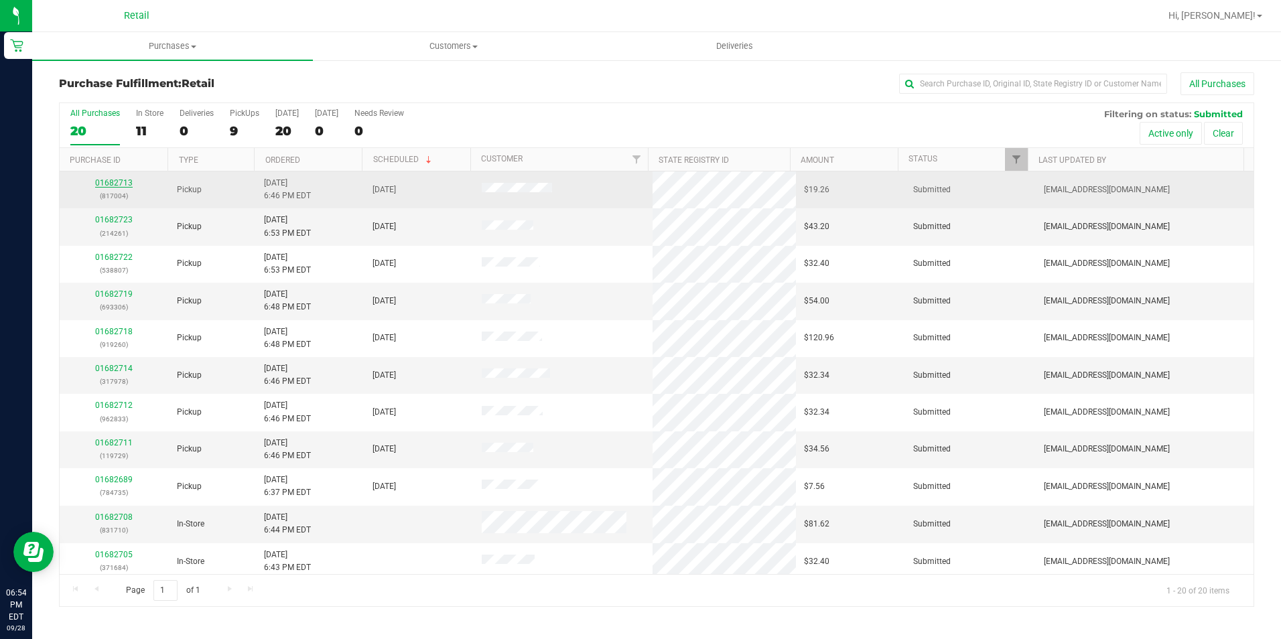
click at [125, 185] on link "01682713" at bounding box center [114, 182] width 38 height 9
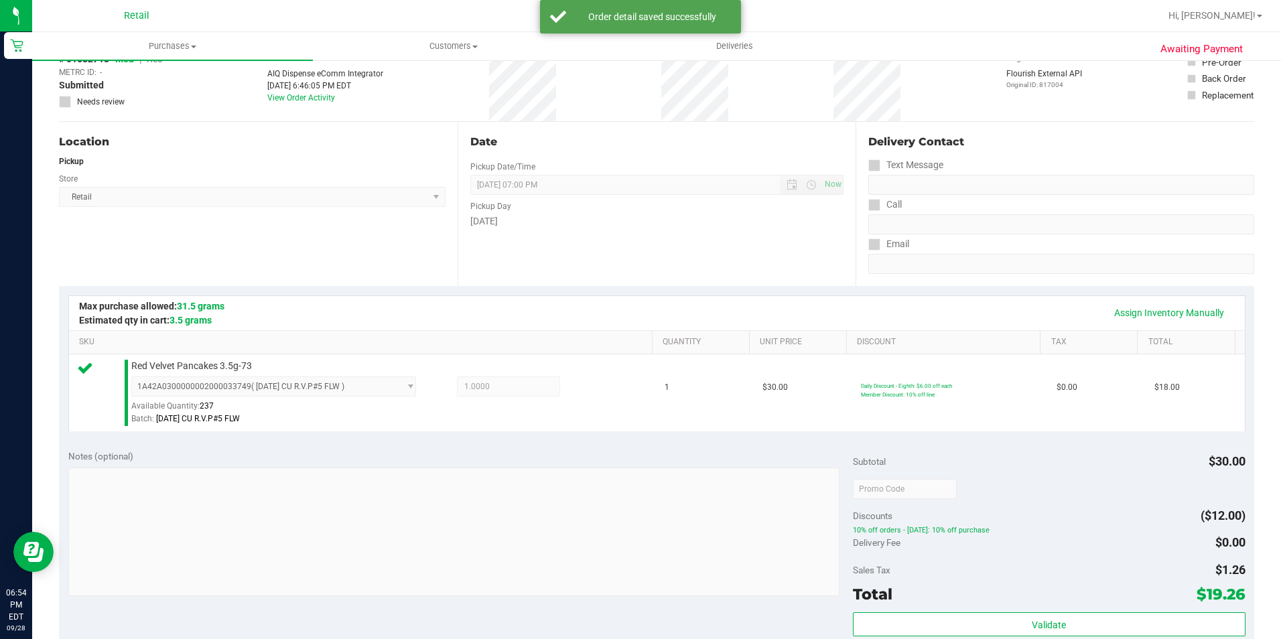
scroll to position [201, 0]
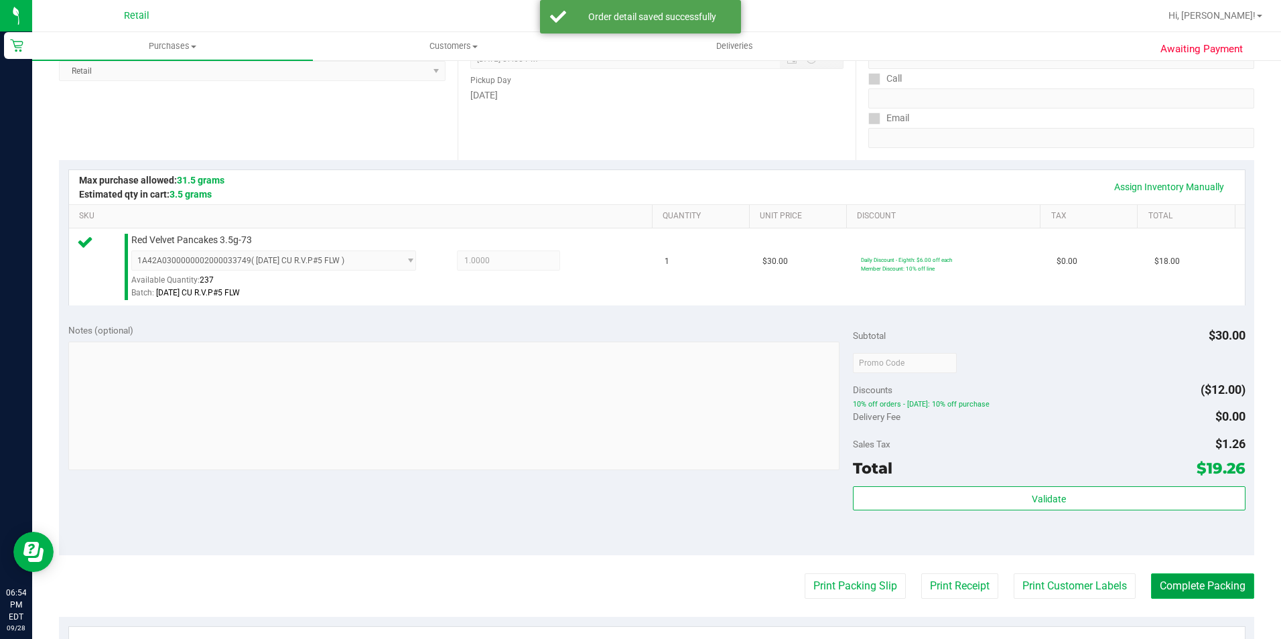
click at [1171, 594] on button "Complete Packing" at bounding box center [1202, 586] width 103 height 25
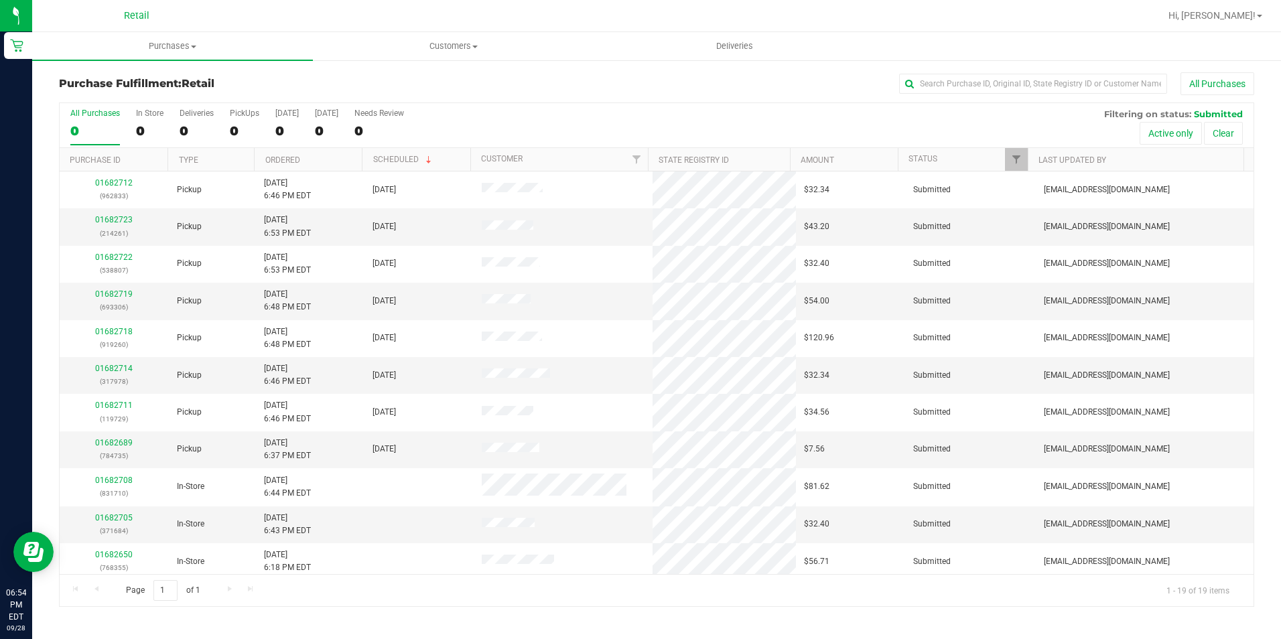
click at [223, 127] on div "All Purchases 0 In Store 0 Deliveries 0 PickUps 0 [DATE] 0 [DATE] 0 Needs Revie…" at bounding box center [657, 125] width 1194 height 45
click at [234, 131] on div "8" at bounding box center [244, 130] width 29 height 15
click at [0, 0] on input "PickUps 8" at bounding box center [0, 0] width 0 height 0
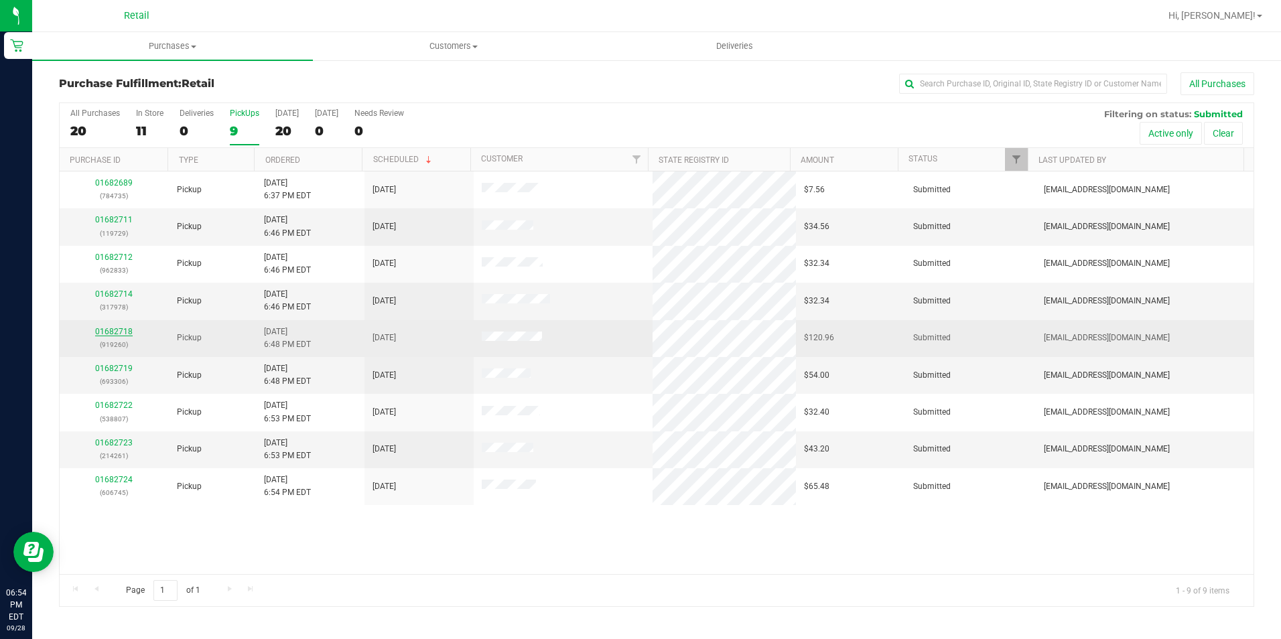
click at [115, 330] on link "01682718" at bounding box center [114, 331] width 38 height 9
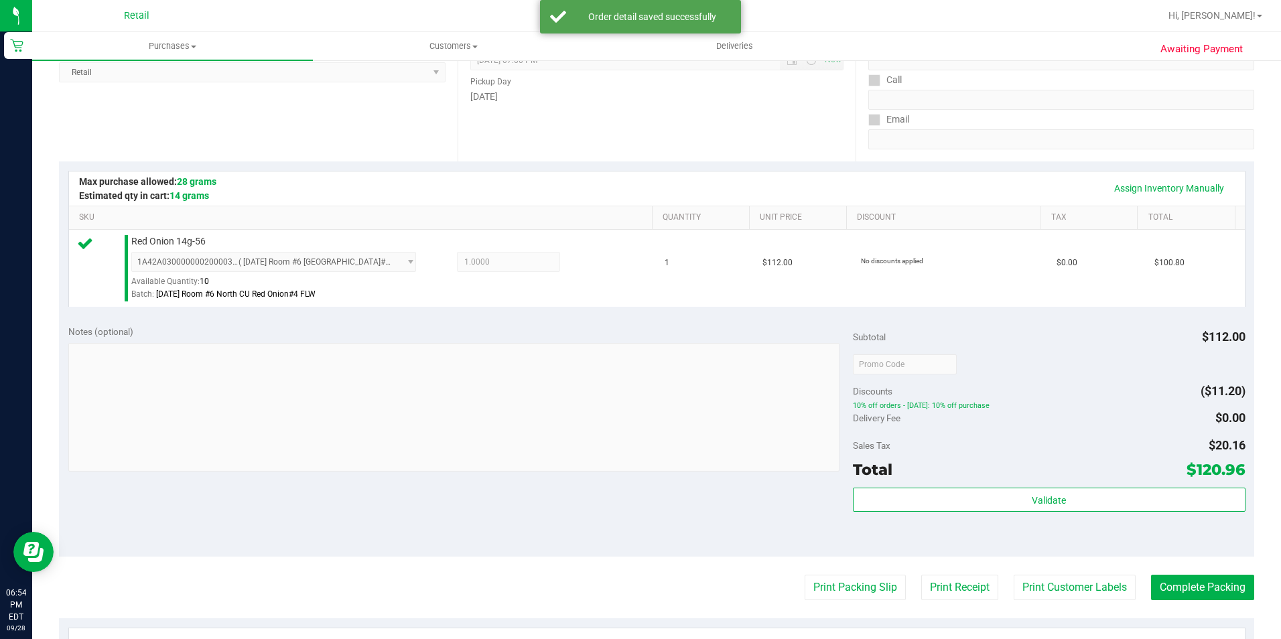
scroll to position [335, 0]
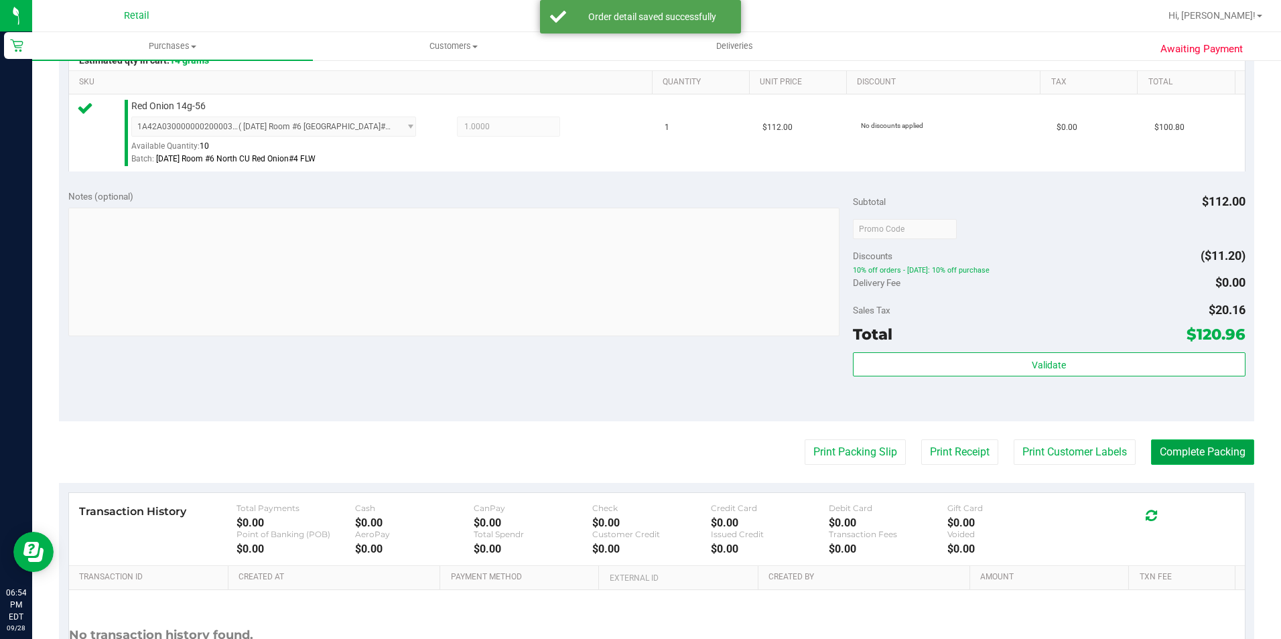
click at [1162, 448] on button "Complete Packing" at bounding box center [1202, 452] width 103 height 25
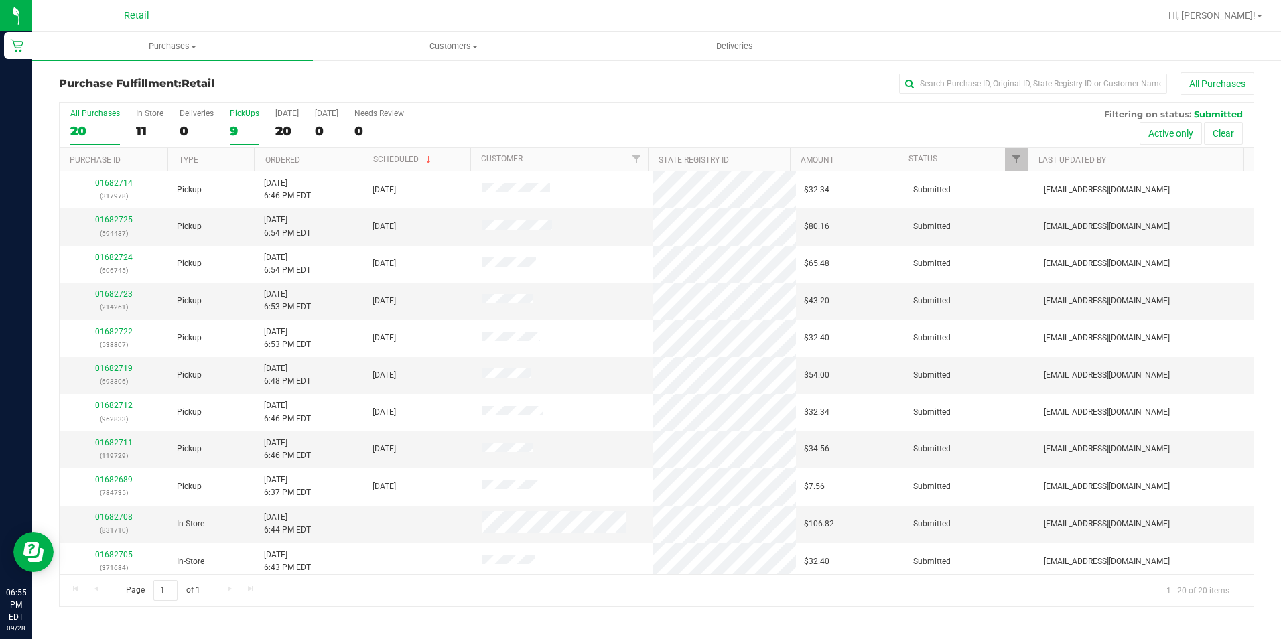
click at [246, 115] on div "PickUps" at bounding box center [244, 113] width 29 height 9
click at [0, 0] on input "PickUps 9" at bounding box center [0, 0] width 0 height 0
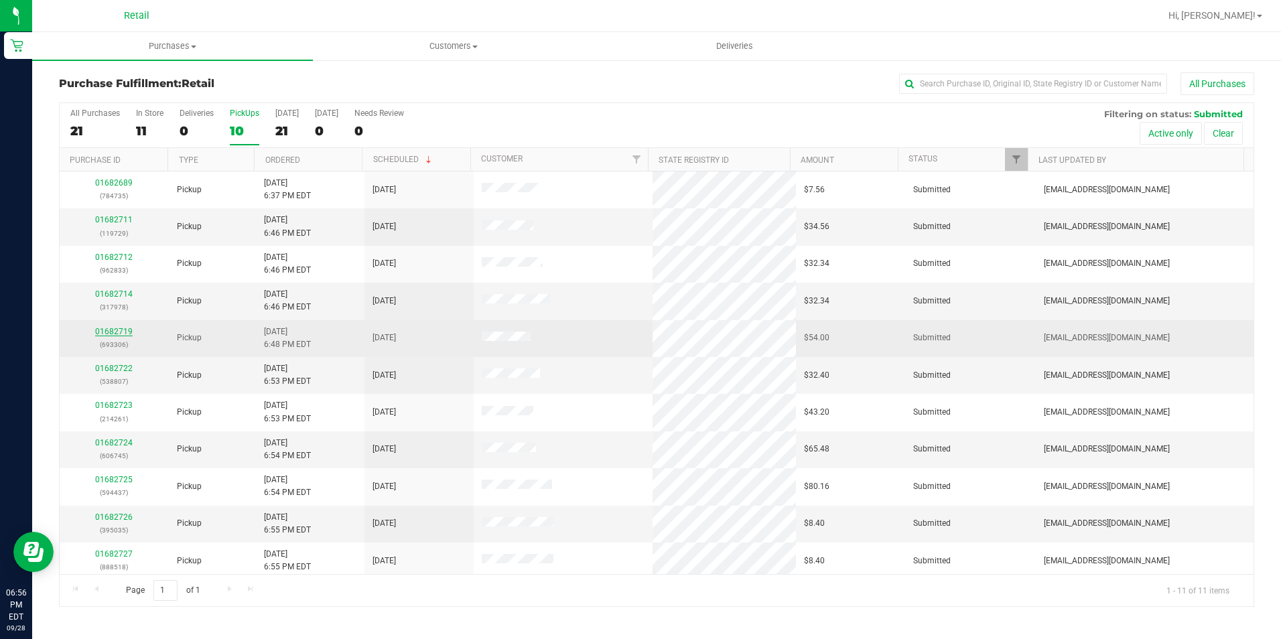
click at [113, 332] on link "01682719" at bounding box center [114, 331] width 38 height 9
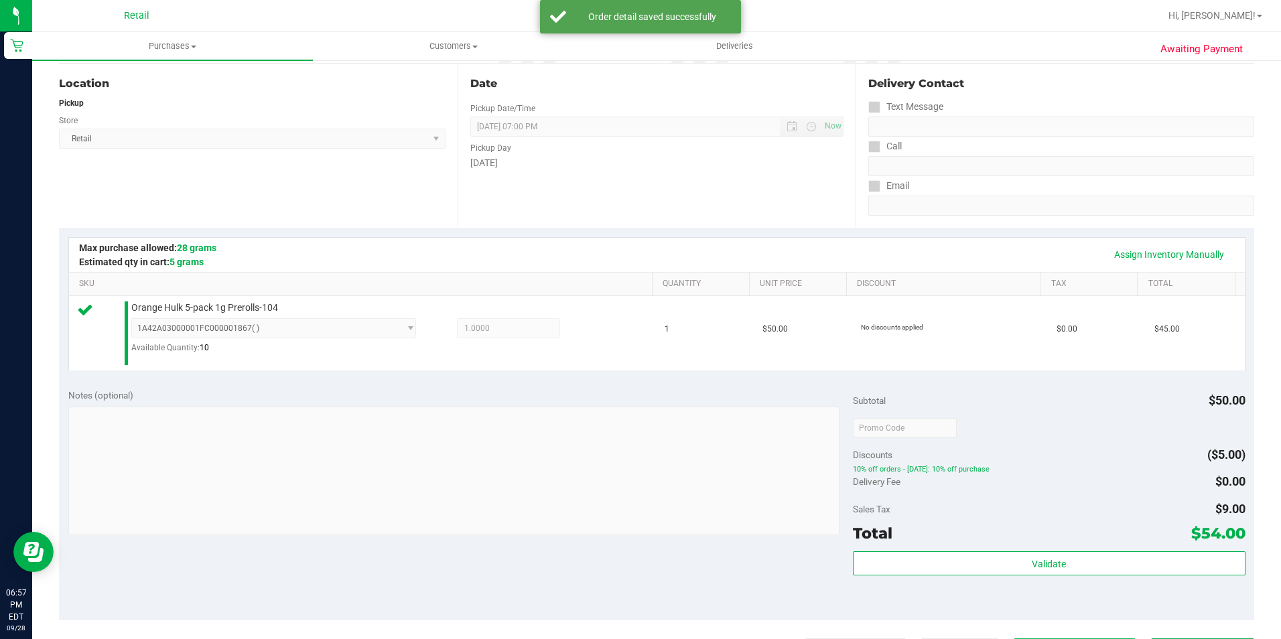
scroll to position [335, 0]
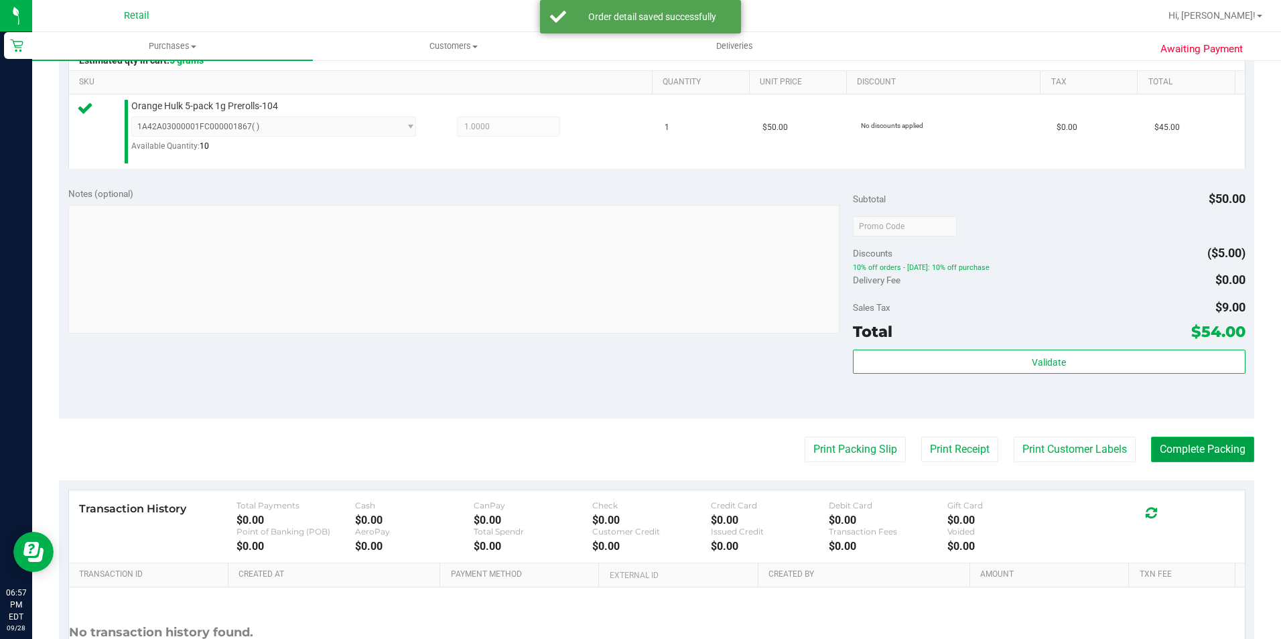
click at [1214, 454] on button "Complete Packing" at bounding box center [1202, 449] width 103 height 25
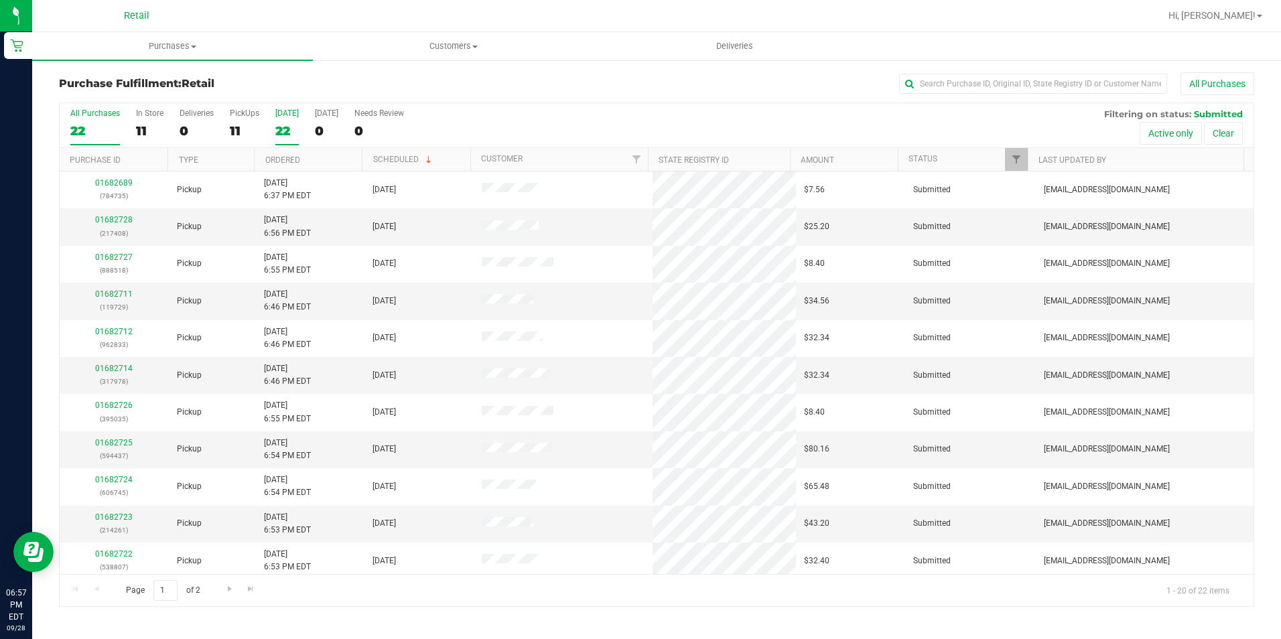
click at [280, 137] on div "22" at bounding box center [286, 130] width 23 height 15
click at [0, 0] on input "[DATE] 22" at bounding box center [0, 0] width 0 height 0
click at [235, 125] on div "11" at bounding box center [244, 130] width 29 height 15
click at [0, 0] on input "PickUps 11" at bounding box center [0, 0] width 0 height 0
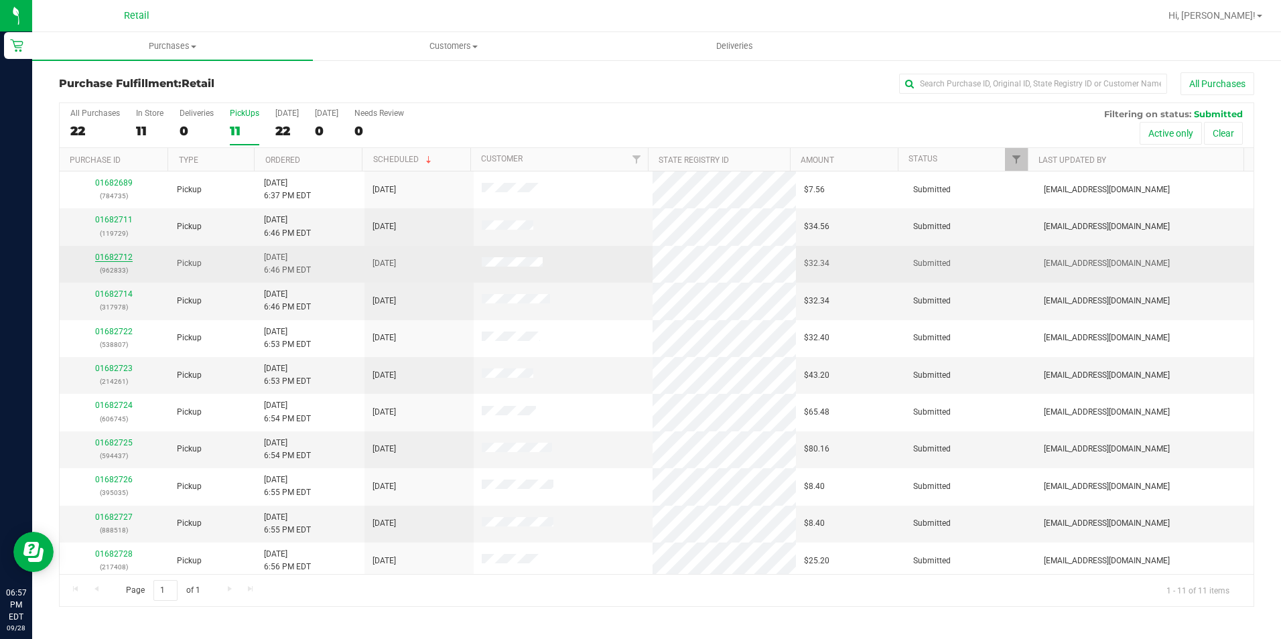
click at [113, 261] on link "01682712" at bounding box center [114, 257] width 38 height 9
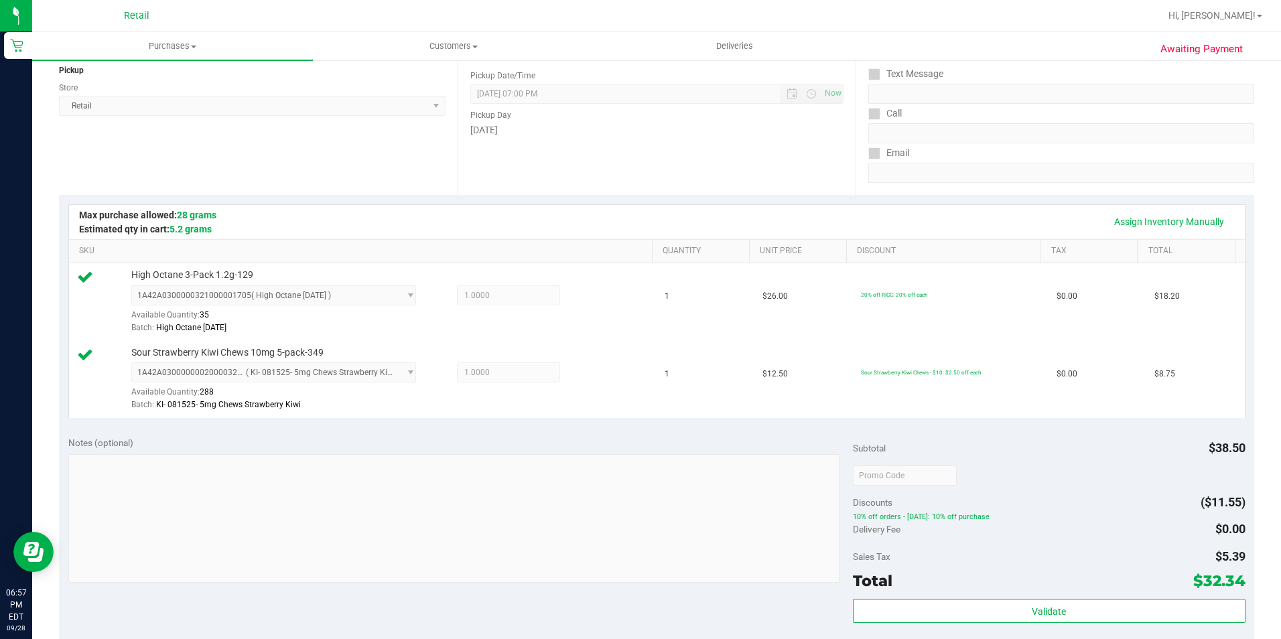
scroll to position [335, 0]
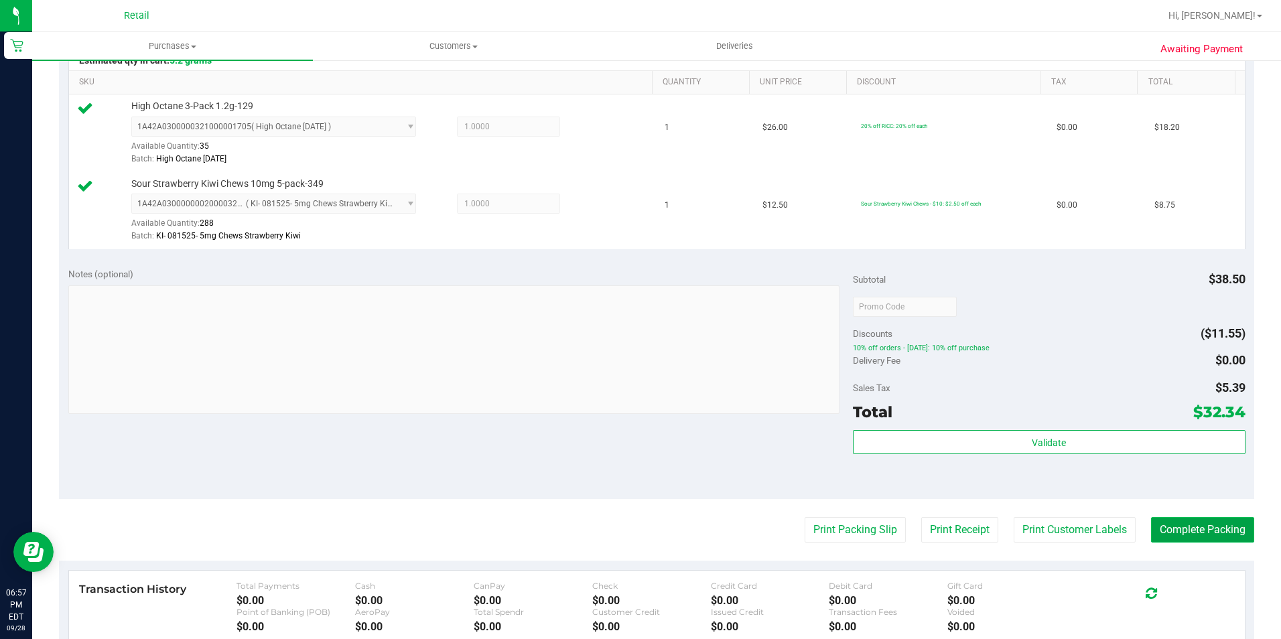
click at [1209, 526] on button "Complete Packing" at bounding box center [1202, 529] width 103 height 25
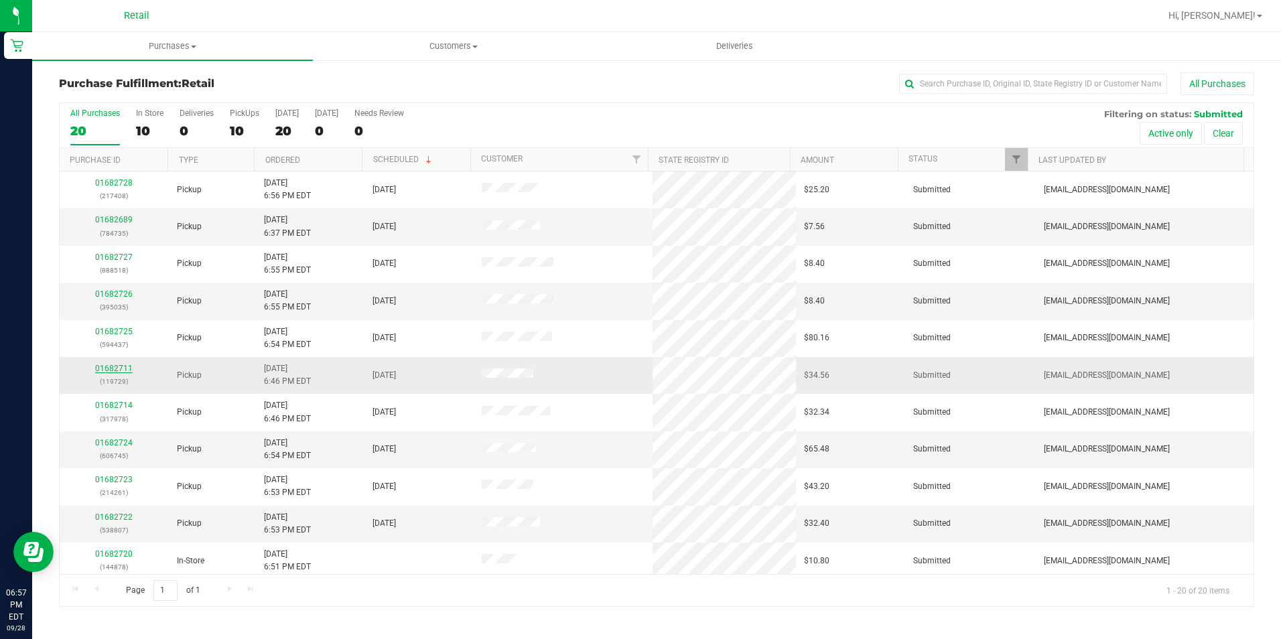
click at [108, 367] on link "01682711" at bounding box center [114, 368] width 38 height 9
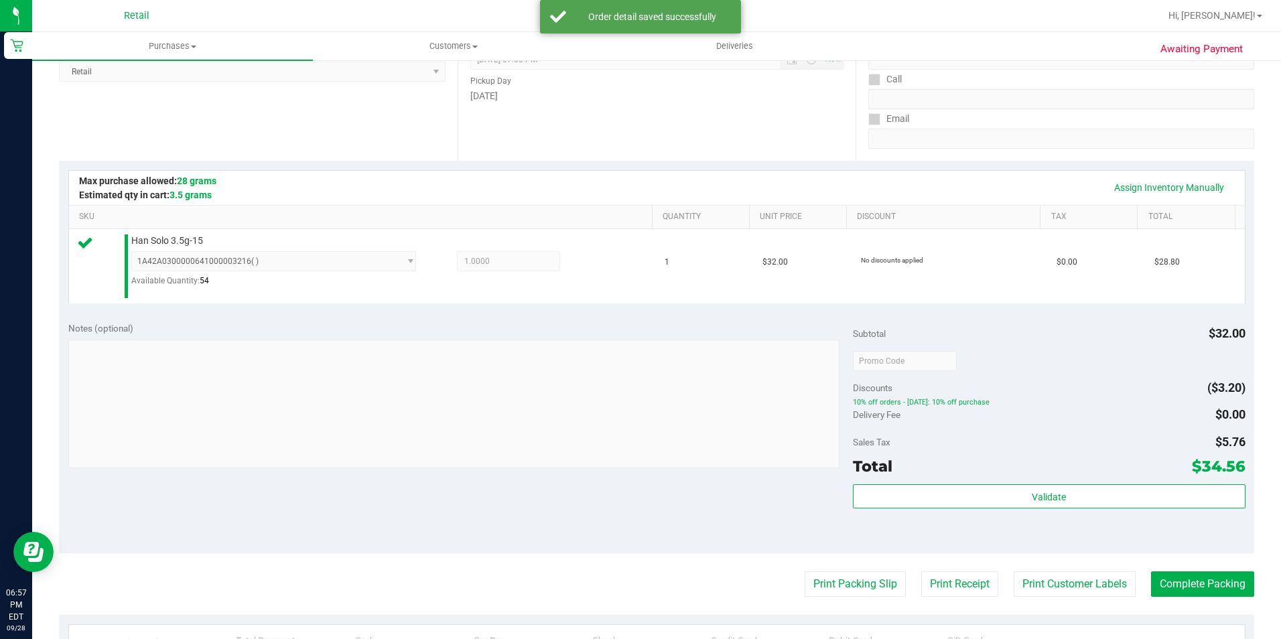
scroll to position [201, 0]
click at [1173, 584] on button "Complete Packing" at bounding box center [1202, 583] width 103 height 25
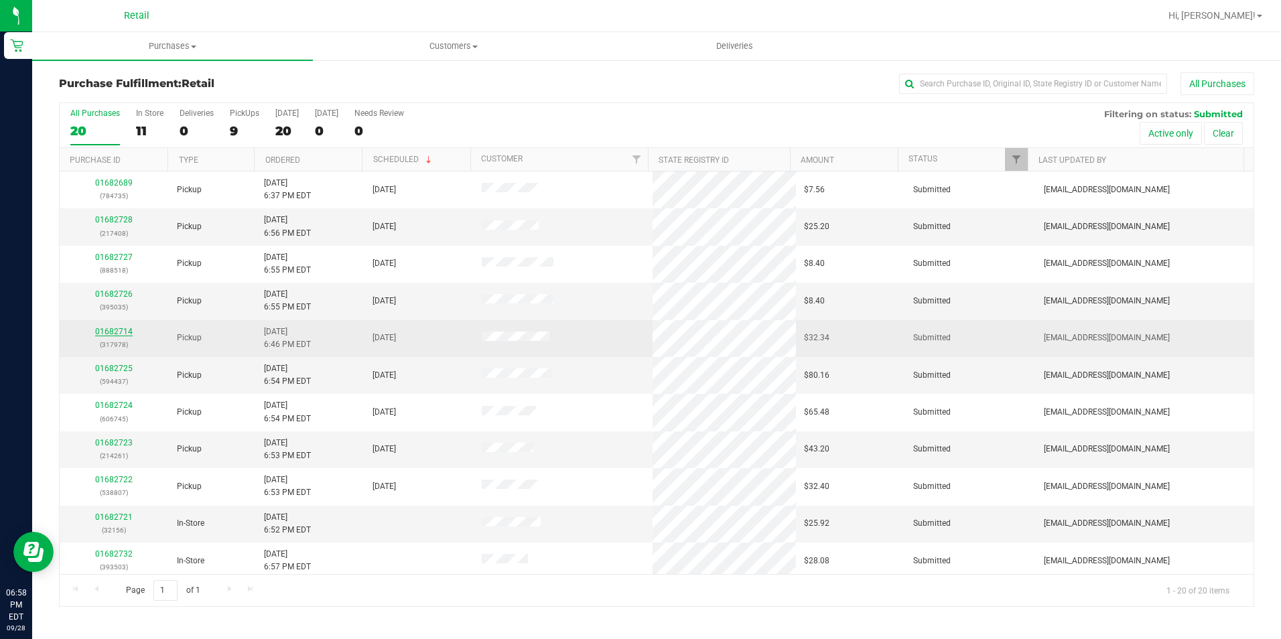
click at [103, 330] on link "01682714" at bounding box center [114, 331] width 38 height 9
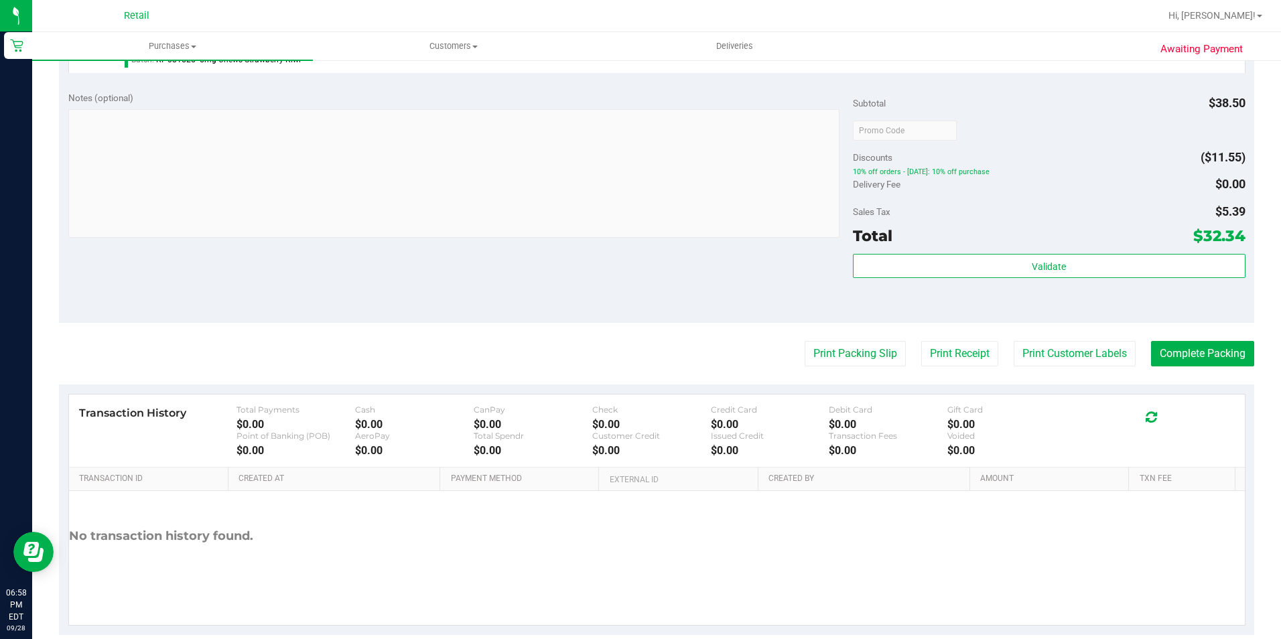
scroll to position [534, 0]
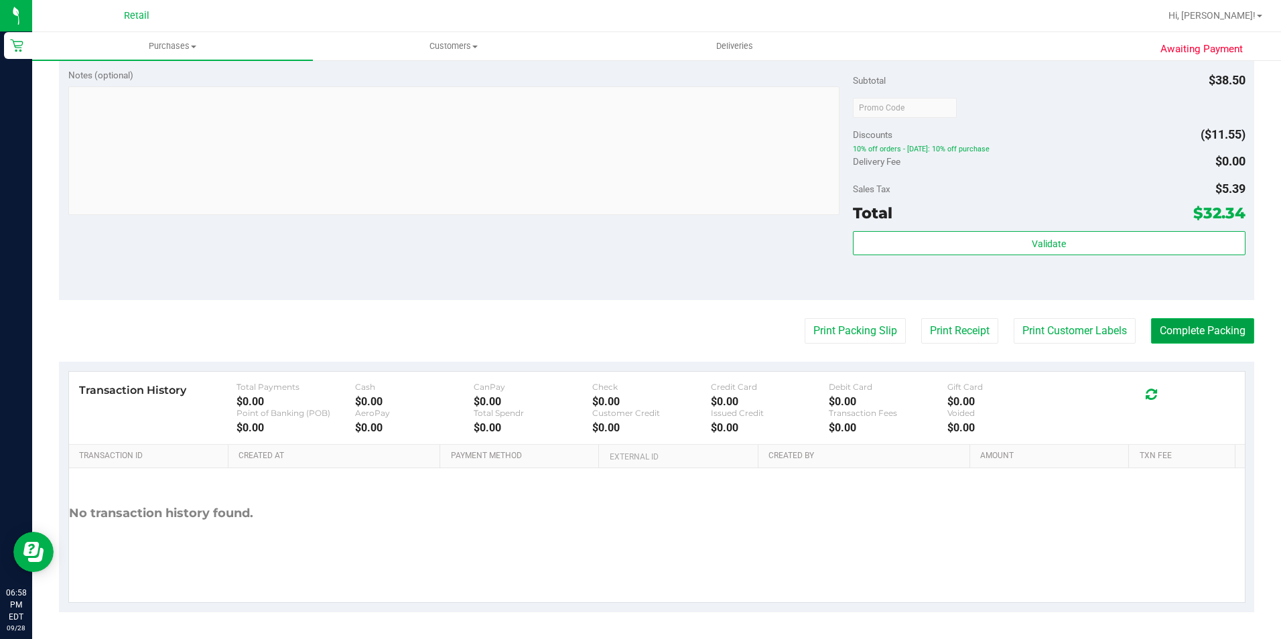
click at [1211, 335] on button "Complete Packing" at bounding box center [1202, 330] width 103 height 25
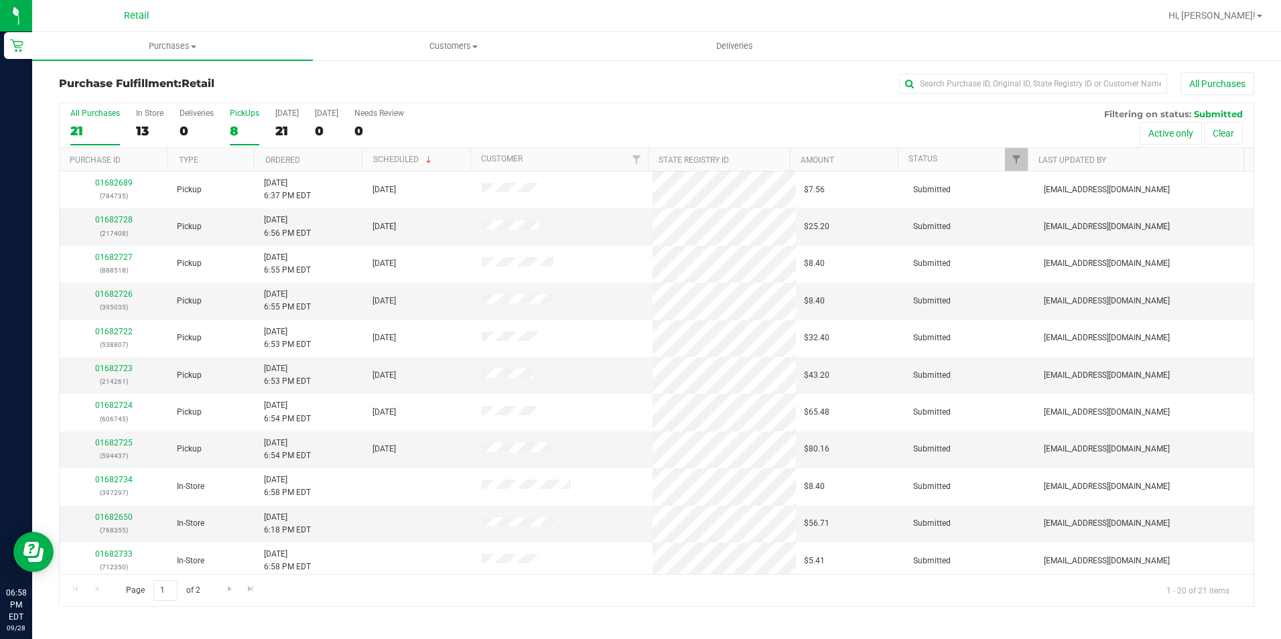
click at [241, 129] on div "8" at bounding box center [244, 130] width 29 height 15
click at [0, 0] on input "PickUps 8" at bounding box center [0, 0] width 0 height 0
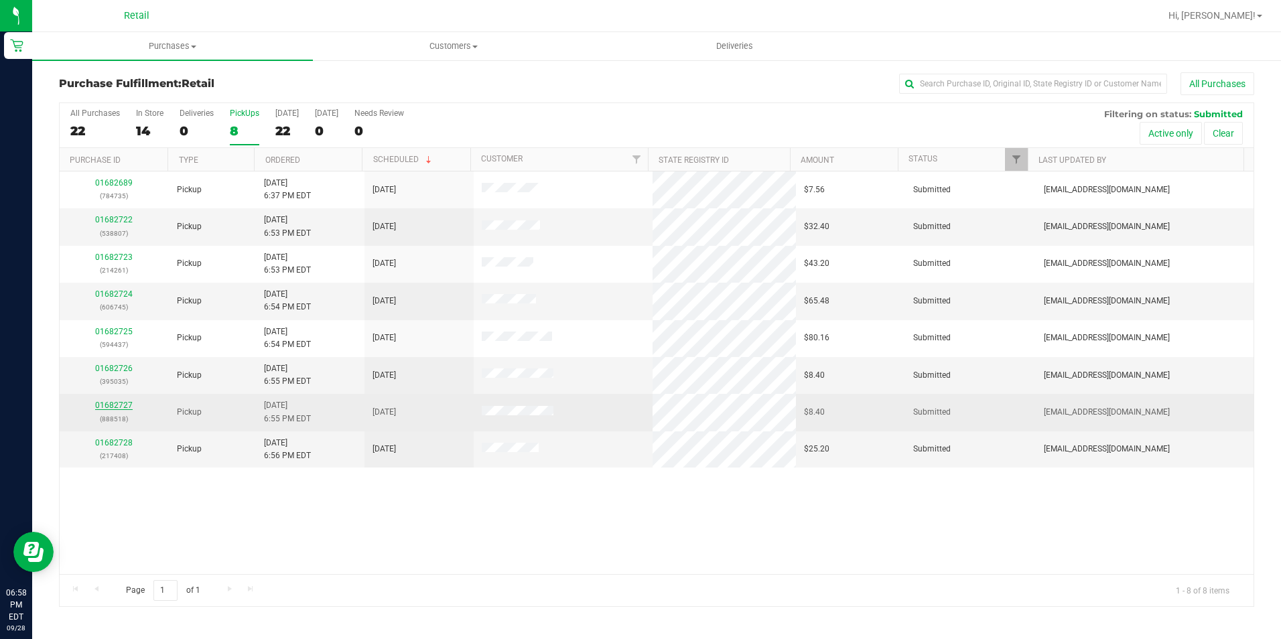
click at [117, 401] on link "01682727" at bounding box center [114, 405] width 38 height 9
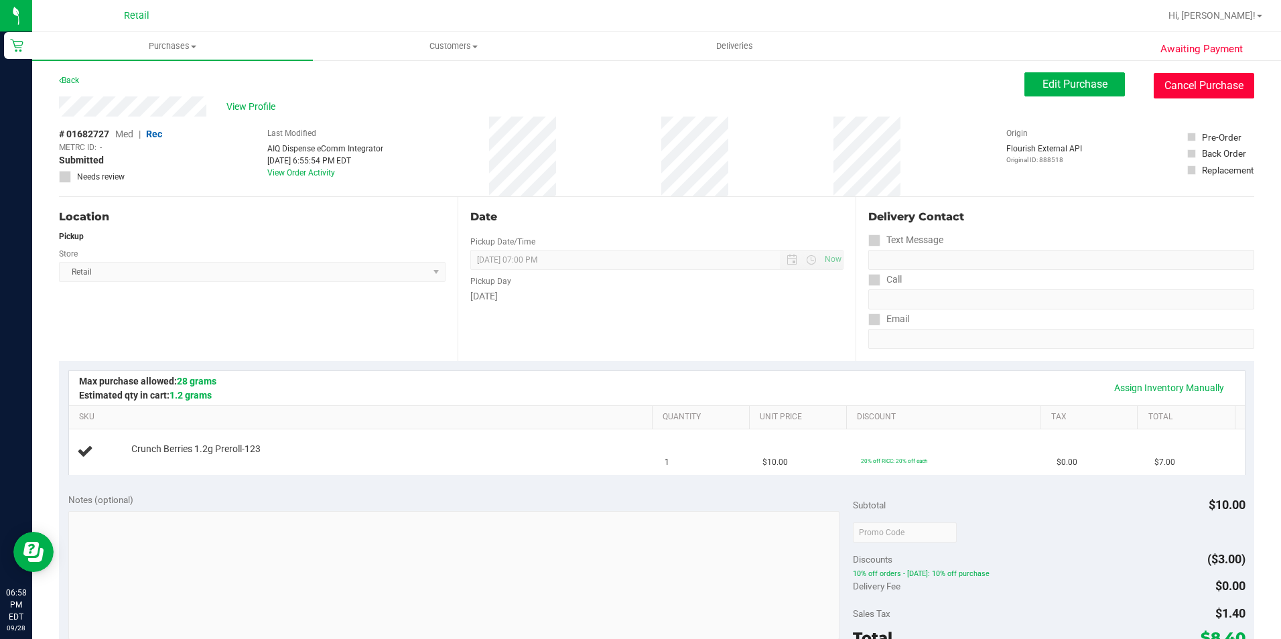
click at [1203, 84] on button "Cancel Purchase" at bounding box center [1204, 85] width 101 height 25
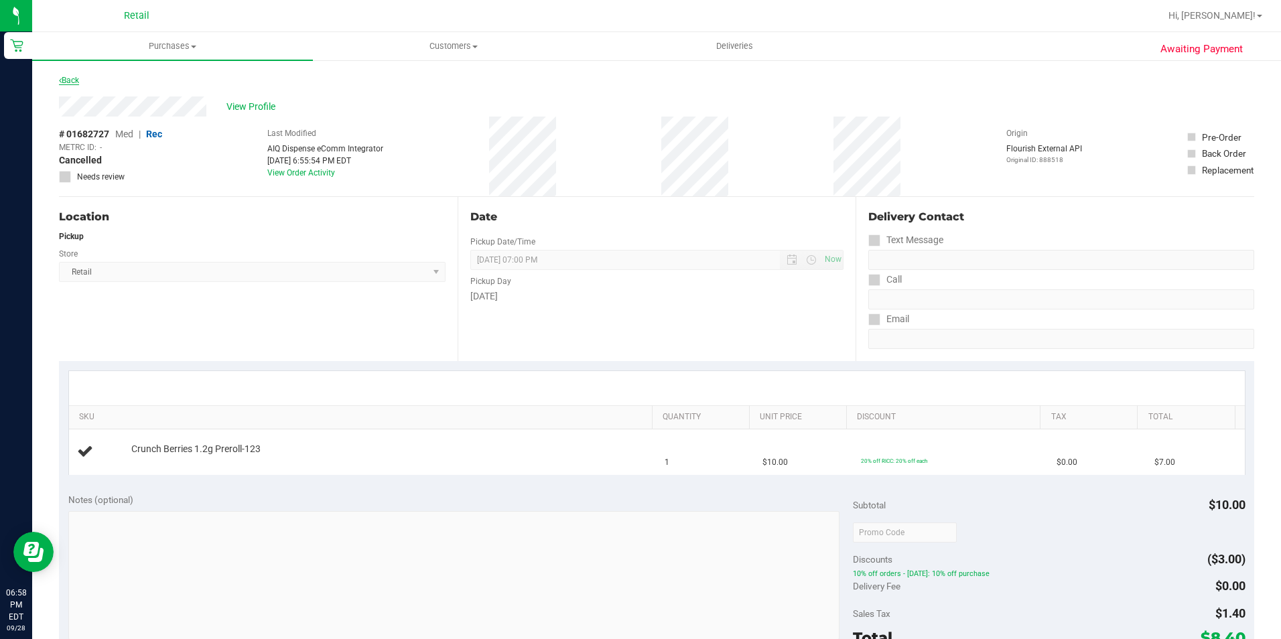
click at [71, 82] on link "Back" at bounding box center [69, 80] width 20 height 9
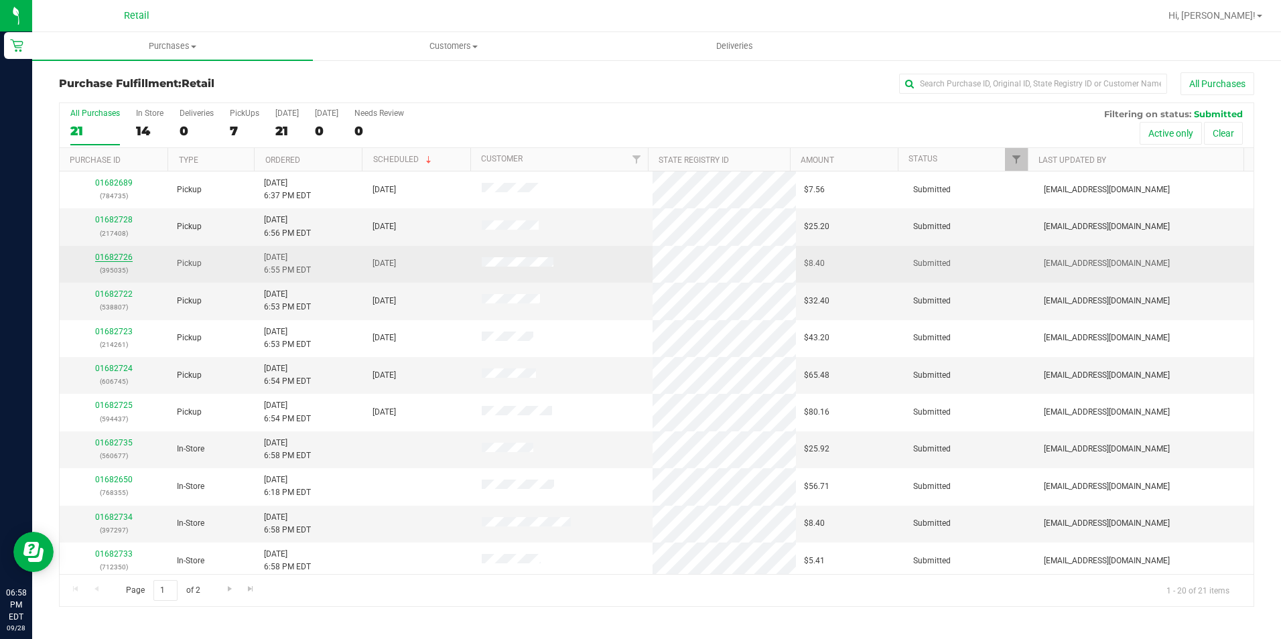
click at [126, 261] on link "01682726" at bounding box center [114, 257] width 38 height 9
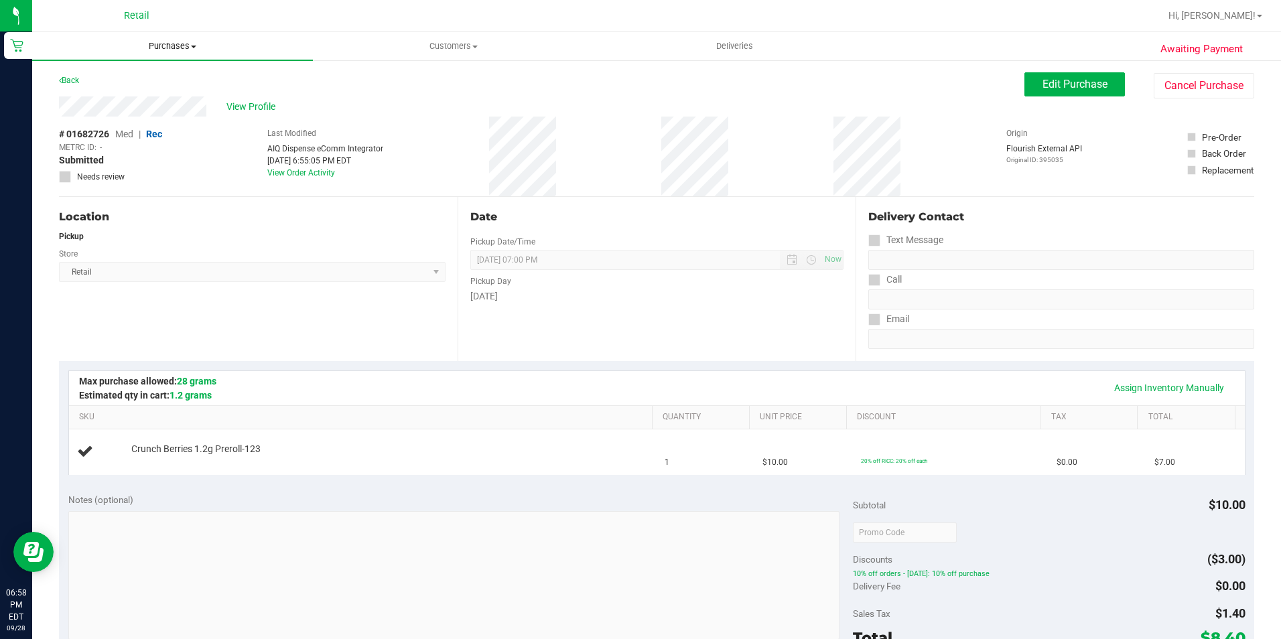
click at [156, 48] on span "Purchases" at bounding box center [172, 46] width 281 height 12
click at [138, 103] on li "Fulfillment" at bounding box center [172, 97] width 281 height 16
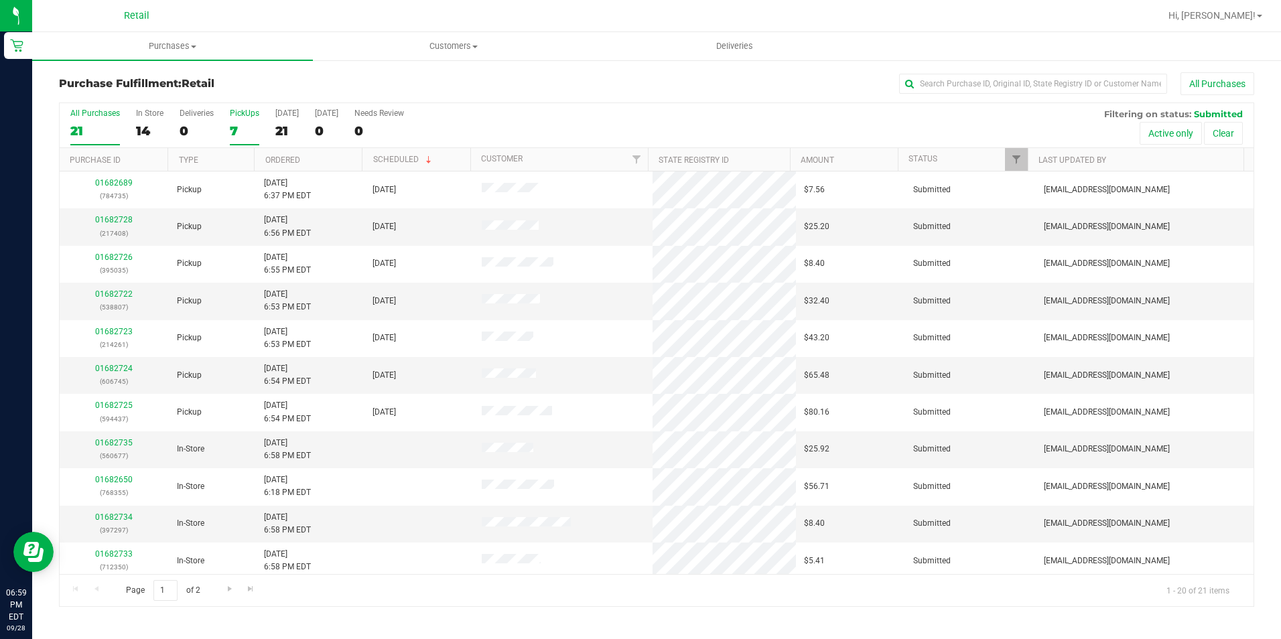
click at [245, 120] on label "PickUps 7" at bounding box center [244, 127] width 29 height 37
click at [0, 0] on input "PickUps 7" at bounding box center [0, 0] width 0 height 0
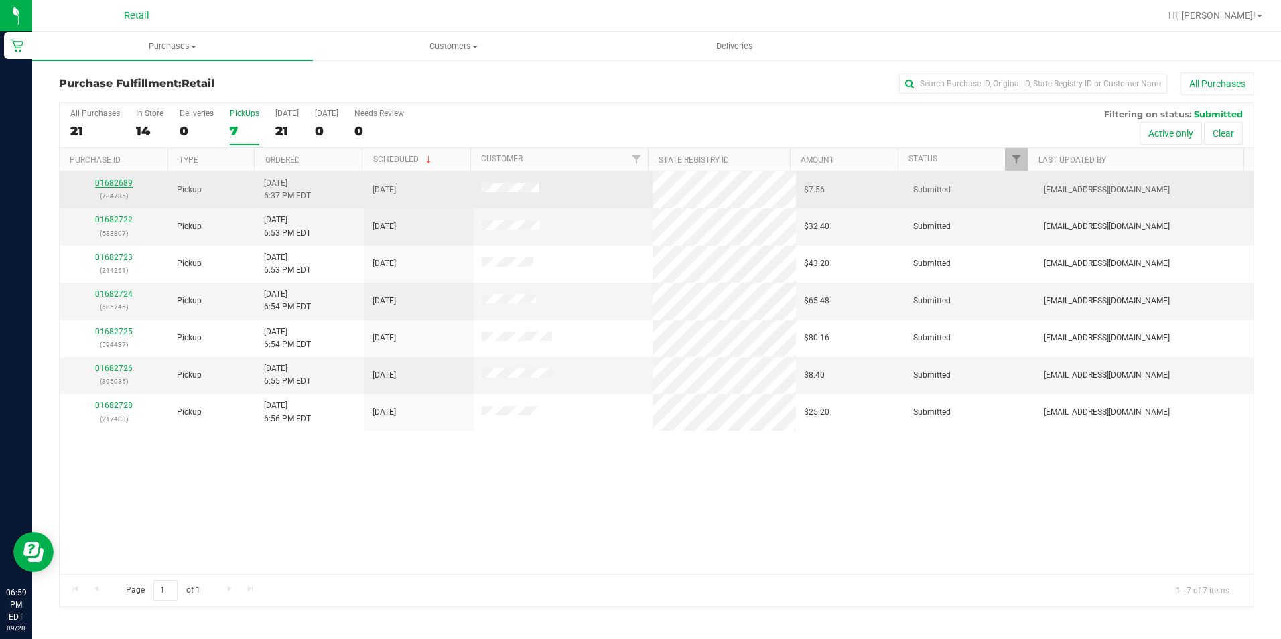
click at [127, 184] on link "01682689" at bounding box center [114, 182] width 38 height 9
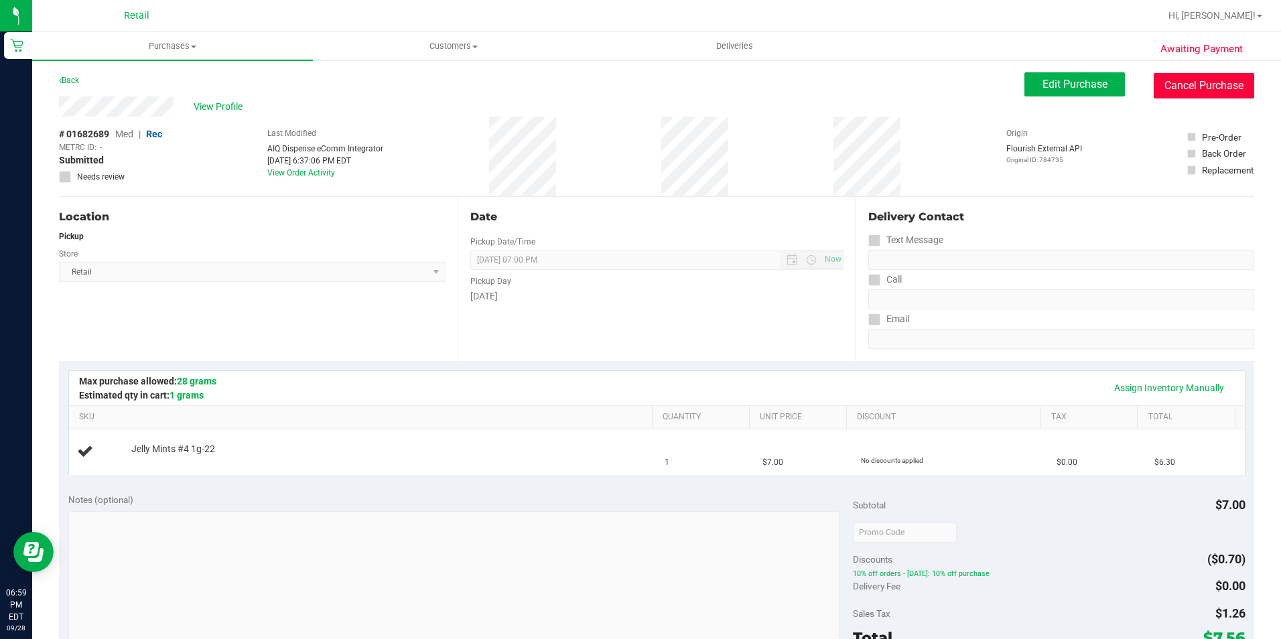
click at [1189, 93] on button "Cancel Purchase" at bounding box center [1204, 85] width 101 height 25
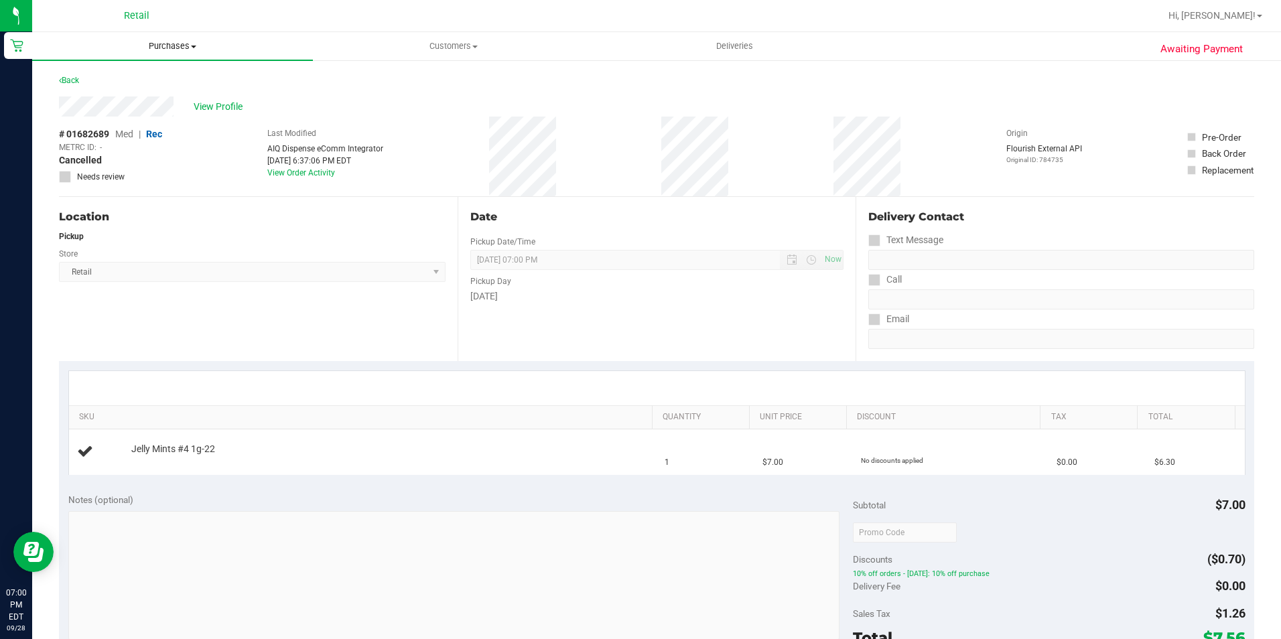
click at [193, 38] on uib-tab-heading "Purchases Summary of purchases Fulfillment All purchases" at bounding box center [172, 46] width 281 height 28
click at [119, 92] on li "Fulfillment" at bounding box center [172, 97] width 281 height 16
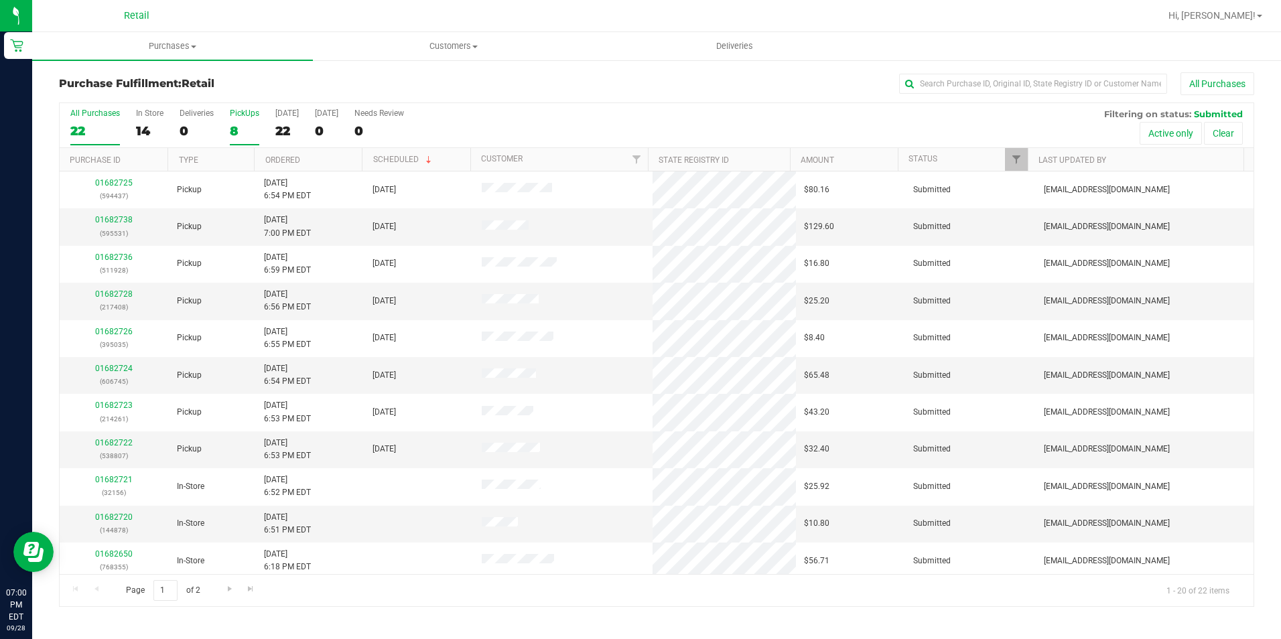
click at [251, 127] on div "8" at bounding box center [244, 130] width 29 height 15
click at [0, 0] on input "PickUps 8" at bounding box center [0, 0] width 0 height 0
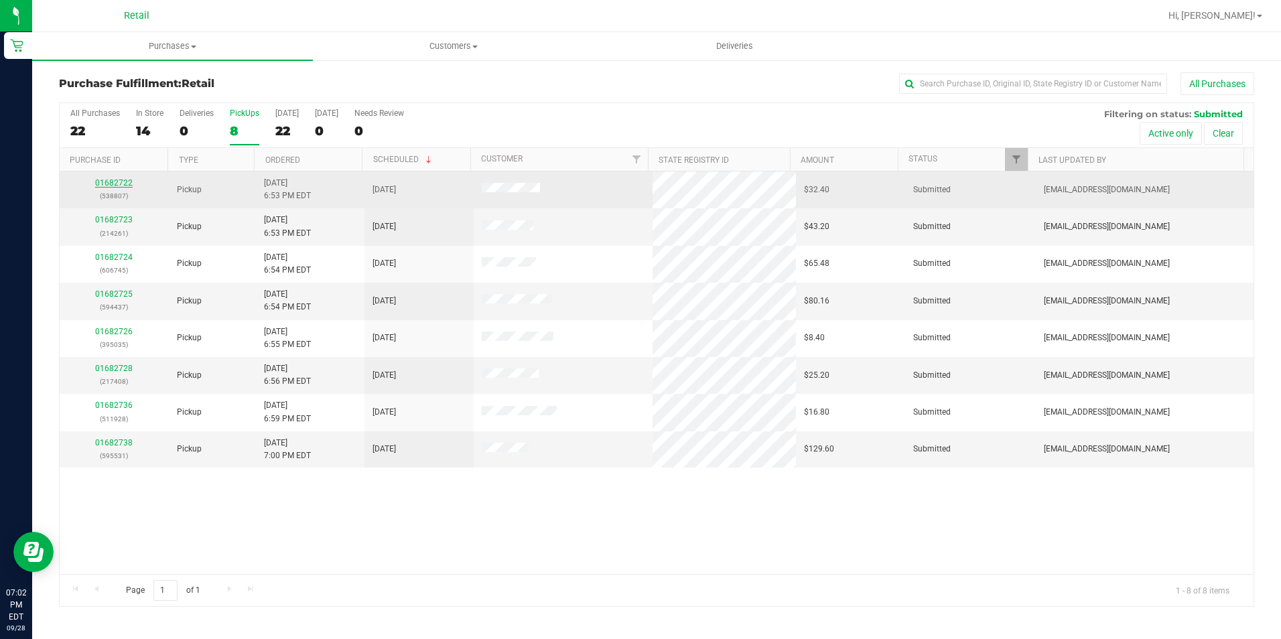
click at [108, 182] on link "01682722" at bounding box center [114, 182] width 38 height 9
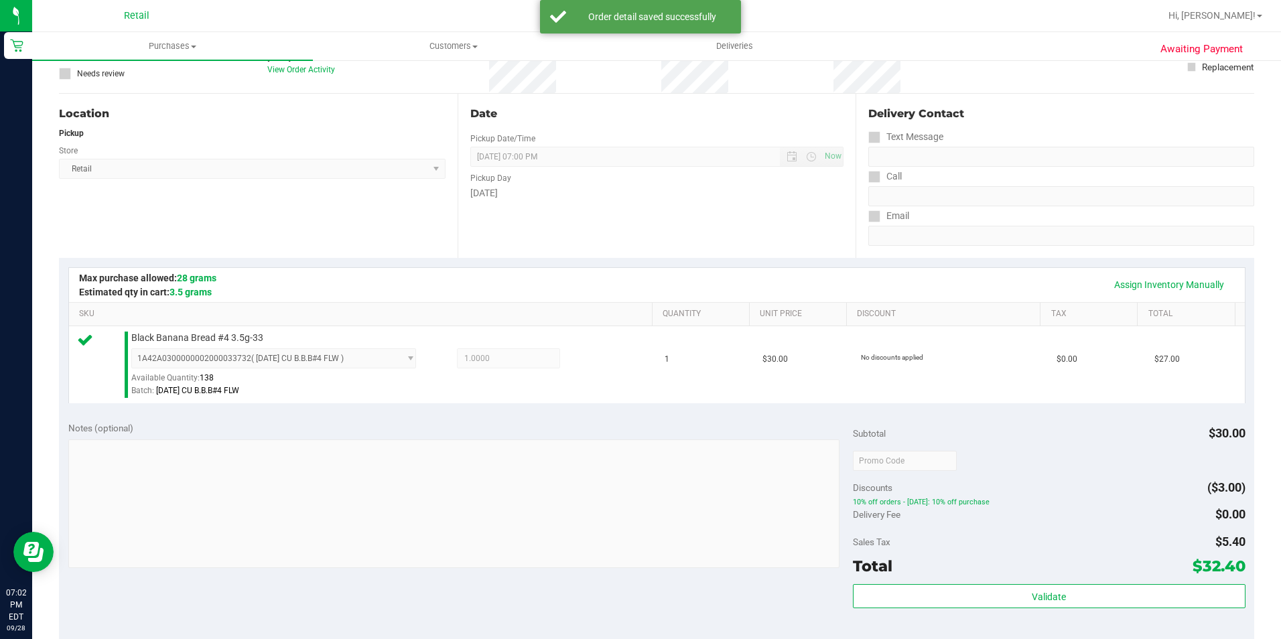
scroll to position [201, 0]
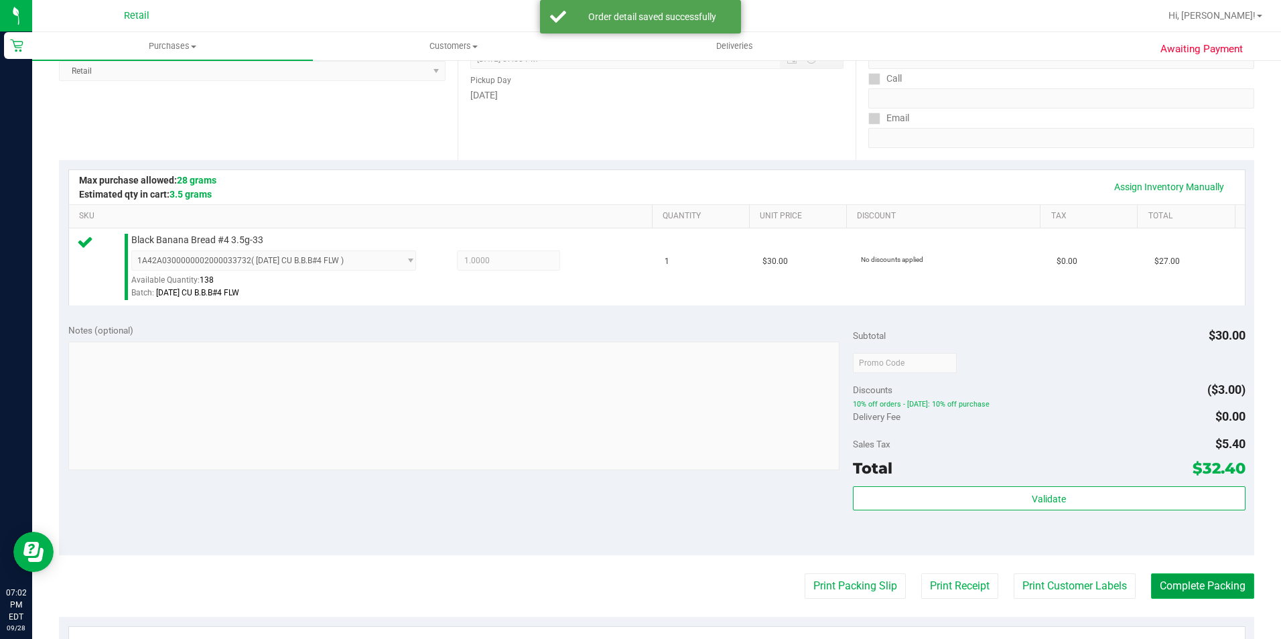
click at [1186, 578] on button "Complete Packing" at bounding box center [1202, 586] width 103 height 25
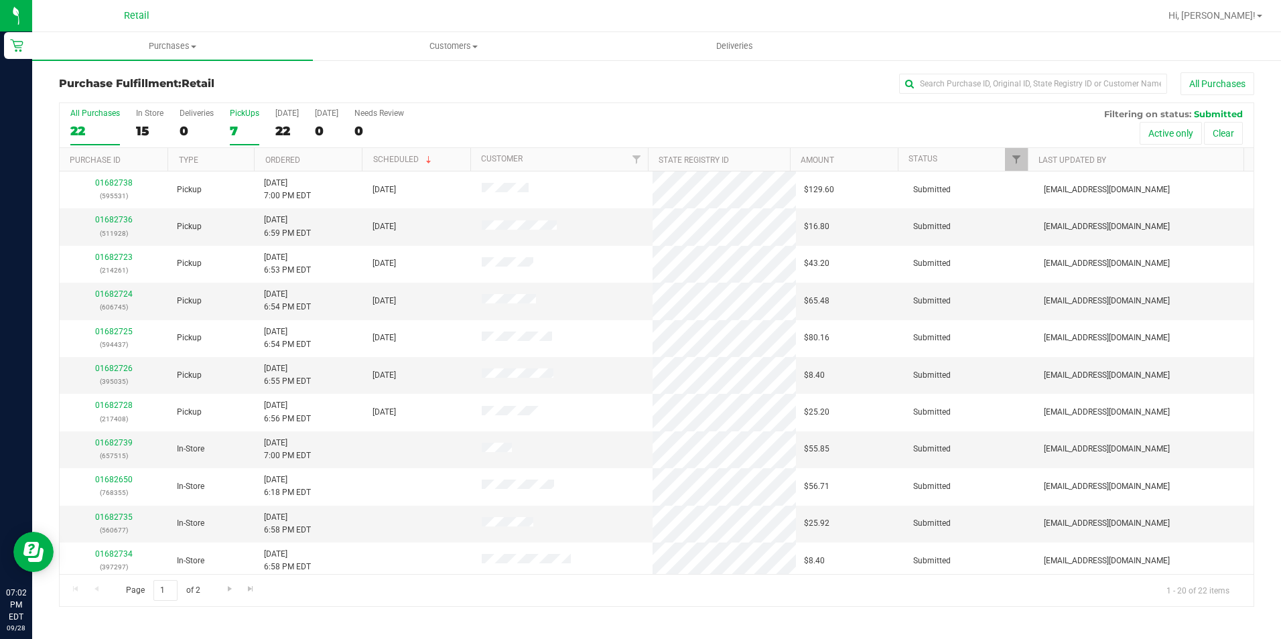
click at [234, 138] on div "7" at bounding box center [244, 130] width 29 height 15
click at [0, 0] on input "PickUps 7" at bounding box center [0, 0] width 0 height 0
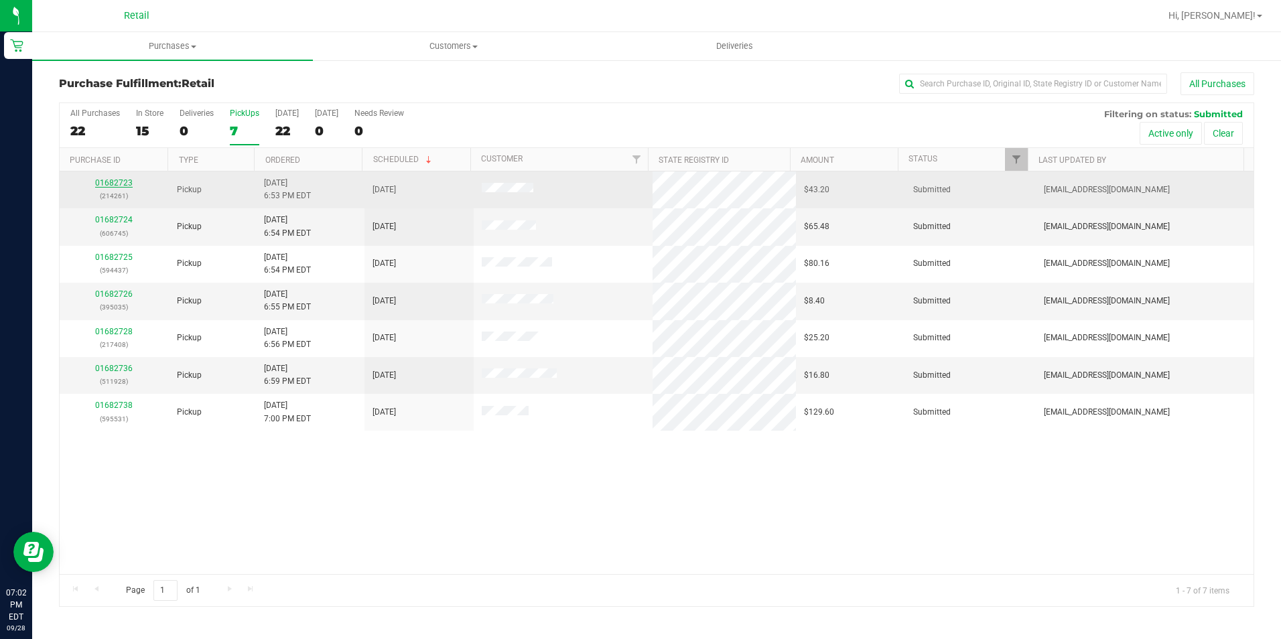
click at [107, 184] on link "01682723" at bounding box center [114, 182] width 38 height 9
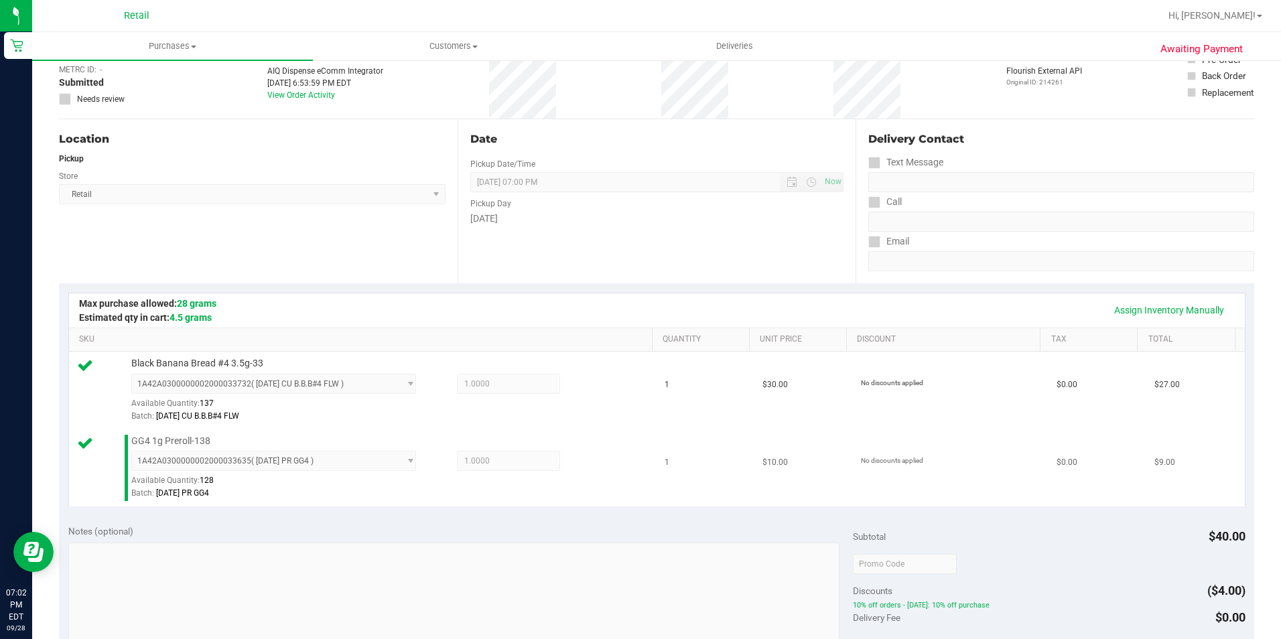
scroll to position [268, 0]
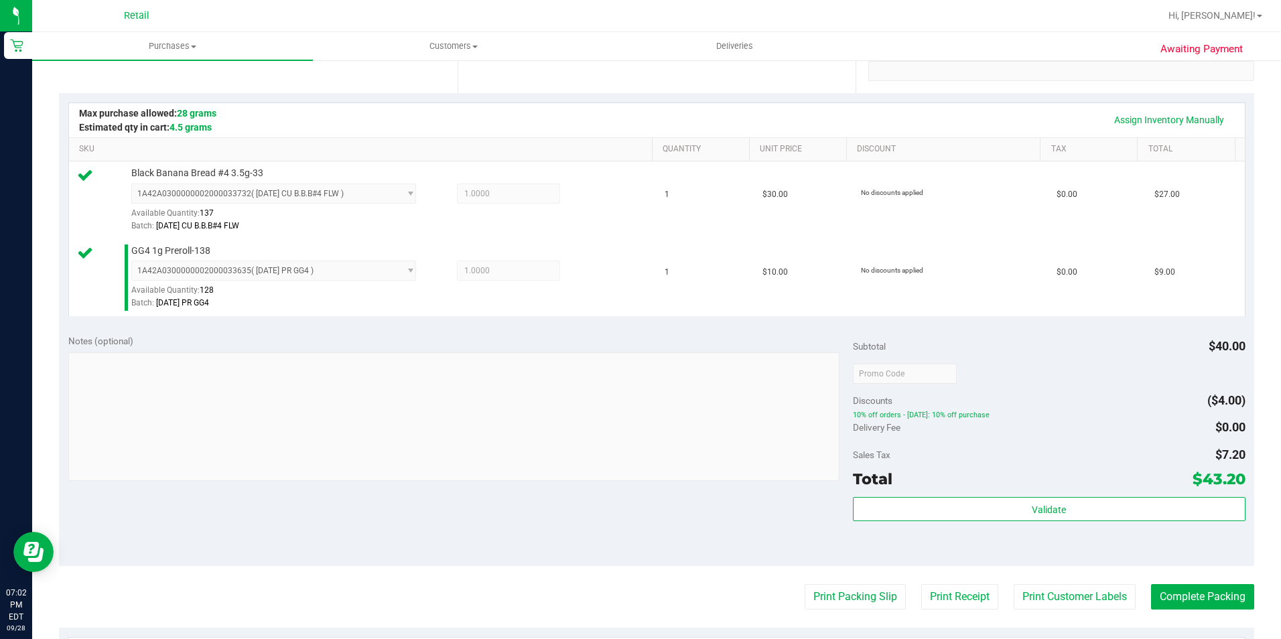
click at [1215, 581] on purchase-details "Back Edit Purchase Cancel Purchase View Profile # 01682723 Med | Rec METRC ID: …" at bounding box center [656, 341] width 1195 height 1074
click at [1216, 590] on button "Complete Packing" at bounding box center [1202, 596] width 103 height 25
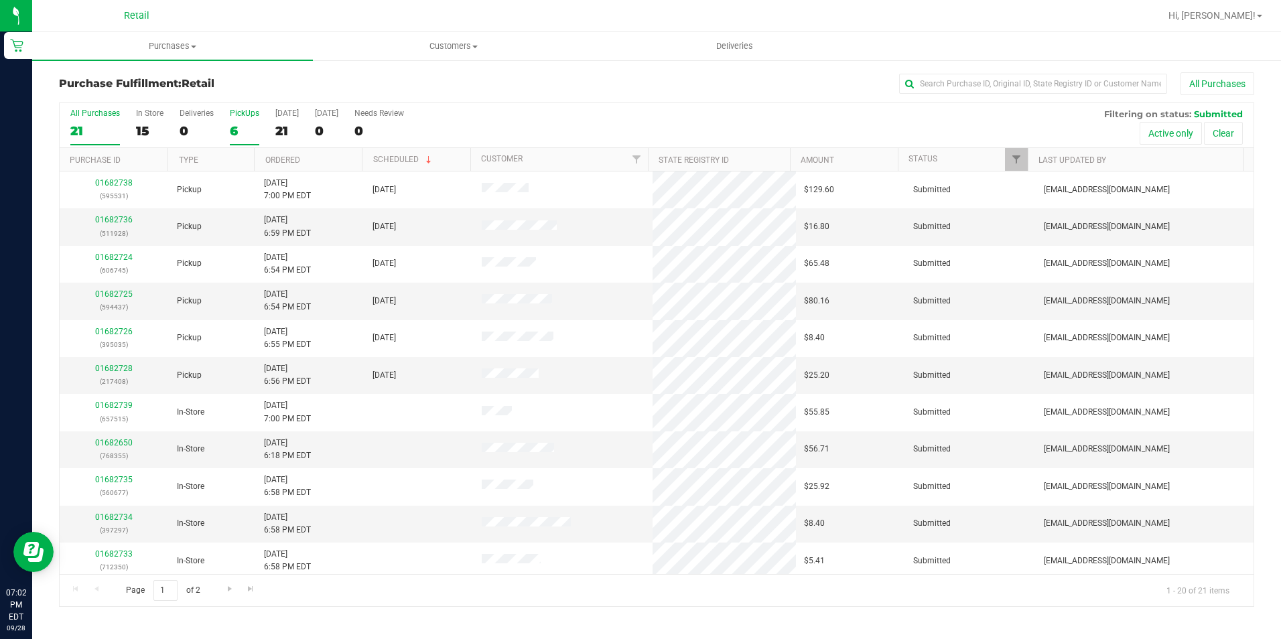
click at [241, 127] on div "6" at bounding box center [244, 130] width 29 height 15
click at [0, 0] on input "PickUps 6" at bounding box center [0, 0] width 0 height 0
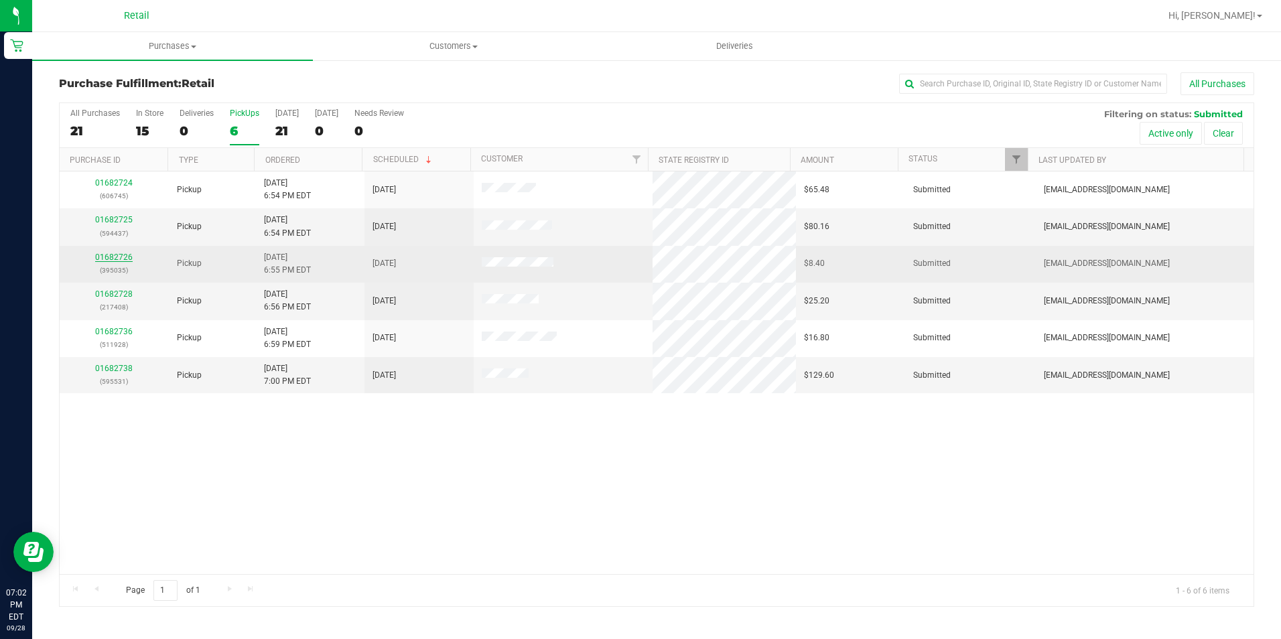
click at [125, 261] on link "01682726" at bounding box center [114, 257] width 38 height 9
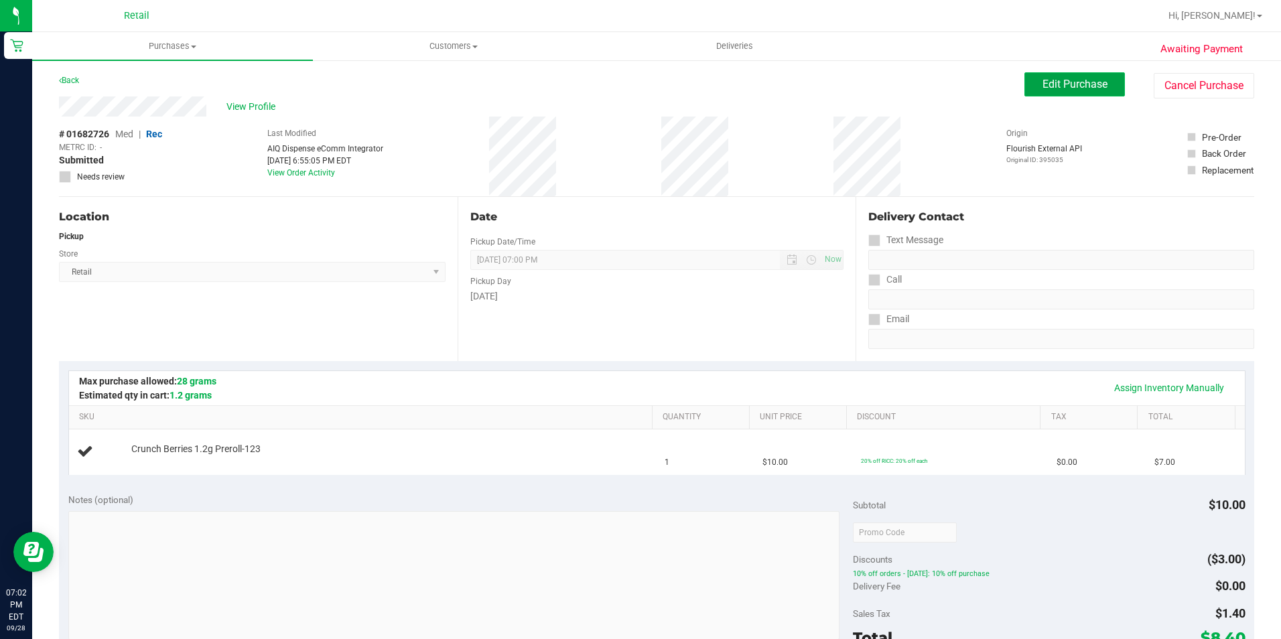
click at [1073, 94] on button "Edit Purchase" at bounding box center [1074, 84] width 101 height 24
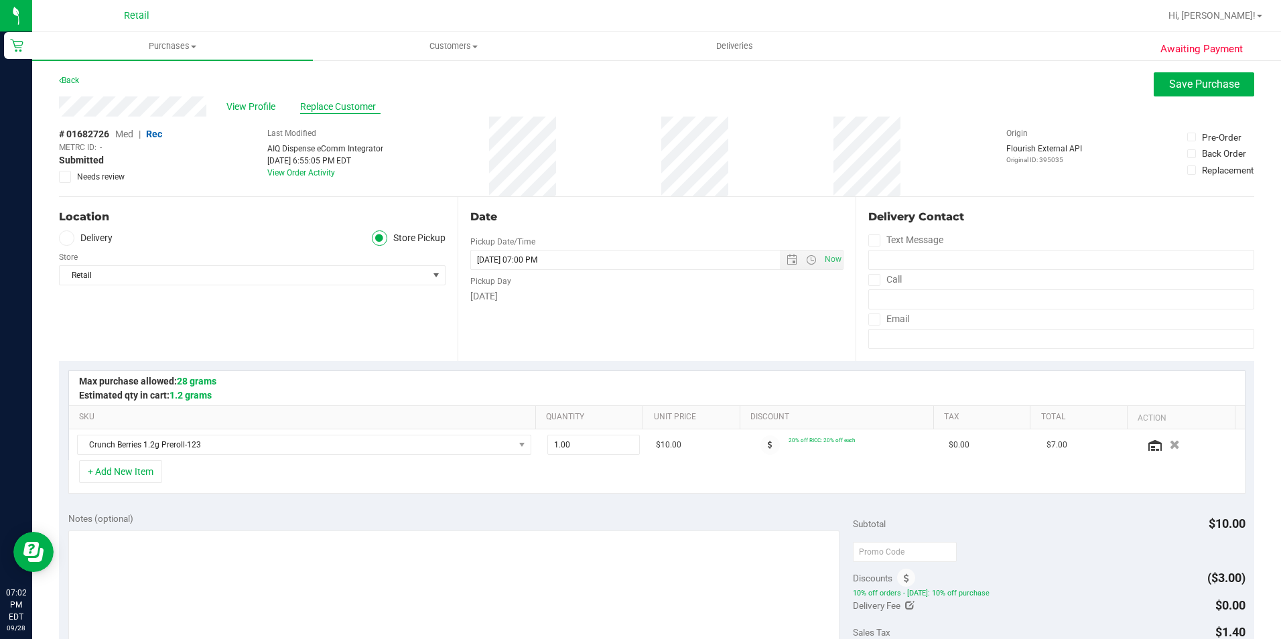
click at [337, 103] on span "Replace Customer" at bounding box center [340, 107] width 80 height 14
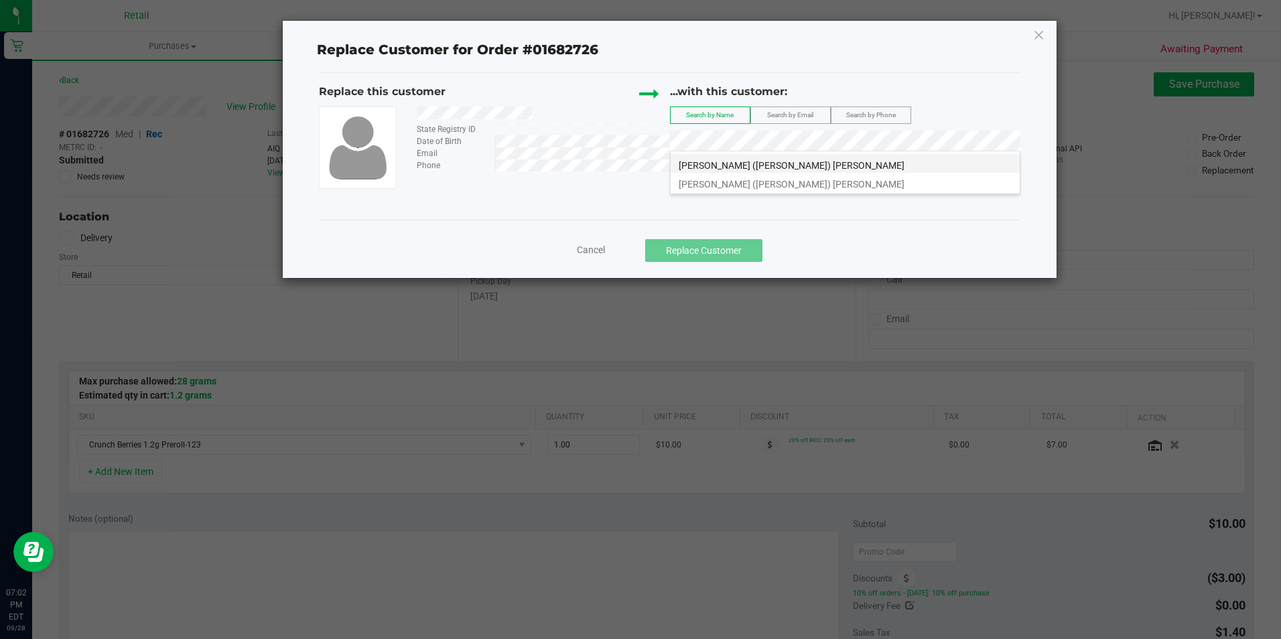
click at [776, 169] on li "[PERSON_NAME] ([PERSON_NAME]) [PERSON_NAME]" at bounding box center [845, 163] width 349 height 19
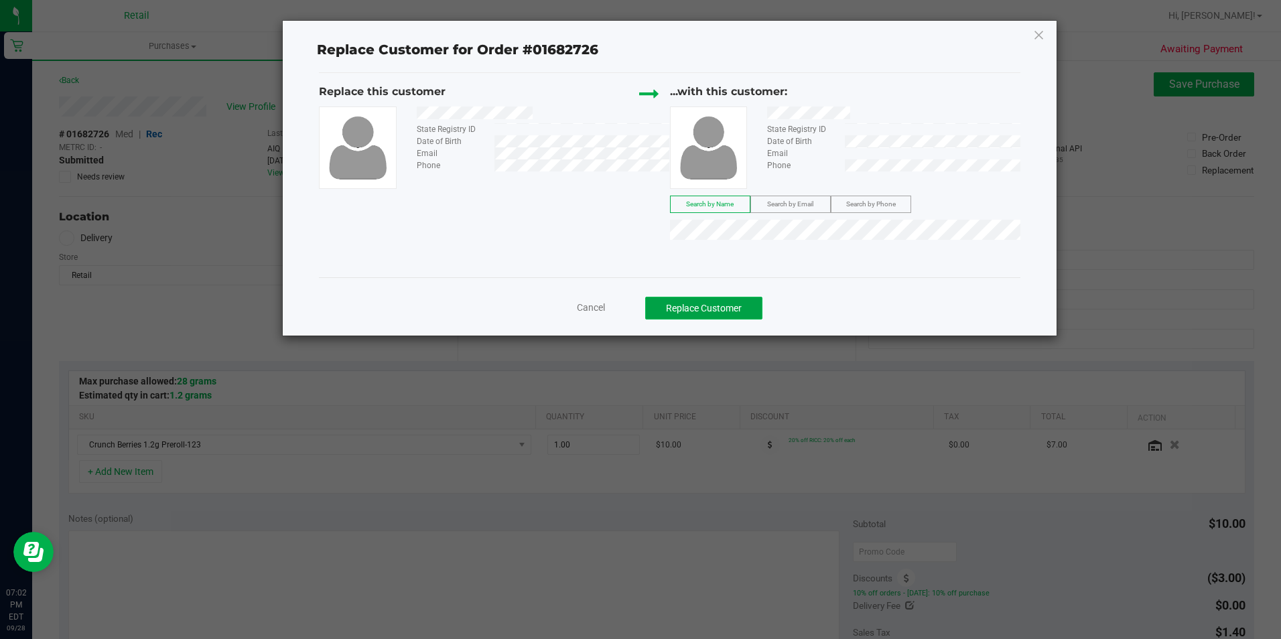
click at [742, 310] on button "Replace Customer" at bounding box center [703, 308] width 117 height 23
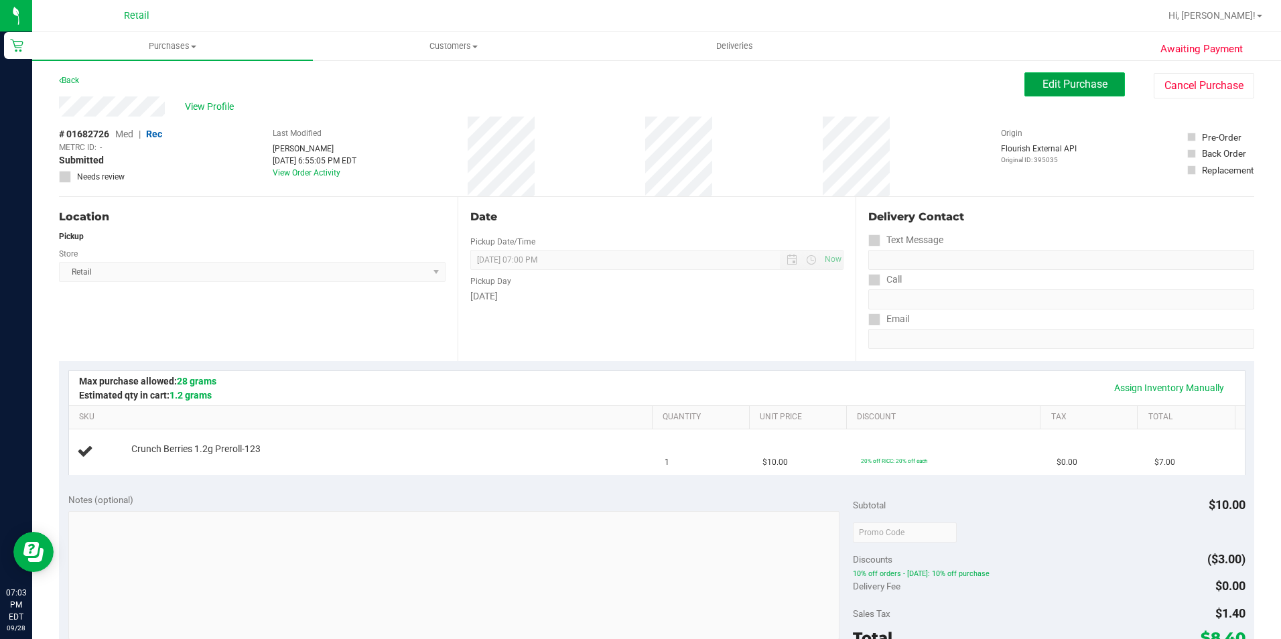
click at [1051, 90] on button "Edit Purchase" at bounding box center [1074, 84] width 101 height 24
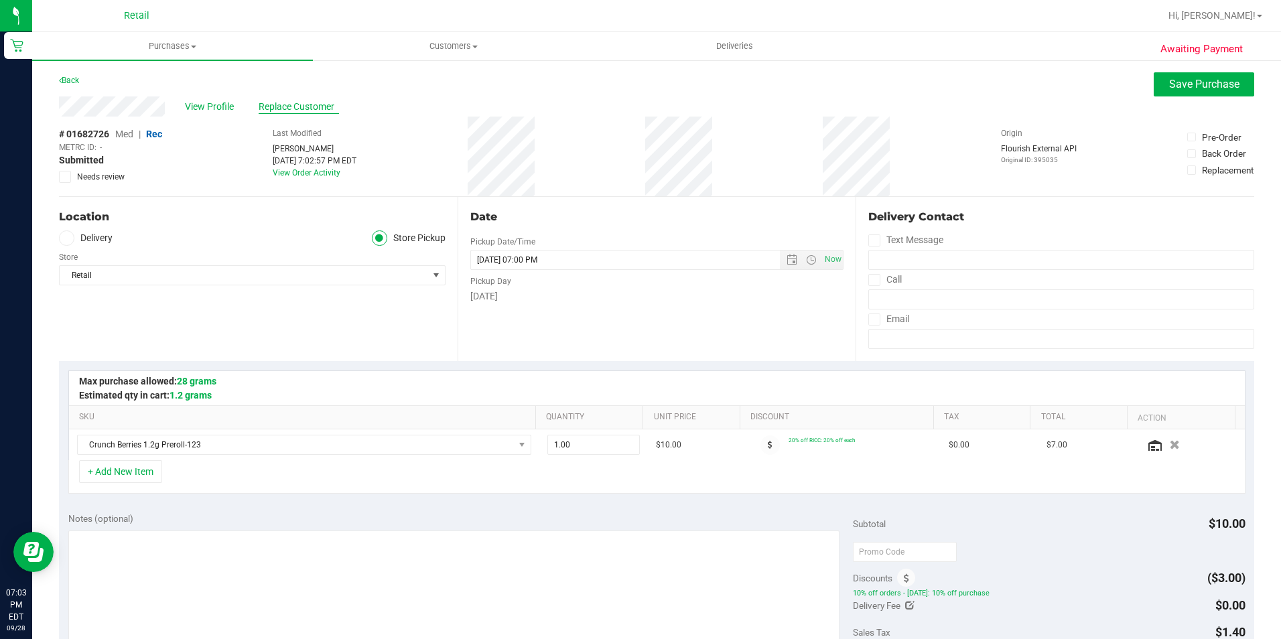
click at [269, 108] on span "Replace Customer" at bounding box center [299, 107] width 80 height 14
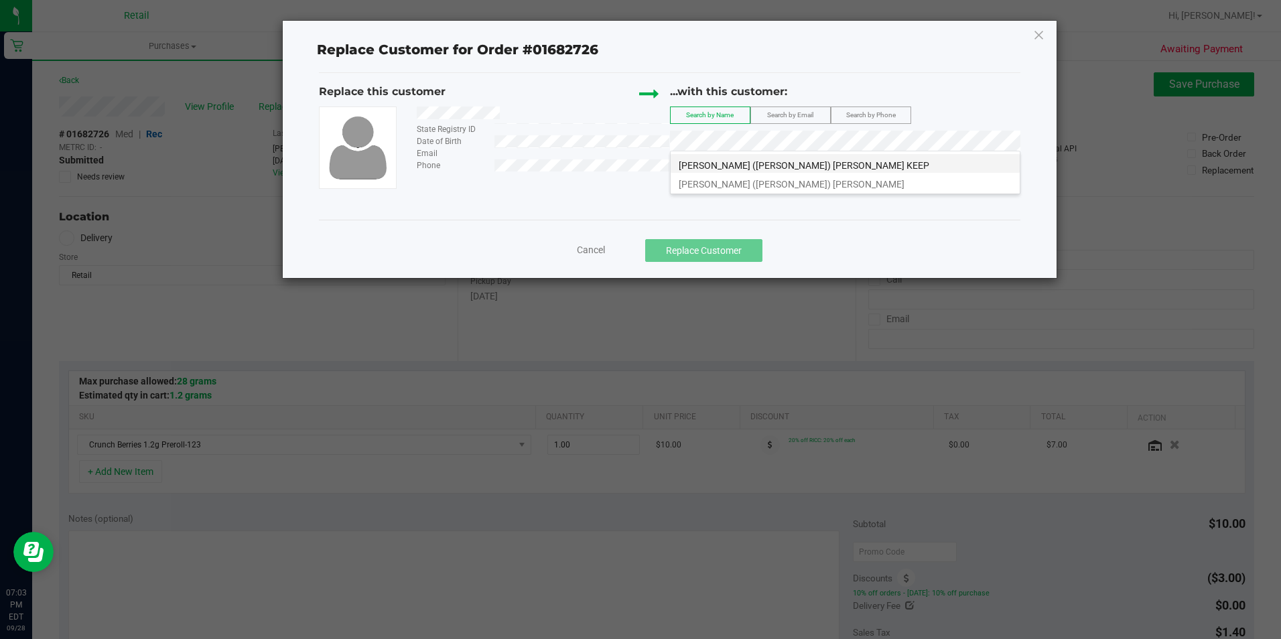
click at [756, 168] on span "[PERSON_NAME] ([PERSON_NAME]) [PERSON_NAME] KEEP" at bounding box center [804, 165] width 251 height 11
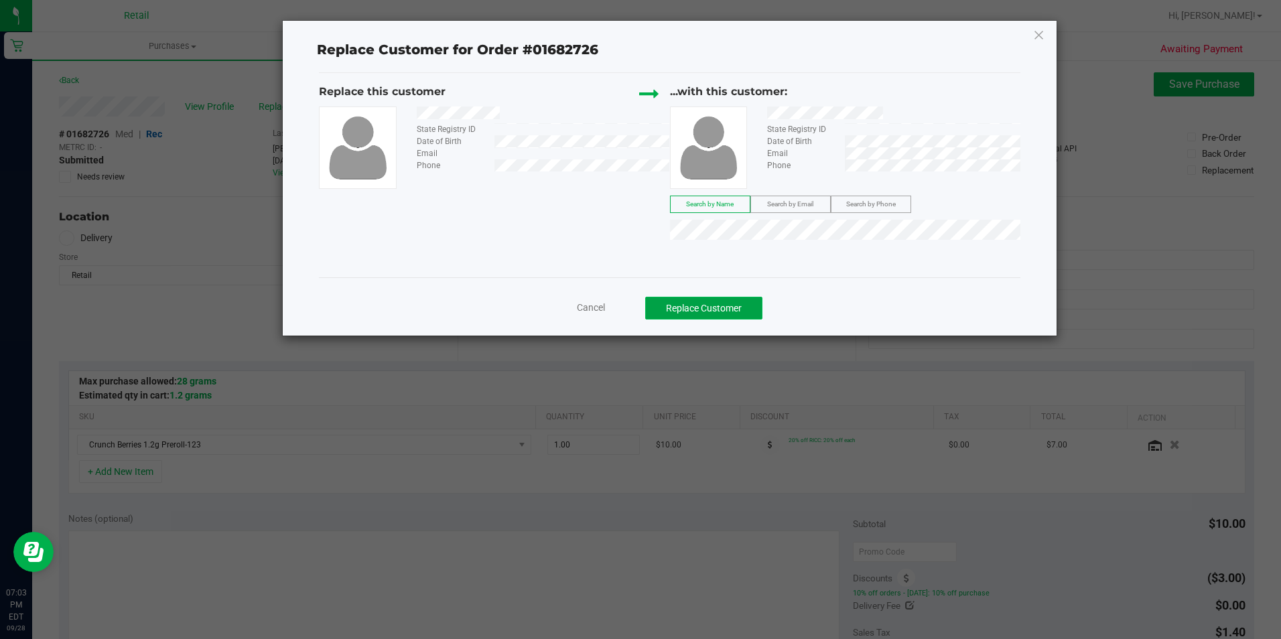
click at [745, 304] on button "Replace Customer" at bounding box center [703, 308] width 117 height 23
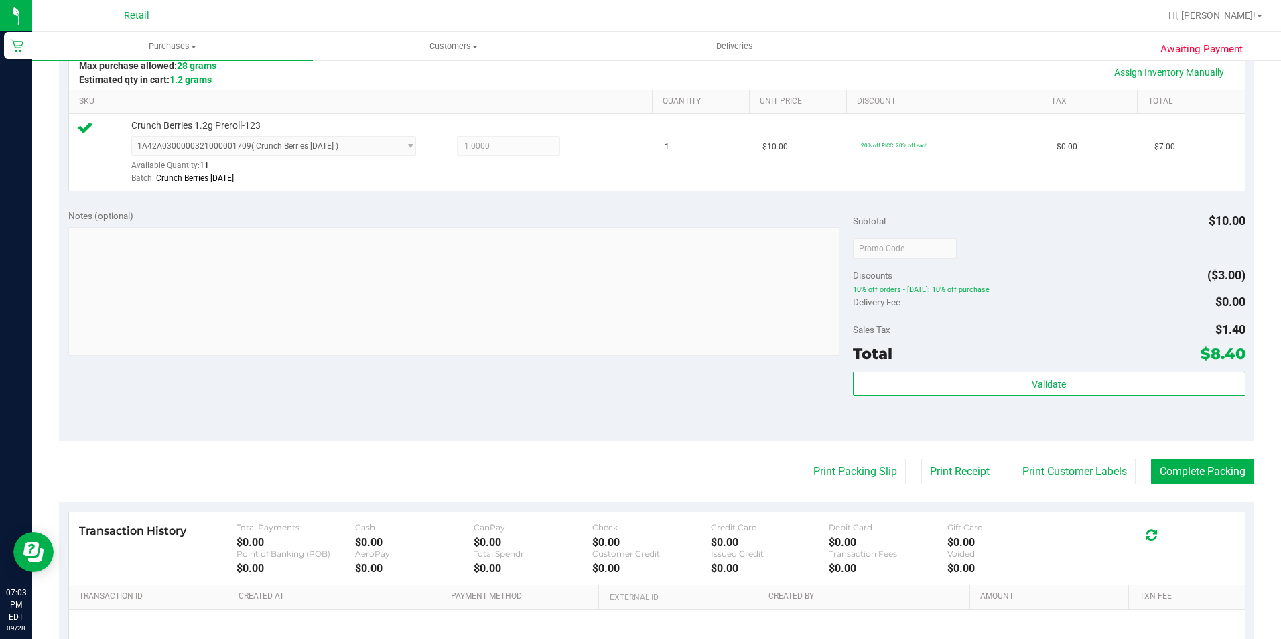
scroll to position [402, 0]
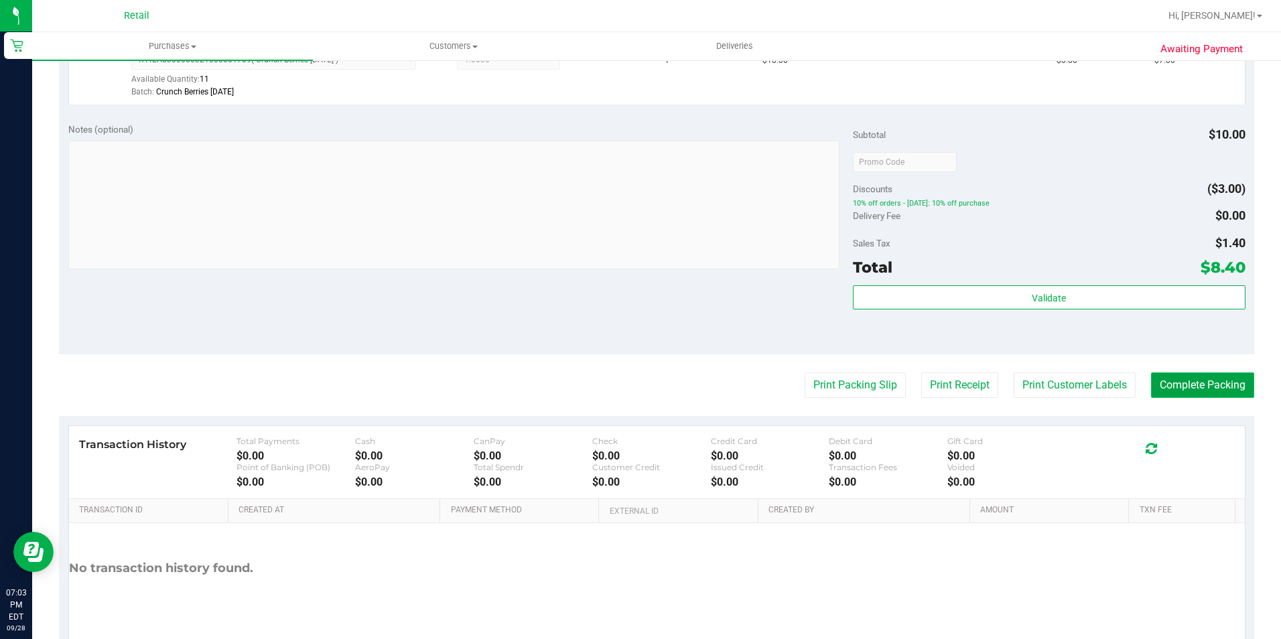
click at [1220, 393] on button "Complete Packing" at bounding box center [1202, 385] width 103 height 25
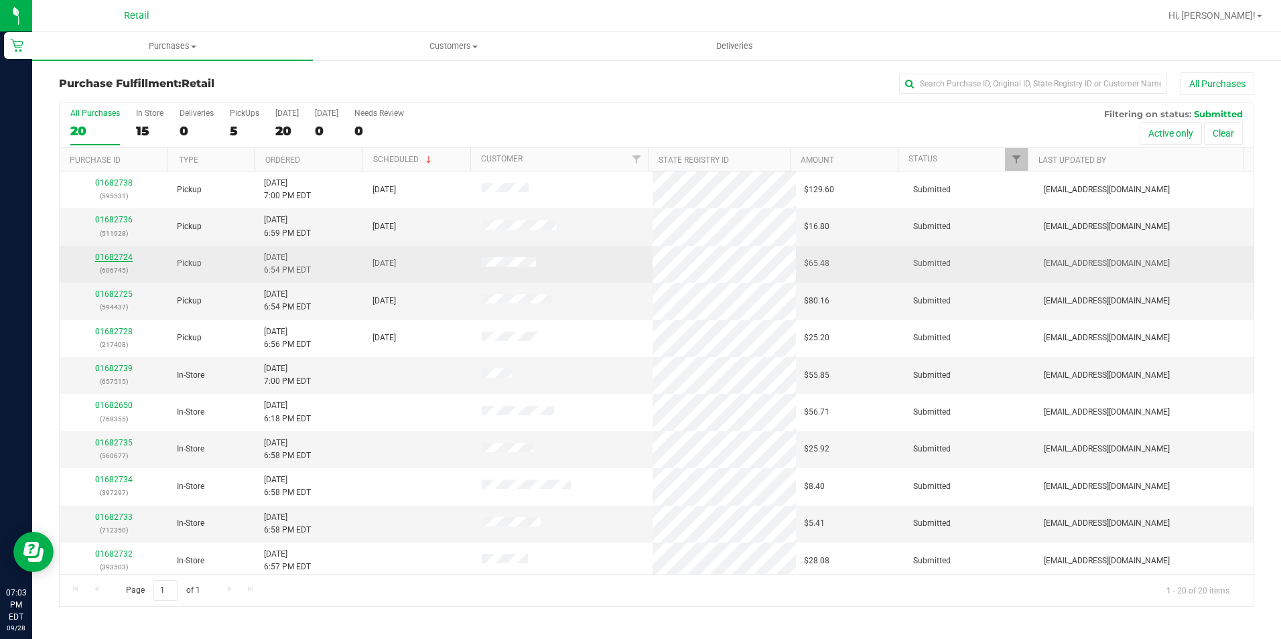
click at [105, 261] on link "01682724" at bounding box center [114, 257] width 38 height 9
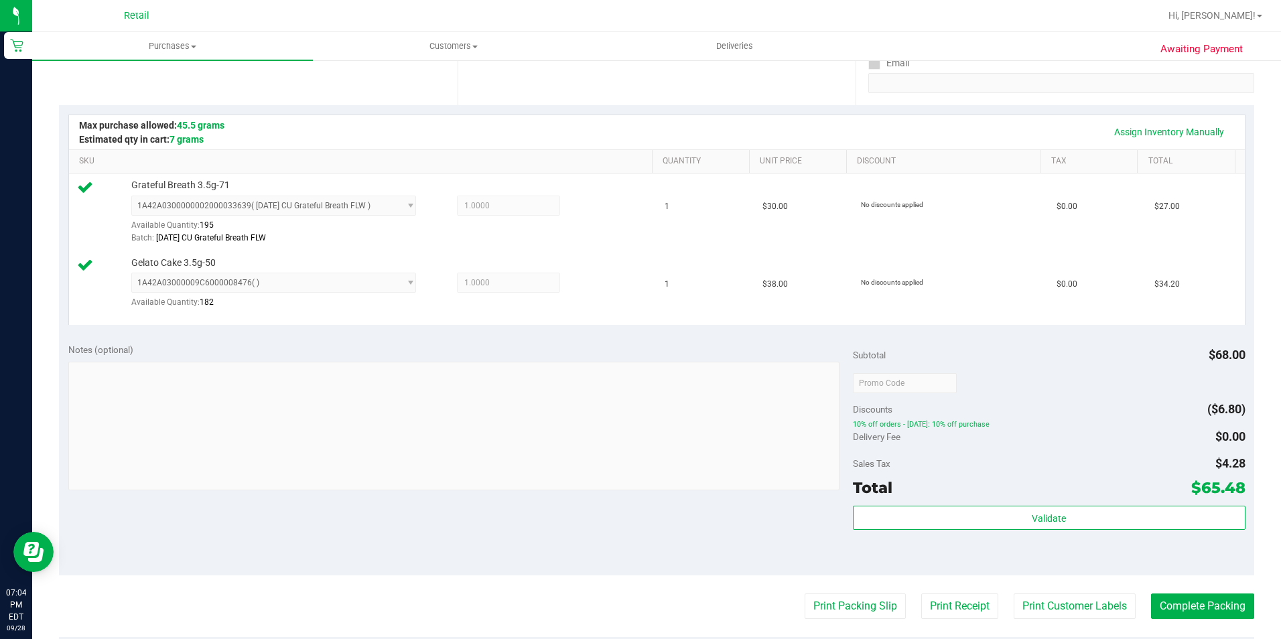
scroll to position [402, 0]
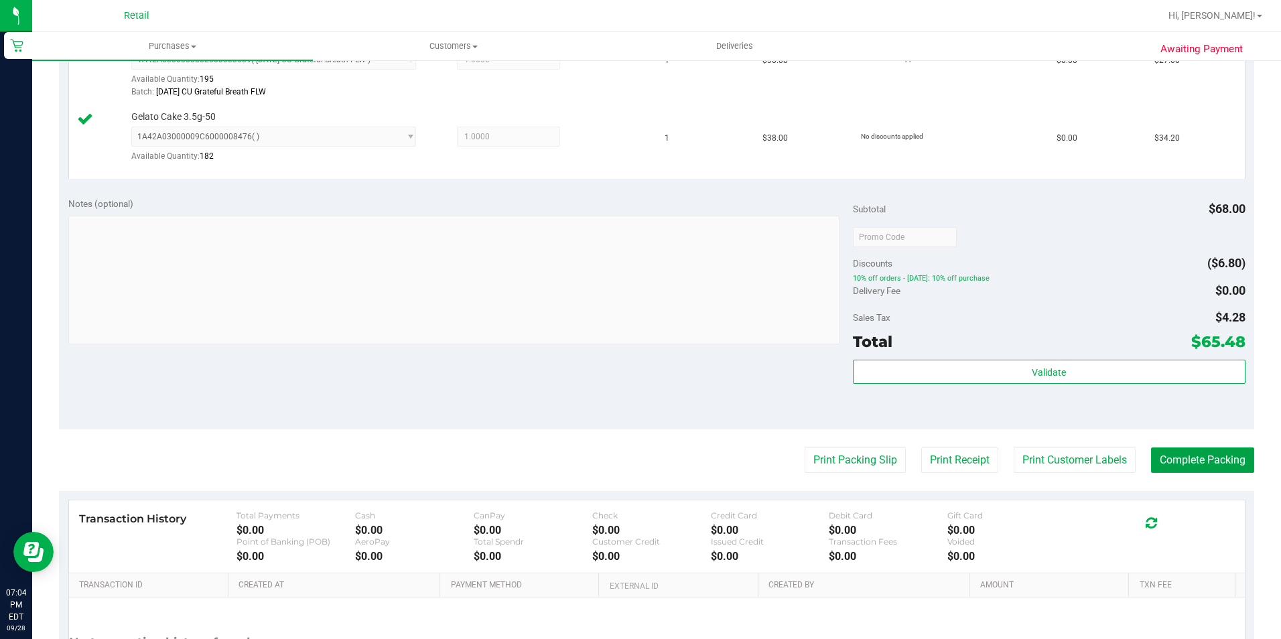
drag, startPoint x: 1202, startPoint y: 458, endPoint x: 1192, endPoint y: 440, distance: 20.1
click at [1201, 457] on button "Complete Packing" at bounding box center [1202, 460] width 103 height 25
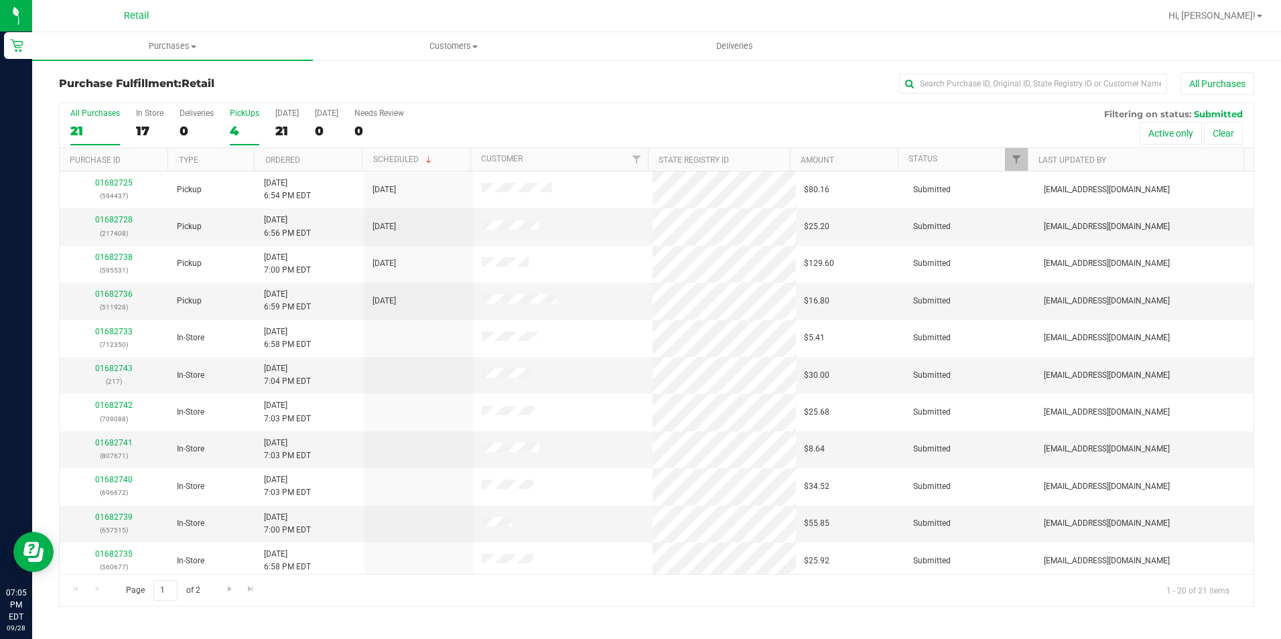
click at [255, 125] on div "4" at bounding box center [244, 130] width 29 height 15
click at [0, 0] on input "PickUps 4" at bounding box center [0, 0] width 0 height 0
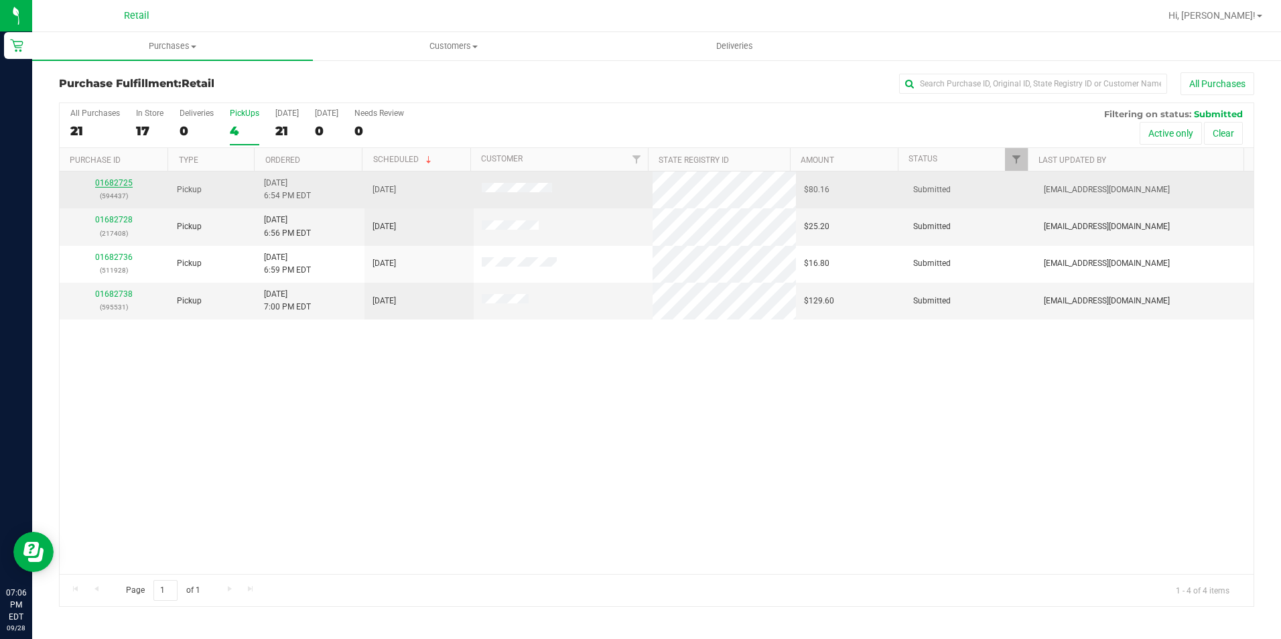
click at [104, 184] on link "01682725" at bounding box center [114, 182] width 38 height 9
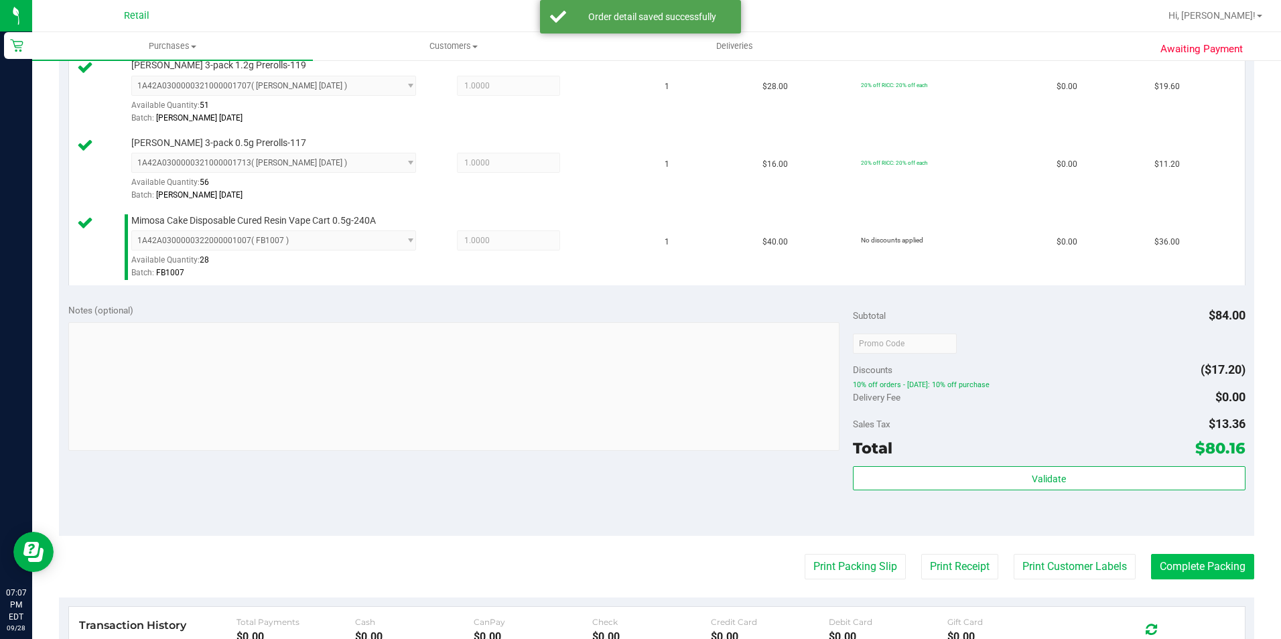
scroll to position [382, 0]
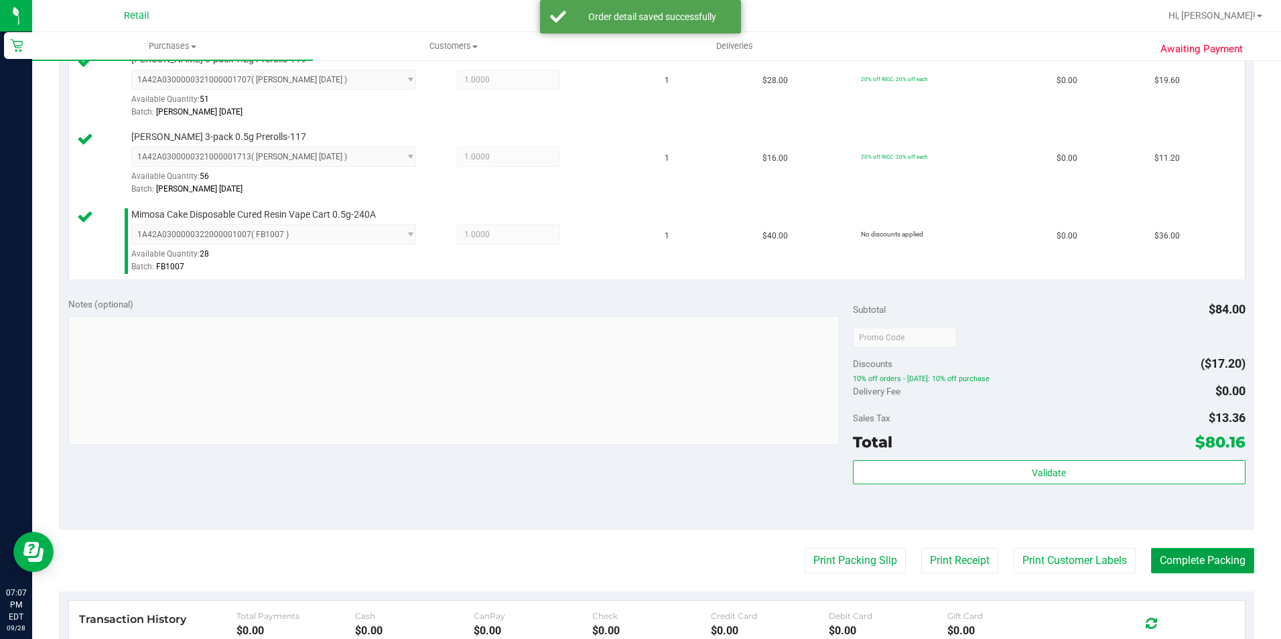
click at [1198, 569] on button "Complete Packing" at bounding box center [1202, 560] width 103 height 25
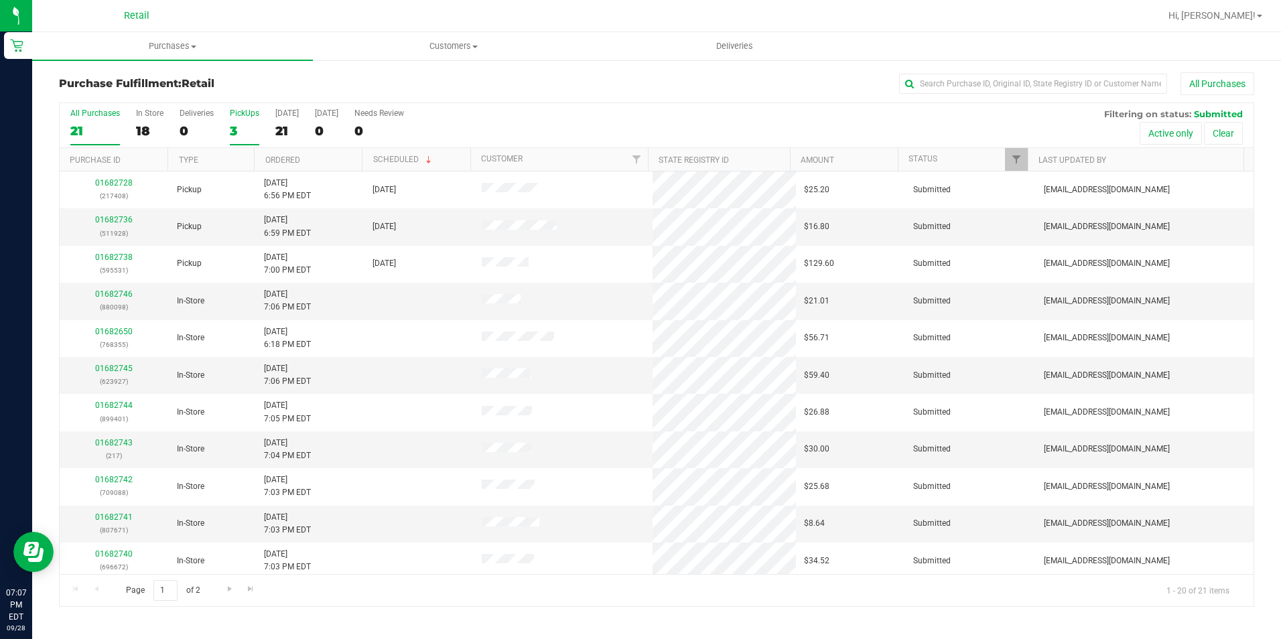
click at [243, 121] on label "PickUps 3" at bounding box center [244, 127] width 29 height 37
click at [0, 0] on input "PickUps 3" at bounding box center [0, 0] width 0 height 0
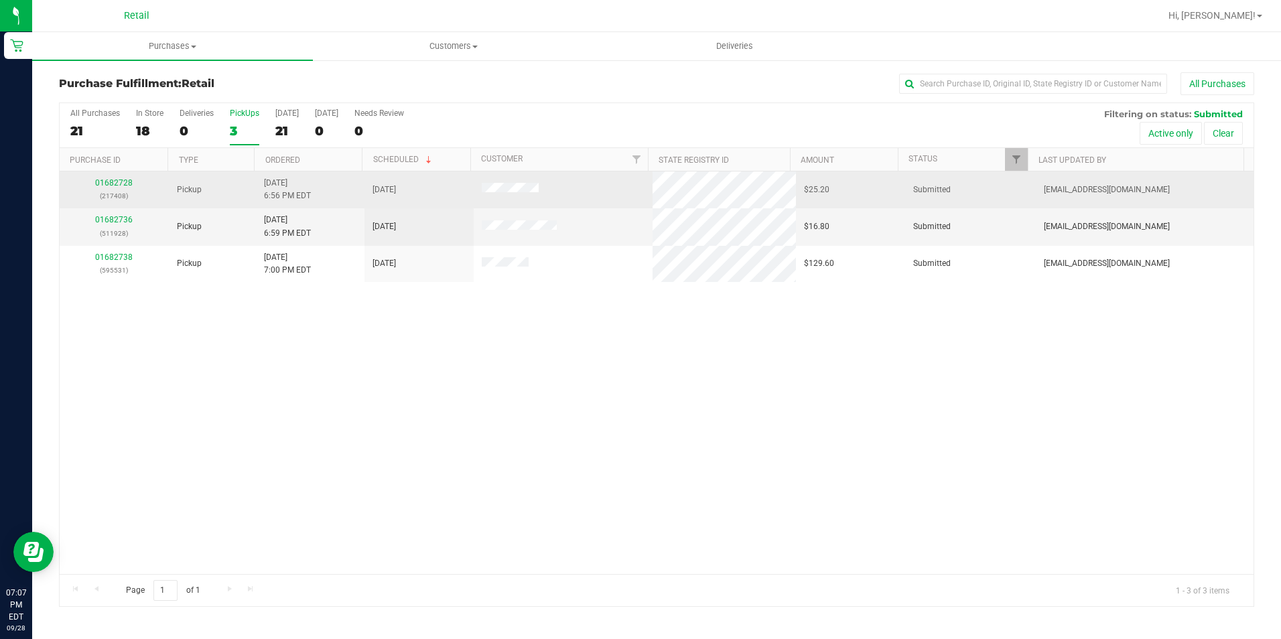
click at [132, 181] on div "01682728 (217408)" at bounding box center [114, 189] width 93 height 25
click at [121, 175] on td "01682728 (217408)" at bounding box center [114, 190] width 109 height 37
click at [107, 182] on link "01682728" at bounding box center [114, 182] width 38 height 9
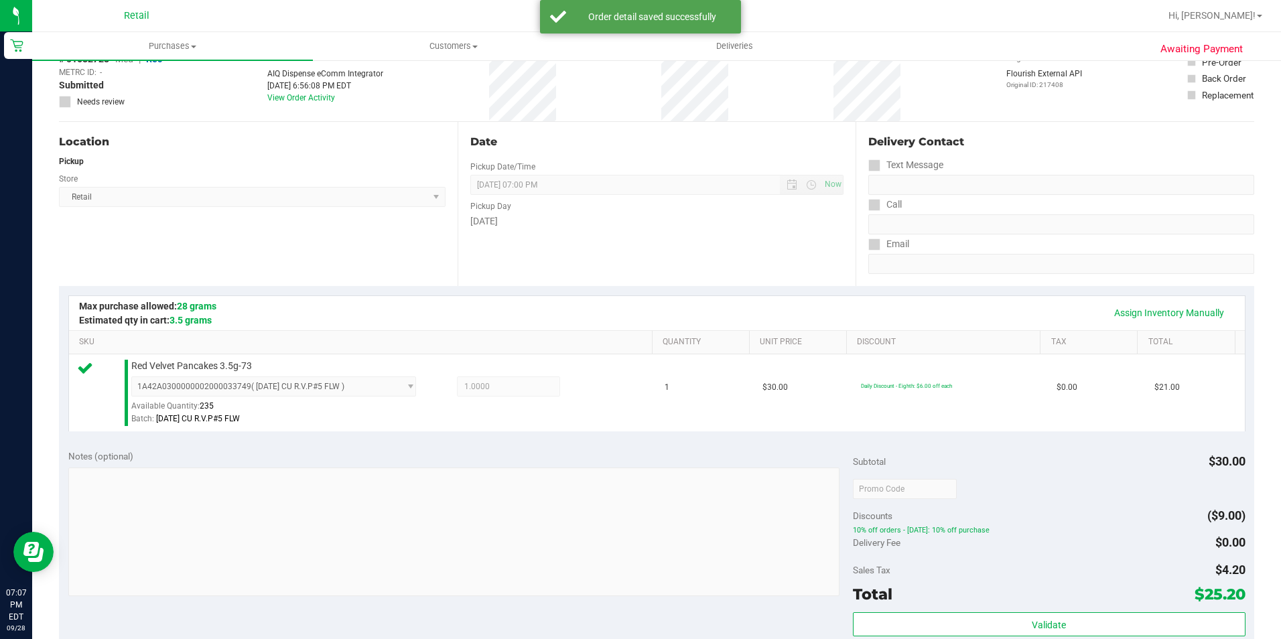
scroll to position [201, 0]
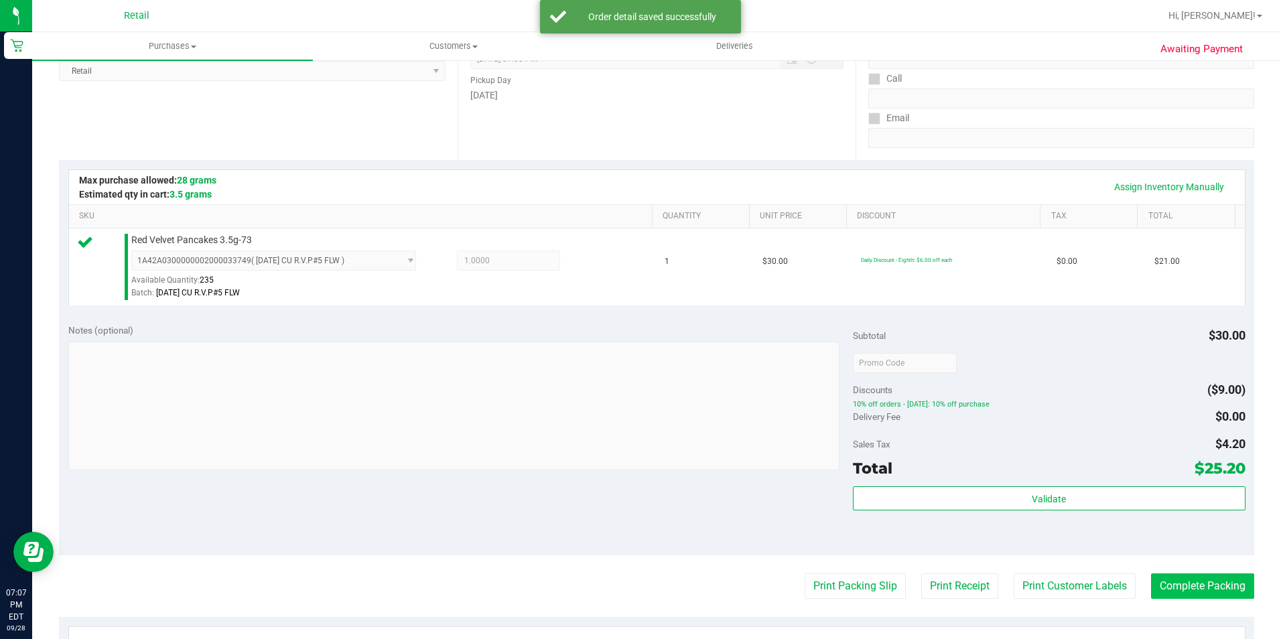
click at [1140, 576] on purchase-details "Back Edit Purchase Cancel Purchase View Profile # 01682728 Med | Rec METRC ID: …" at bounding box center [656, 369] width 1195 height 996
click at [1151, 581] on button "Complete Packing" at bounding box center [1202, 586] width 103 height 25
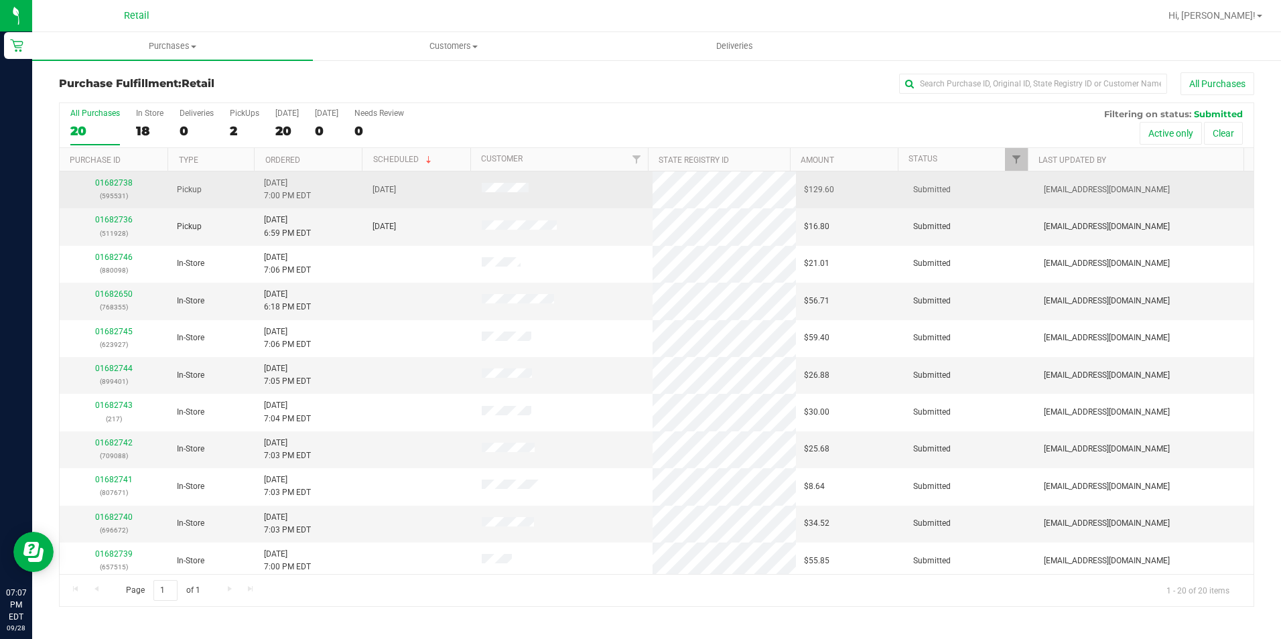
click at [120, 188] on div "01682738 (595531)" at bounding box center [114, 189] width 93 height 25
click at [119, 184] on link "01682738" at bounding box center [114, 182] width 38 height 9
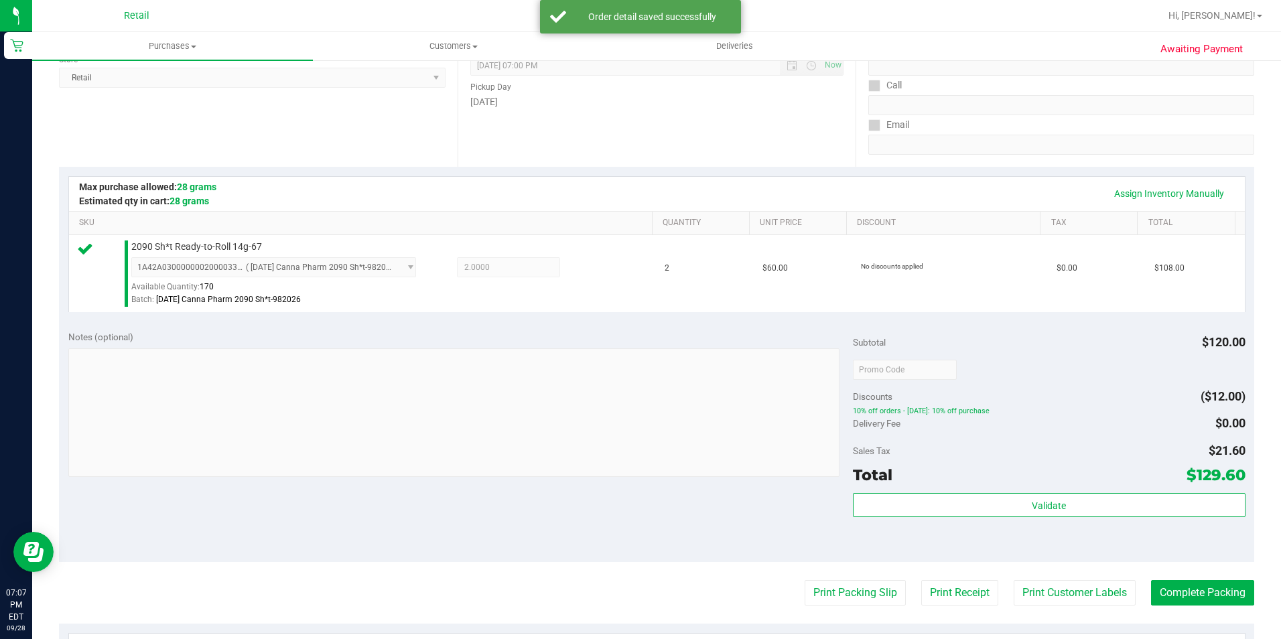
scroll to position [335, 0]
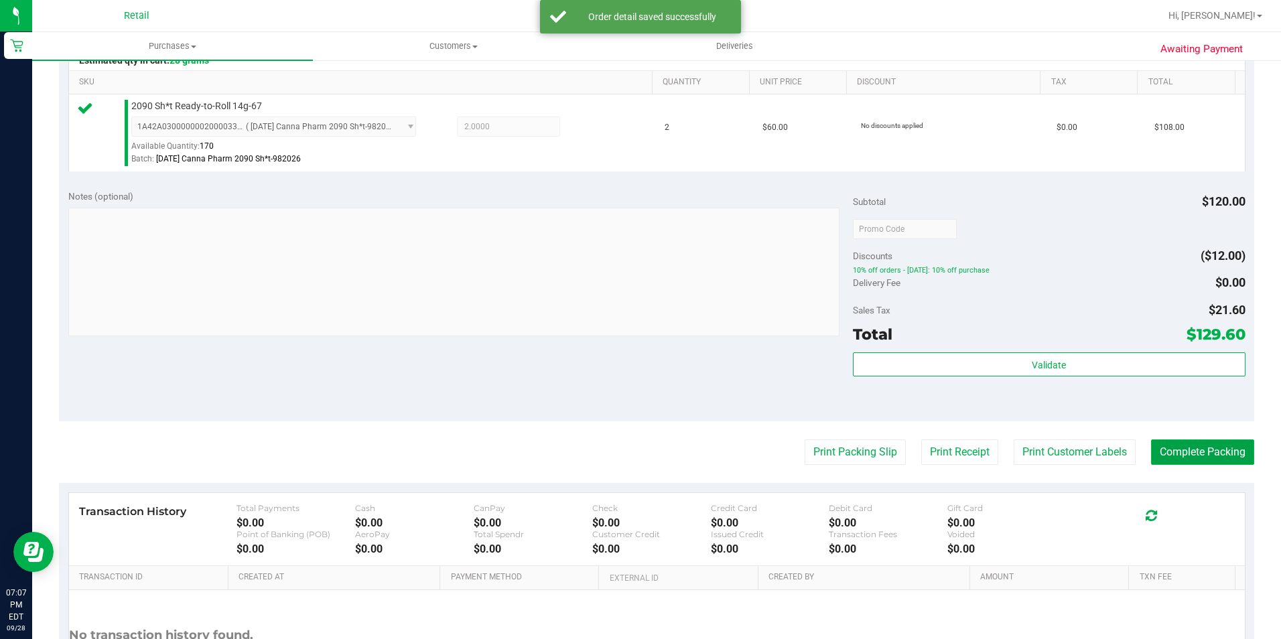
click at [1187, 448] on button "Complete Packing" at bounding box center [1202, 452] width 103 height 25
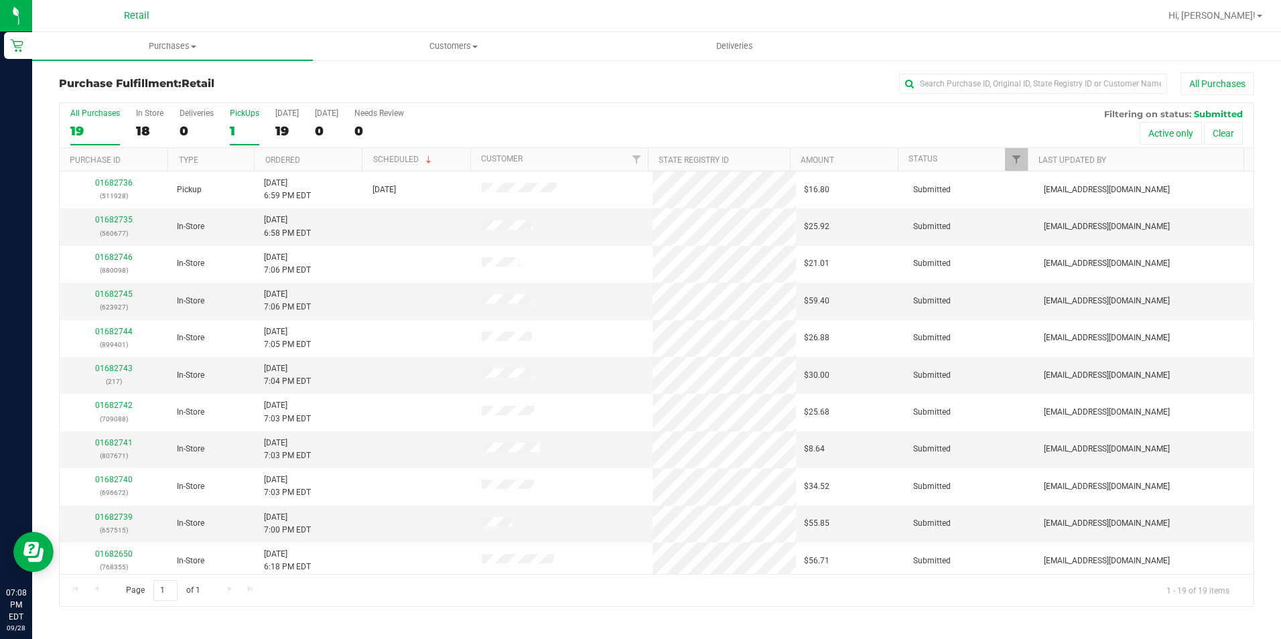
click at [231, 128] on div "1" at bounding box center [244, 130] width 29 height 15
click at [0, 0] on input "PickUps 1" at bounding box center [0, 0] width 0 height 0
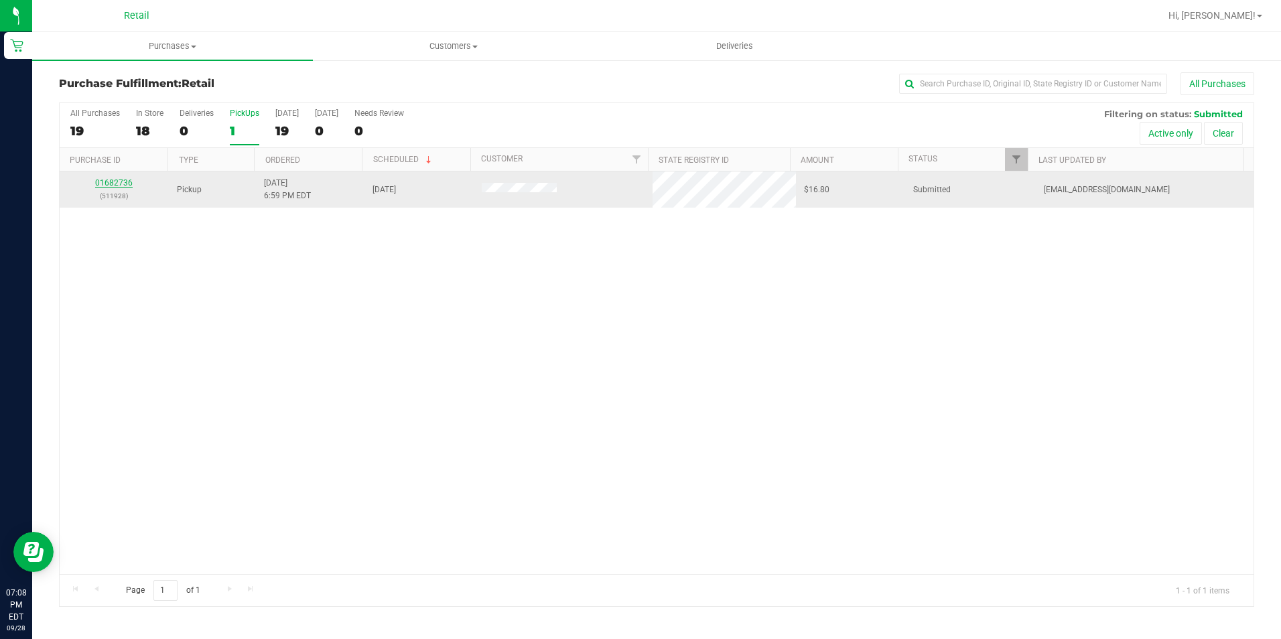
click at [127, 180] on link "01682736" at bounding box center [114, 182] width 38 height 9
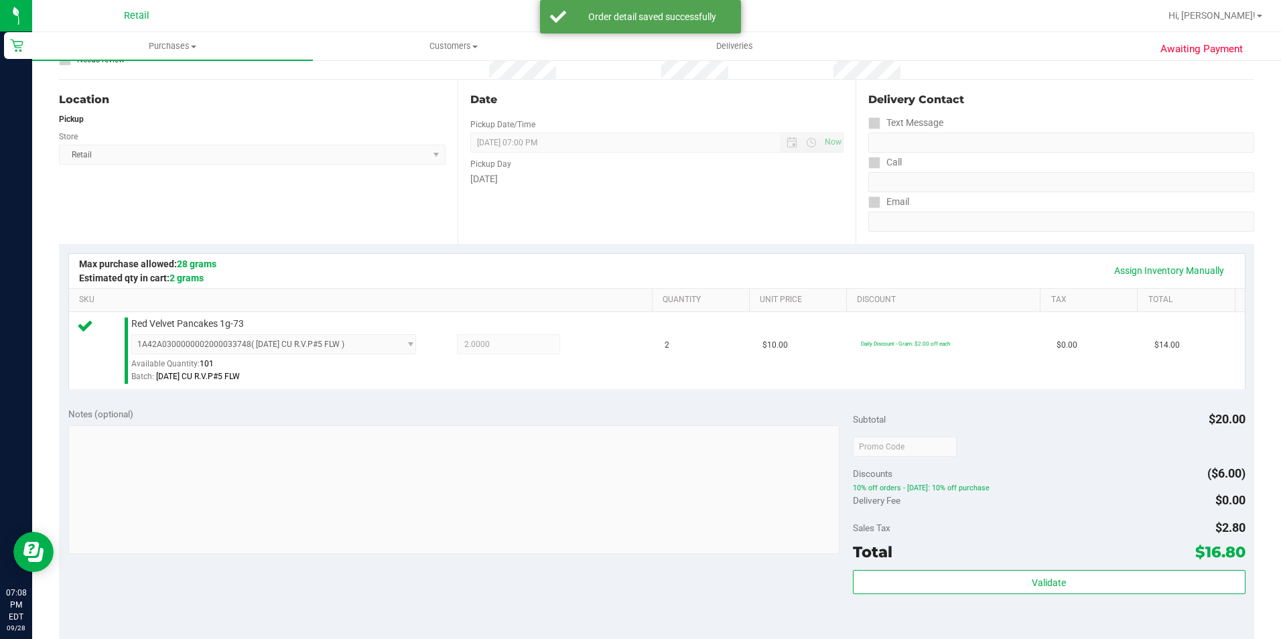
scroll to position [335, 0]
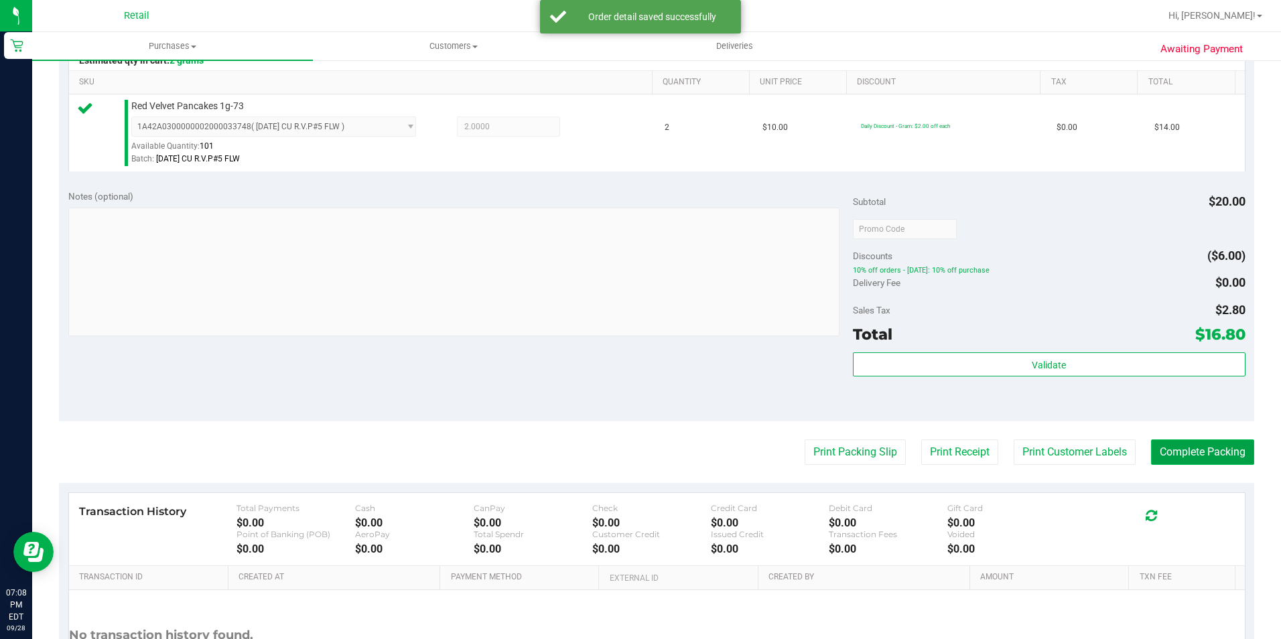
click at [1227, 454] on button "Complete Packing" at bounding box center [1202, 452] width 103 height 25
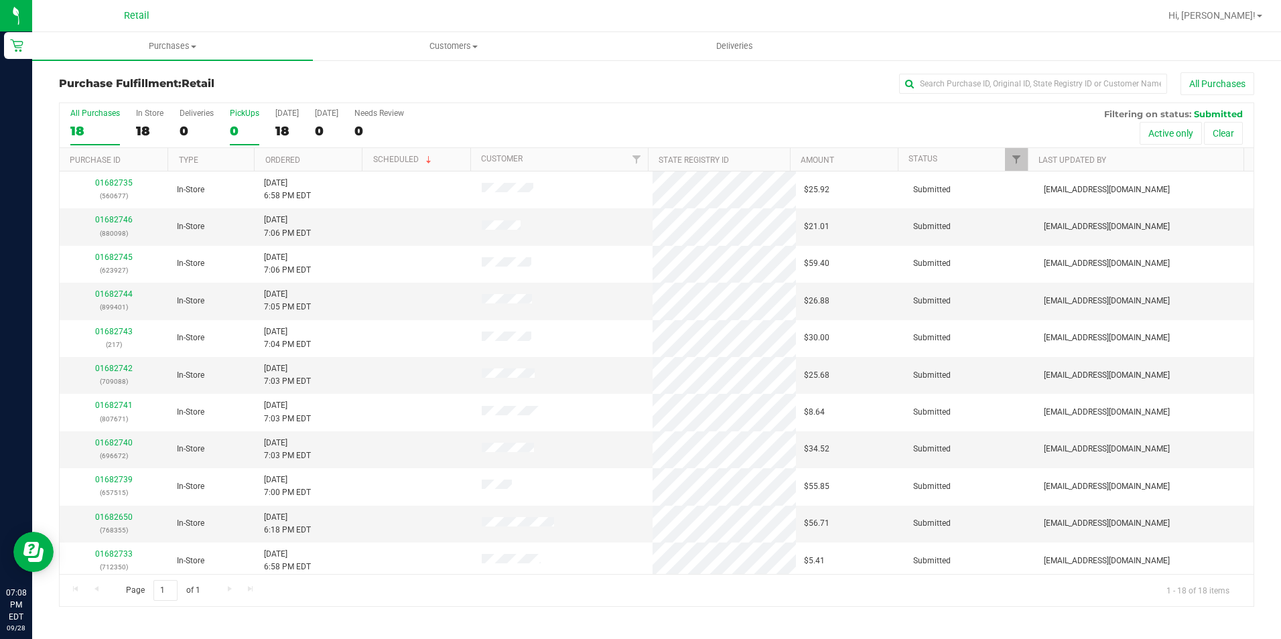
click at [231, 135] on div "0" at bounding box center [244, 130] width 29 height 15
click at [0, 0] on input "PickUps 0" at bounding box center [0, 0] width 0 height 0
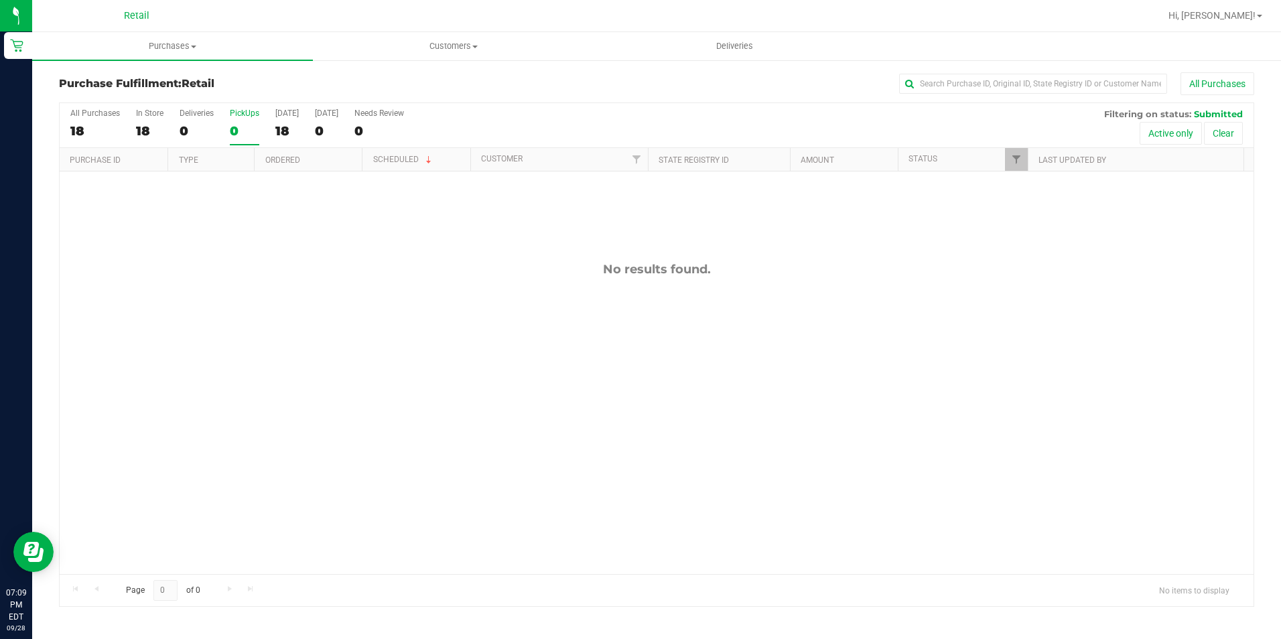
click at [253, 121] on label "PickUps 0" at bounding box center [244, 127] width 29 height 37
click at [0, 0] on input "PickUps 0" at bounding box center [0, 0] width 0 height 0
click at [138, 131] on div "18" at bounding box center [149, 130] width 27 height 15
click at [0, 0] on input "In Store 18" at bounding box center [0, 0] width 0 height 0
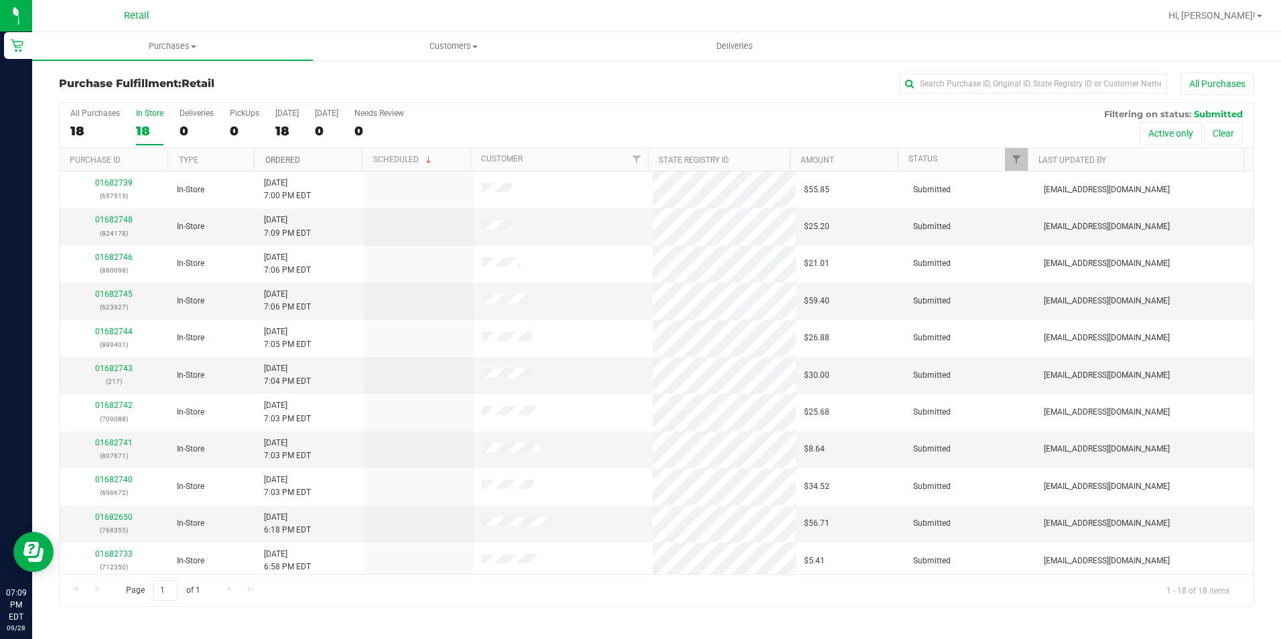
click at [278, 161] on link "Ordered" at bounding box center [282, 159] width 35 height 9
click at [230, 133] on div "0" at bounding box center [244, 130] width 29 height 15
click at [0, 0] on input "PickUps 0" at bounding box center [0, 0] width 0 height 0
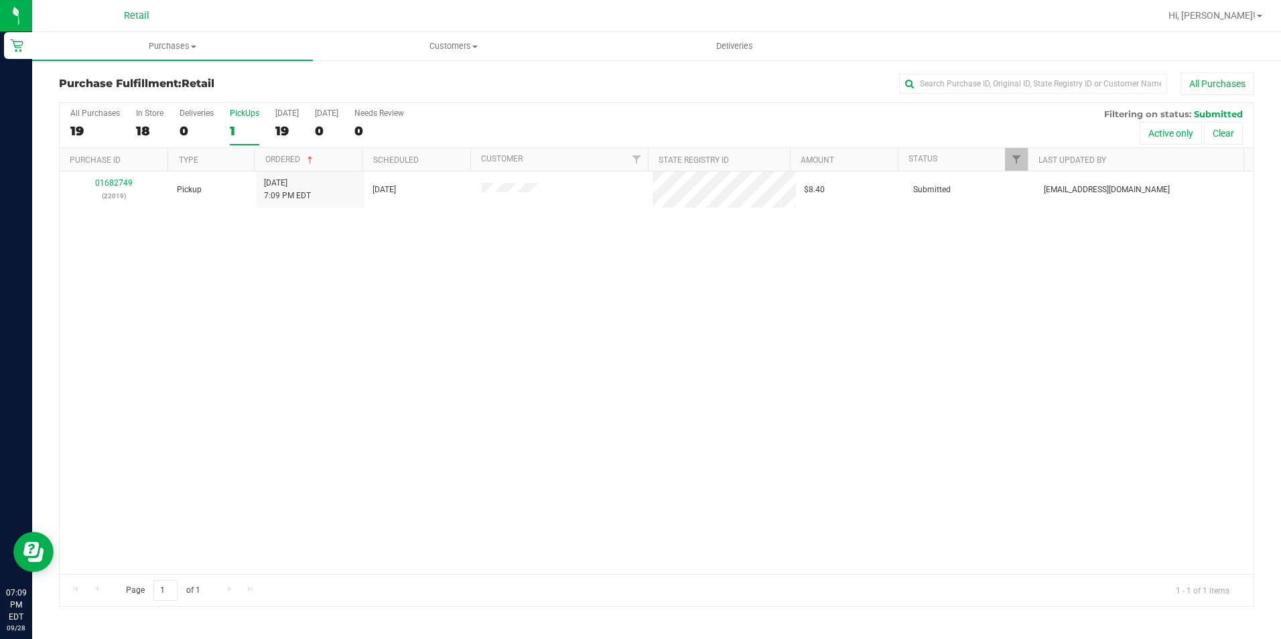
click at [234, 130] on div "1" at bounding box center [244, 130] width 29 height 15
click at [0, 0] on input "PickUps 1" at bounding box center [0, 0] width 0 height 0
click at [230, 121] on label "PickUps 1" at bounding box center [244, 127] width 29 height 37
click at [0, 0] on input "PickUps 1" at bounding box center [0, 0] width 0 height 0
click at [238, 122] on label "PickUps 1" at bounding box center [244, 127] width 29 height 37
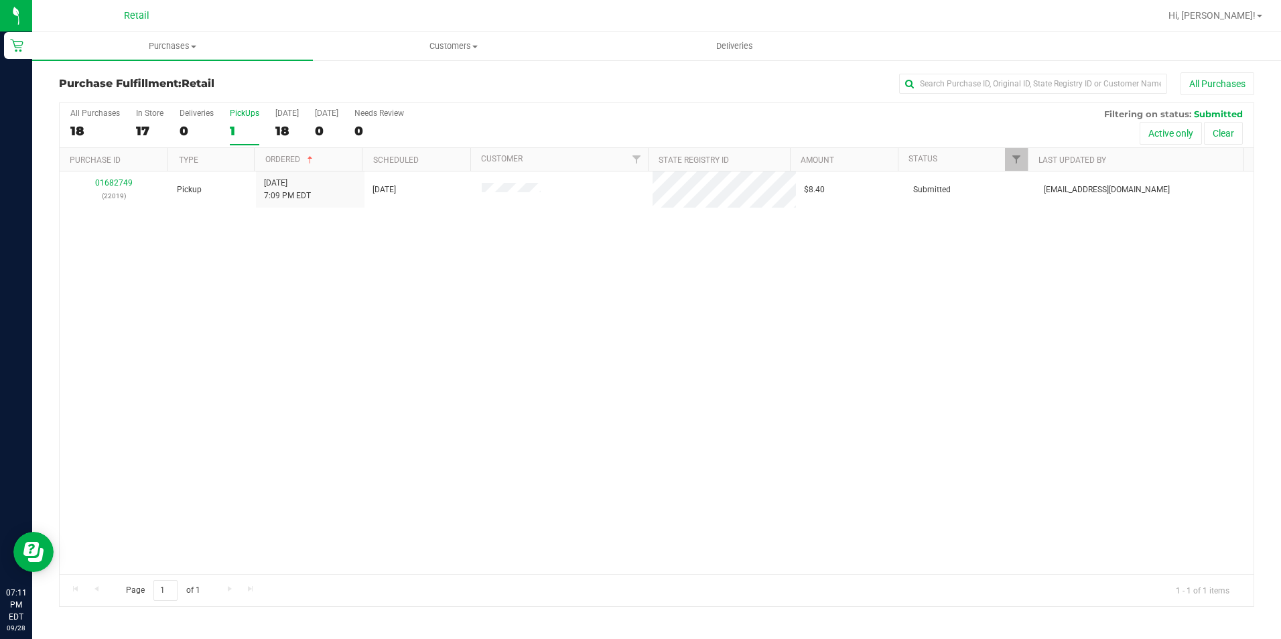
click at [0, 0] on input "PickUps 1" at bounding box center [0, 0] width 0 height 0
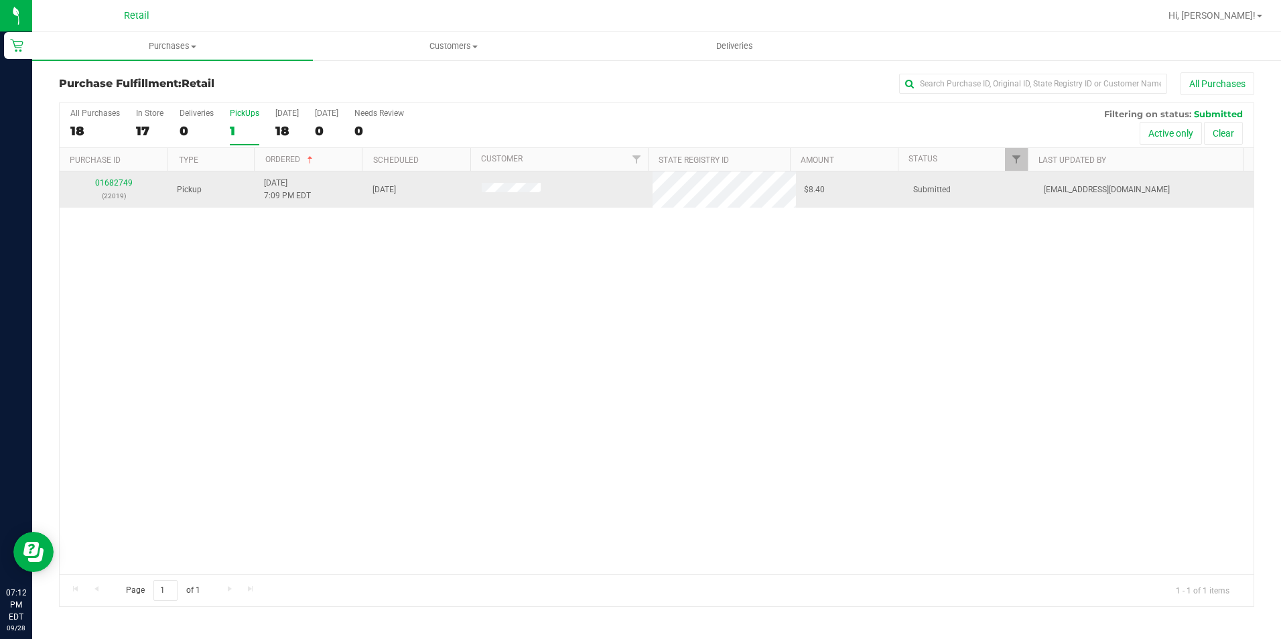
click at [113, 177] on div "01682749 (22019)" at bounding box center [114, 189] width 93 height 25
click at [111, 184] on link "01682749" at bounding box center [114, 182] width 38 height 9
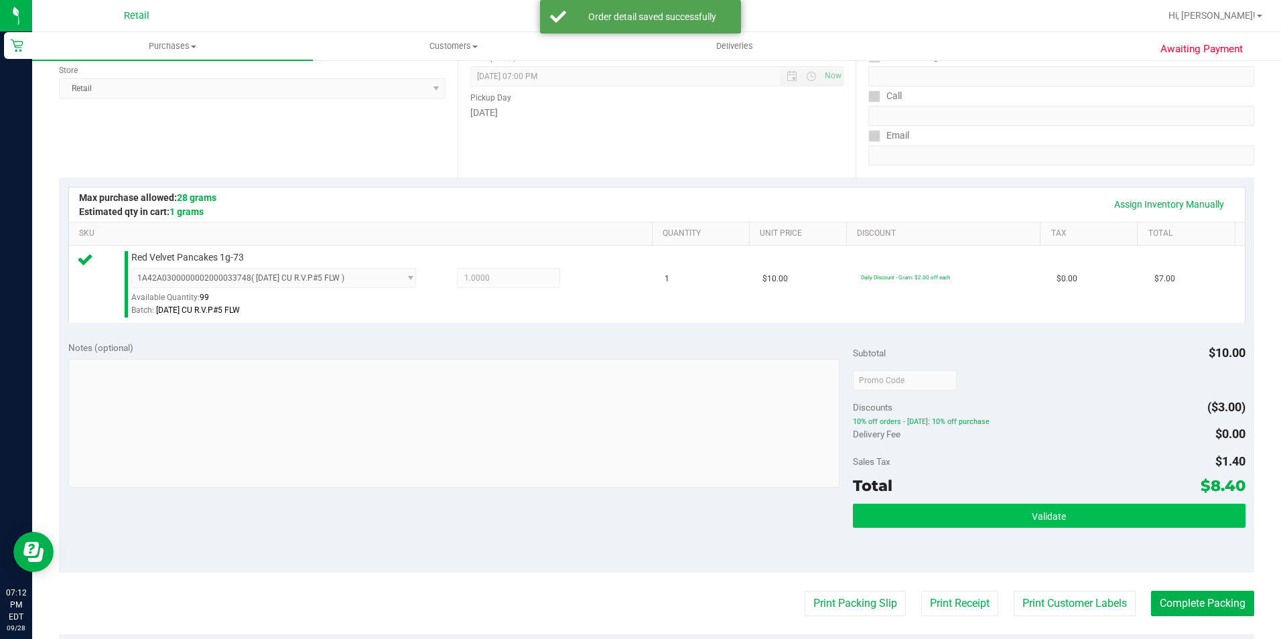
scroll to position [268, 0]
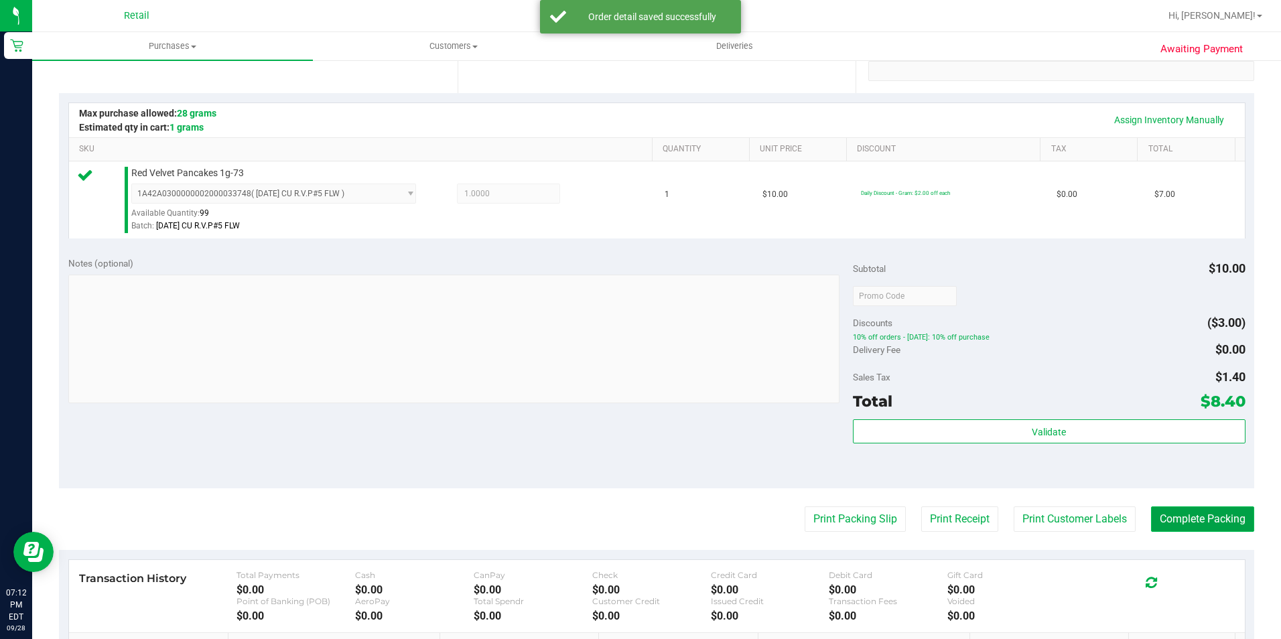
click at [1154, 510] on button "Complete Packing" at bounding box center [1202, 519] width 103 height 25
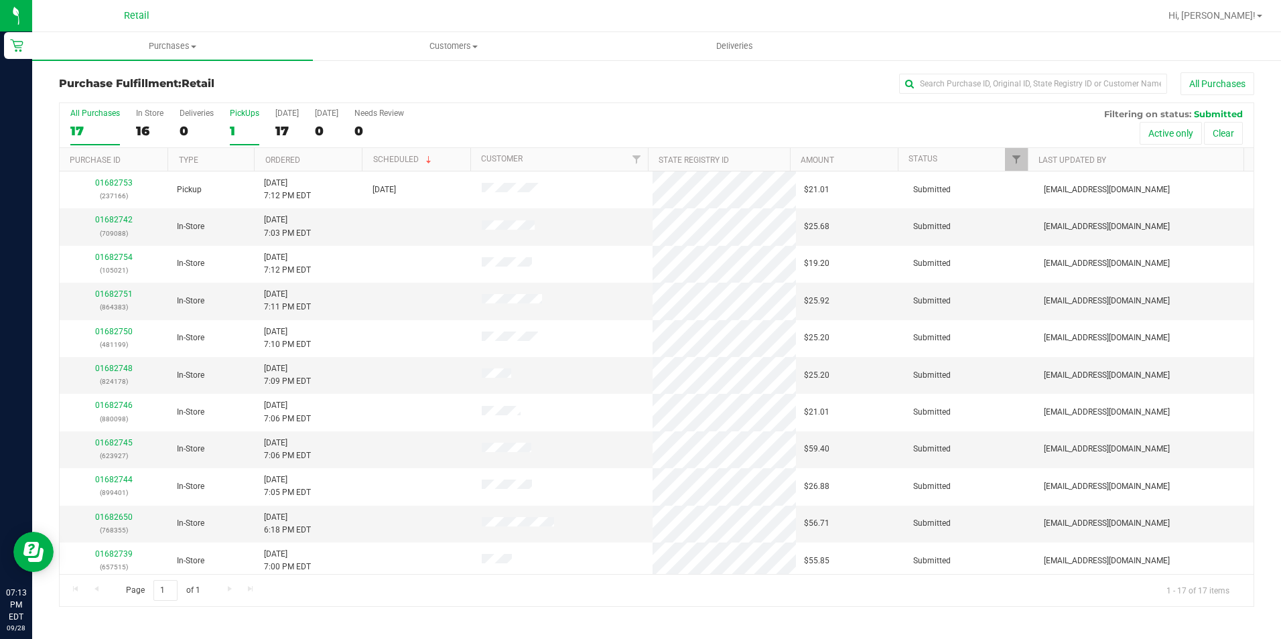
click at [239, 112] on div "PickUps" at bounding box center [244, 113] width 29 height 9
click at [0, 0] on input "PickUps 1" at bounding box center [0, 0] width 0 height 0
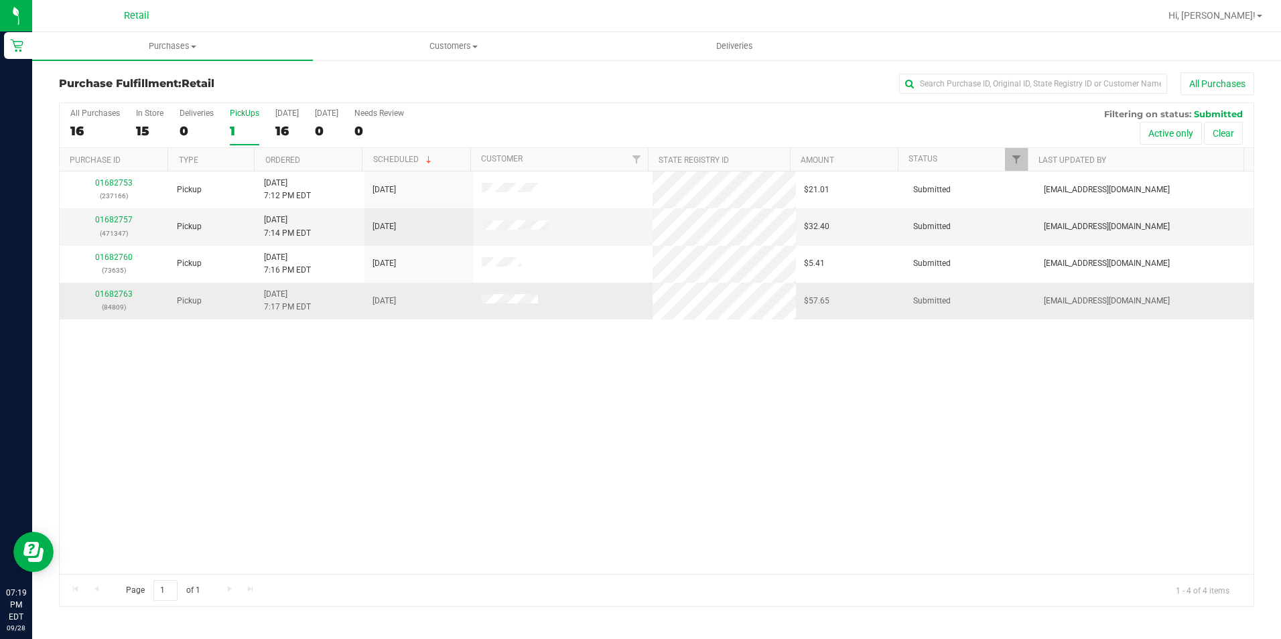
click at [119, 300] on div "01682763 (84809)" at bounding box center [114, 300] width 93 height 25
click at [115, 294] on link "01682763" at bounding box center [114, 293] width 38 height 9
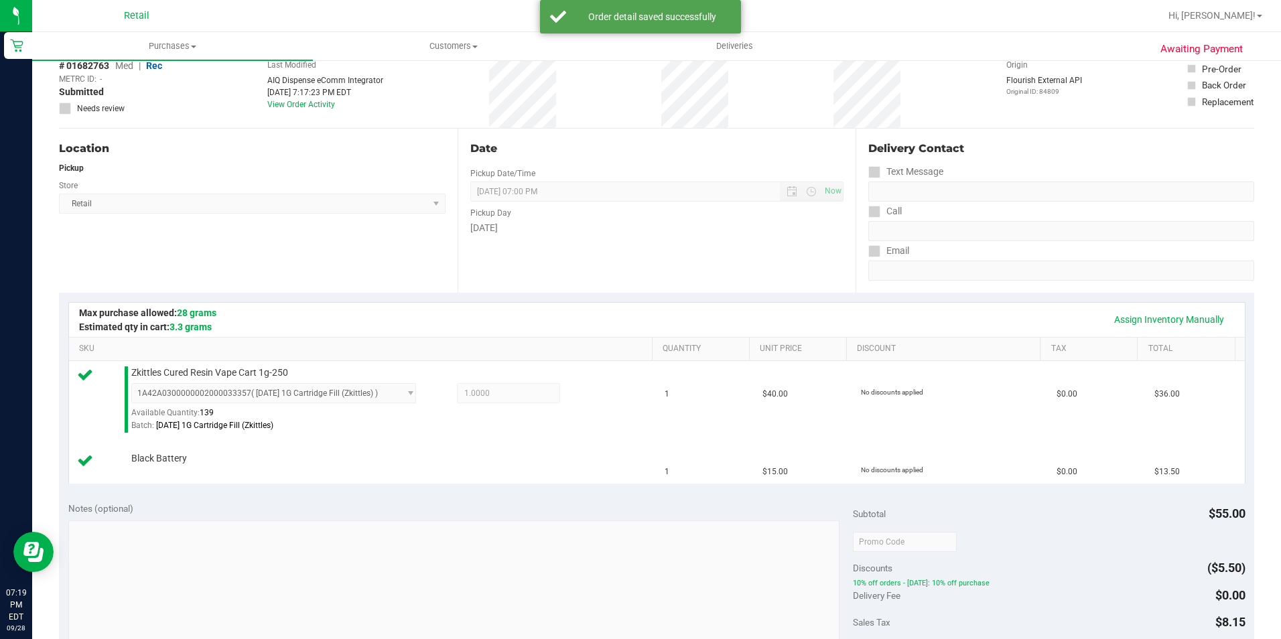
scroll to position [335, 0]
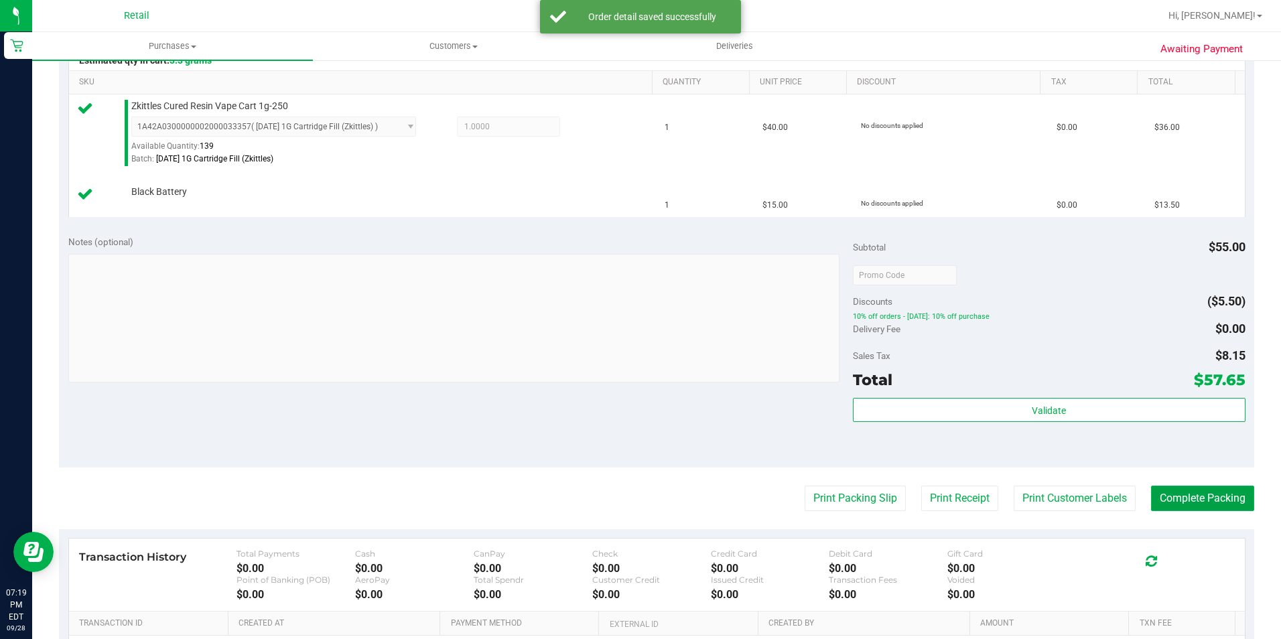
click at [1152, 501] on button "Complete Packing" at bounding box center [1202, 498] width 103 height 25
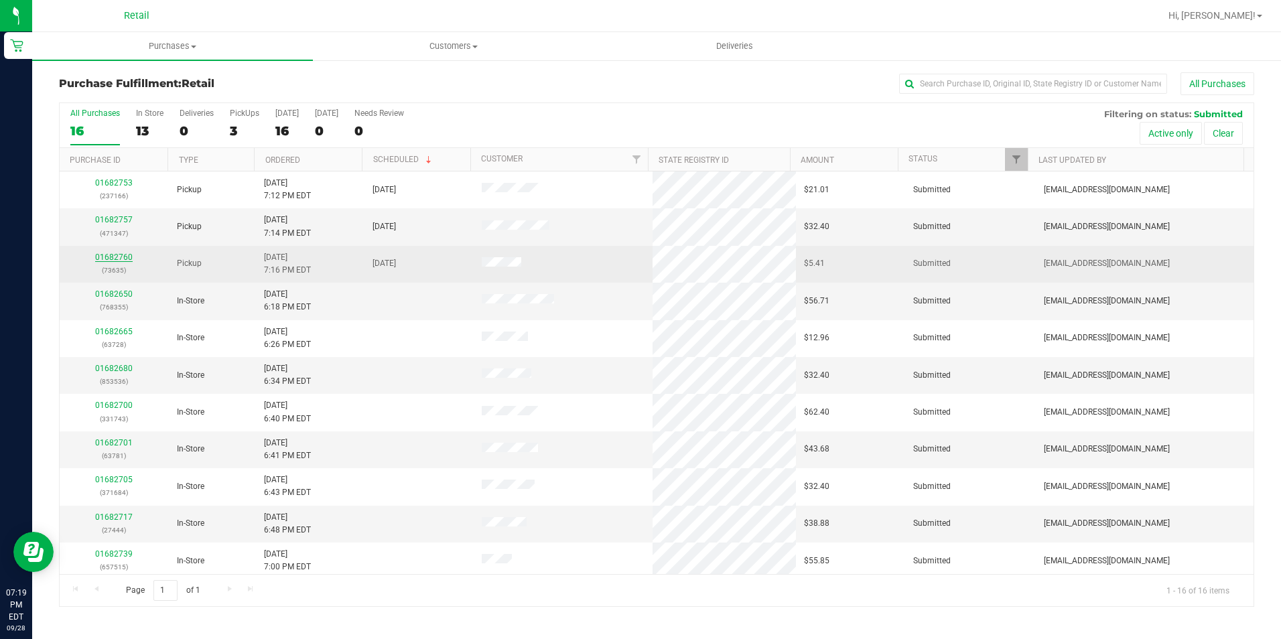
click at [124, 261] on link "01682760" at bounding box center [114, 257] width 38 height 9
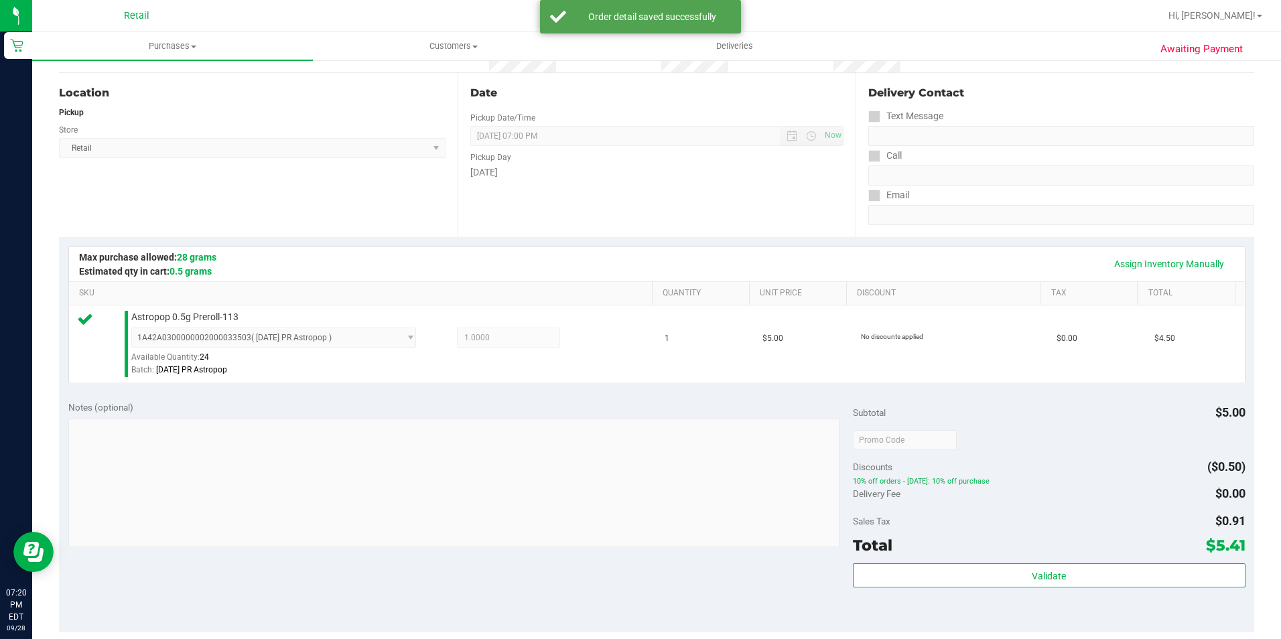
scroll to position [335, 0]
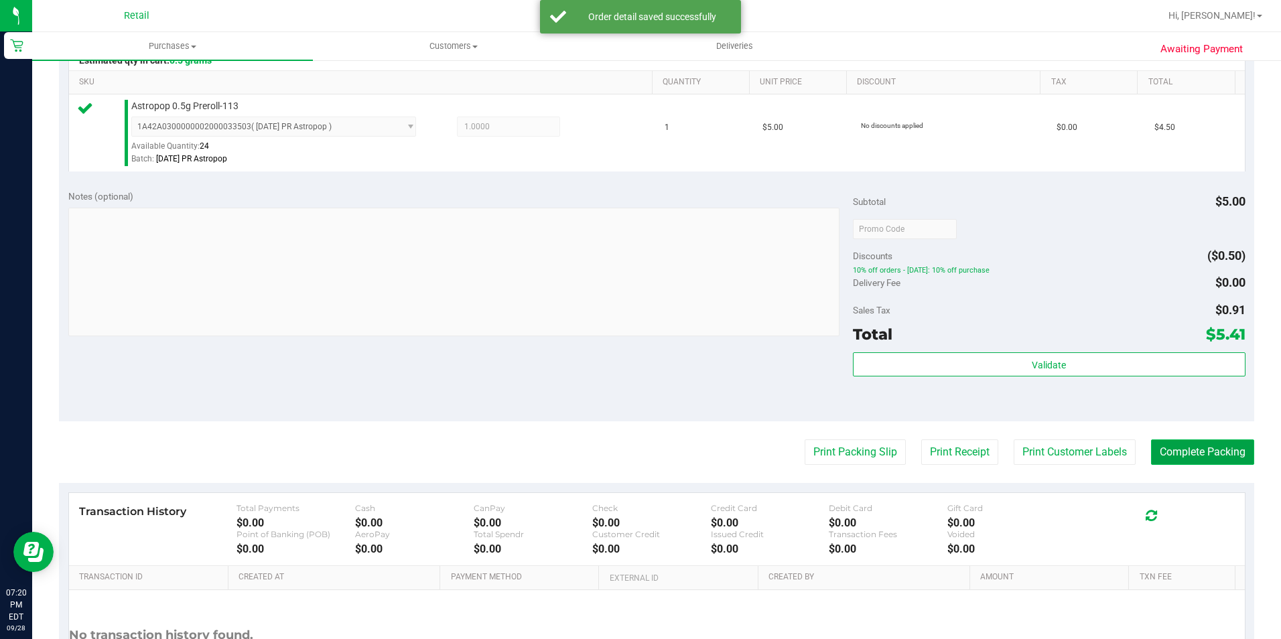
click at [1167, 458] on button "Complete Packing" at bounding box center [1202, 452] width 103 height 25
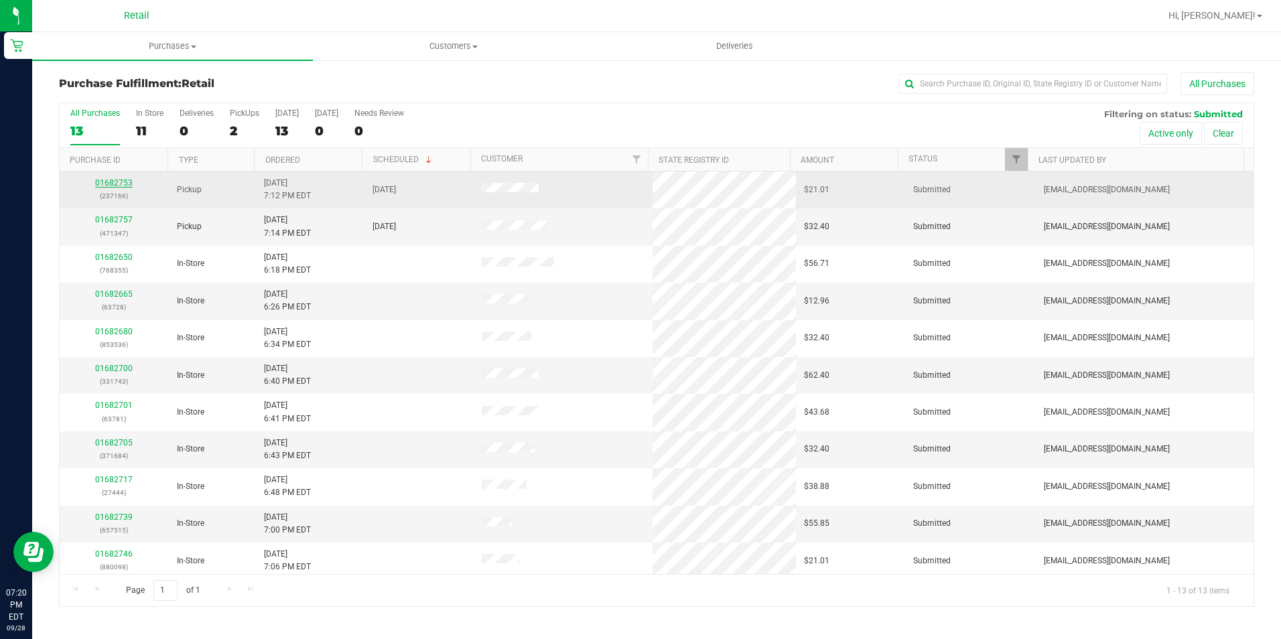
click at [122, 185] on link "01682753" at bounding box center [114, 182] width 38 height 9
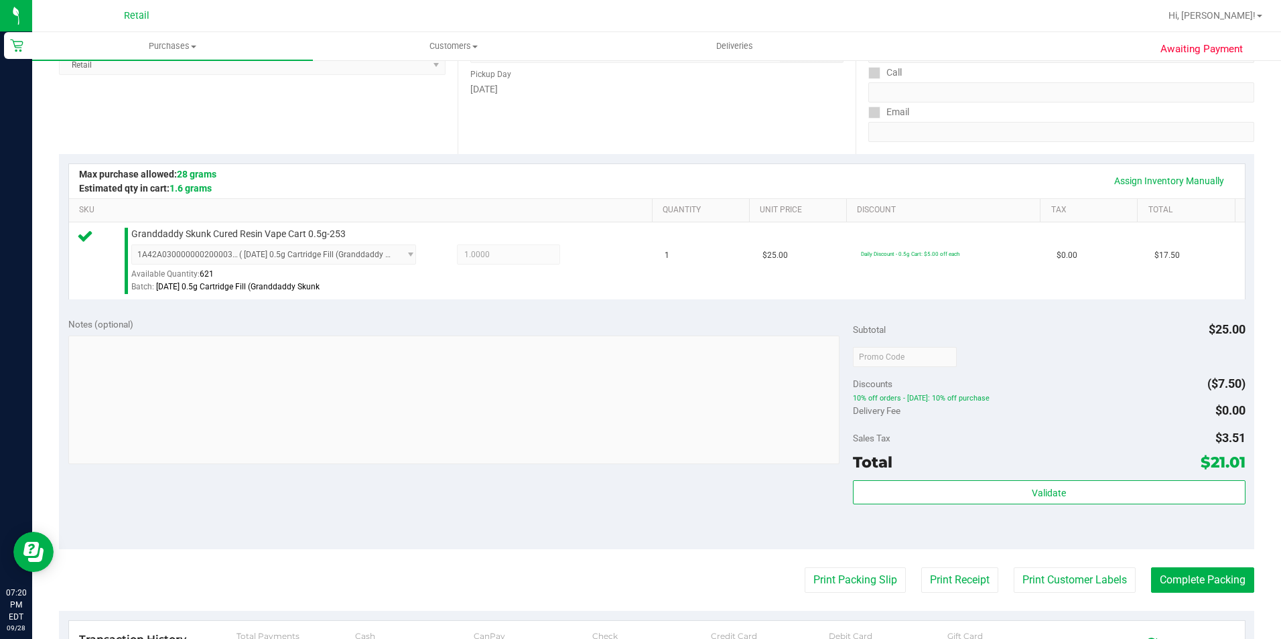
scroll to position [335, 0]
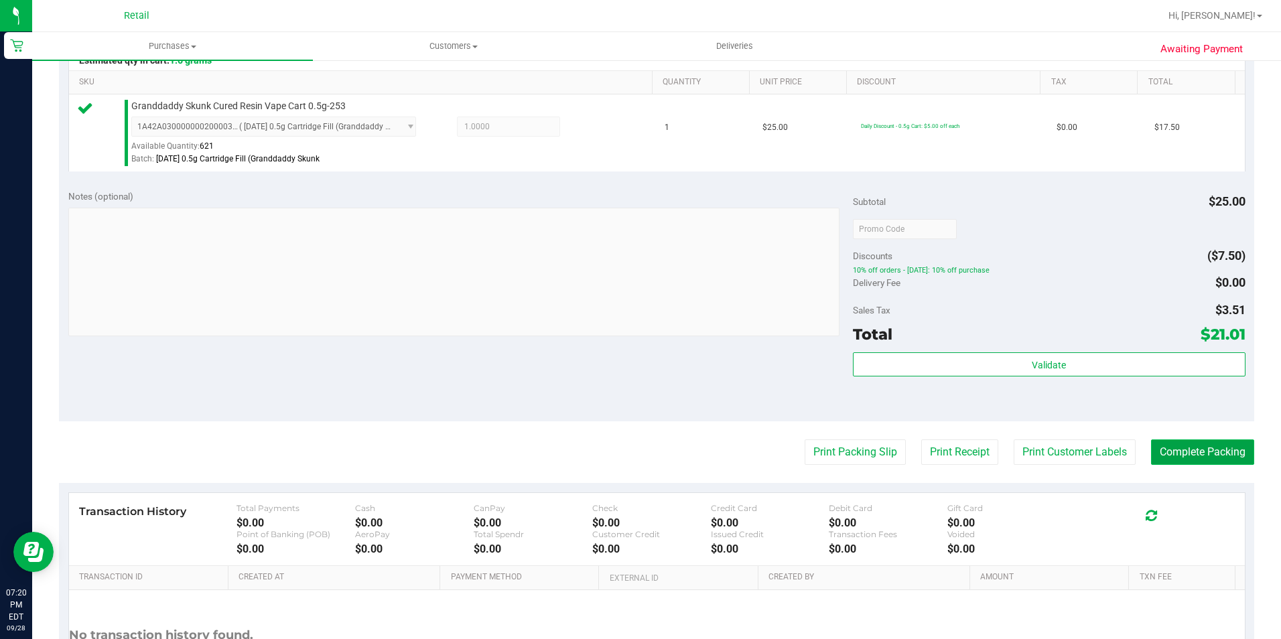
click at [1175, 458] on button "Complete Packing" at bounding box center [1202, 452] width 103 height 25
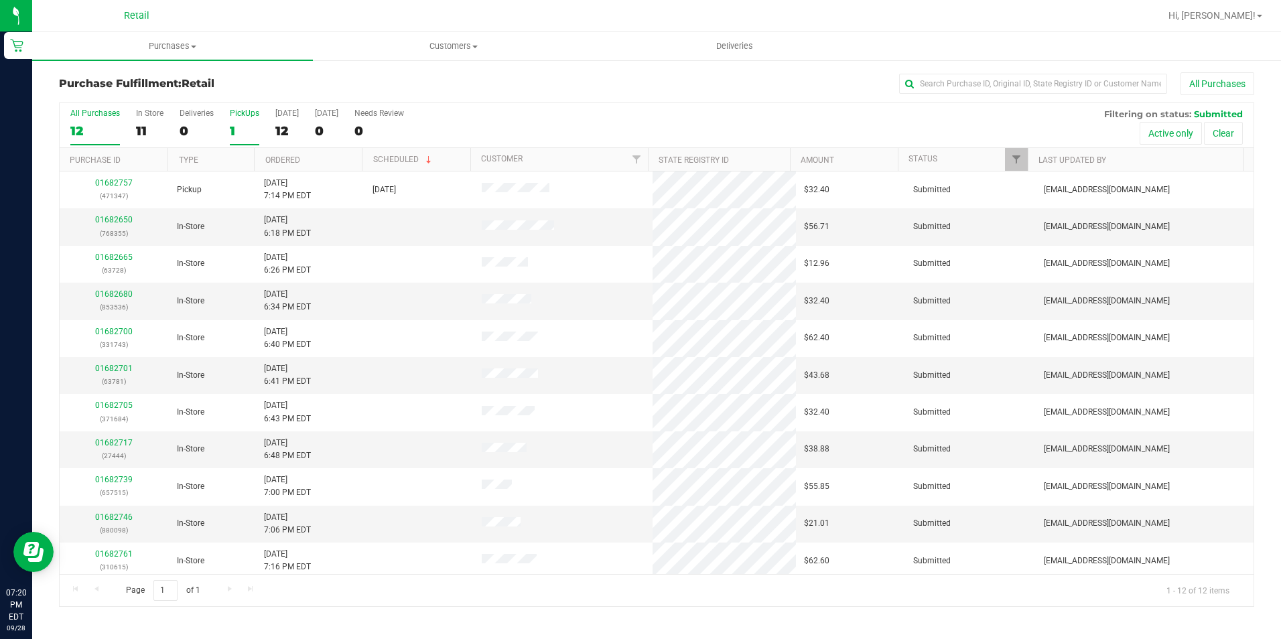
click at [247, 134] on div "1" at bounding box center [244, 130] width 29 height 15
click at [0, 0] on input "PickUps 1" at bounding box center [0, 0] width 0 height 0
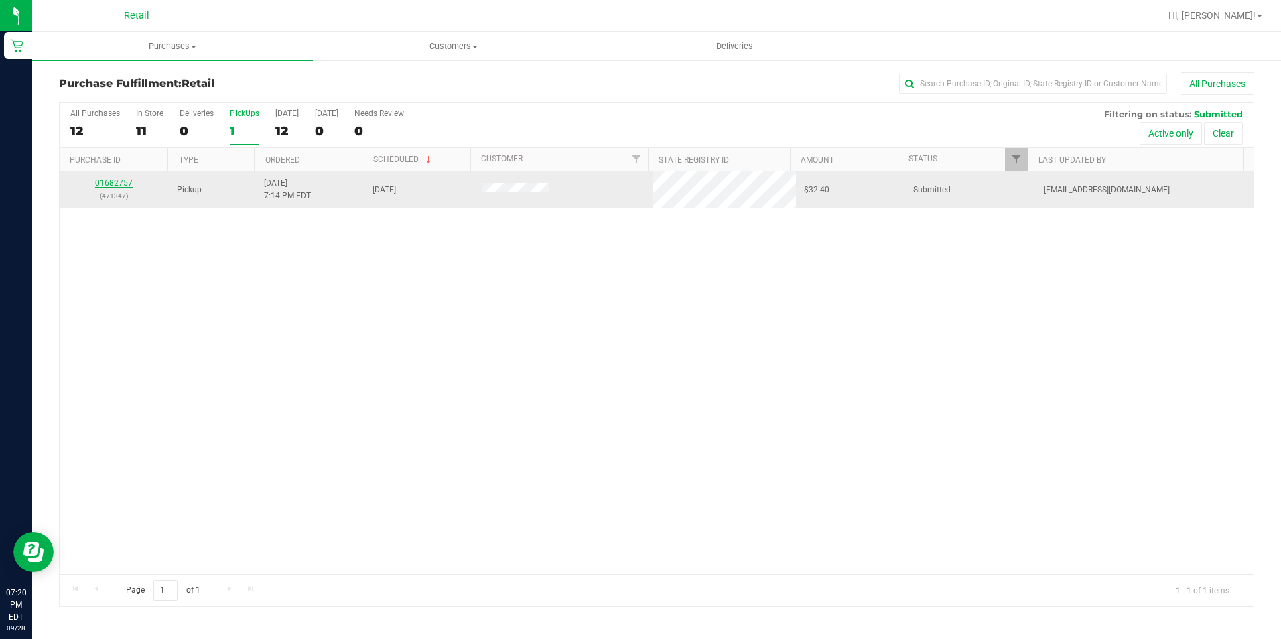
click at [117, 181] on link "01682757" at bounding box center [114, 182] width 38 height 9
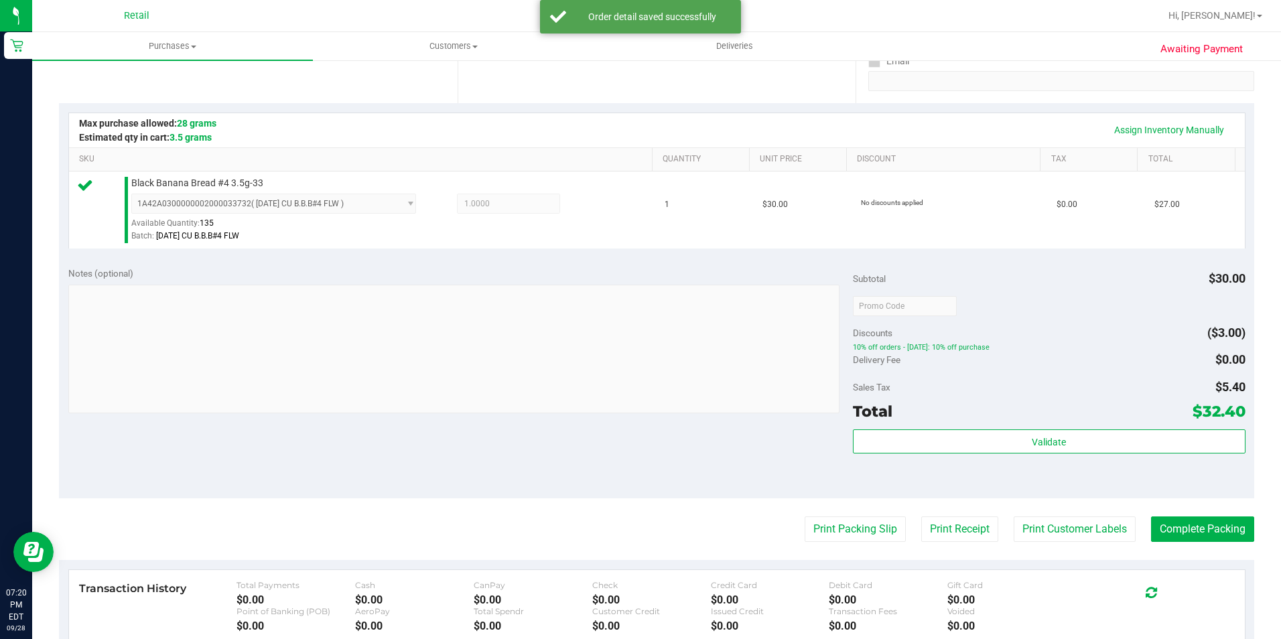
scroll to position [268, 0]
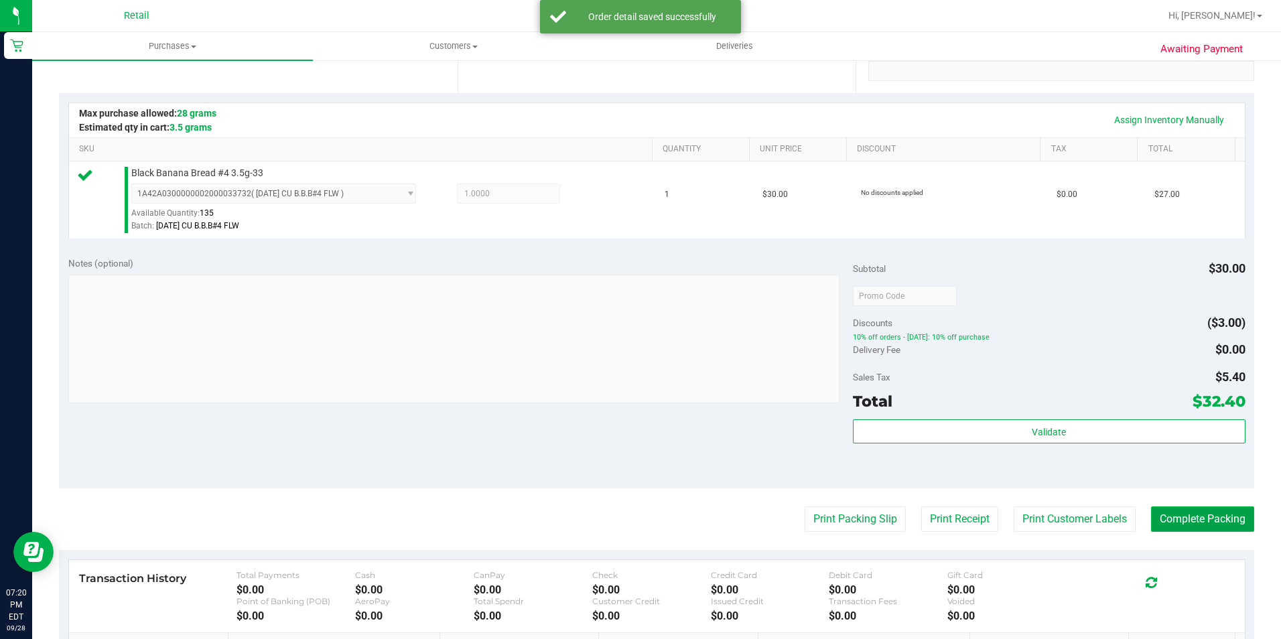
click at [1228, 527] on button "Complete Packing" at bounding box center [1202, 519] width 103 height 25
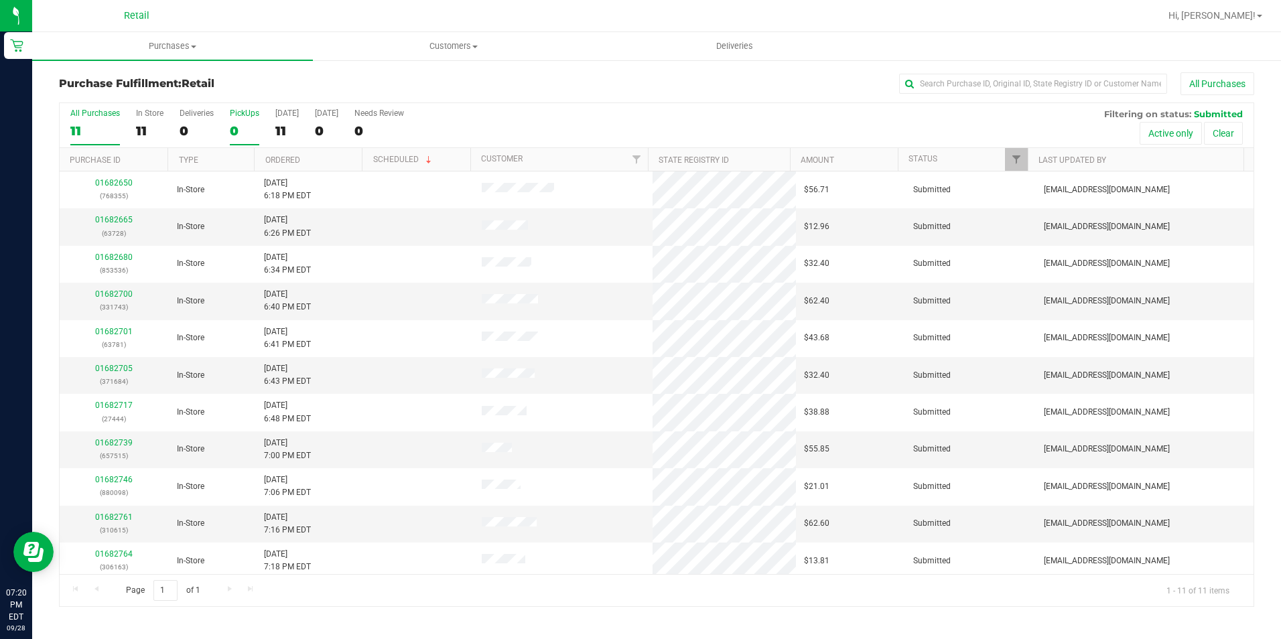
click at [230, 128] on div "0" at bounding box center [244, 130] width 29 height 15
click at [0, 0] on input "PickUps 0" at bounding box center [0, 0] width 0 height 0
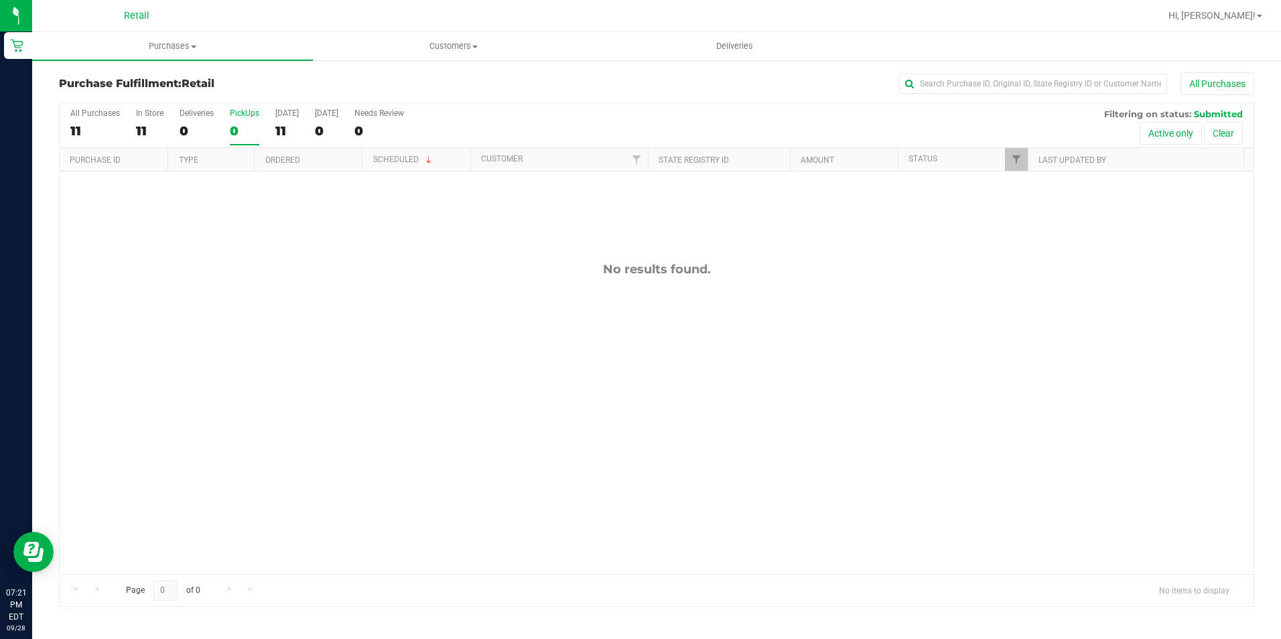
click at [239, 120] on label "PickUps 0" at bounding box center [244, 127] width 29 height 37
click at [0, 0] on input "PickUps 0" at bounding box center [0, 0] width 0 height 0
click at [133, 129] on div "All Purchases 9 In Store 9 Deliveries 0 PickUps 0 [DATE] 9 [DATE] 0 Needs Revie…" at bounding box center [657, 125] width 1194 height 45
click at [136, 129] on div "9" at bounding box center [149, 130] width 27 height 15
click at [0, 0] on input "In Store 9" at bounding box center [0, 0] width 0 height 0
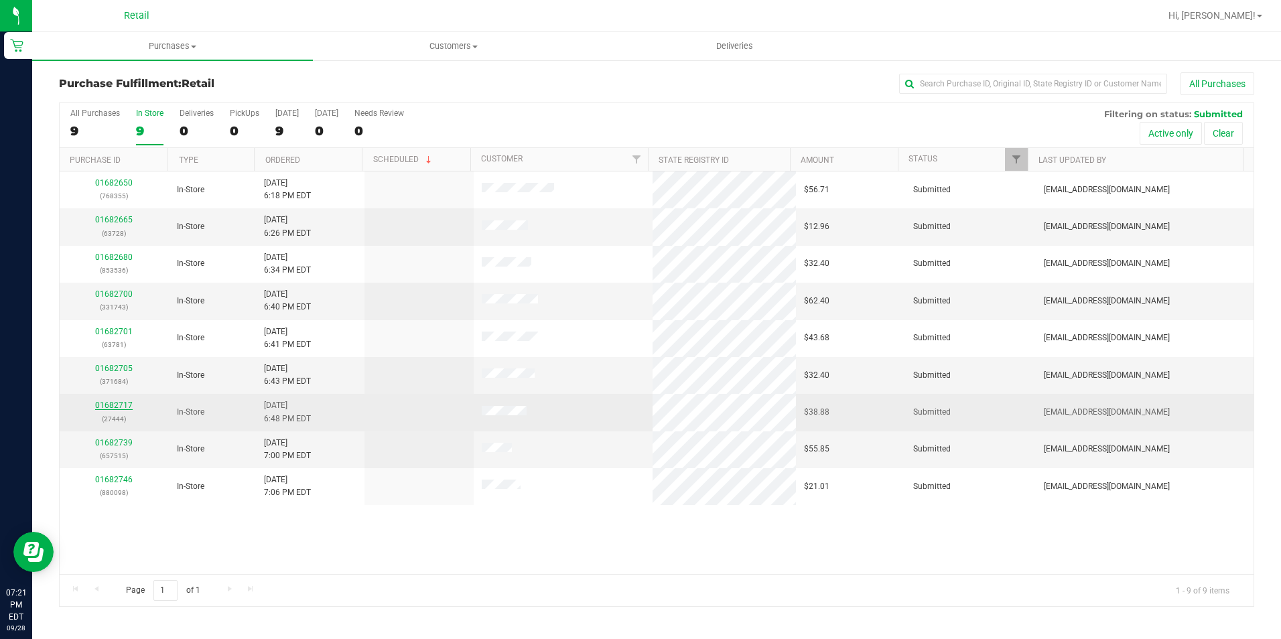
click at [110, 405] on link "01682717" at bounding box center [114, 405] width 38 height 9
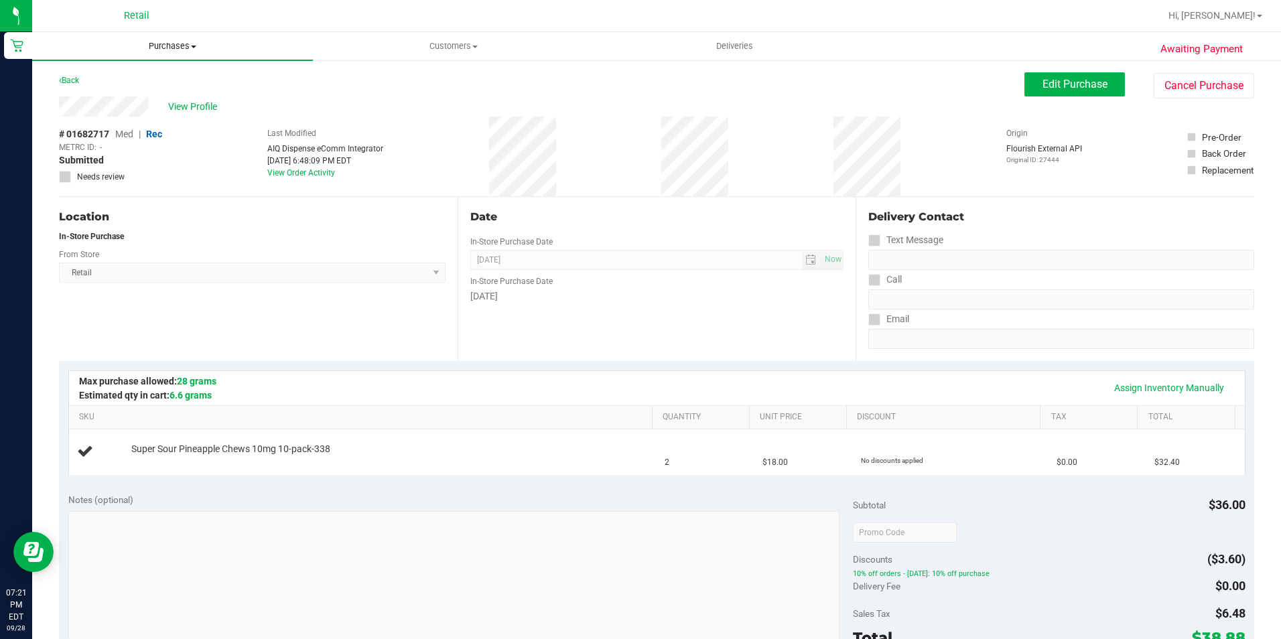
click at [174, 39] on uib-tab-heading "Purchases Summary of purchases Fulfillment All purchases" at bounding box center [172, 46] width 281 height 28
click at [157, 103] on li "Fulfillment" at bounding box center [172, 97] width 281 height 16
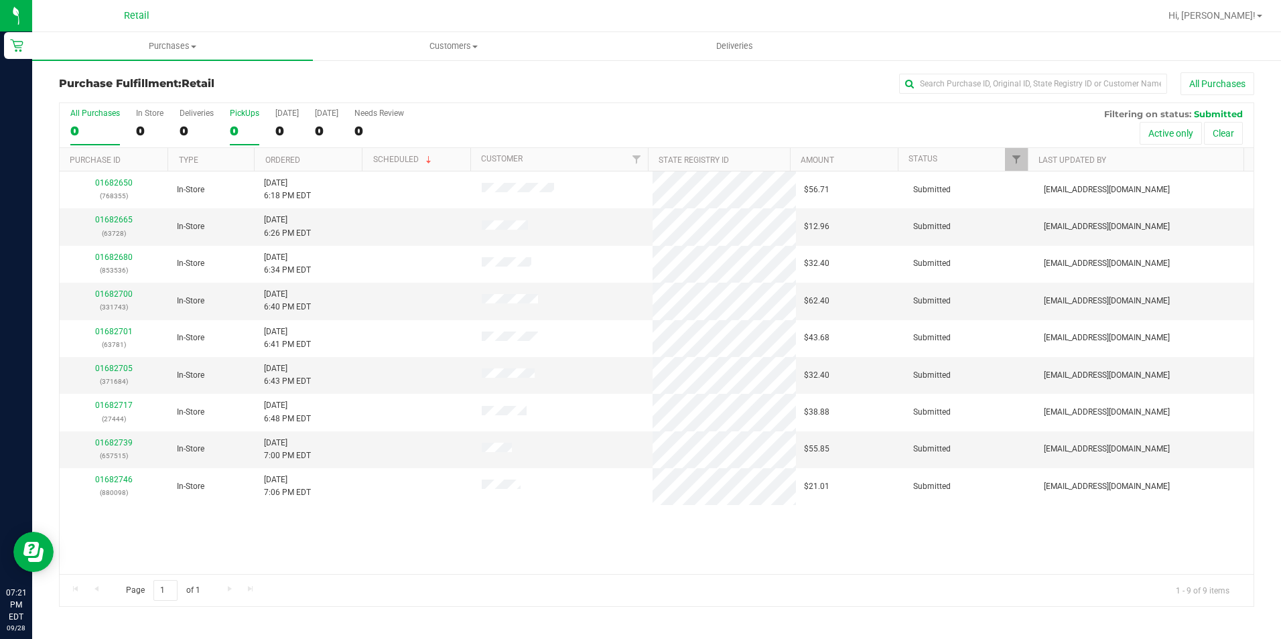
click at [231, 126] on div "0" at bounding box center [244, 130] width 29 height 15
click at [0, 0] on input "PickUps 0" at bounding box center [0, 0] width 0 height 0
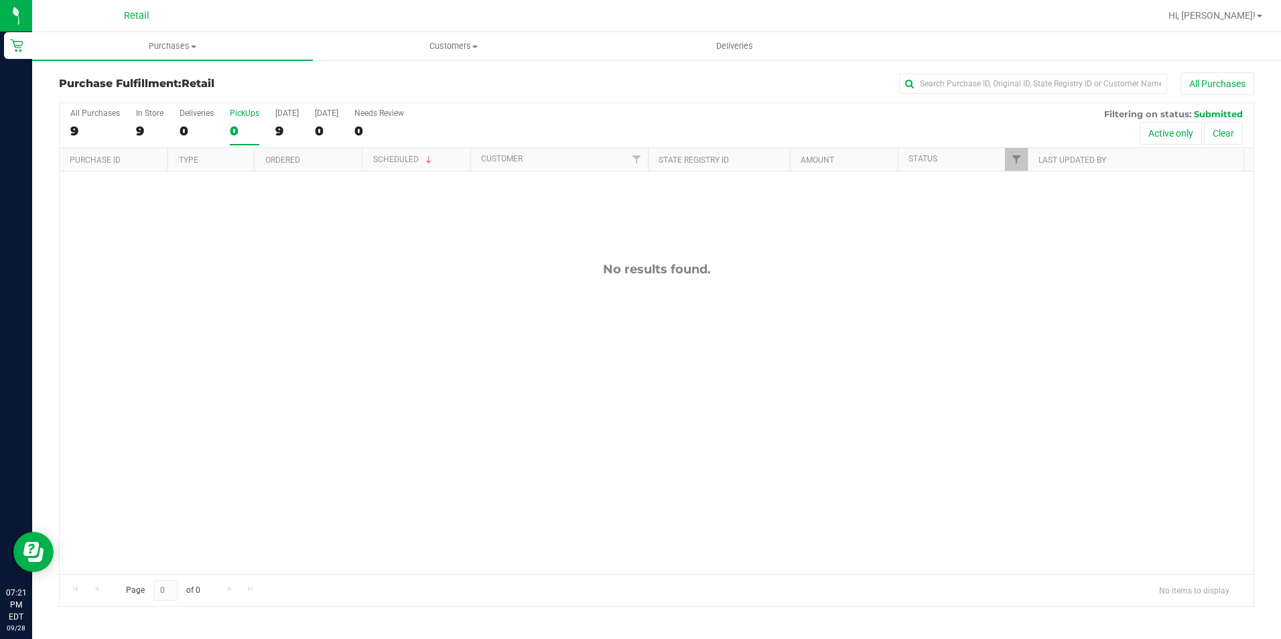
click at [253, 130] on div "0" at bounding box center [244, 130] width 29 height 15
click at [0, 0] on input "PickUps 0" at bounding box center [0, 0] width 0 height 0
click at [223, 130] on div "All Purchases 9 In Store 9 Deliveries 0 PickUps 0 [DATE] 9 [DATE] 0 Needs Revie…" at bounding box center [657, 125] width 1194 height 45
click at [230, 124] on div "0" at bounding box center [244, 130] width 29 height 15
click at [0, 0] on input "PickUps 0" at bounding box center [0, 0] width 0 height 0
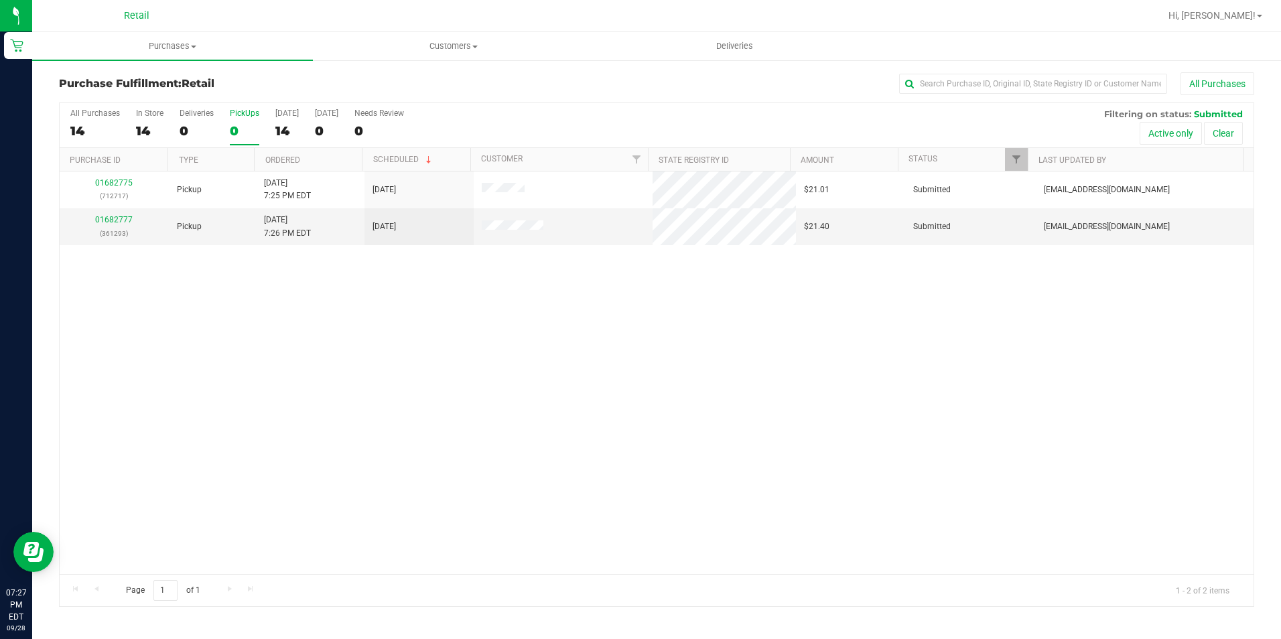
click at [239, 131] on div "0" at bounding box center [244, 130] width 29 height 15
click at [0, 0] on input "PickUps 0" at bounding box center [0, 0] width 0 height 0
click at [237, 112] on div "PickUps" at bounding box center [244, 113] width 29 height 9
click at [0, 0] on input "PickUps 2" at bounding box center [0, 0] width 0 height 0
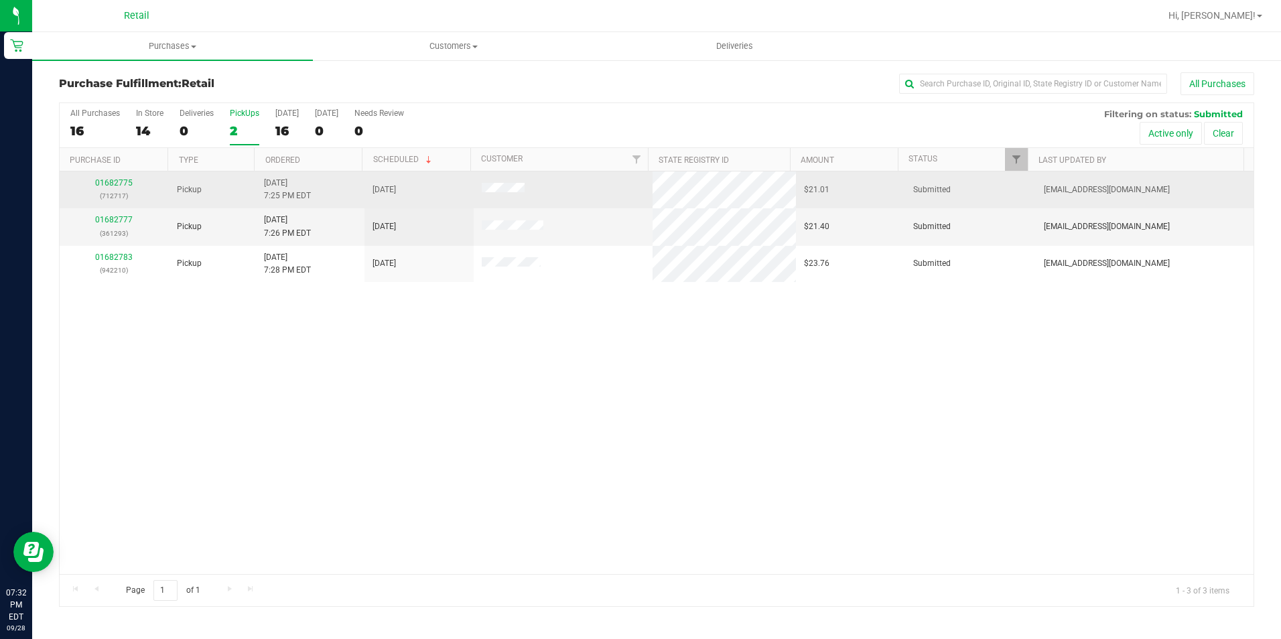
click at [124, 178] on div "01682775 (712717)" at bounding box center [114, 189] width 93 height 25
click at [124, 180] on link "01682775" at bounding box center [114, 182] width 38 height 9
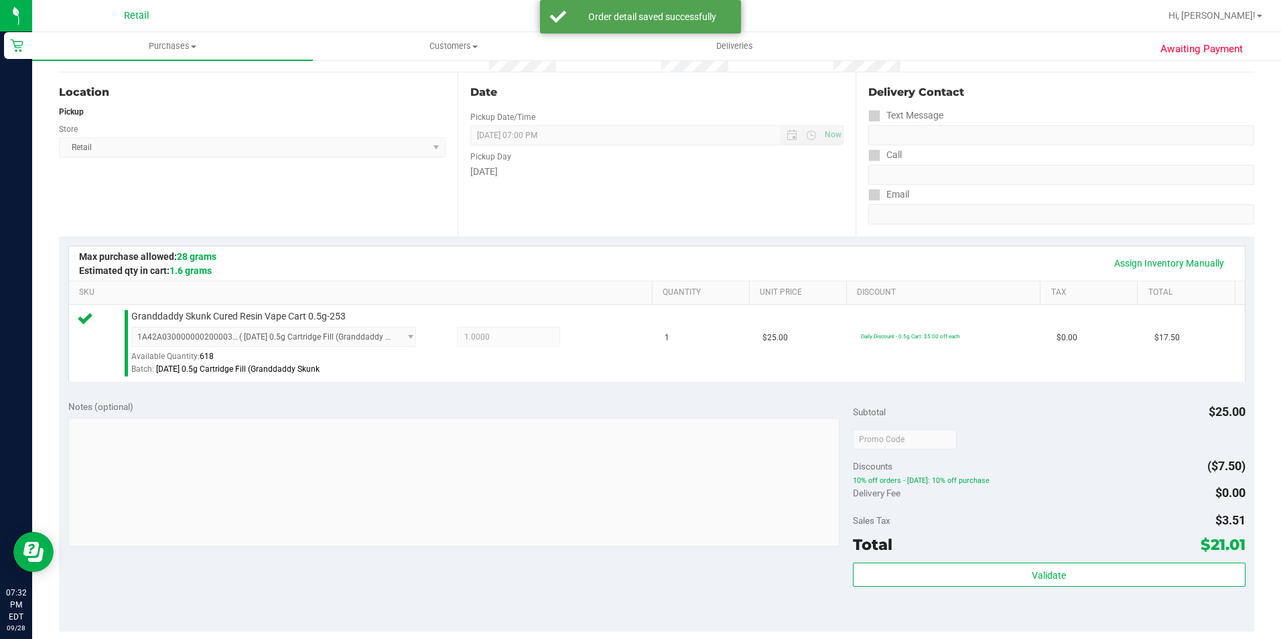
scroll to position [201, 0]
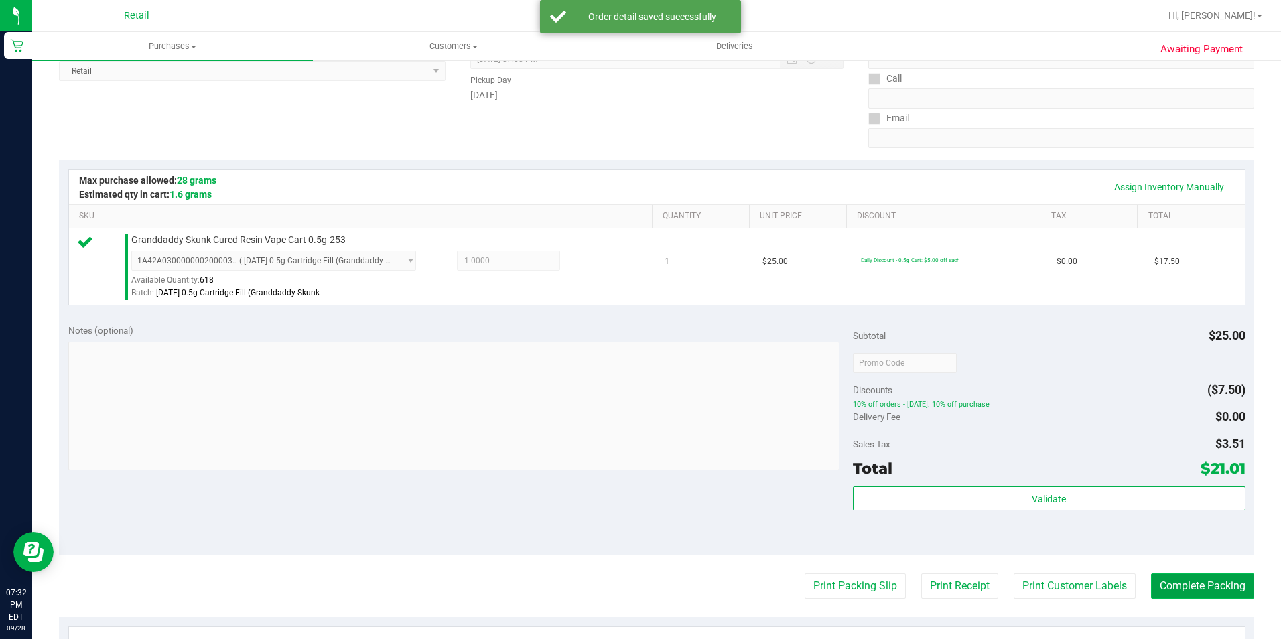
click at [1151, 584] on button "Complete Packing" at bounding box center [1202, 586] width 103 height 25
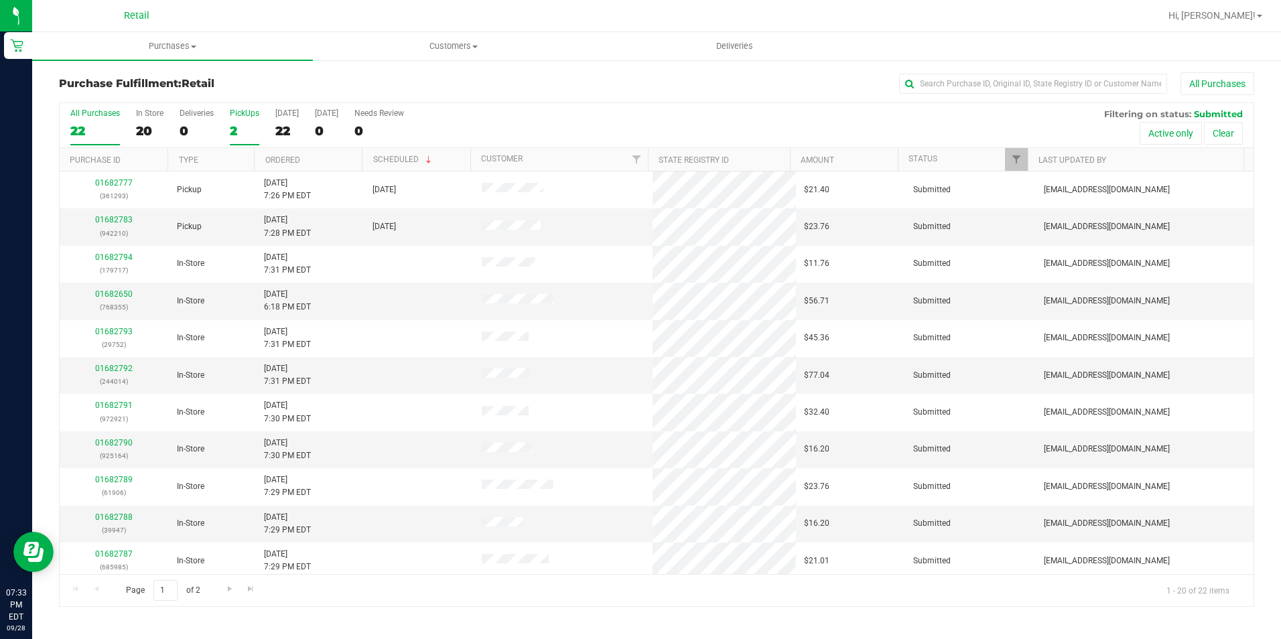
click at [233, 125] on div "2" at bounding box center [244, 130] width 29 height 15
click at [0, 0] on input "PickUps 2" at bounding box center [0, 0] width 0 height 0
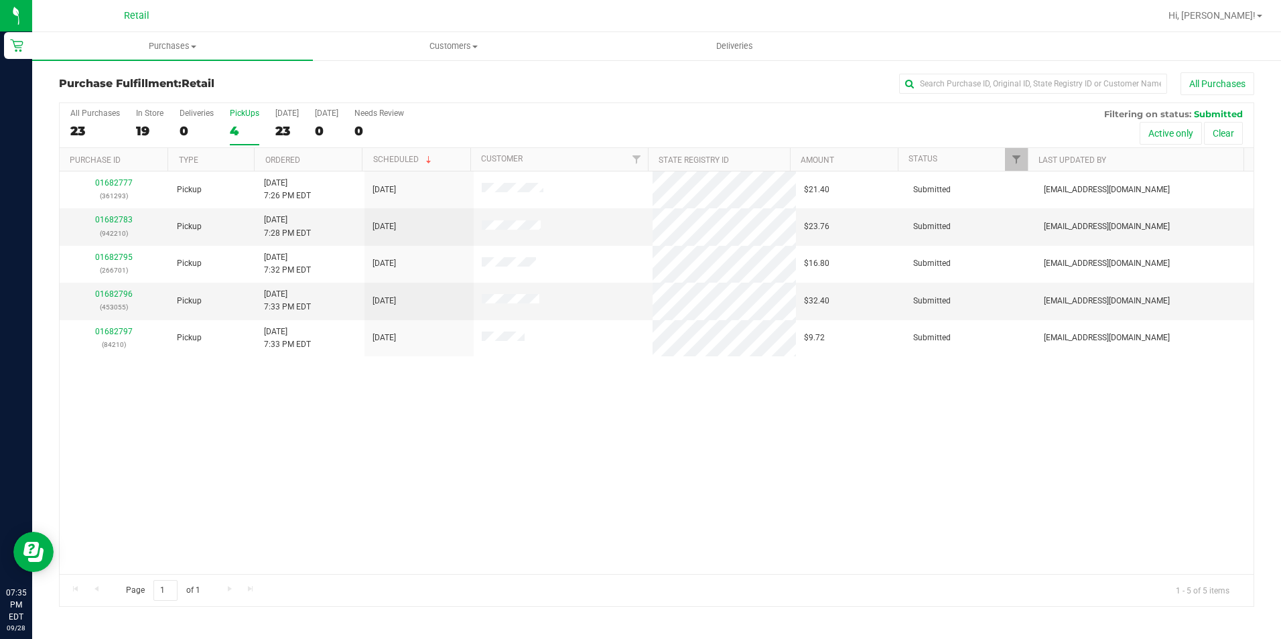
click at [238, 131] on div "4" at bounding box center [244, 130] width 29 height 15
click at [0, 0] on input "PickUps 4" at bounding box center [0, 0] width 0 height 0
click at [110, 223] on link "01682783" at bounding box center [114, 219] width 38 height 9
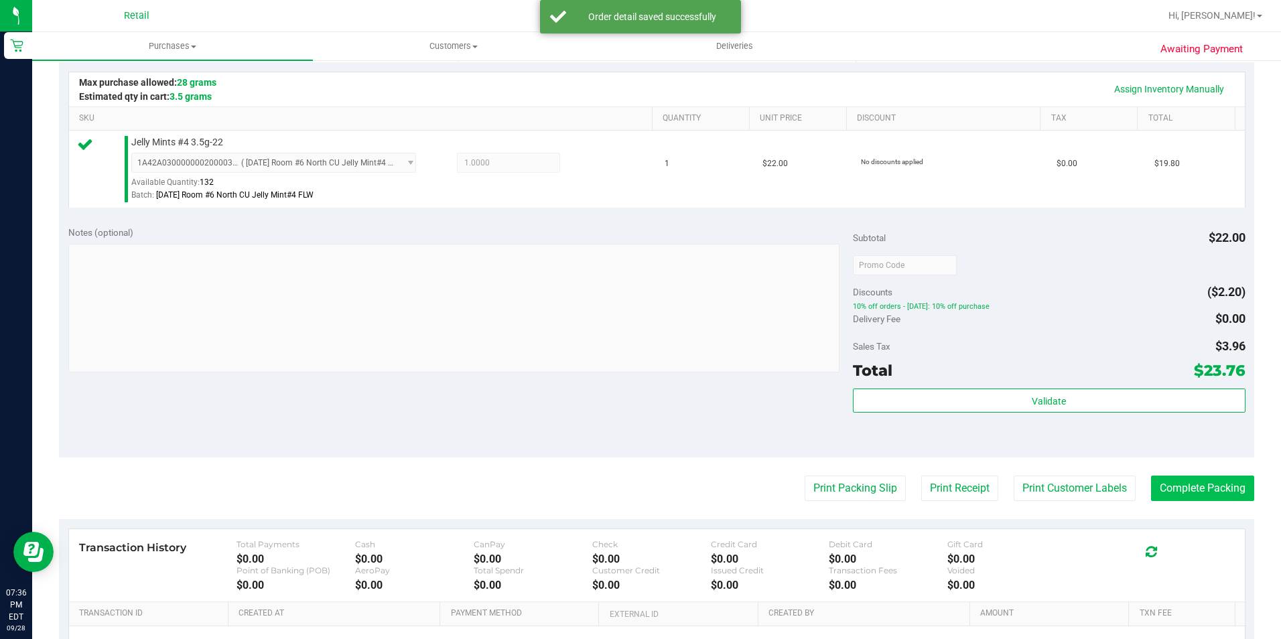
scroll to position [402, 0]
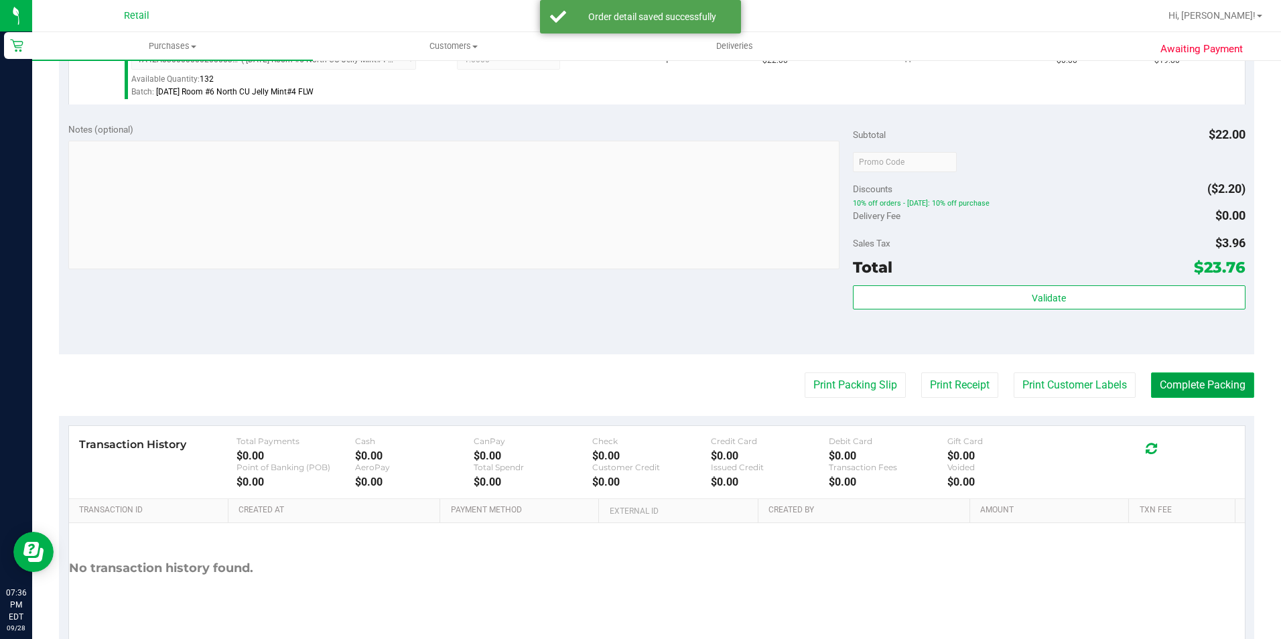
click at [1179, 375] on button "Complete Packing" at bounding box center [1202, 385] width 103 height 25
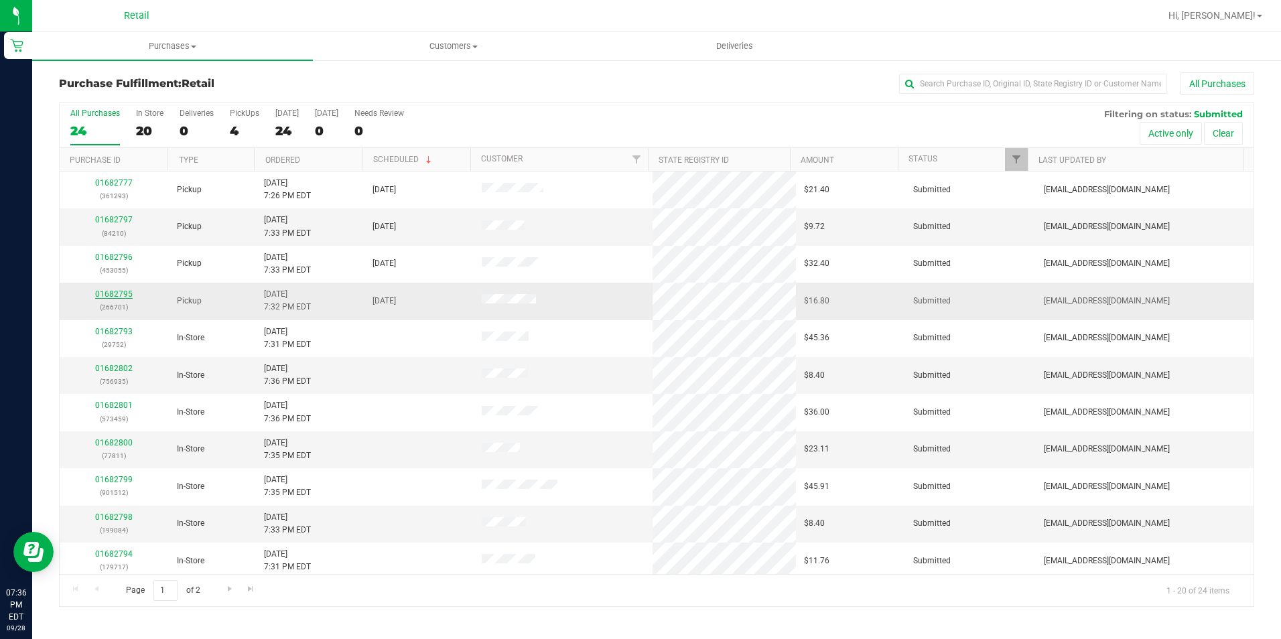
click at [129, 290] on link "01682795" at bounding box center [114, 293] width 38 height 9
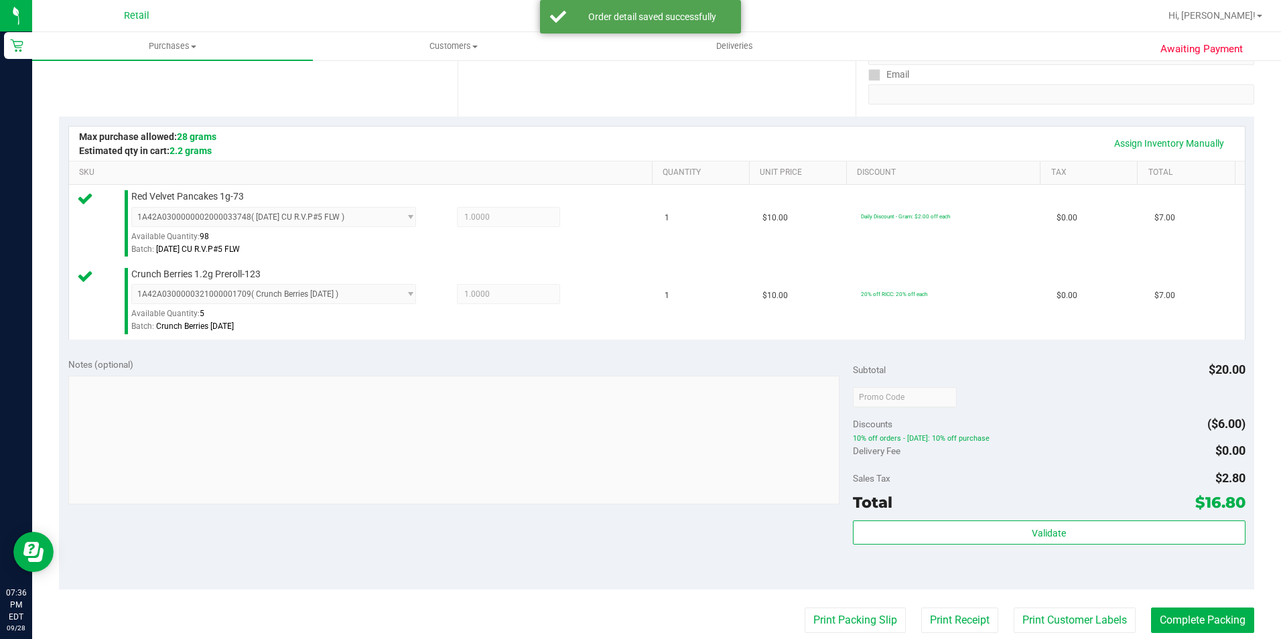
scroll to position [268, 0]
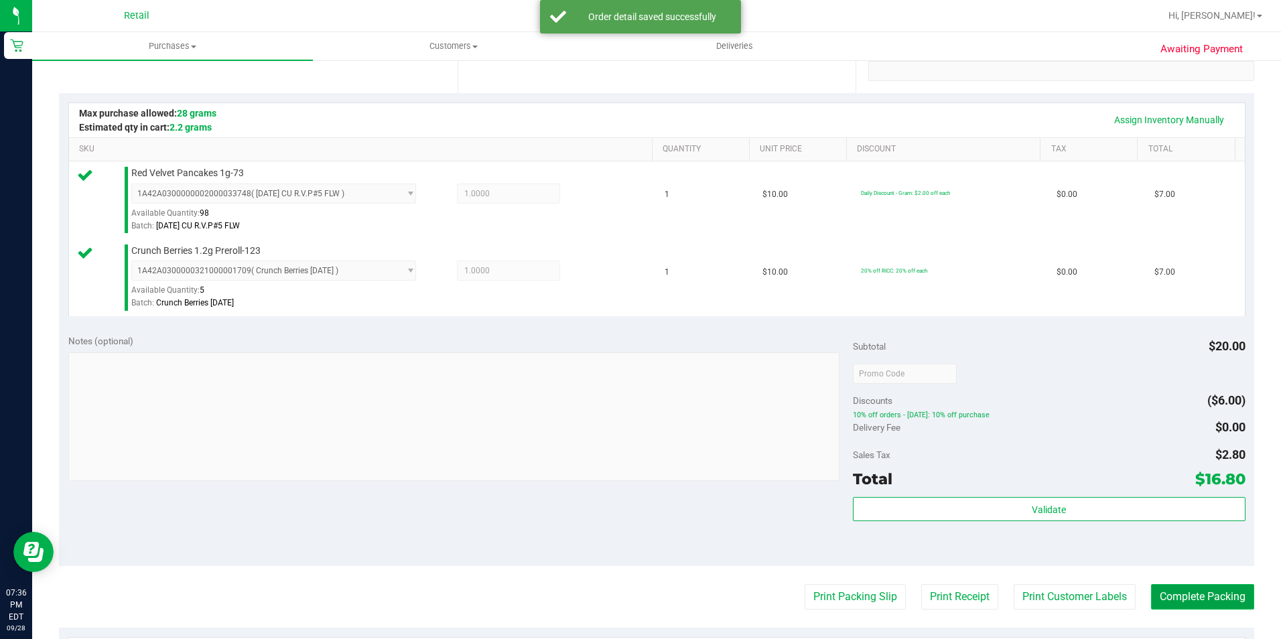
click at [1162, 586] on button "Complete Packing" at bounding box center [1202, 596] width 103 height 25
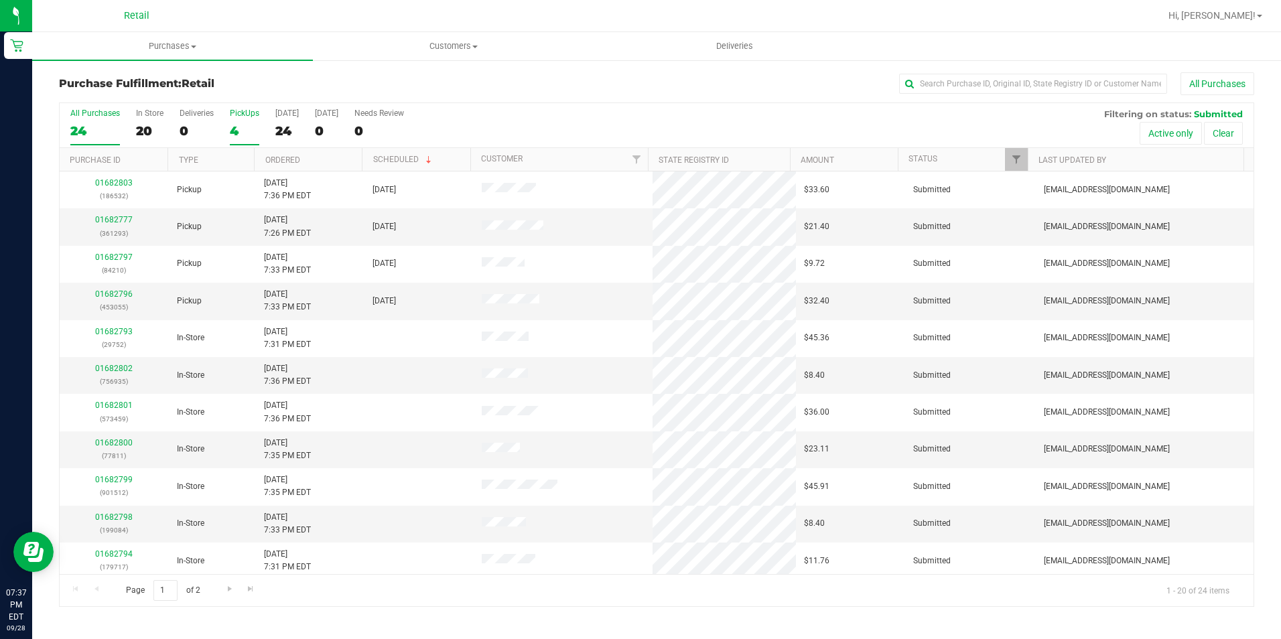
click at [234, 138] on div "4" at bounding box center [244, 130] width 29 height 15
click at [0, 0] on input "PickUps 4" at bounding box center [0, 0] width 0 height 0
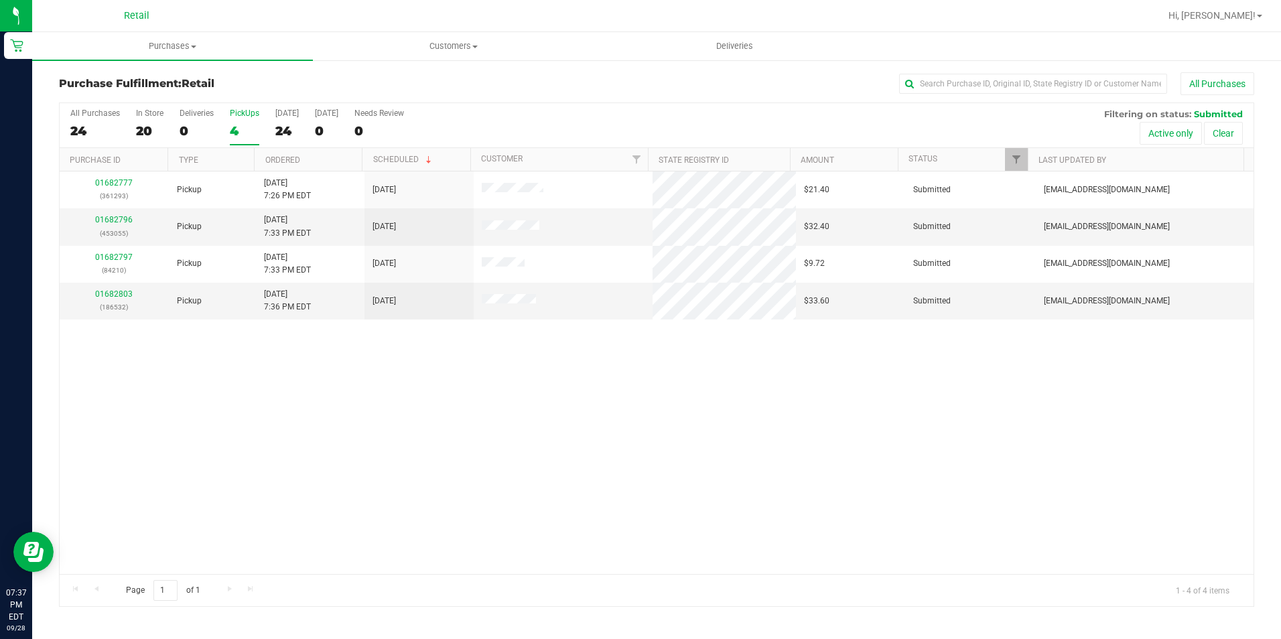
click at [239, 131] on div "4" at bounding box center [244, 130] width 29 height 15
click at [0, 0] on input "PickUps 4" at bounding box center [0, 0] width 0 height 0
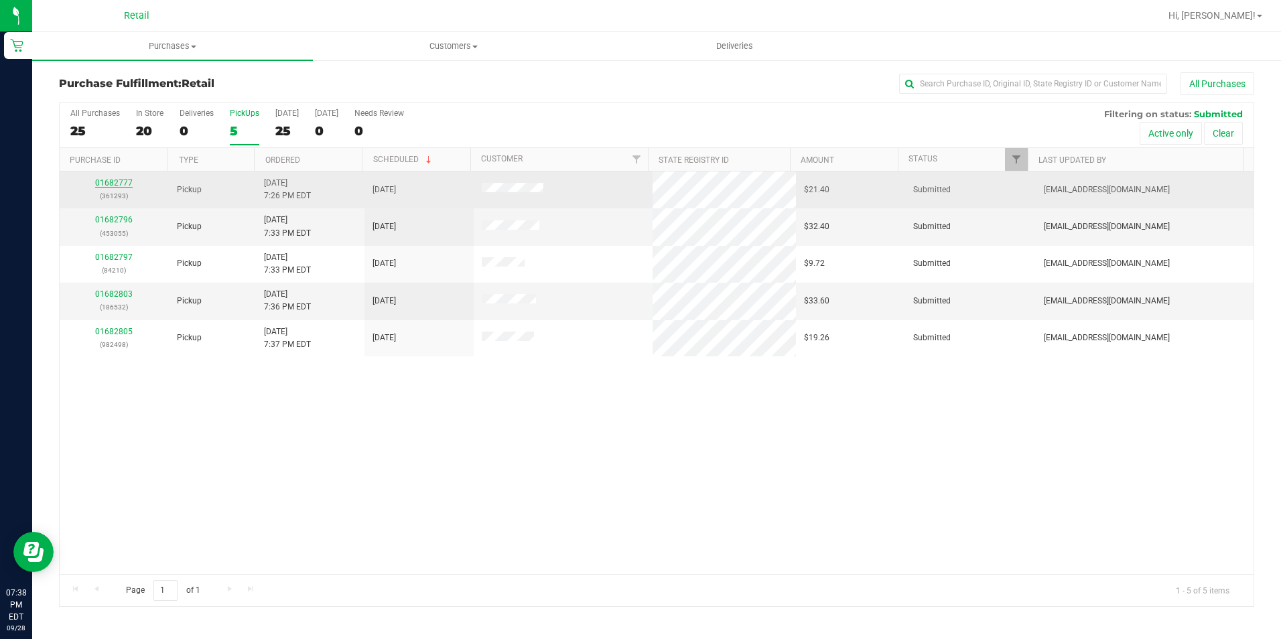
click at [122, 185] on link "01682777" at bounding box center [114, 182] width 38 height 9
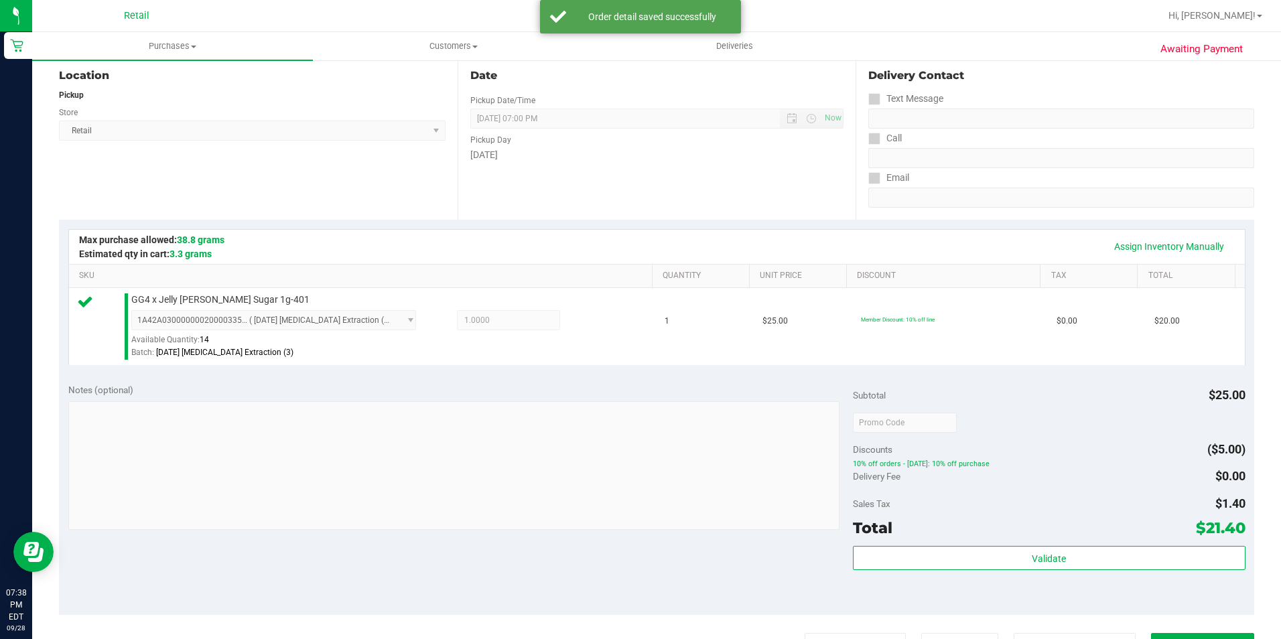
scroll to position [201, 0]
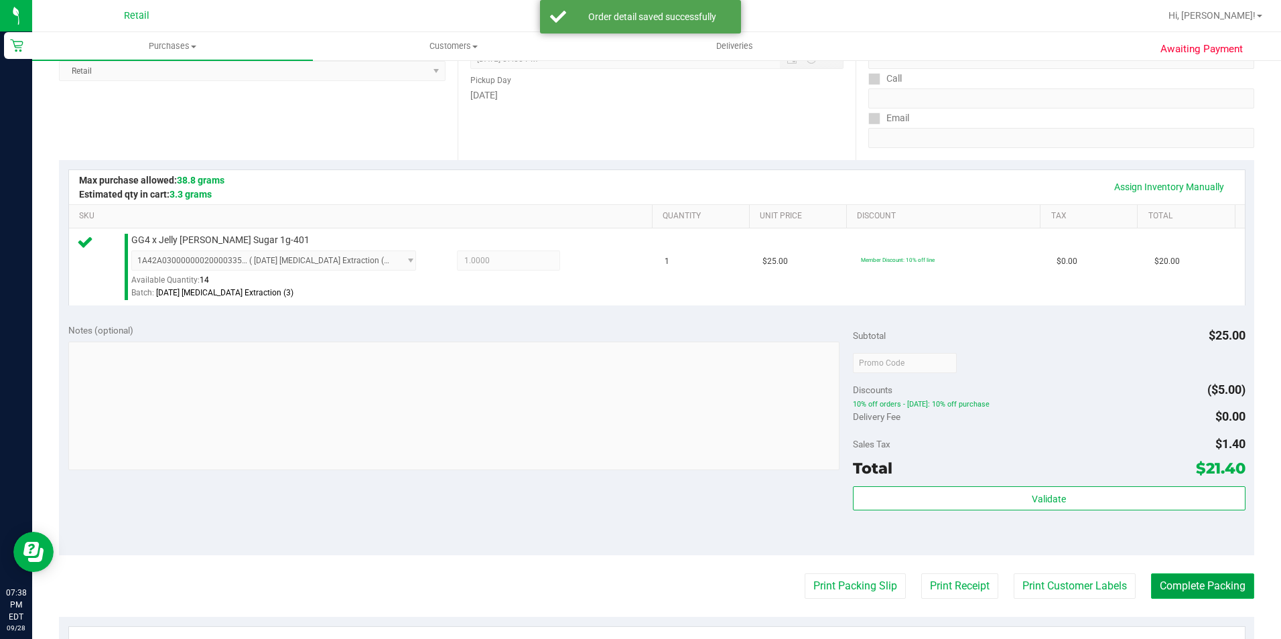
click at [1182, 575] on button "Complete Packing" at bounding box center [1202, 586] width 103 height 25
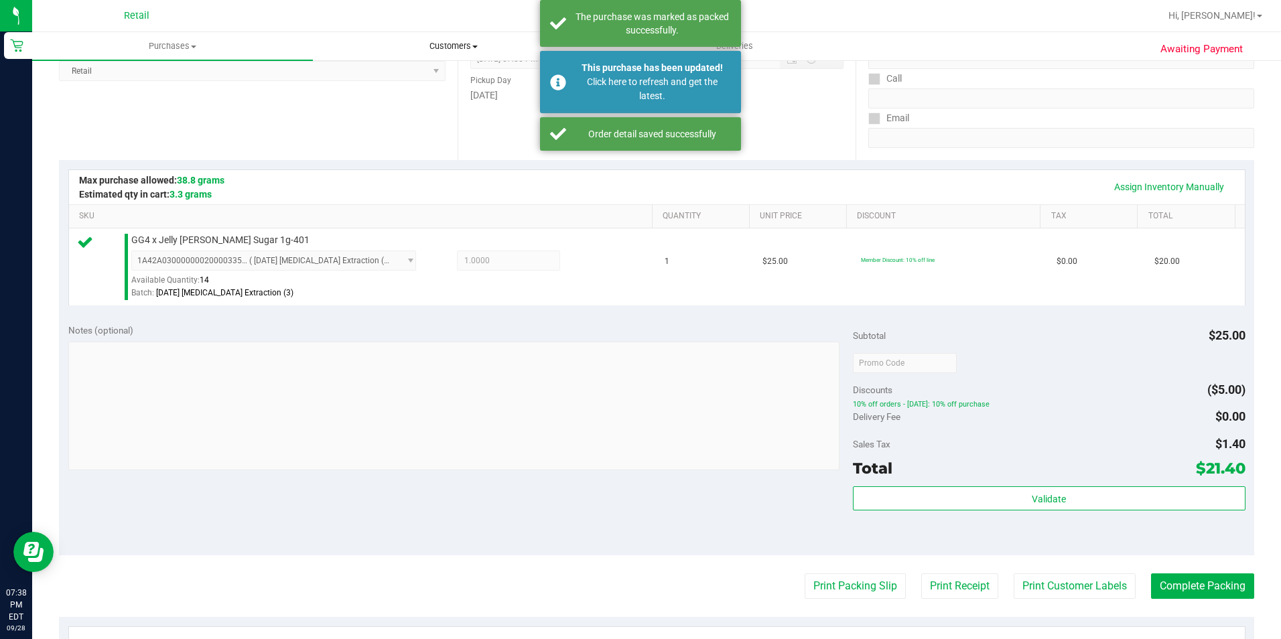
drag, startPoint x: 430, startPoint y: 38, endPoint x: 424, endPoint y: 46, distance: 10.6
click at [431, 38] on uib-tab-heading "Customers All customers Add a new customer All physicians" at bounding box center [453, 46] width 279 height 27
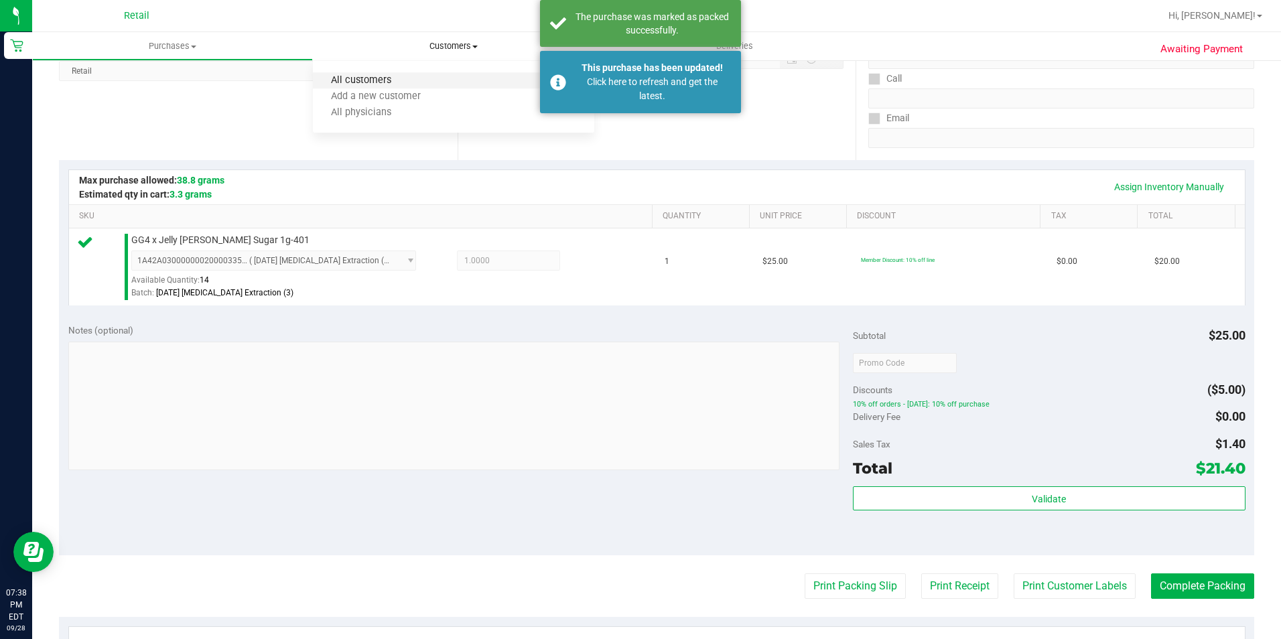
click at [399, 75] on span "All customers" at bounding box center [361, 80] width 96 height 11
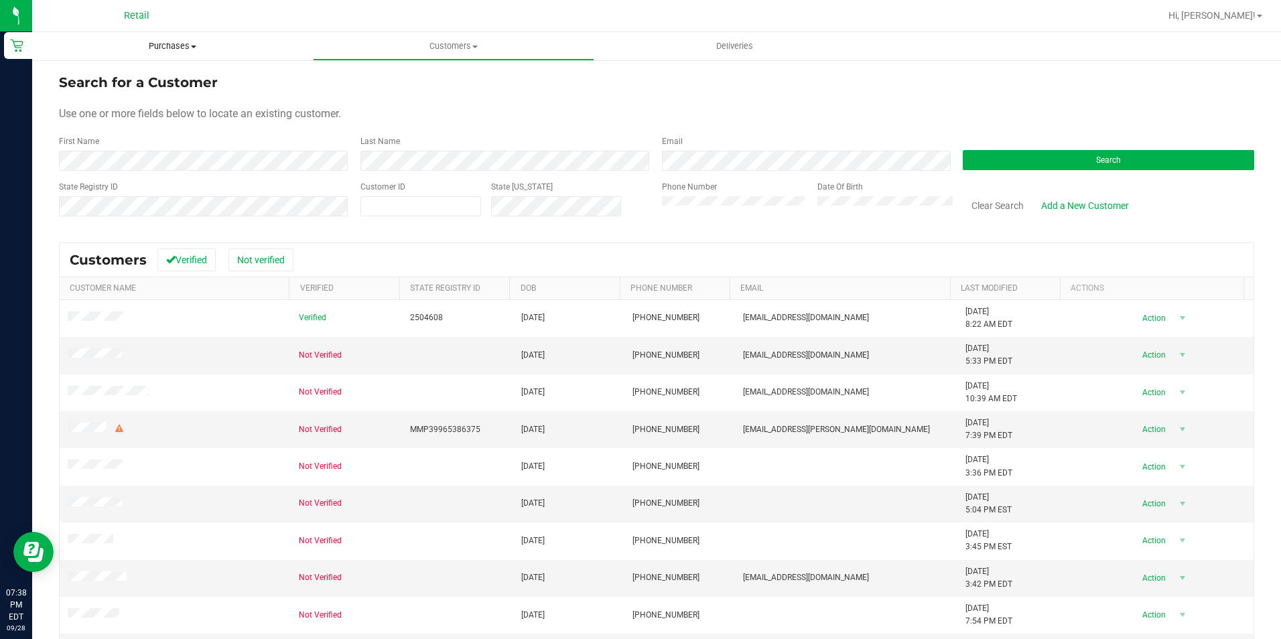
click at [153, 39] on uib-tab-heading "Purchases Summary of purchases Fulfillment All purchases" at bounding box center [172, 46] width 281 height 28
click at [126, 95] on li "Fulfillment" at bounding box center [172, 97] width 281 height 16
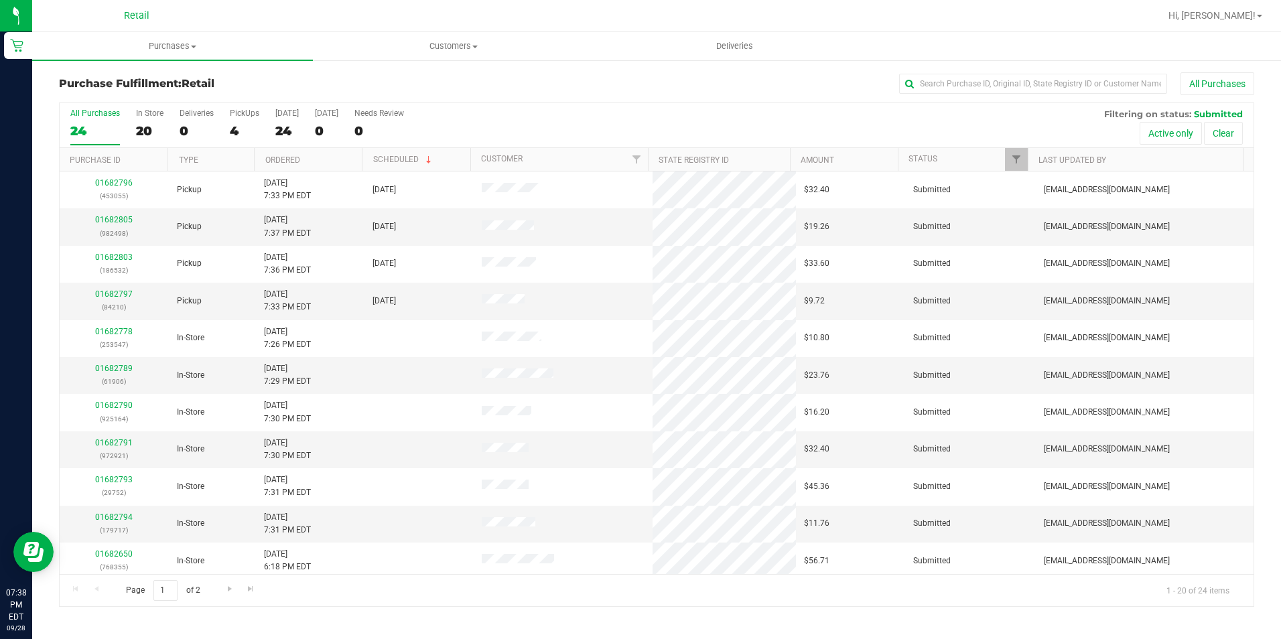
click at [228, 136] on div "All Purchases 24 In Store 20 Deliveries 0 PickUps 4 [DATE] 24 [DATE] 0 Needs Re…" at bounding box center [657, 125] width 1194 height 45
click at [230, 136] on div "4" at bounding box center [244, 130] width 29 height 15
click at [0, 0] on input "PickUps 4" at bounding box center [0, 0] width 0 height 0
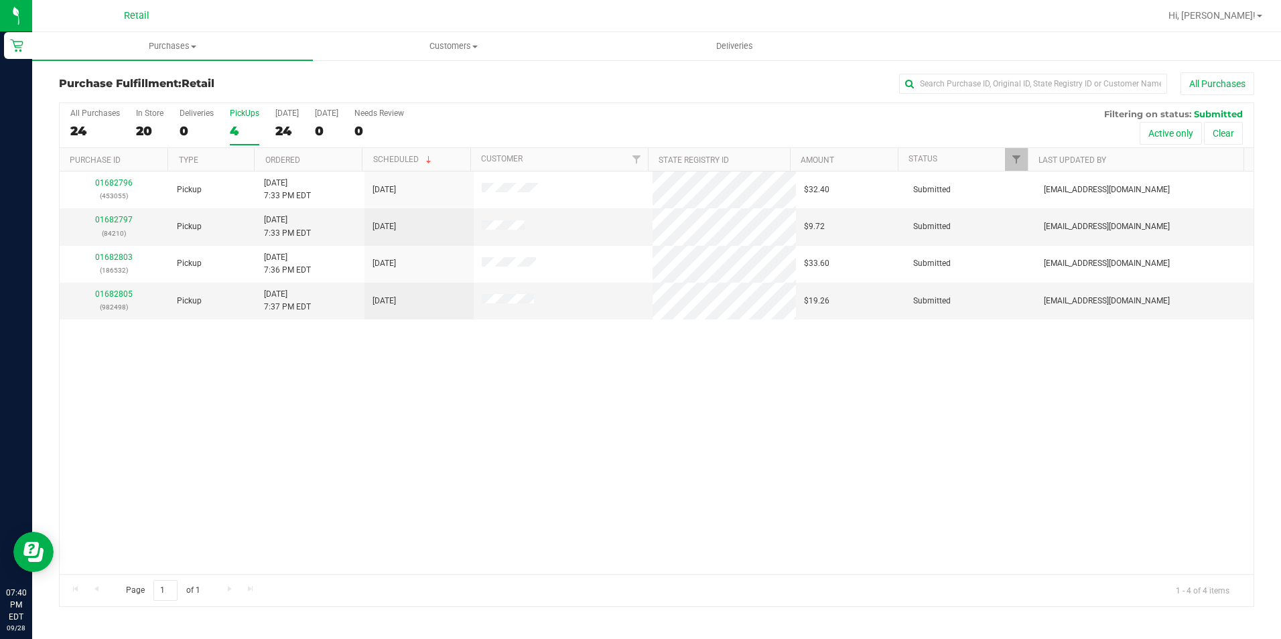
click at [231, 133] on div "4" at bounding box center [244, 130] width 29 height 15
click at [0, 0] on input "PickUps 4" at bounding box center [0, 0] width 0 height 0
click at [232, 143] on label "PickUps 4" at bounding box center [244, 127] width 29 height 37
click at [0, 0] on input "PickUps 4" at bounding box center [0, 0] width 0 height 0
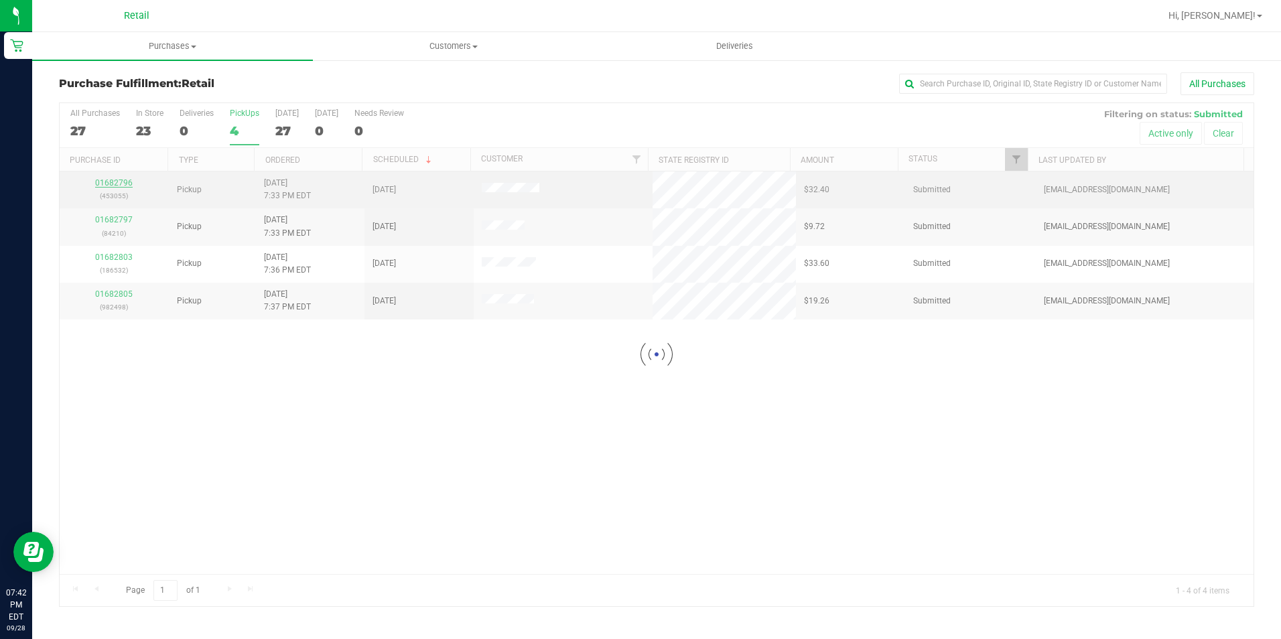
click at [115, 183] on div at bounding box center [657, 354] width 1194 height 503
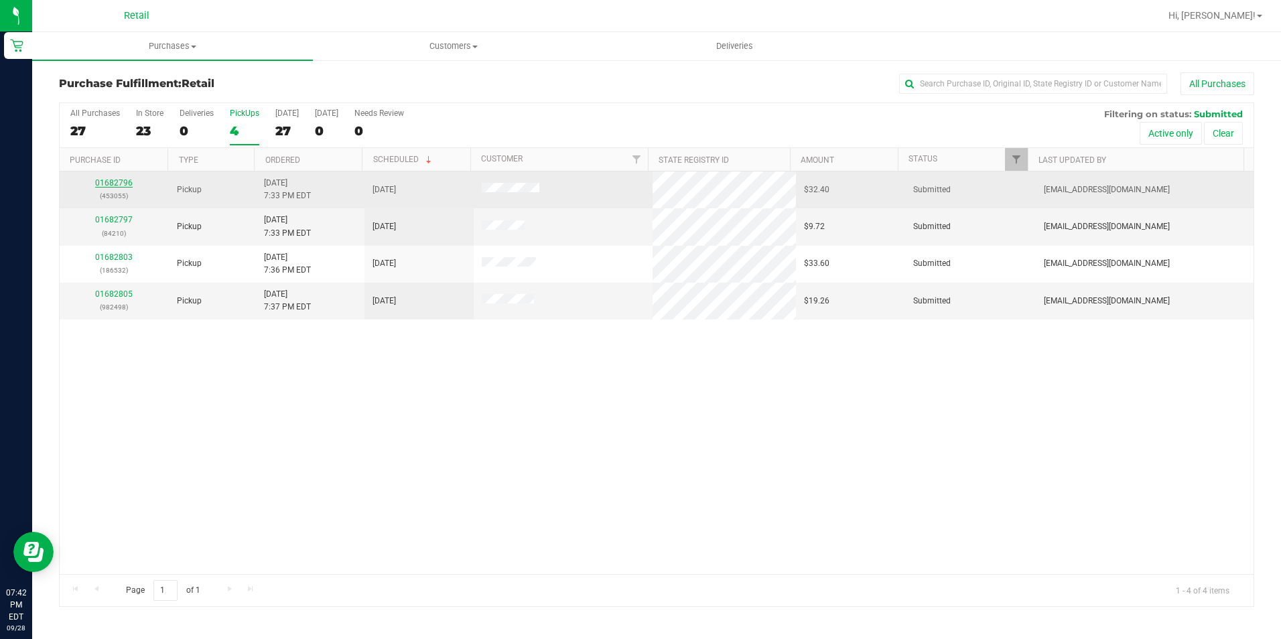
click at [113, 184] on link "01682796" at bounding box center [114, 182] width 38 height 9
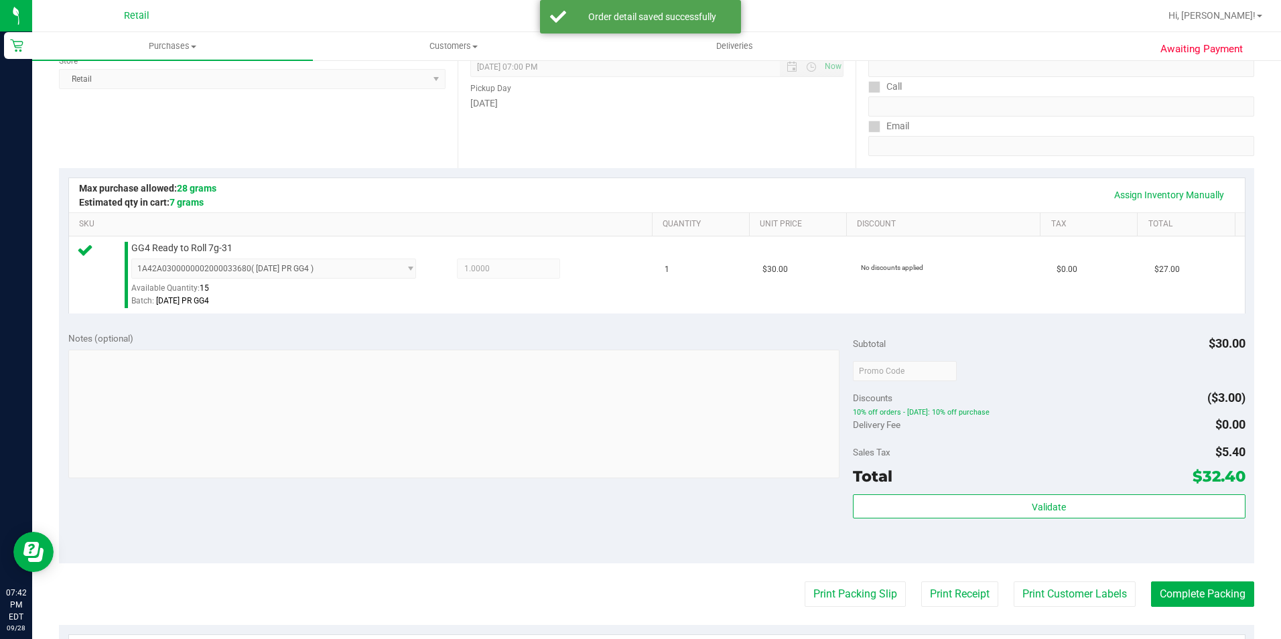
scroll to position [201, 0]
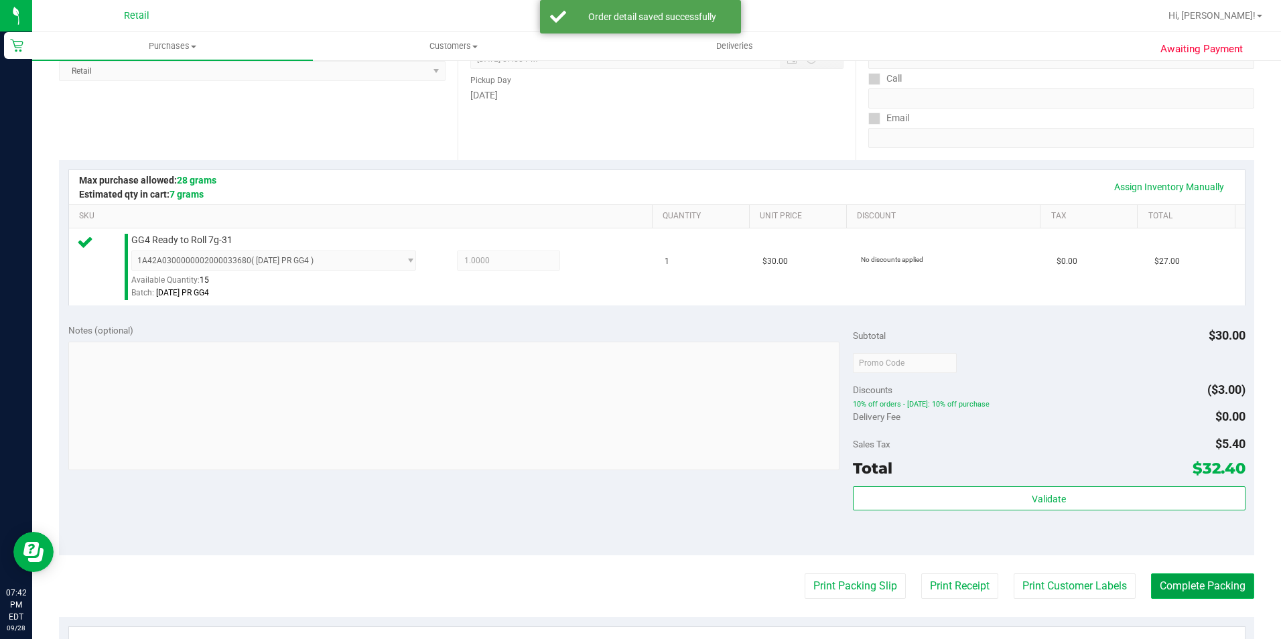
click at [1221, 588] on button "Complete Packing" at bounding box center [1202, 586] width 103 height 25
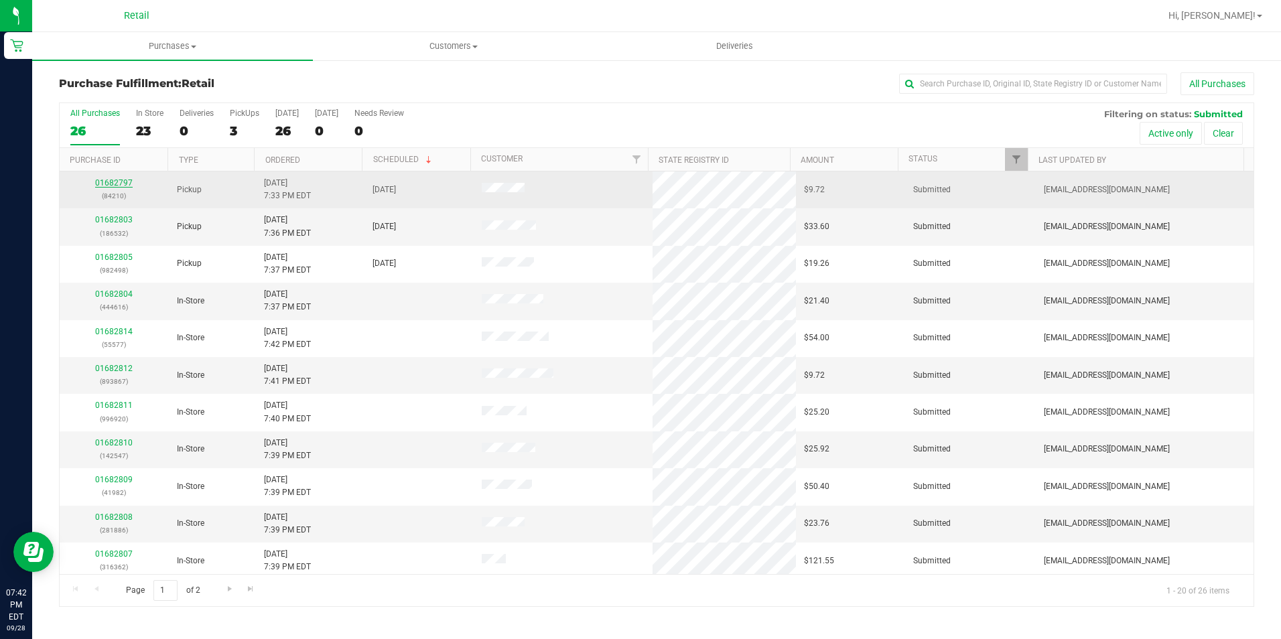
click at [118, 180] on link "01682797" at bounding box center [114, 182] width 38 height 9
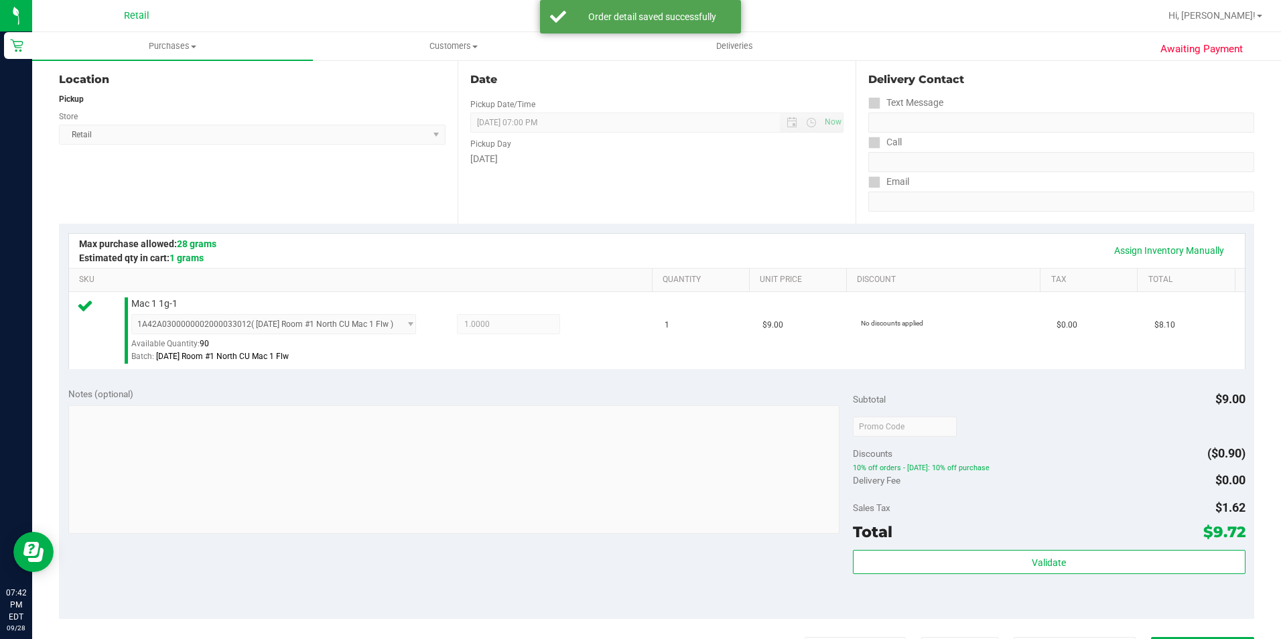
scroll to position [268, 0]
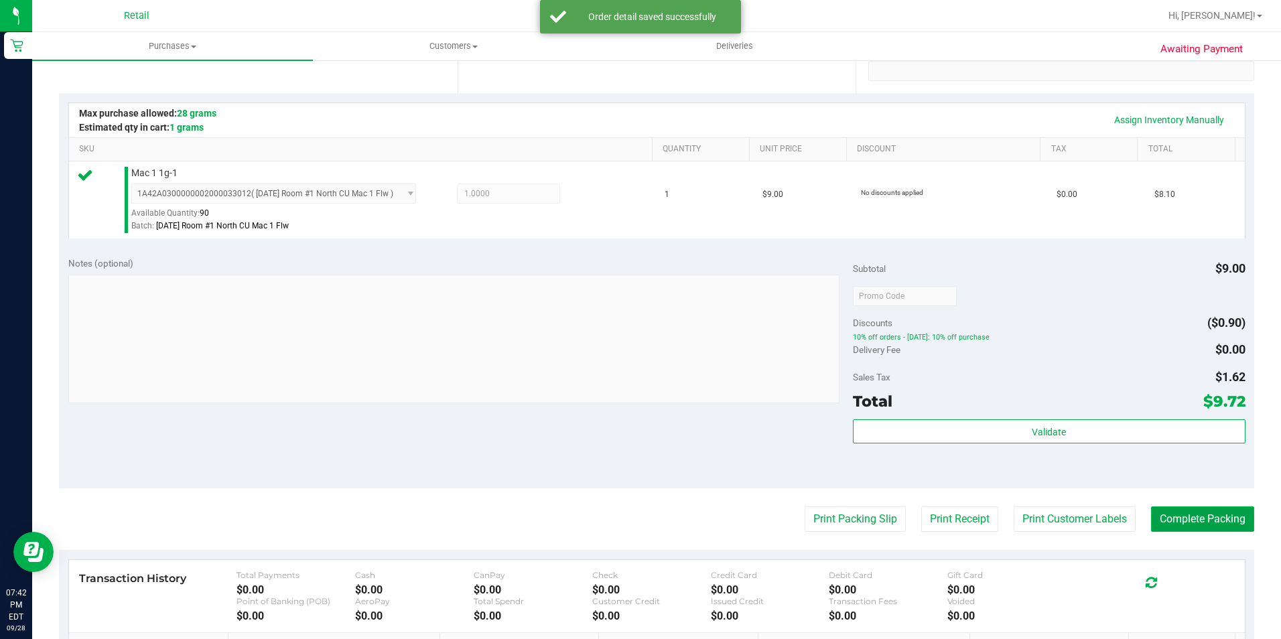
click at [1227, 520] on button "Complete Packing" at bounding box center [1202, 519] width 103 height 25
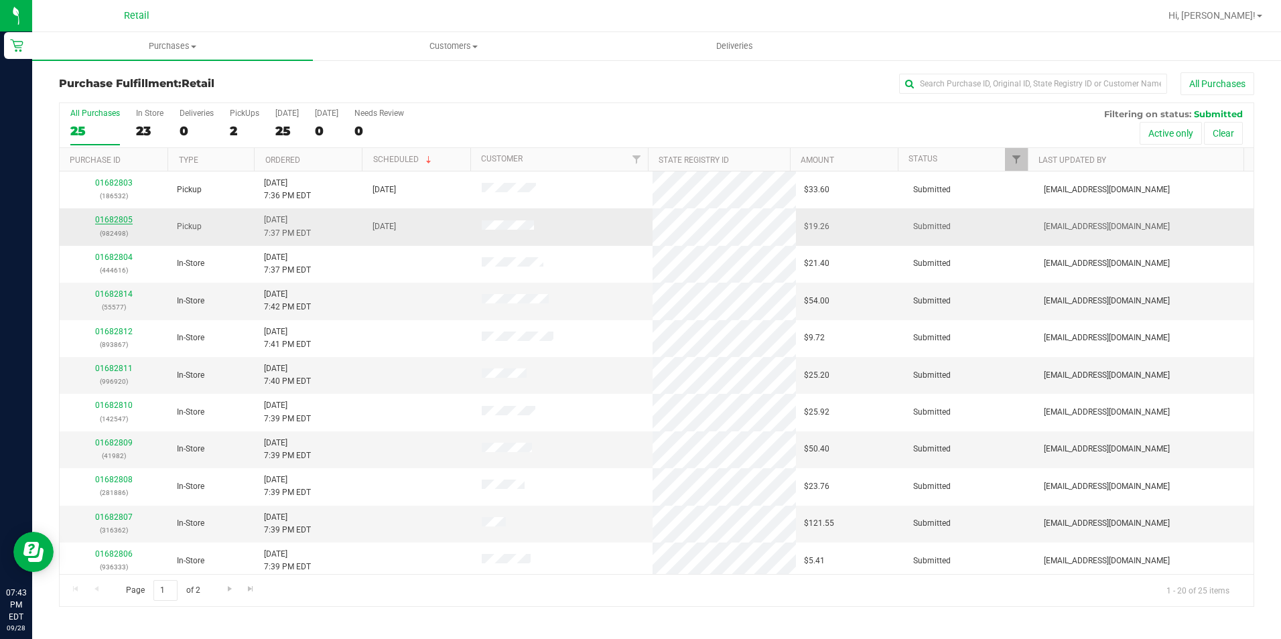
click at [115, 222] on link "01682805" at bounding box center [114, 219] width 38 height 9
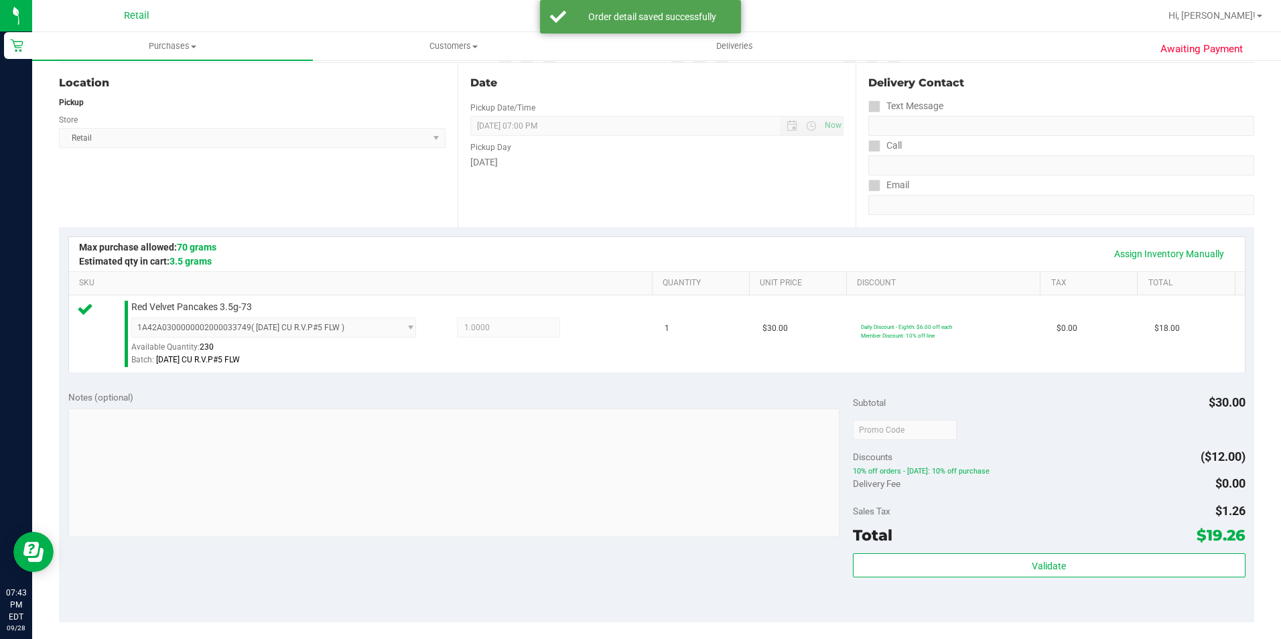
scroll to position [201, 0]
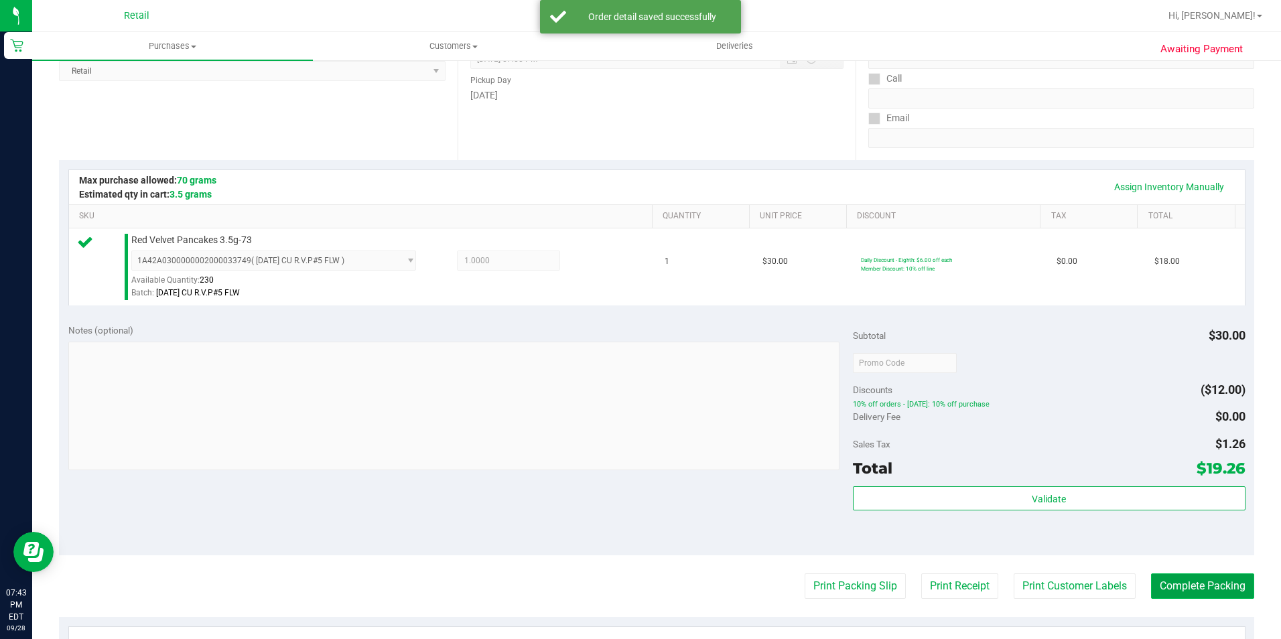
click at [1205, 578] on button "Complete Packing" at bounding box center [1202, 586] width 103 height 25
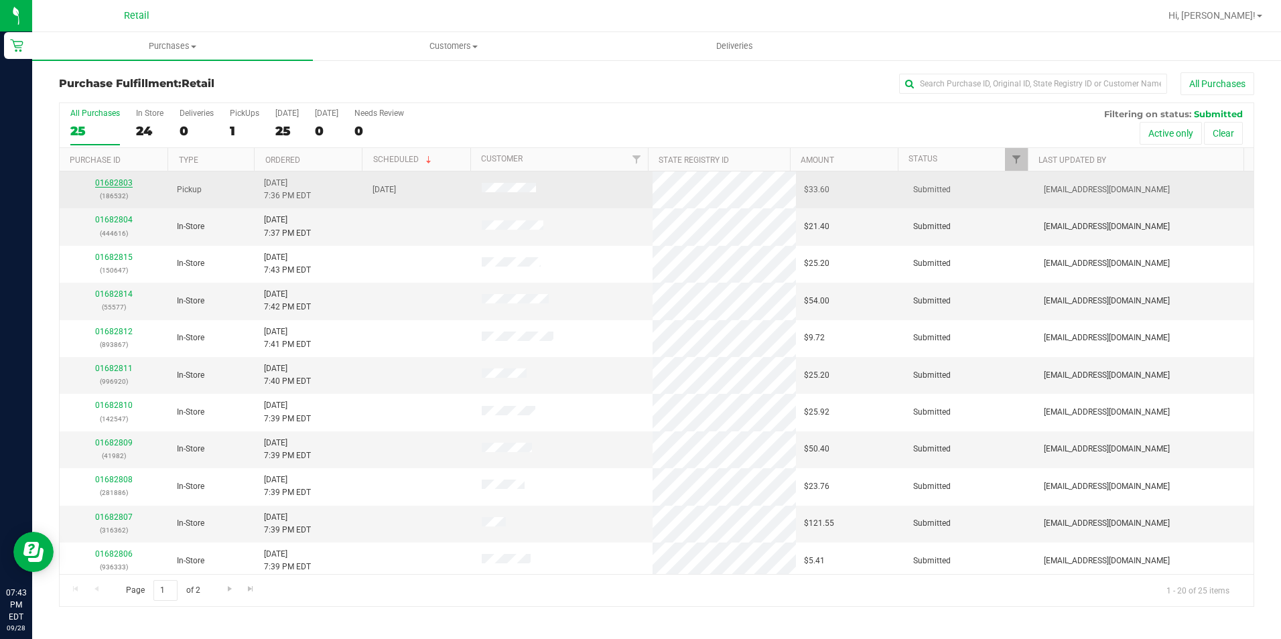
click at [115, 178] on link "01682803" at bounding box center [114, 182] width 38 height 9
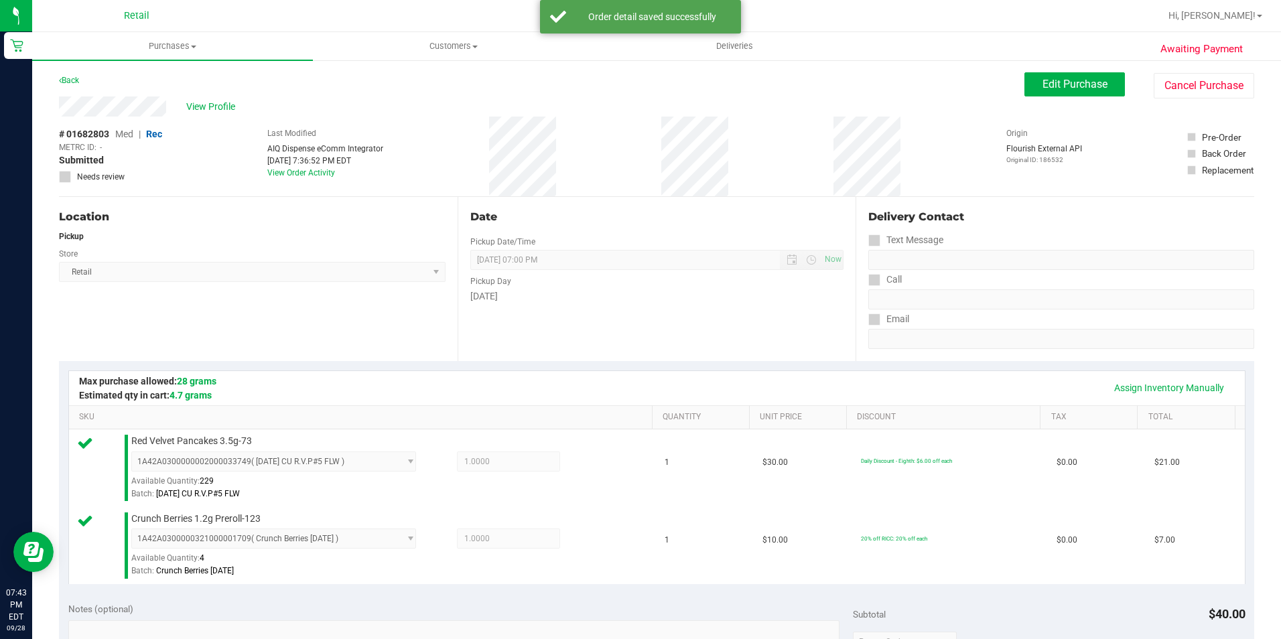
scroll to position [268, 0]
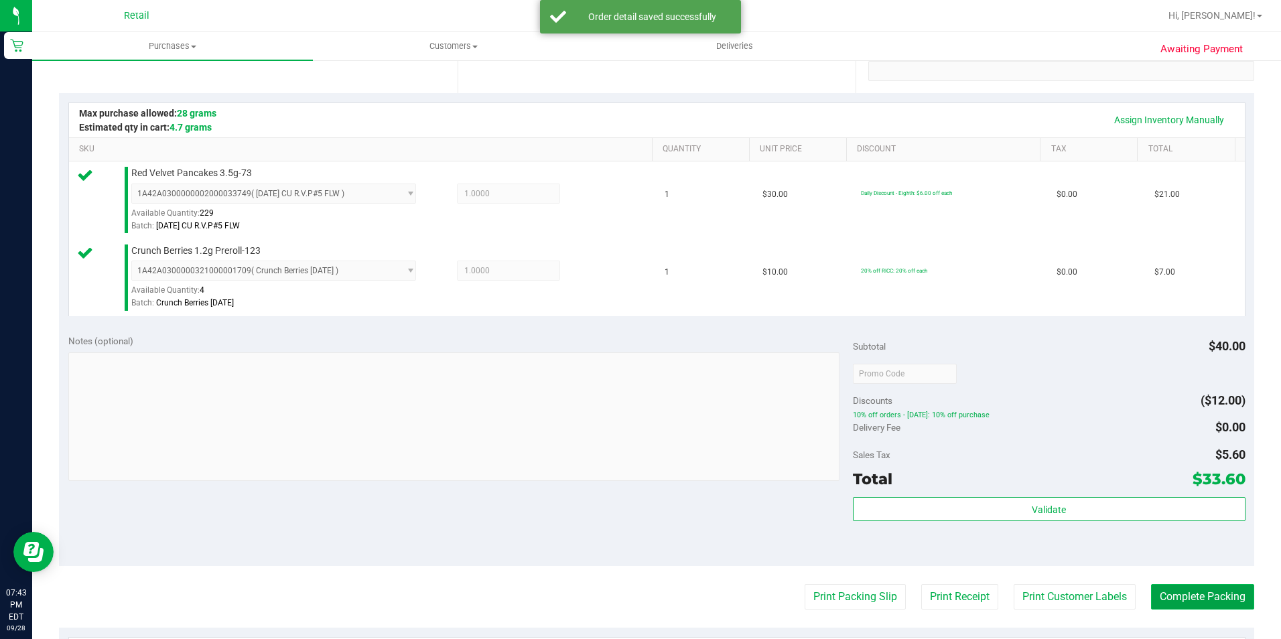
click at [1203, 592] on button "Complete Packing" at bounding box center [1202, 596] width 103 height 25
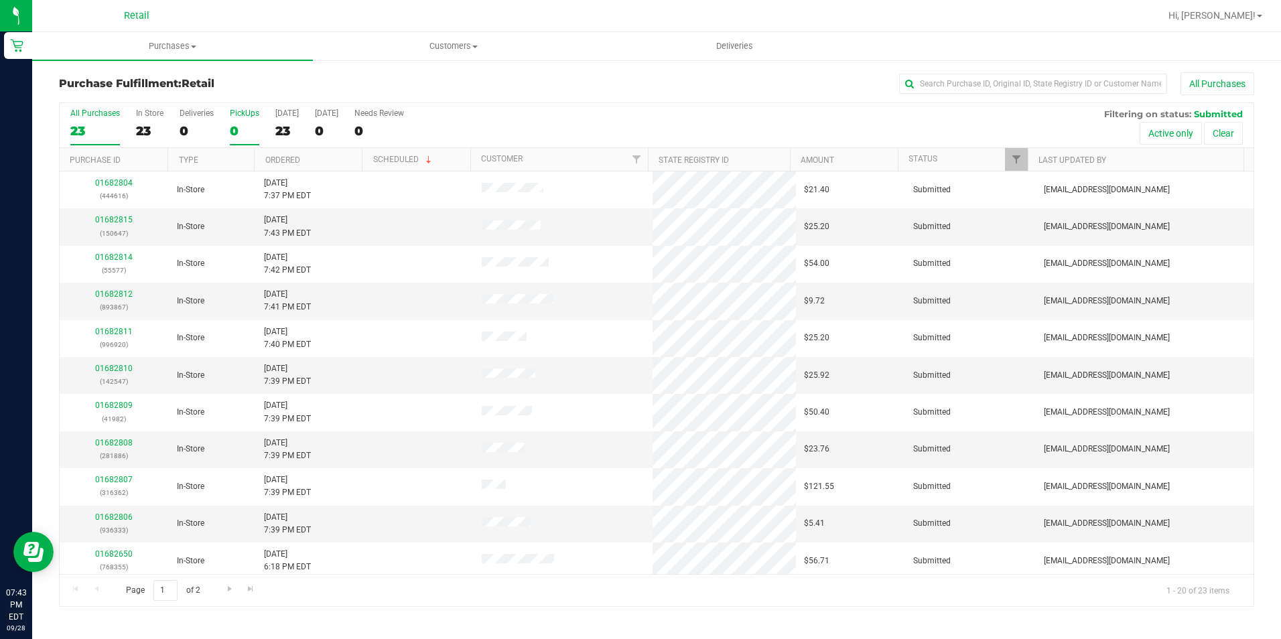
click at [243, 139] on label "PickUps 0" at bounding box center [244, 127] width 29 height 37
click at [0, 0] on input "PickUps 0" at bounding box center [0, 0] width 0 height 0
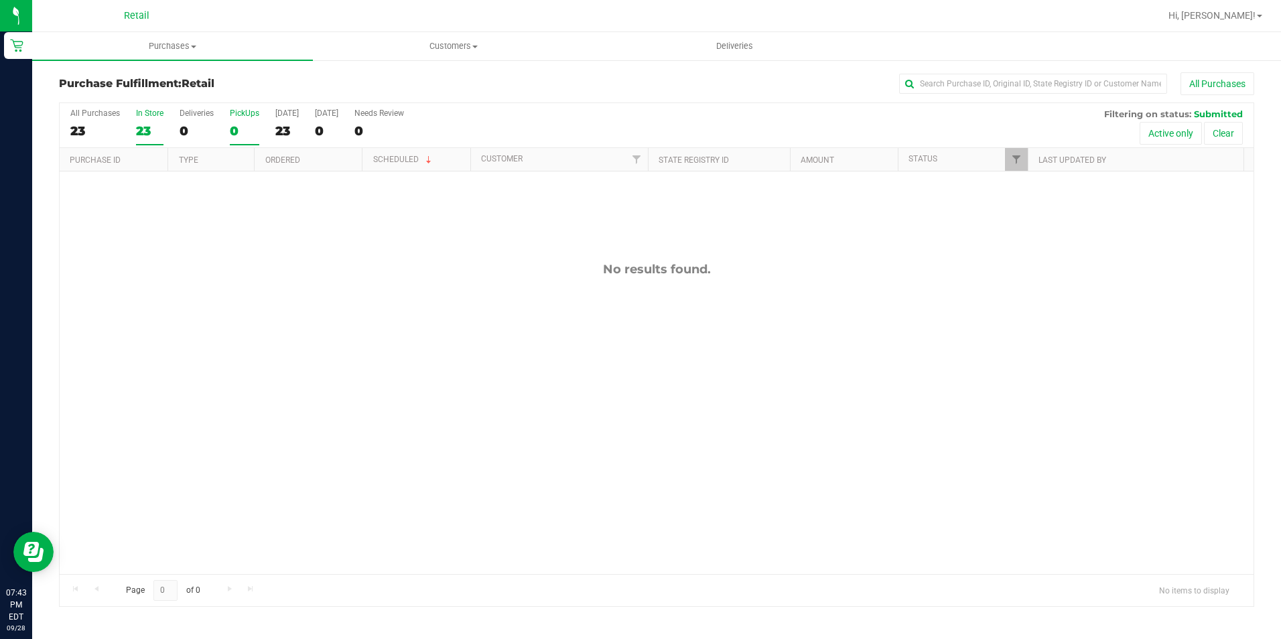
click at [143, 143] on label "In Store 23" at bounding box center [149, 127] width 27 height 37
click at [0, 0] on input "In Store 23" at bounding box center [0, 0] width 0 height 0
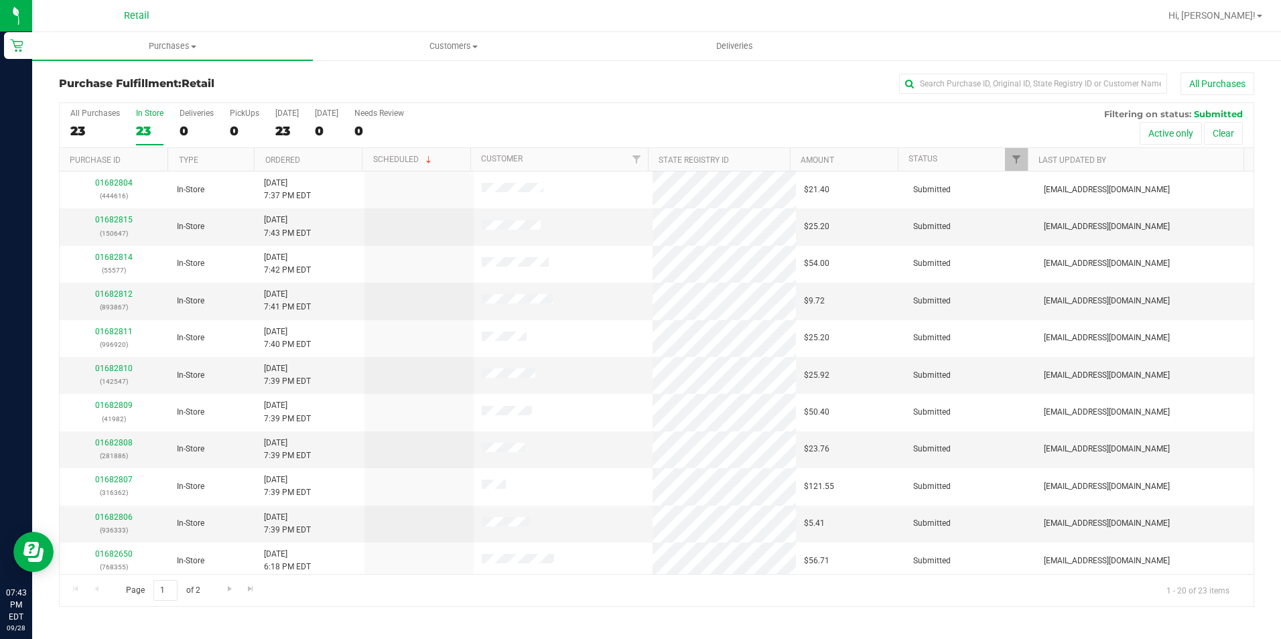
click at [141, 130] on div "23" at bounding box center [149, 130] width 27 height 15
click at [0, 0] on input "In Store 23" at bounding box center [0, 0] width 0 height 0
click at [276, 159] on link "Ordered" at bounding box center [282, 159] width 35 height 9
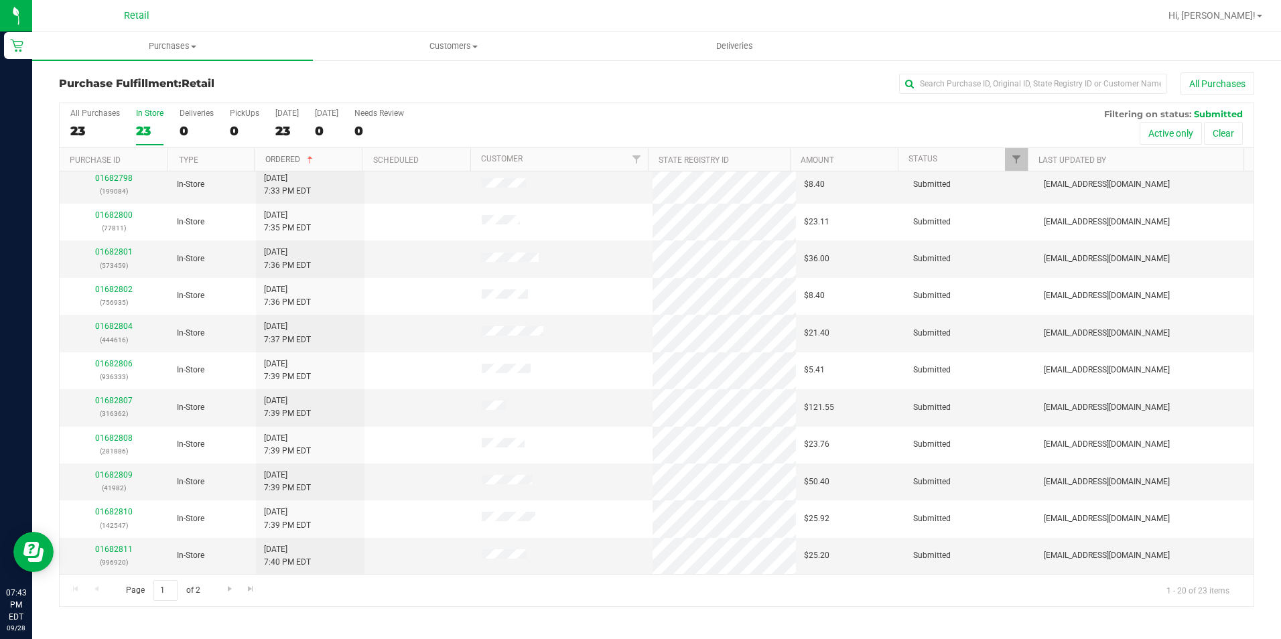
scroll to position [71, 0]
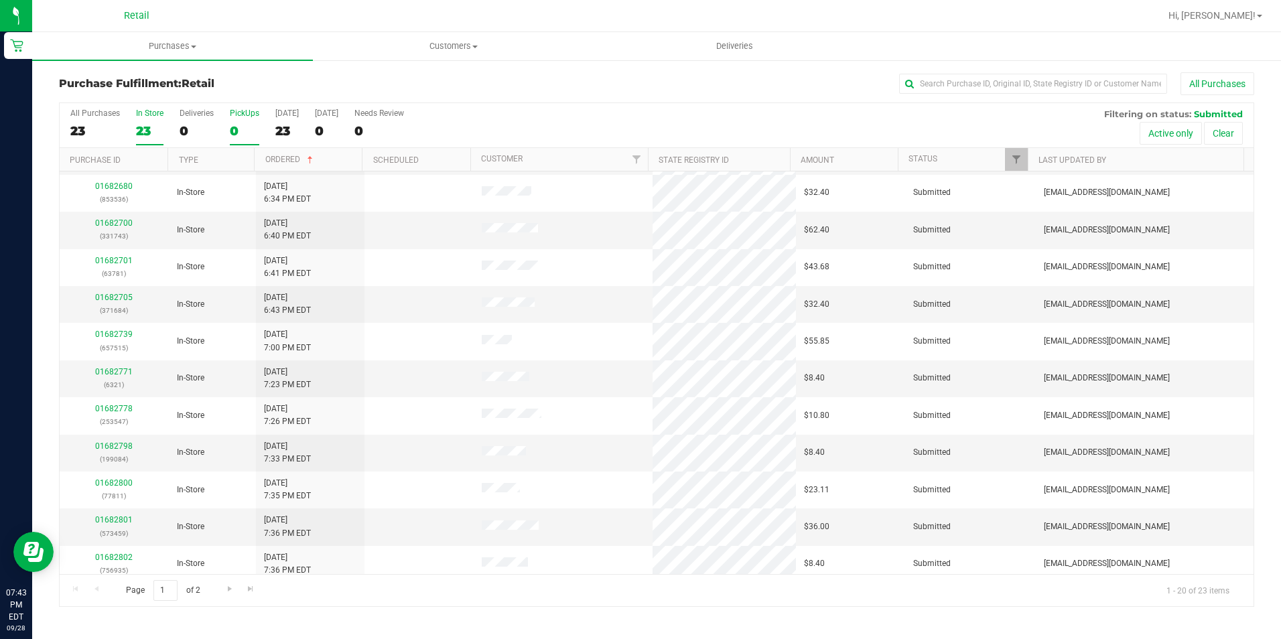
click at [235, 129] on div "0" at bounding box center [244, 130] width 29 height 15
click at [0, 0] on input "PickUps 0" at bounding box center [0, 0] width 0 height 0
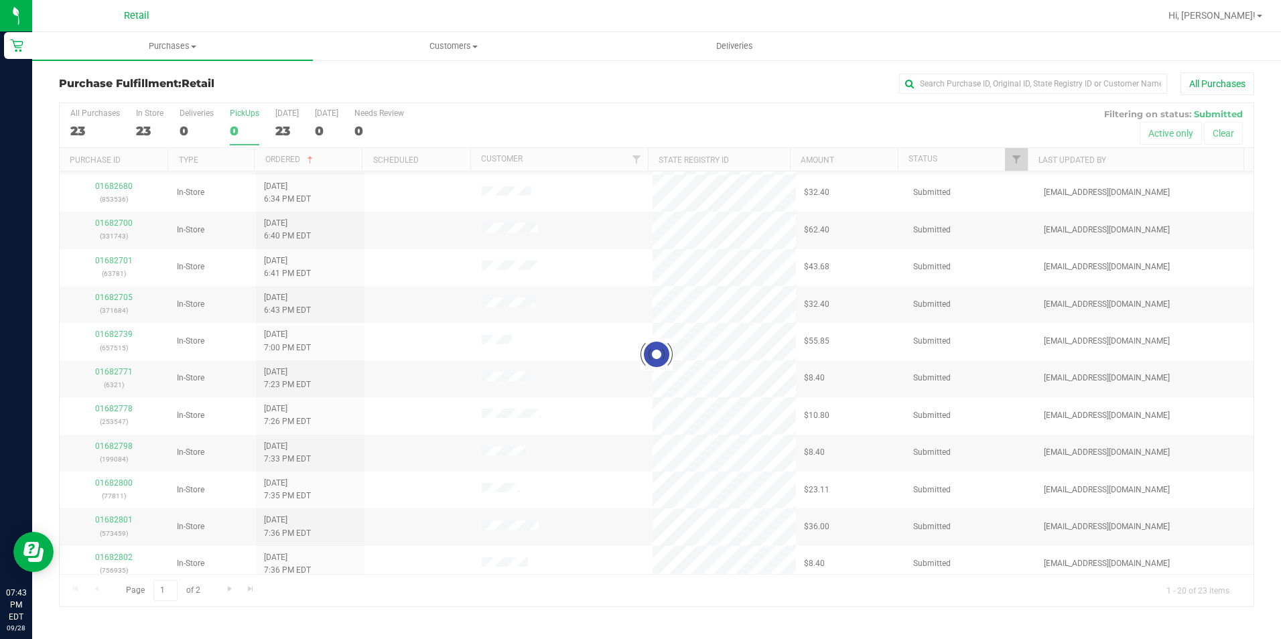
scroll to position [0, 0]
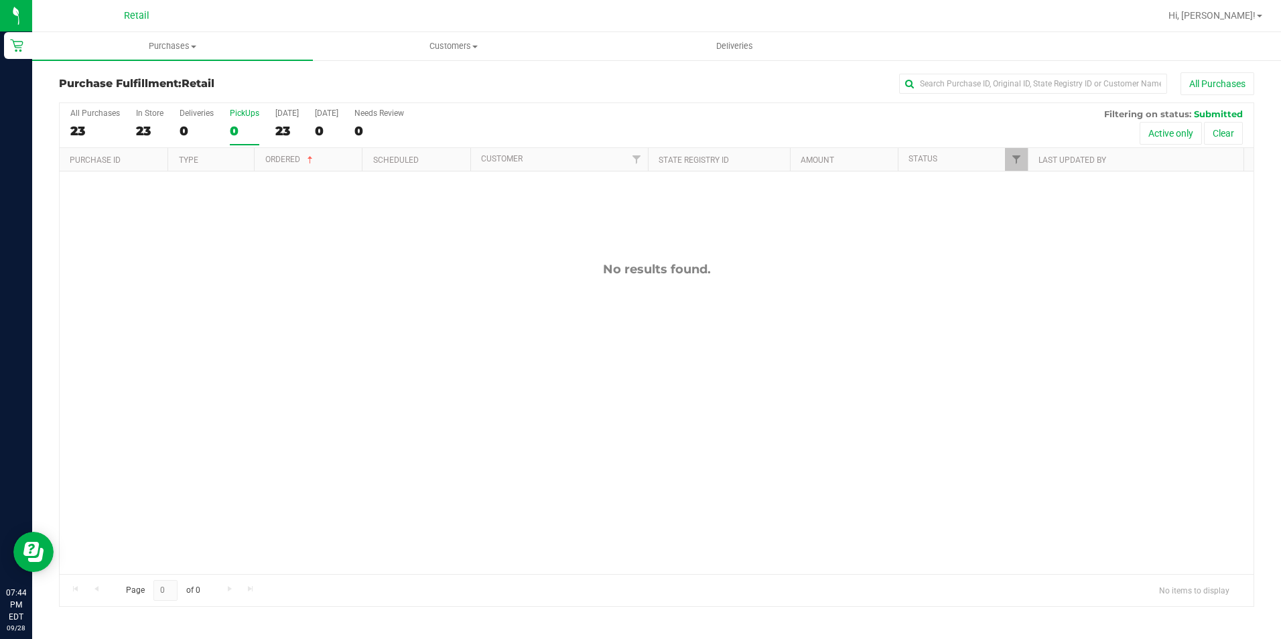
click at [238, 118] on label "PickUps 0" at bounding box center [244, 127] width 29 height 37
click at [0, 0] on input "PickUps 0" at bounding box center [0, 0] width 0 height 0
click at [243, 133] on div "1" at bounding box center [244, 130] width 29 height 15
click at [0, 0] on input "PickUps 1" at bounding box center [0, 0] width 0 height 0
click at [249, 117] on div "PickUps" at bounding box center [244, 113] width 29 height 9
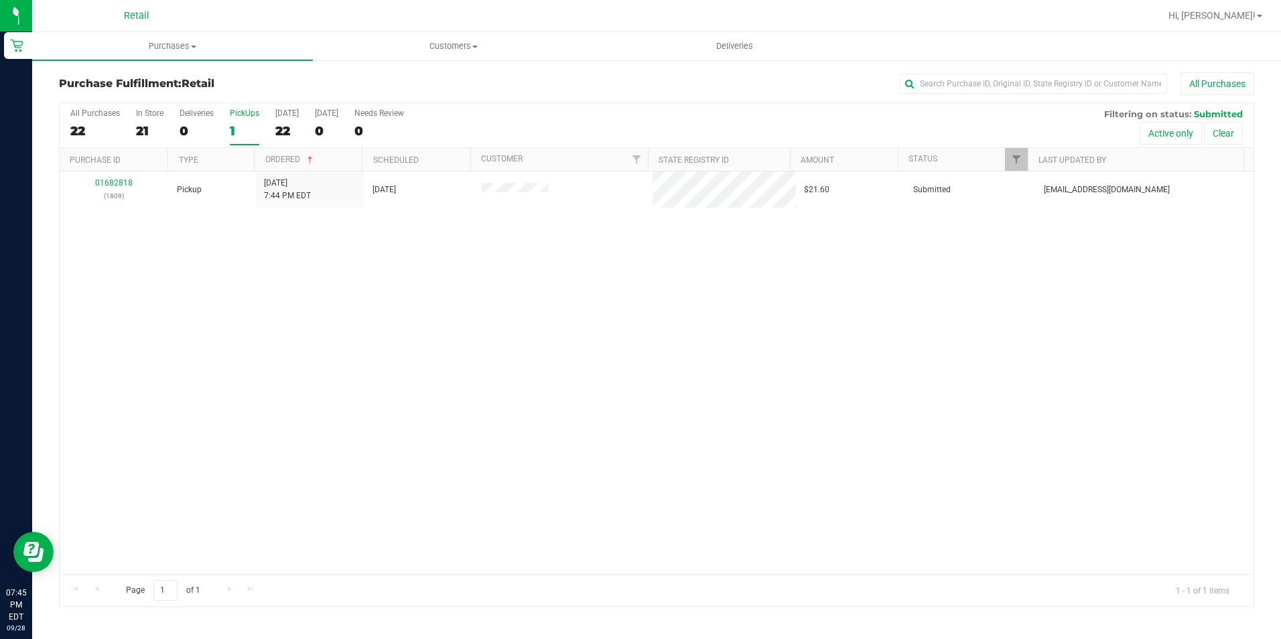
click at [0, 0] on input "PickUps 1" at bounding box center [0, 0] width 0 height 0
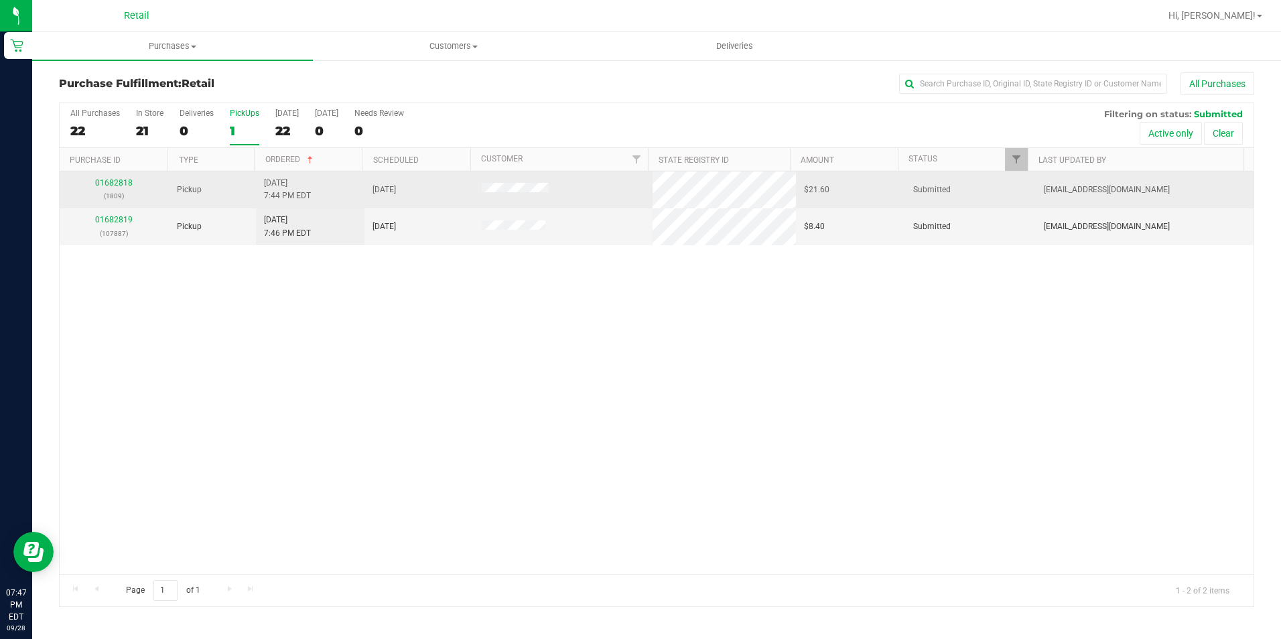
click at [117, 177] on div "01682818 (1809)" at bounding box center [114, 189] width 93 height 25
click at [117, 184] on link "01682818" at bounding box center [114, 182] width 38 height 9
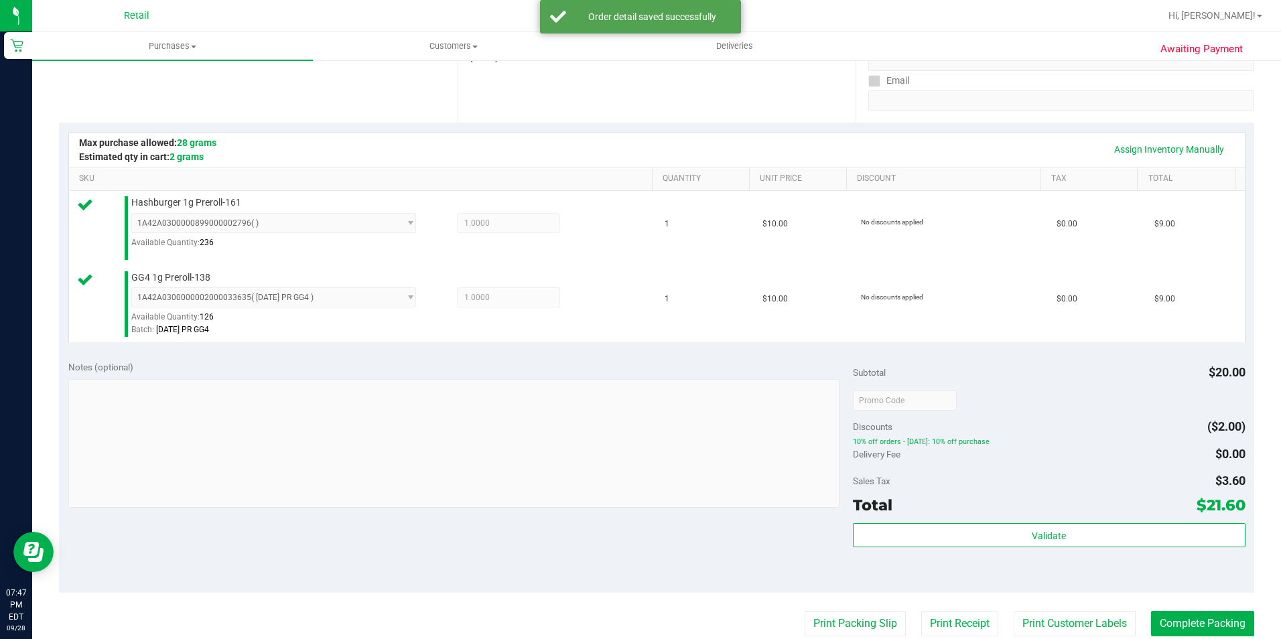
scroll to position [335, 0]
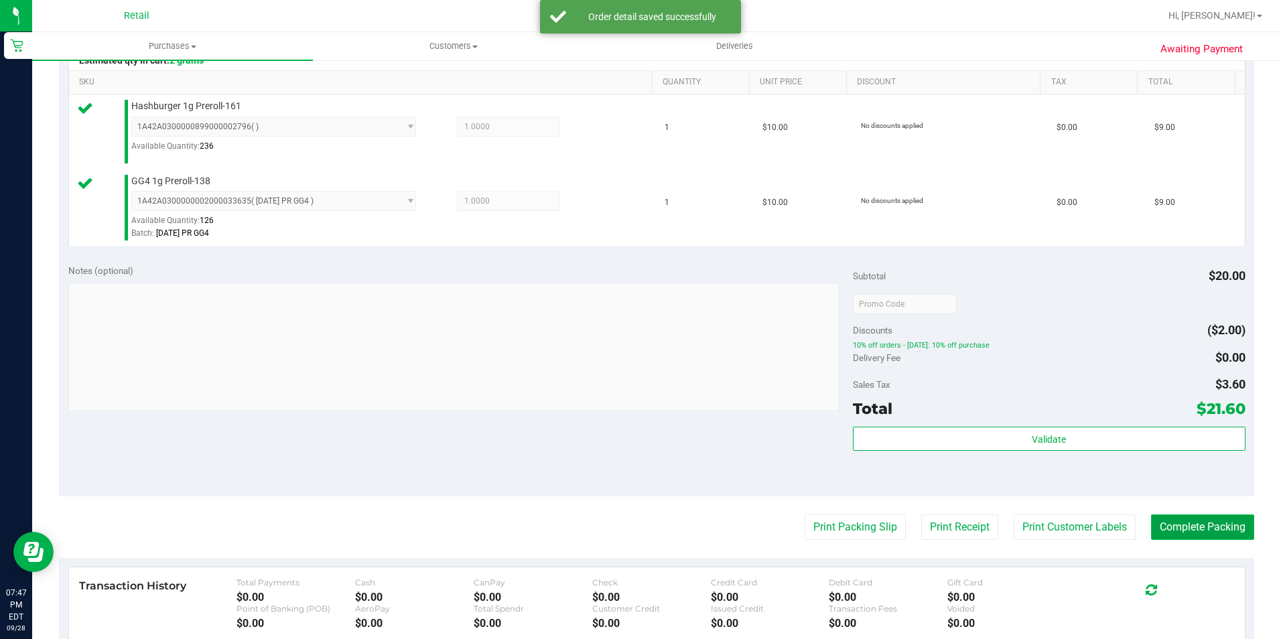
click at [1223, 528] on button "Complete Packing" at bounding box center [1202, 527] width 103 height 25
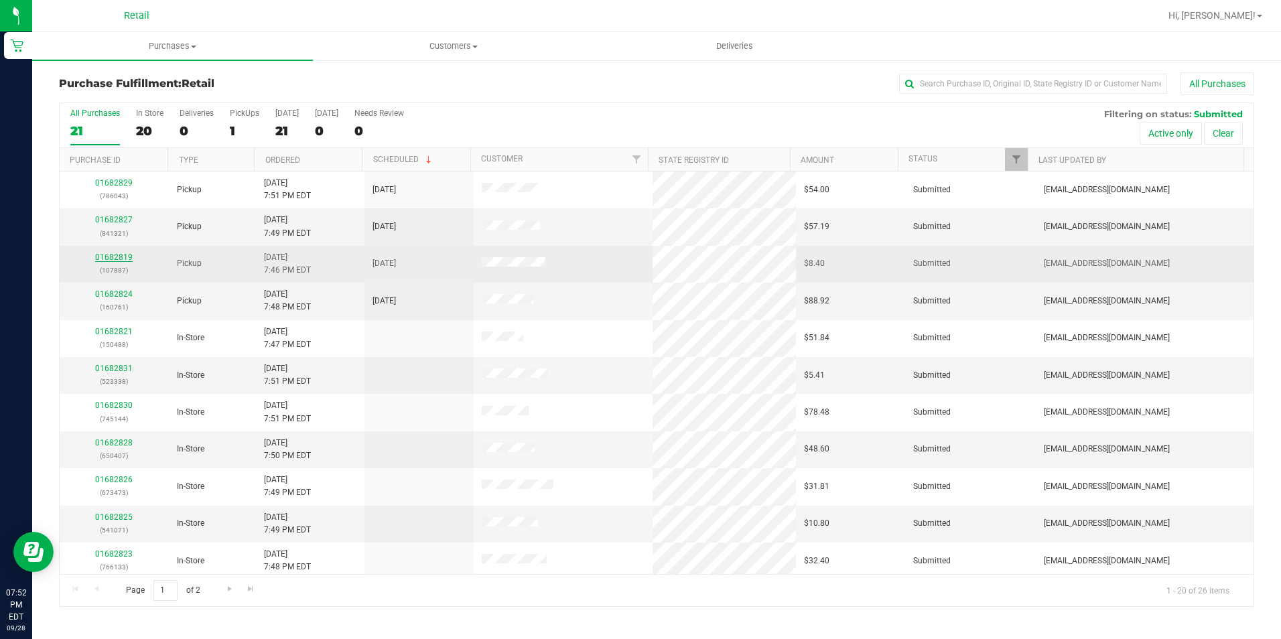
click at [108, 259] on link "01682819" at bounding box center [114, 257] width 38 height 9
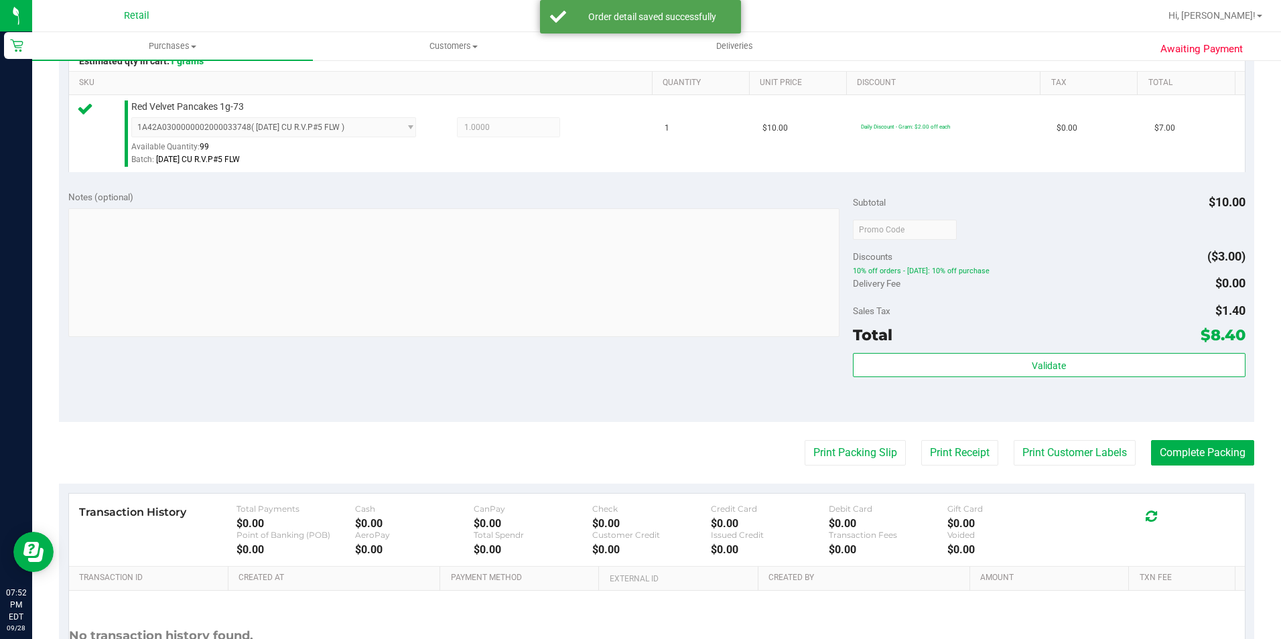
scroll to position [335, 0]
click at [1200, 452] on button "Complete Packing" at bounding box center [1202, 452] width 103 height 25
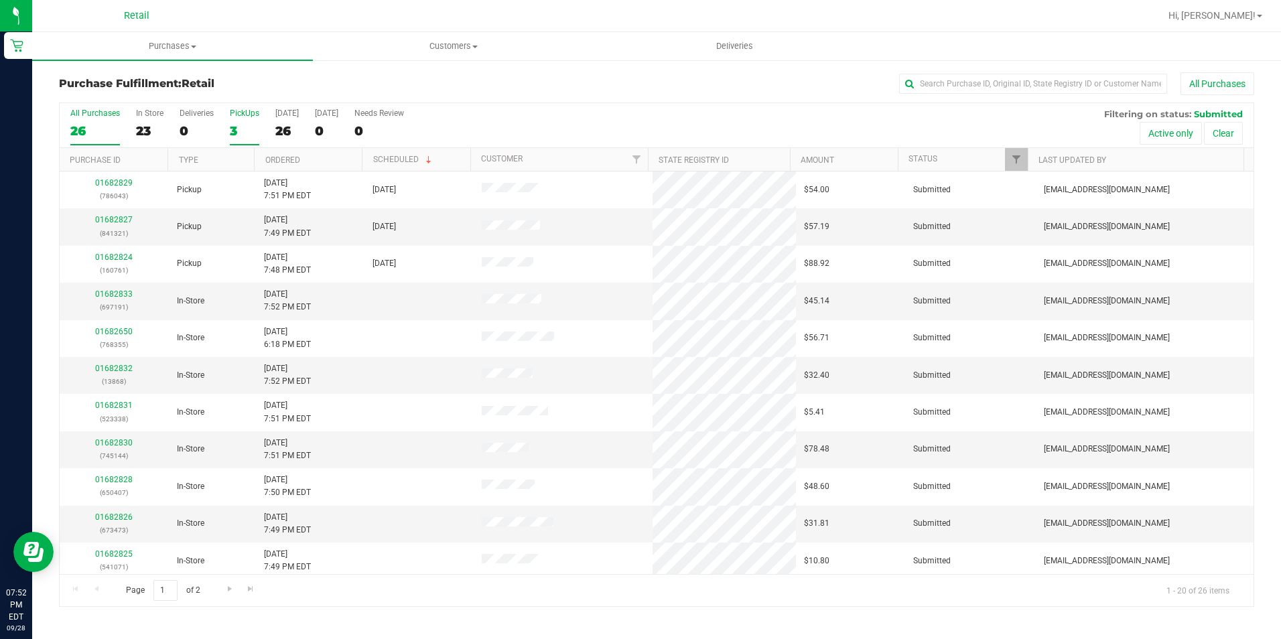
click at [235, 131] on div "3" at bounding box center [244, 130] width 29 height 15
click at [0, 0] on input "PickUps 3" at bounding box center [0, 0] width 0 height 0
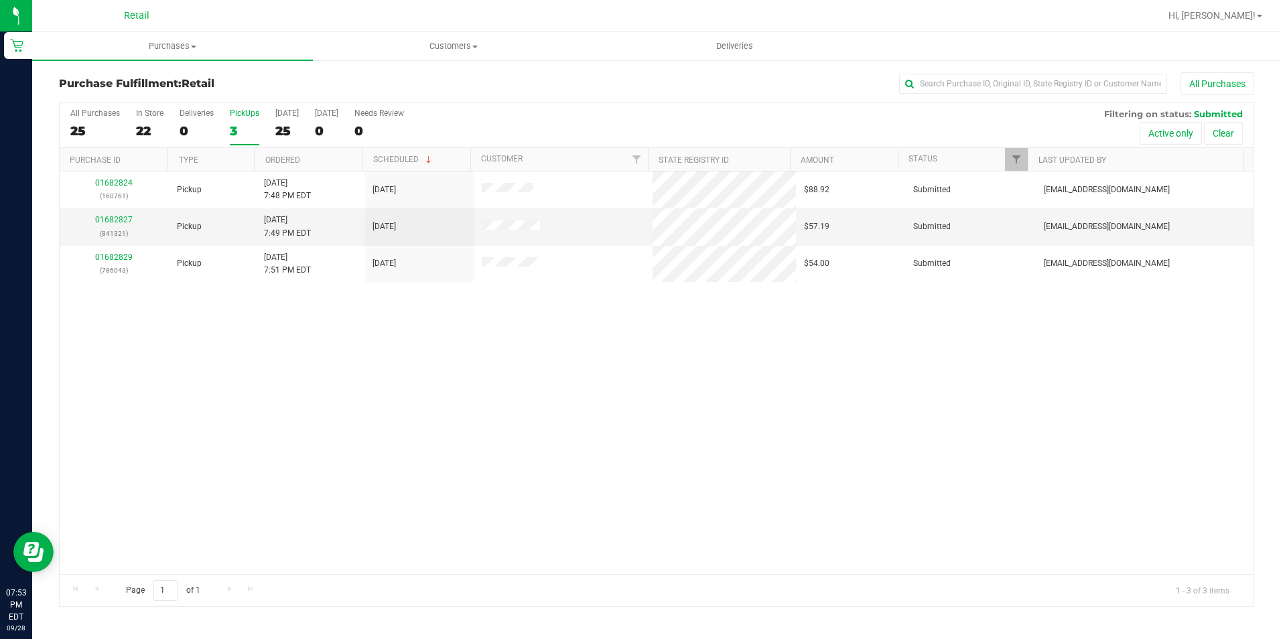
click at [232, 135] on div "3" at bounding box center [244, 130] width 29 height 15
click at [0, 0] on input "PickUps 3" at bounding box center [0, 0] width 0 height 0
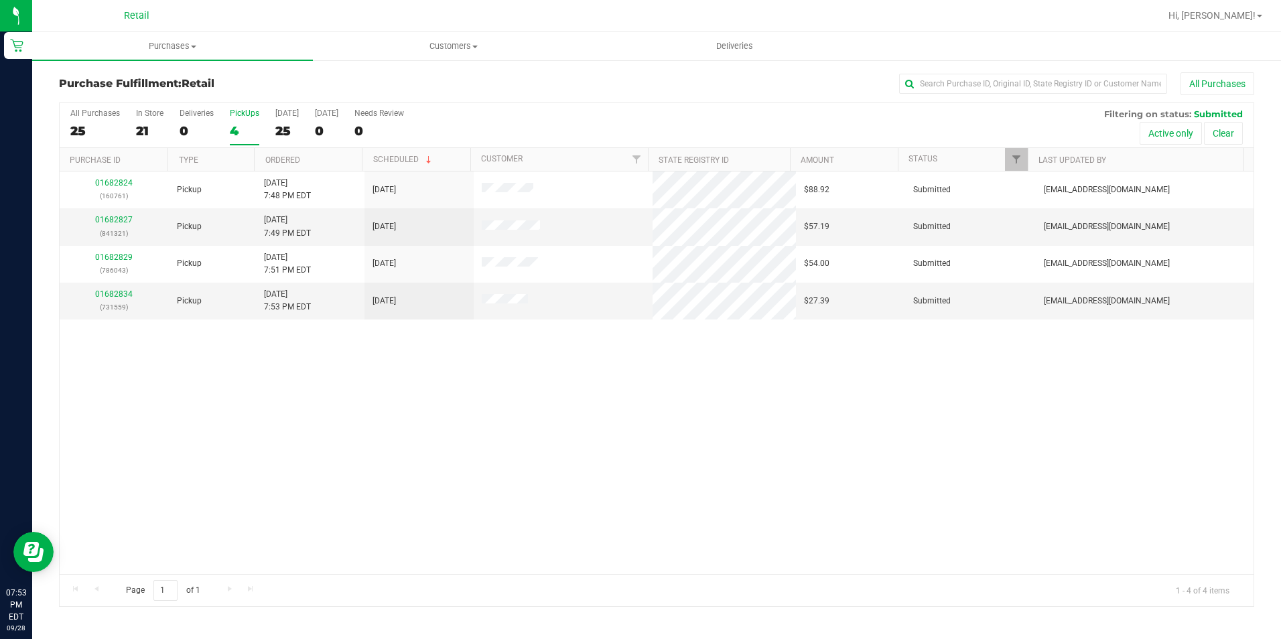
click at [244, 126] on div "4" at bounding box center [244, 130] width 29 height 15
click at [0, 0] on input "PickUps 4" at bounding box center [0, 0] width 0 height 0
click at [236, 128] on div "4" at bounding box center [244, 130] width 29 height 15
click at [0, 0] on input "PickUps 4" at bounding box center [0, 0] width 0 height 0
click at [235, 125] on div "4" at bounding box center [244, 130] width 29 height 15
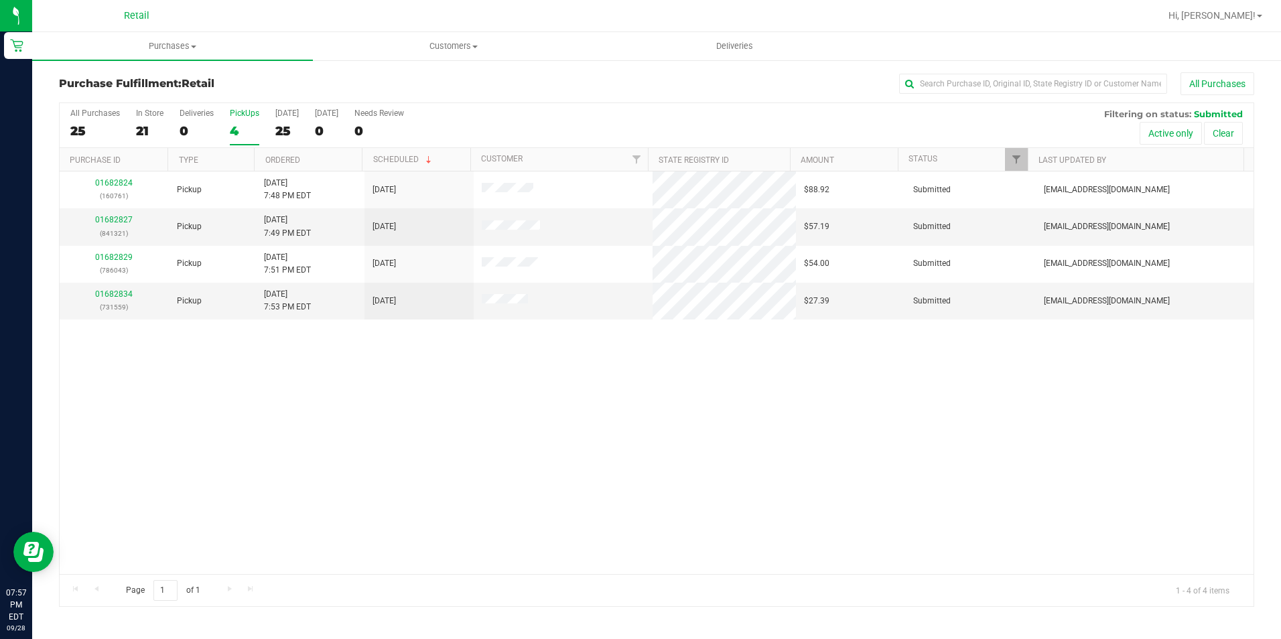
click at [0, 0] on input "PickUps 4" at bounding box center [0, 0] width 0 height 0
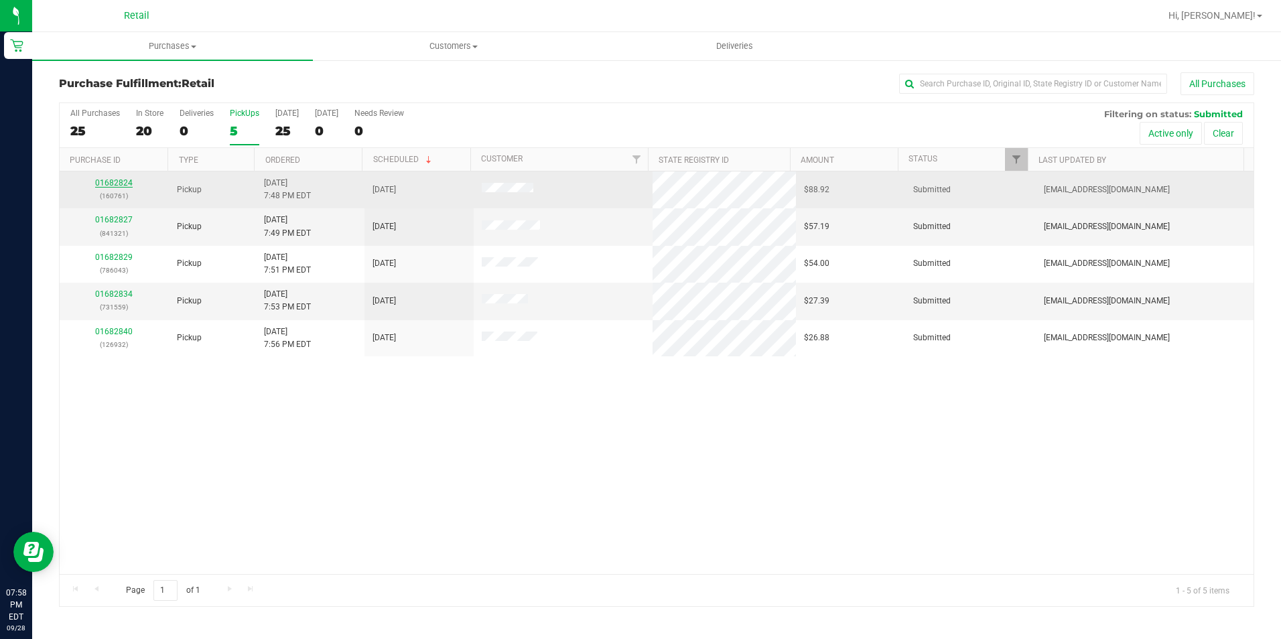
click at [110, 182] on link "01682824" at bounding box center [114, 182] width 38 height 9
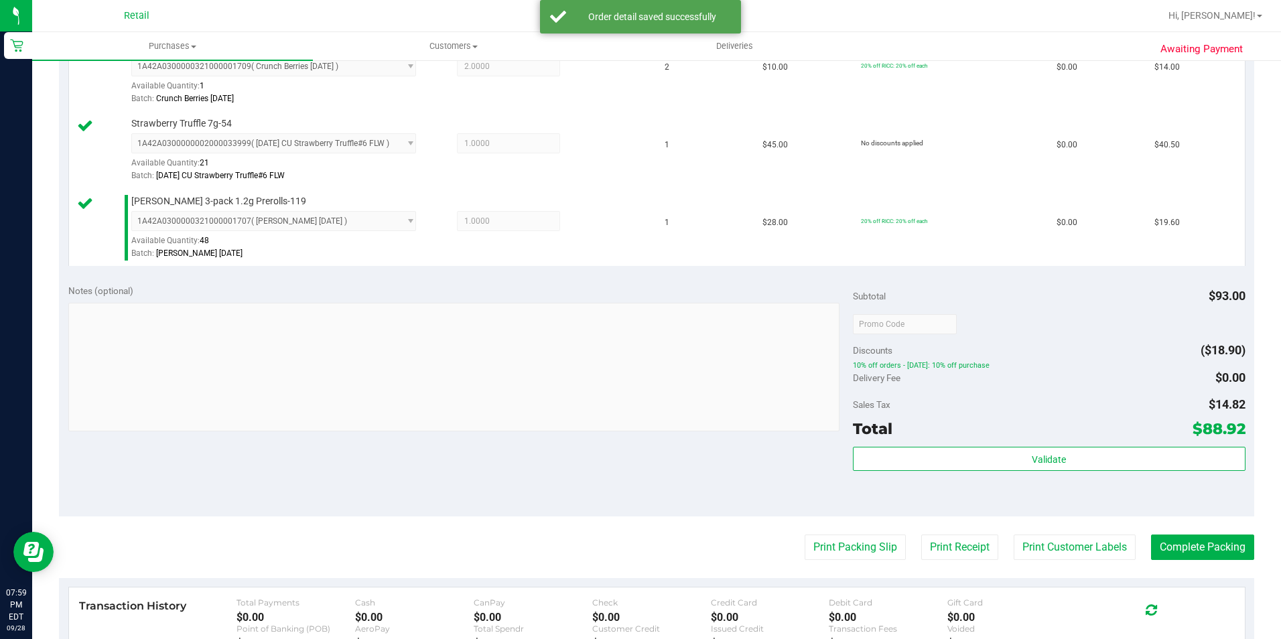
scroll to position [469, 0]
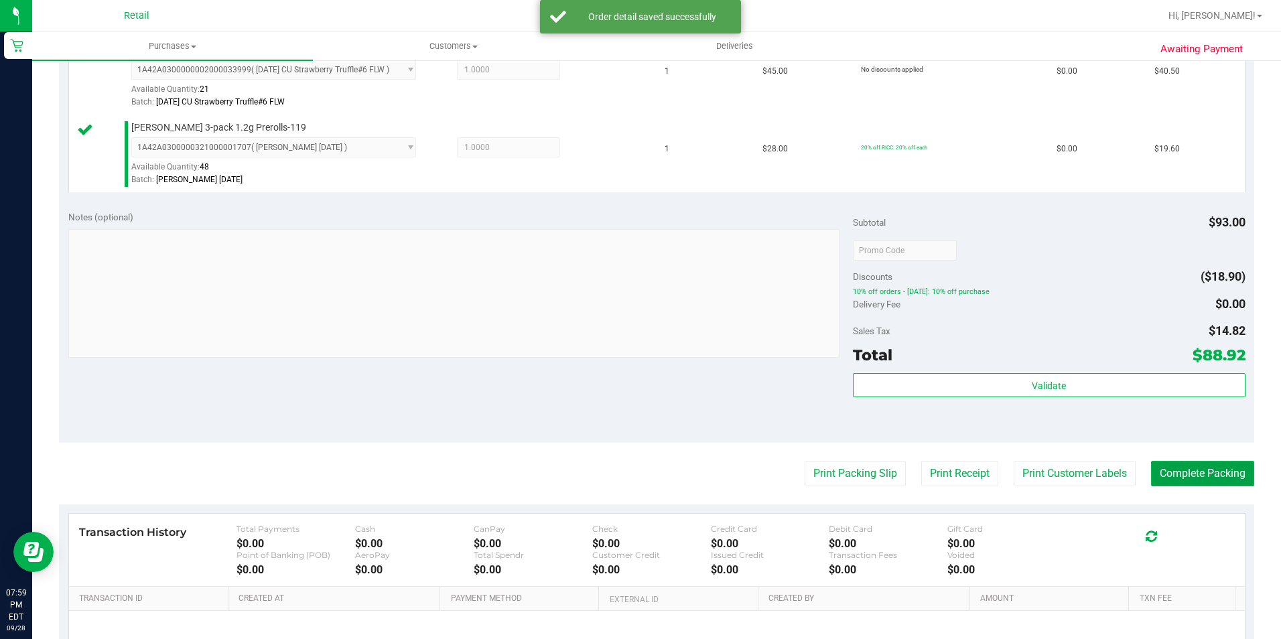
click at [1232, 480] on button "Complete Packing" at bounding box center [1202, 473] width 103 height 25
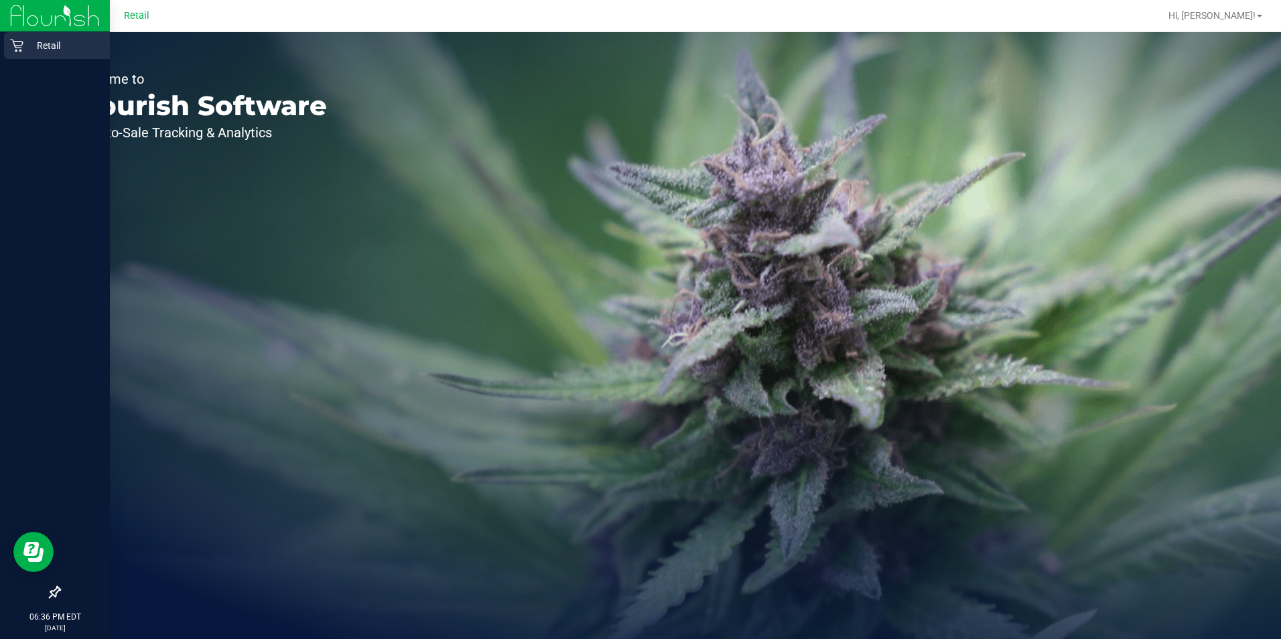
click at [29, 46] on p "Retail" at bounding box center [63, 46] width 80 height 16
